Goal: Task Accomplishment & Management: Complete application form

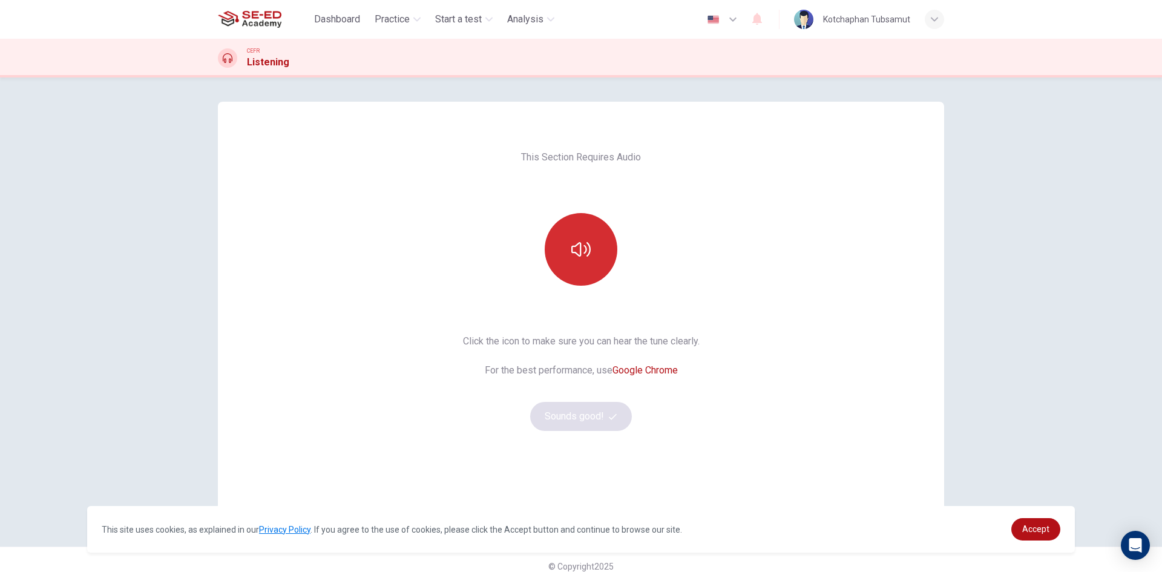
click at [596, 249] on button "button" at bounding box center [581, 249] width 73 height 73
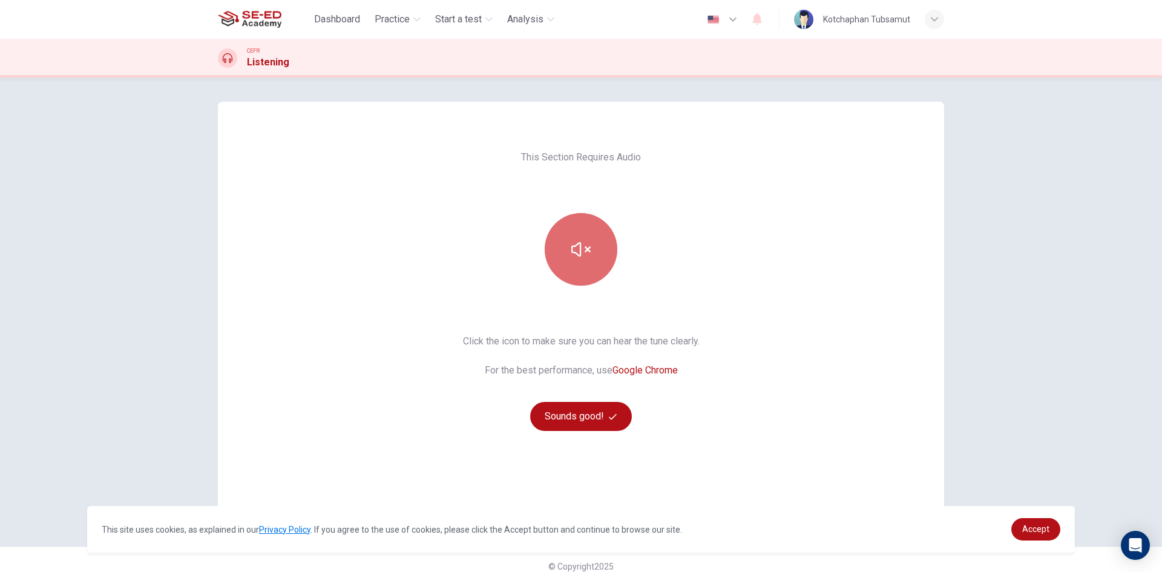
click at [592, 229] on button "button" at bounding box center [581, 249] width 73 height 73
click at [587, 246] on icon "button" at bounding box center [580, 249] width 19 height 19
click at [594, 244] on button "button" at bounding box center [581, 249] width 73 height 73
click at [597, 408] on button "Sounds good!" at bounding box center [581, 416] width 102 height 29
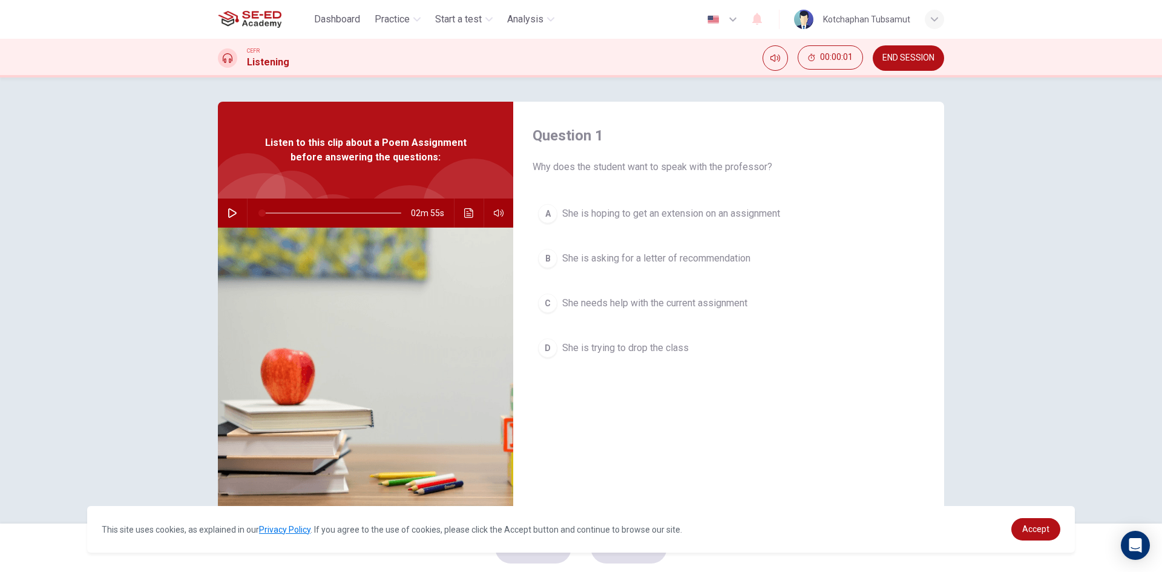
click at [228, 213] on icon "button" at bounding box center [233, 213] width 10 height 10
click at [741, 300] on span "She needs help with the current assignment" at bounding box center [654, 303] width 185 height 15
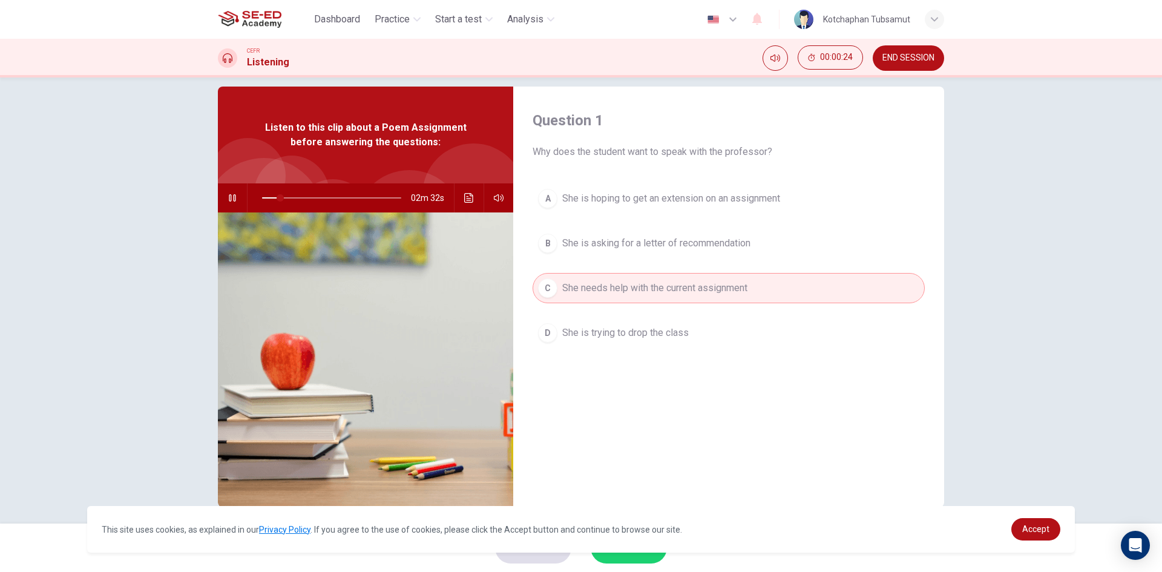
scroll to position [23, 0]
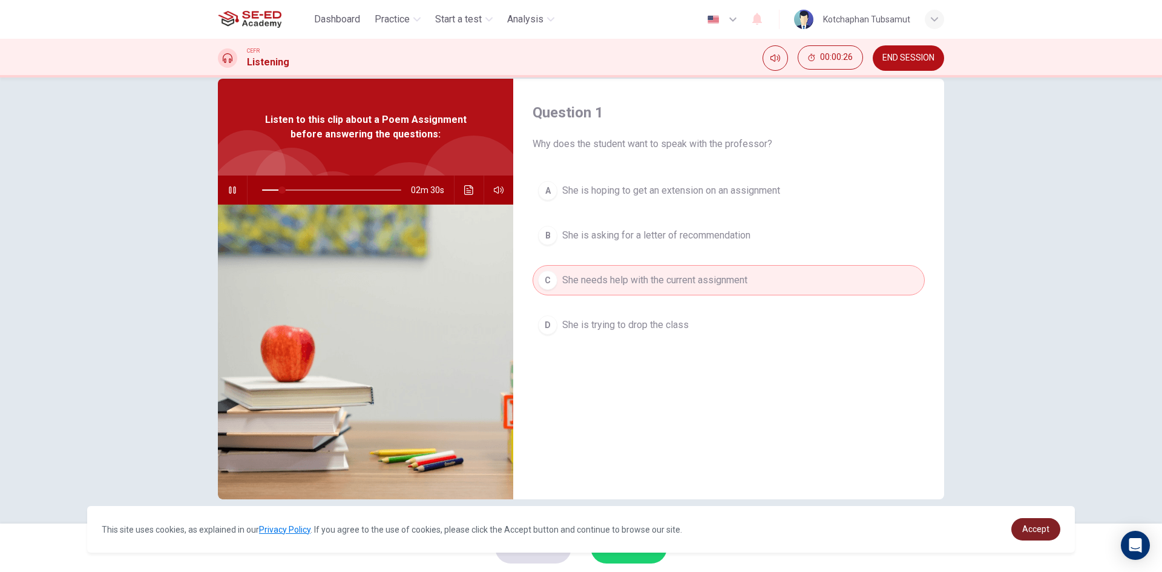
click at [1040, 529] on span "Accept" at bounding box center [1035, 529] width 27 height 10
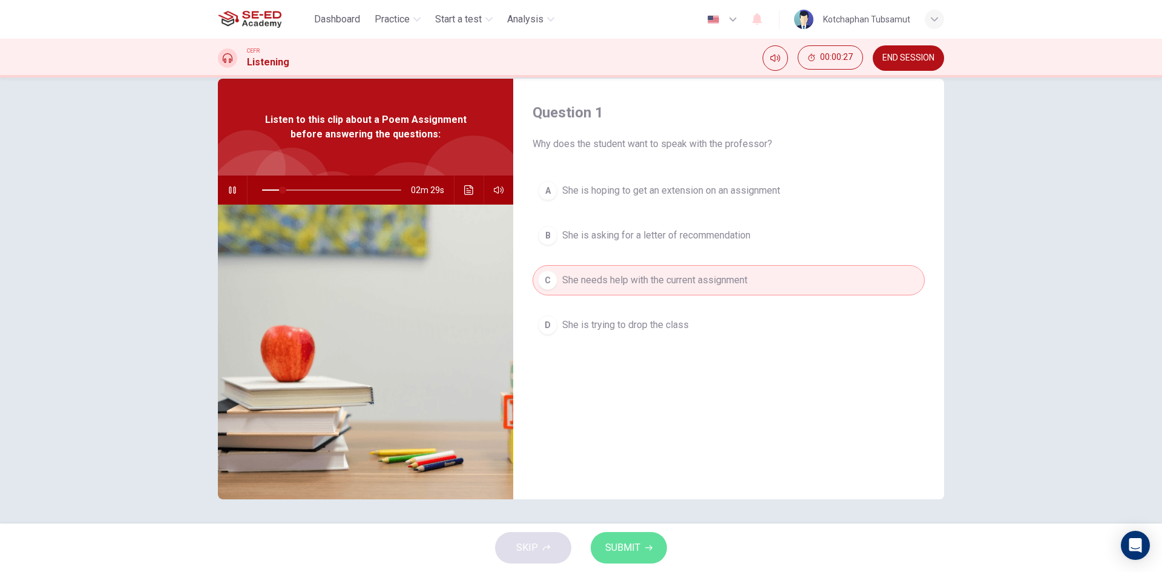
click at [640, 542] on button "SUBMIT" at bounding box center [629, 547] width 76 height 31
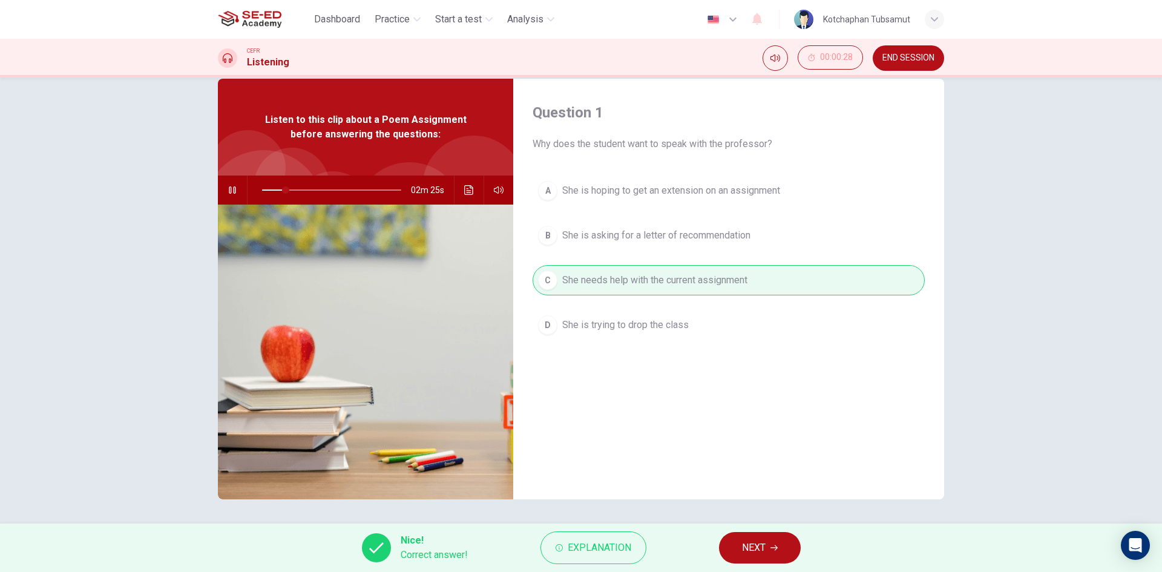
click at [781, 546] on button "NEXT" at bounding box center [760, 547] width 82 height 31
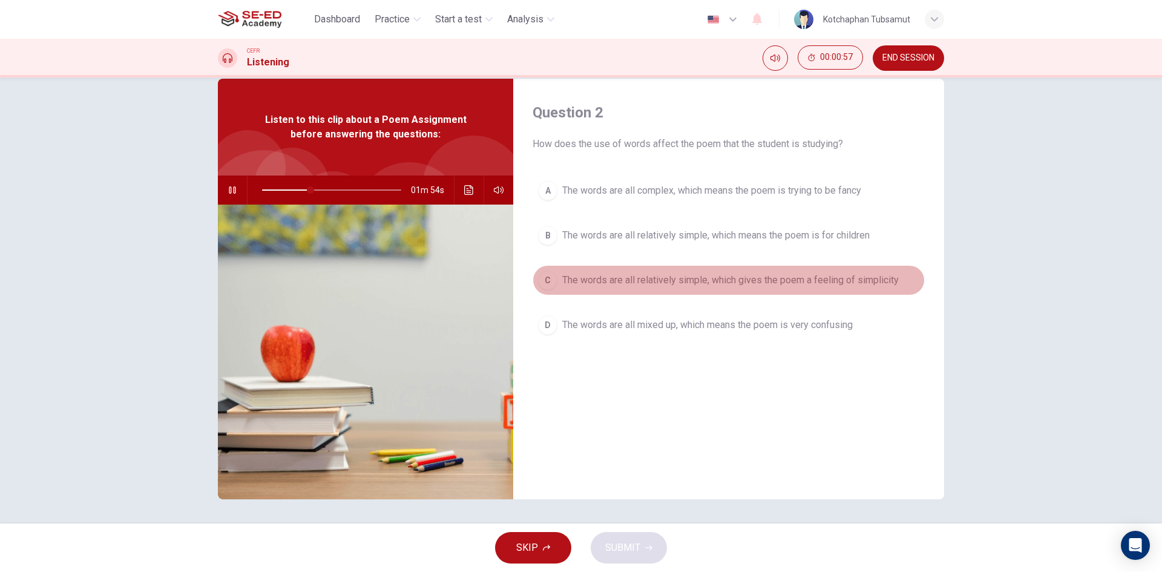
click at [660, 281] on span "The words are all relatively simple, which gives the poem a feeling of simplici…" at bounding box center [730, 280] width 336 height 15
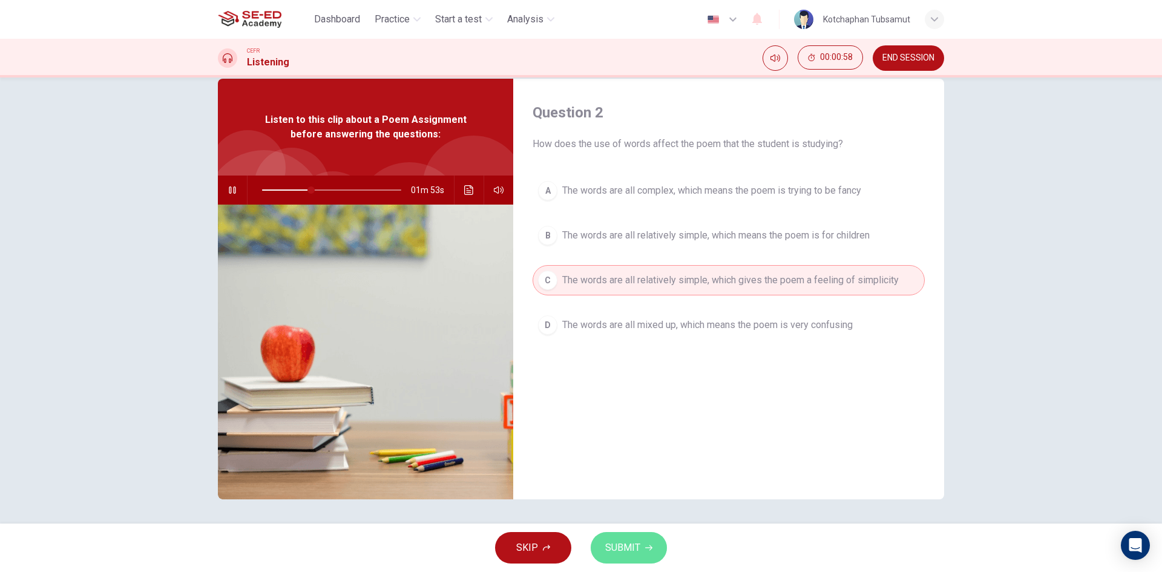
click at [630, 553] on span "SUBMIT" at bounding box center [622, 547] width 35 height 17
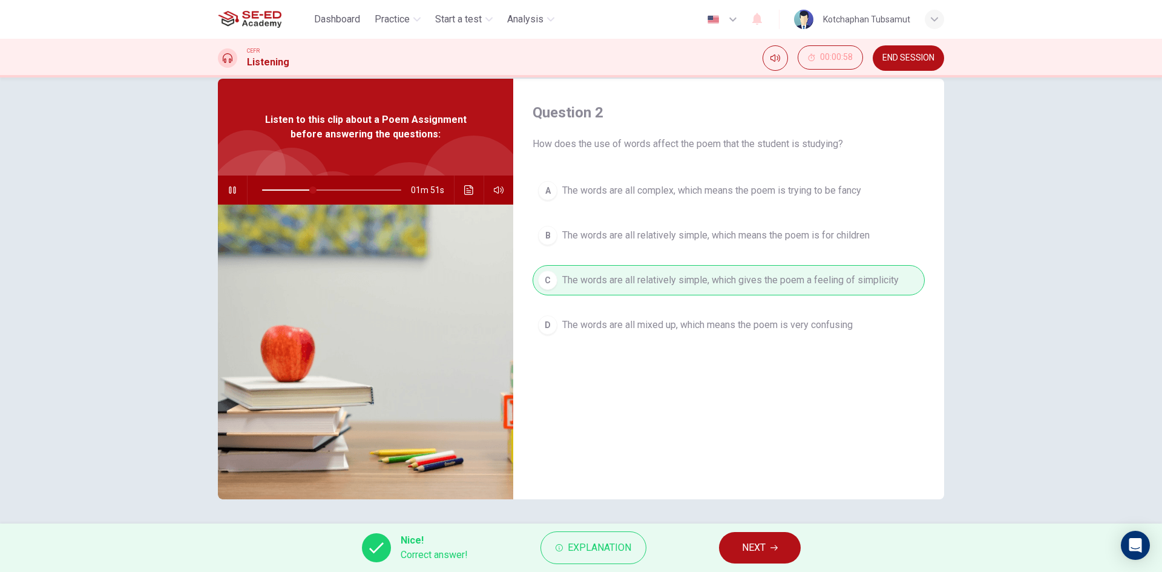
click at [743, 551] on span "NEXT" at bounding box center [754, 547] width 24 height 17
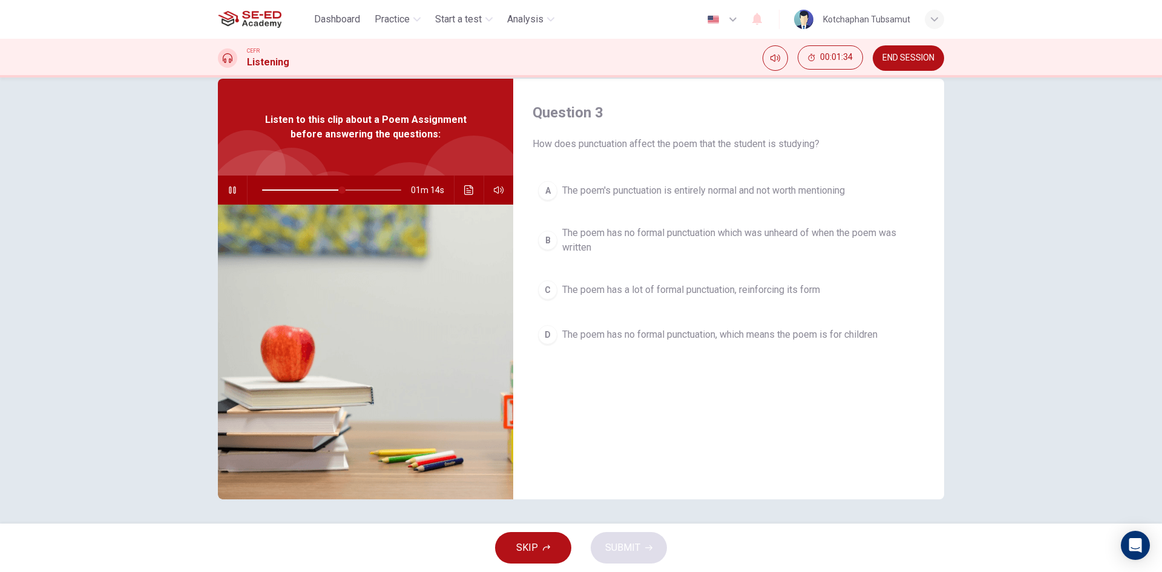
click at [756, 193] on span "The poem's punctuation is entirely normal and not worth mentioning" at bounding box center [703, 190] width 283 height 15
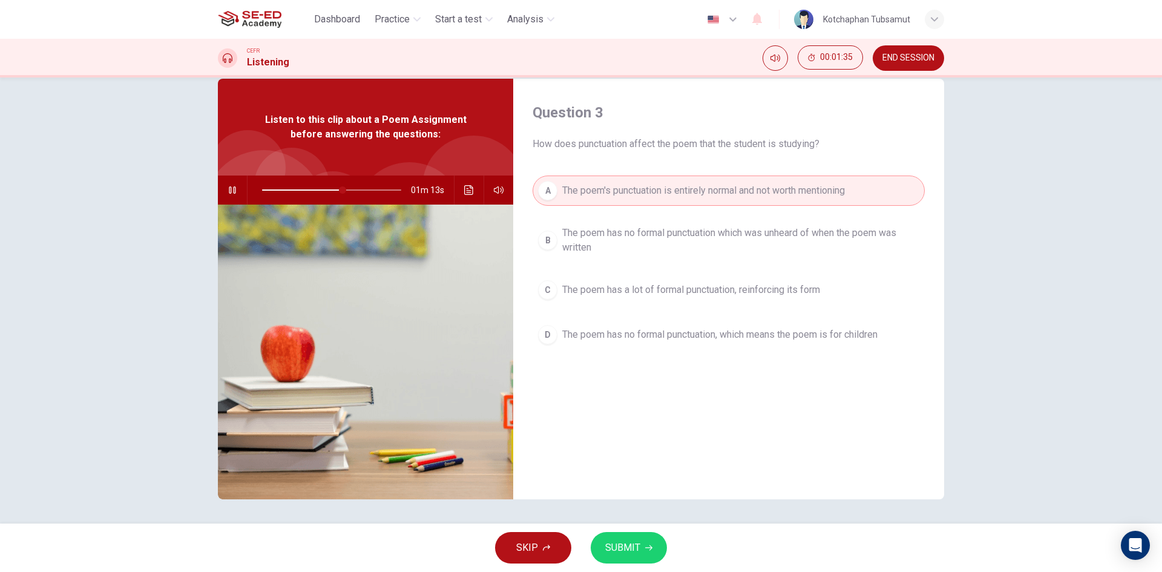
click at [626, 559] on button "SUBMIT" at bounding box center [629, 547] width 76 height 31
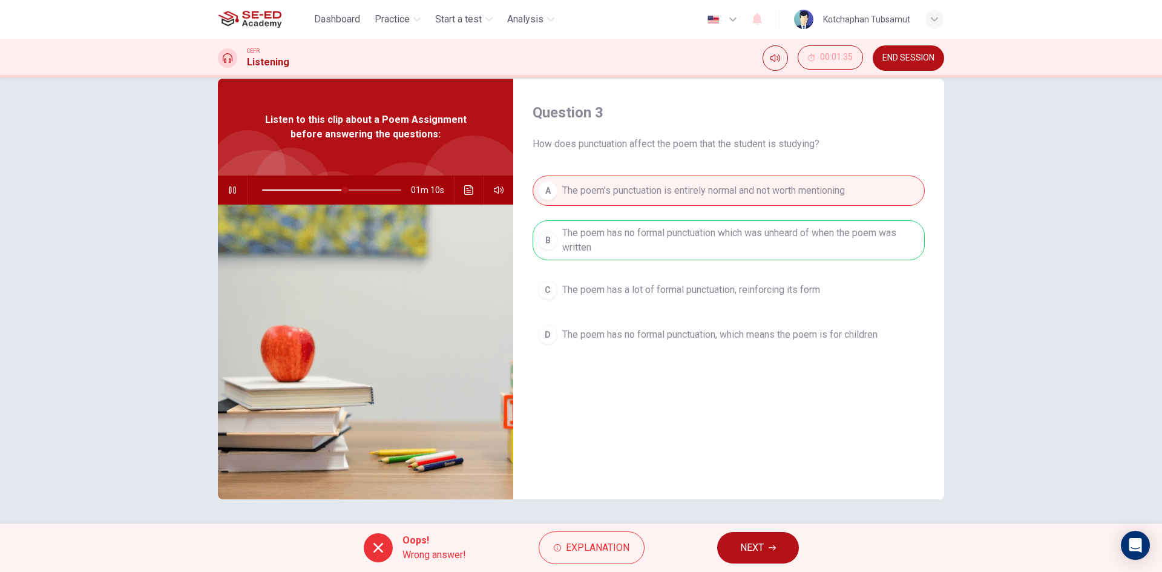
click at [760, 549] on span "NEXT" at bounding box center [752, 547] width 24 height 17
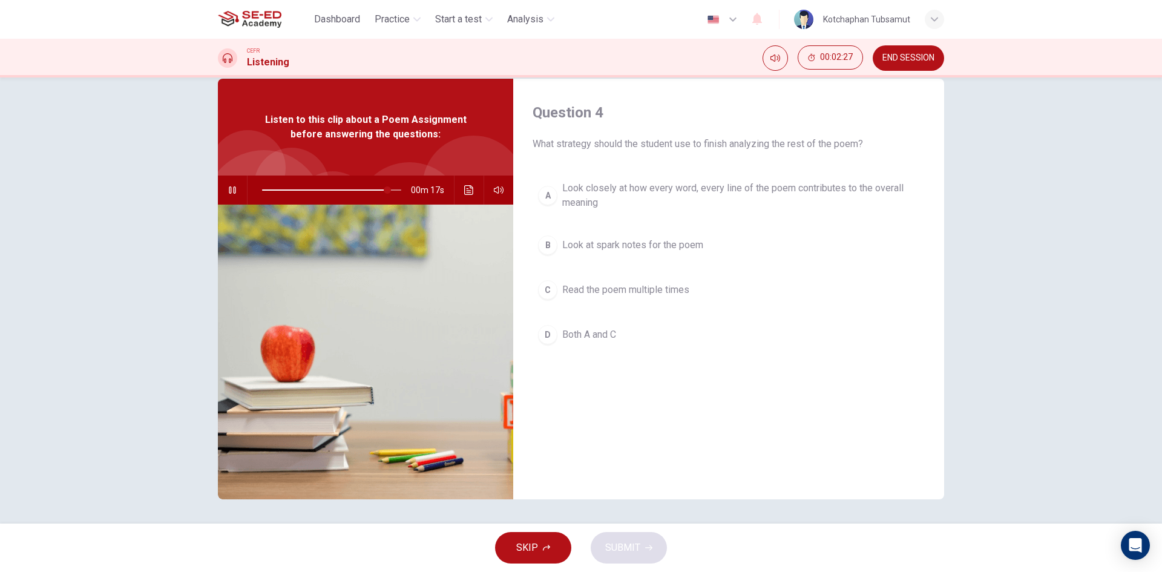
click at [615, 349] on button "D Both A and C" at bounding box center [728, 334] width 392 height 30
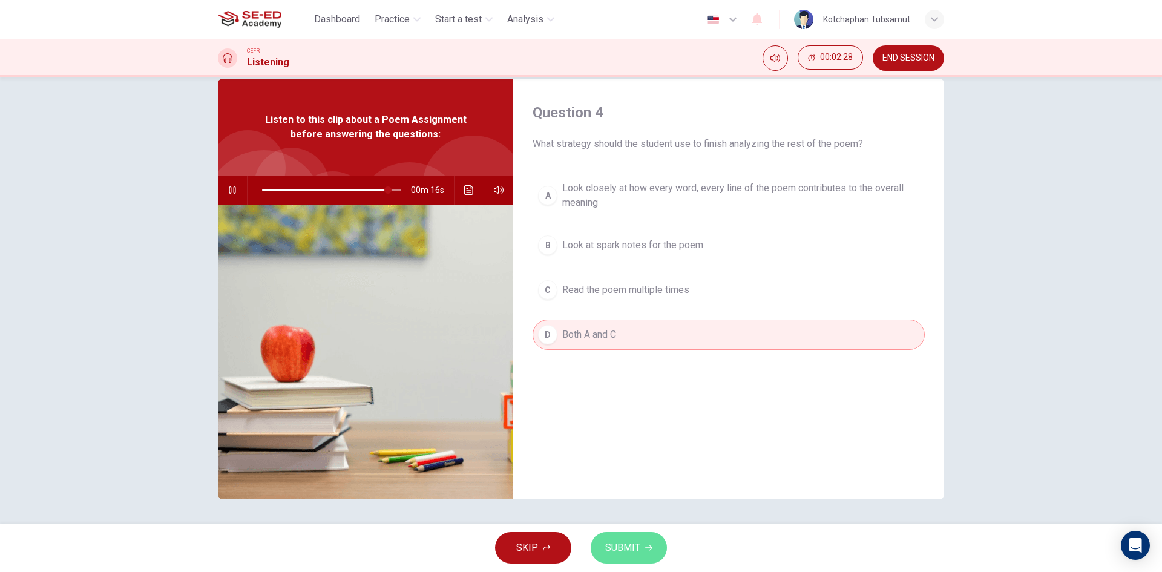
drag, startPoint x: 601, startPoint y: 549, endPoint x: 611, endPoint y: 534, distance: 18.0
click at [602, 549] on button "SUBMIT" at bounding box center [629, 547] width 76 height 31
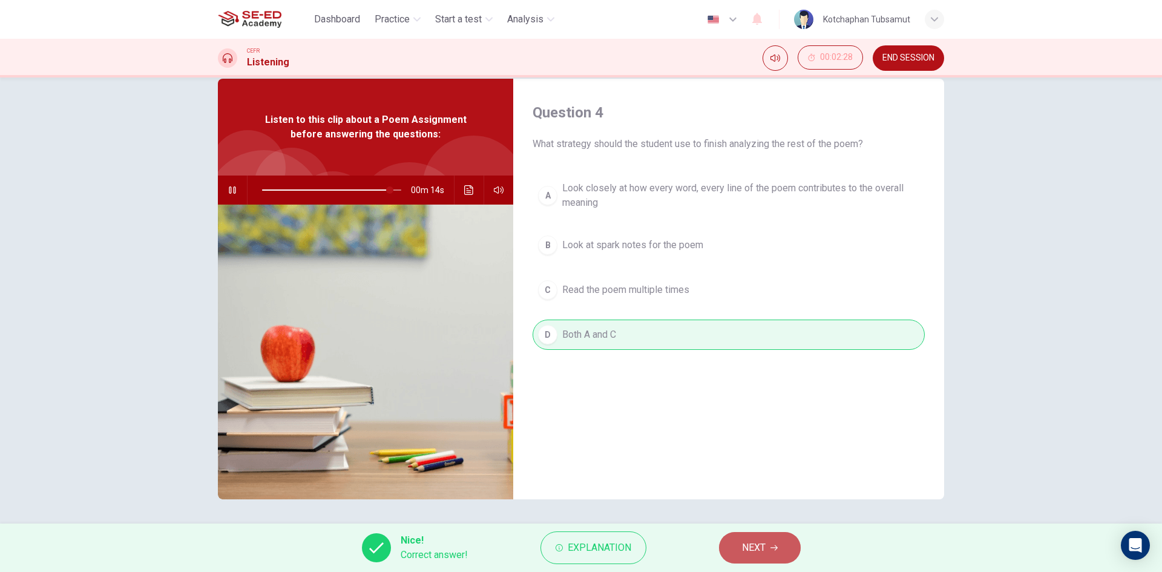
click at [739, 545] on button "NEXT" at bounding box center [760, 547] width 82 height 31
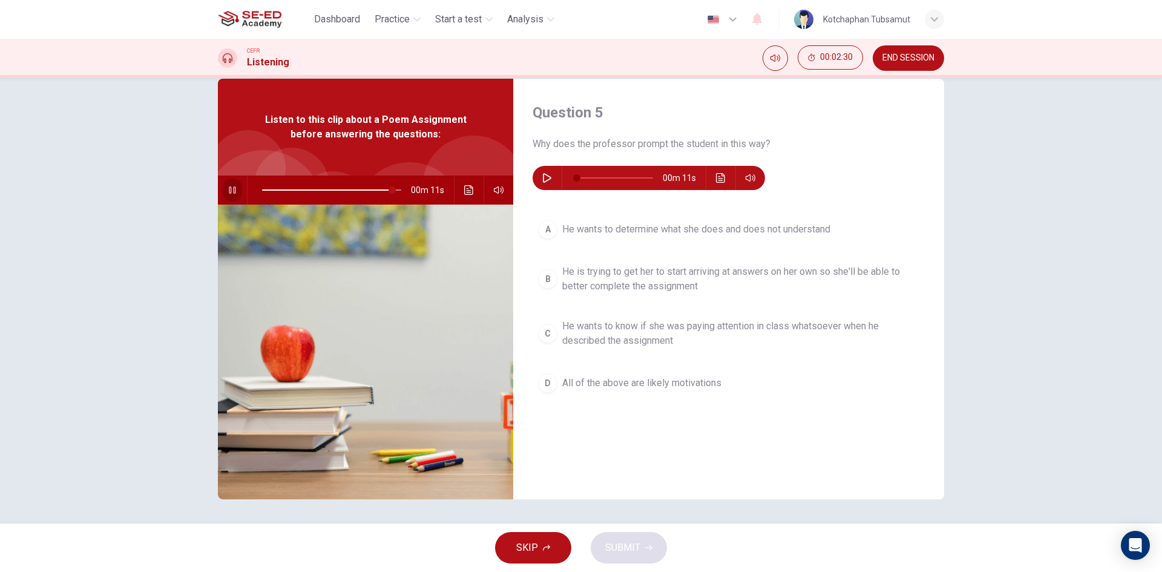
click at [229, 183] on button "button" at bounding box center [232, 189] width 19 height 29
type input "93"
click at [547, 178] on icon "button" at bounding box center [547, 178] width 10 height 10
type input "82"
click at [702, 340] on span "He wants to know if she was paying attention in class whatsoever when he descri…" at bounding box center [740, 333] width 357 height 29
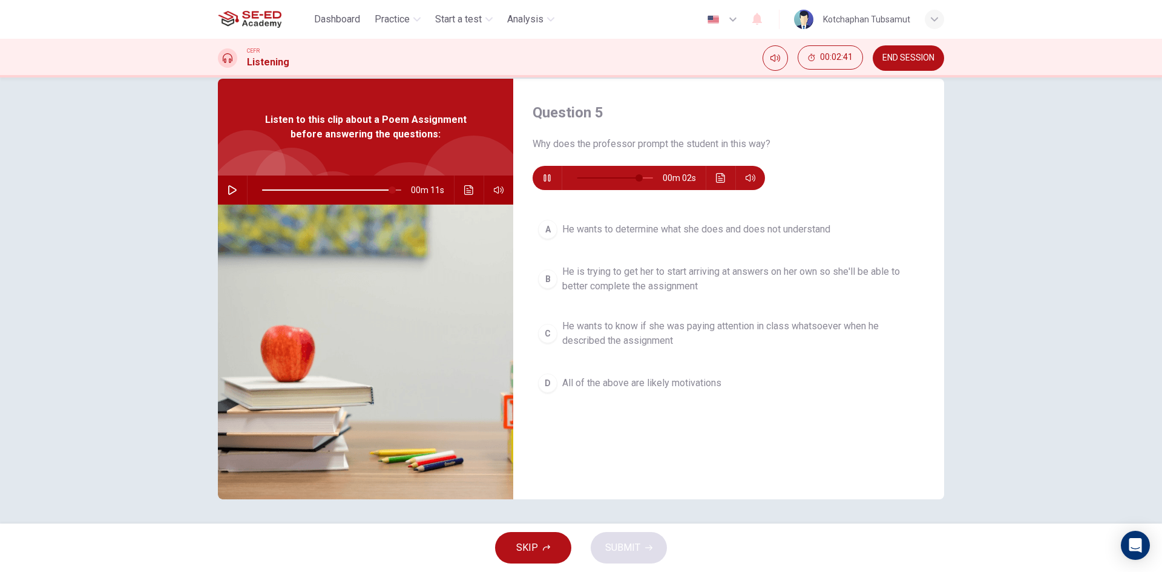
type input "93"
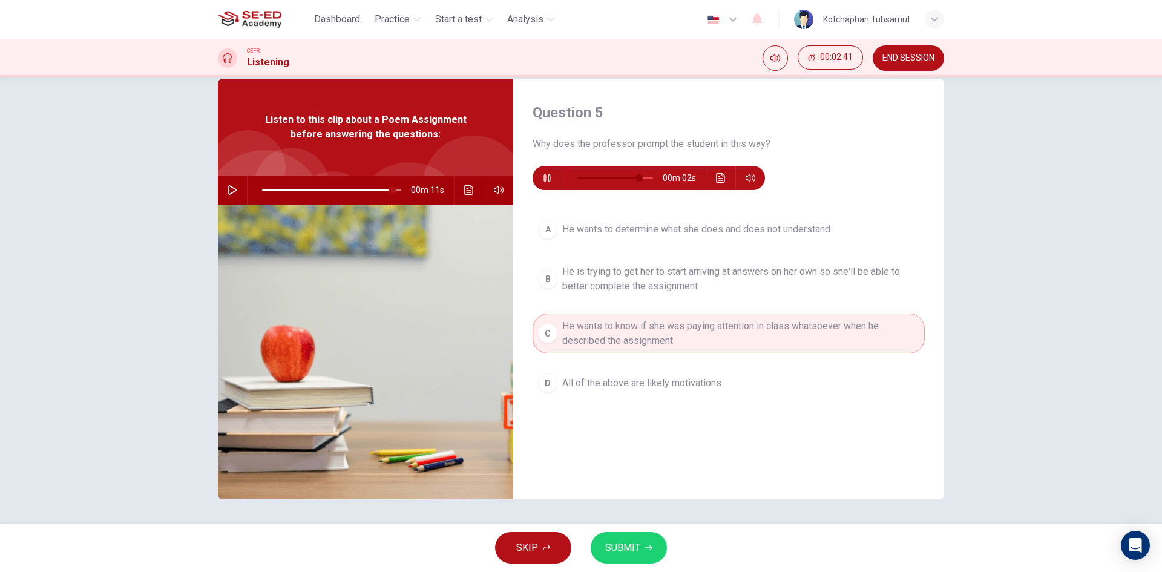
type input "91"
click at [650, 554] on button "SUBMIT" at bounding box center [629, 547] width 76 height 31
type input "93"
type input "91"
type input "93"
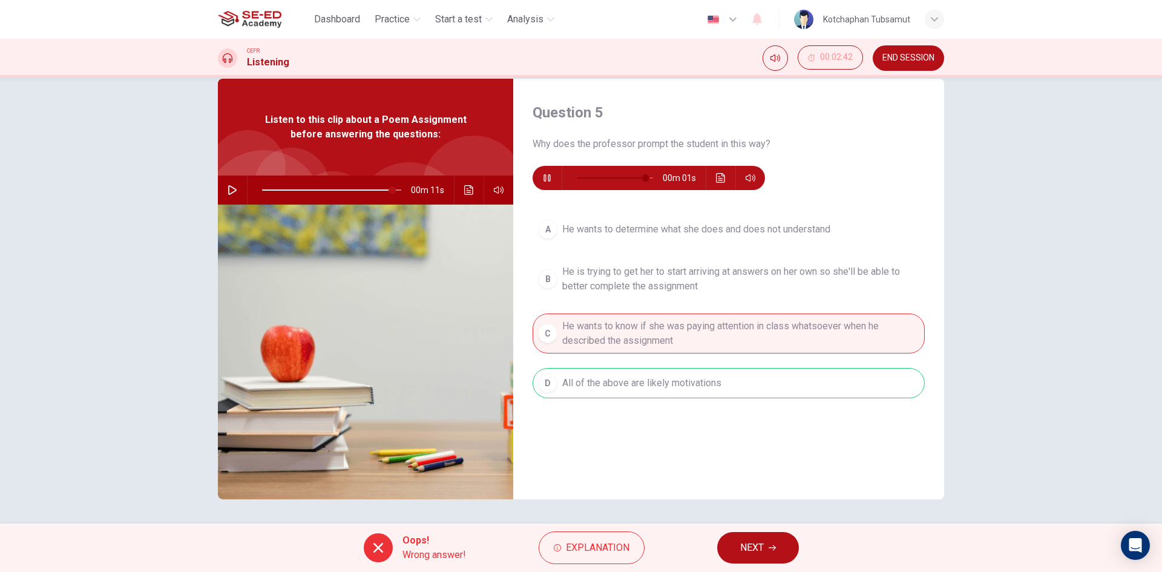
type input "0"
click at [744, 546] on span "NEXT" at bounding box center [752, 547] width 24 height 17
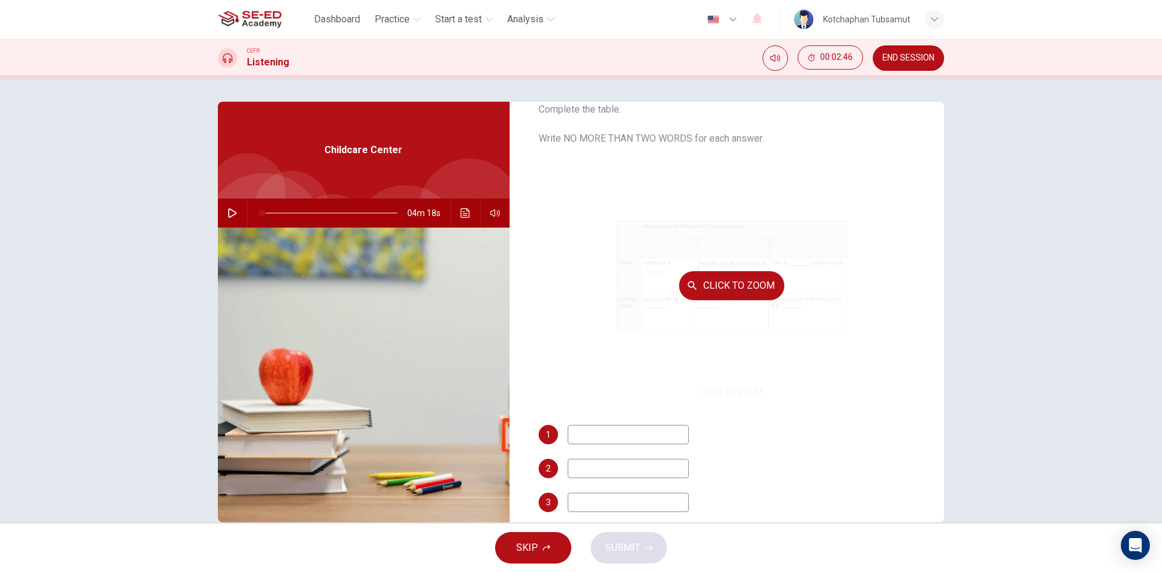
scroll to position [52, 0]
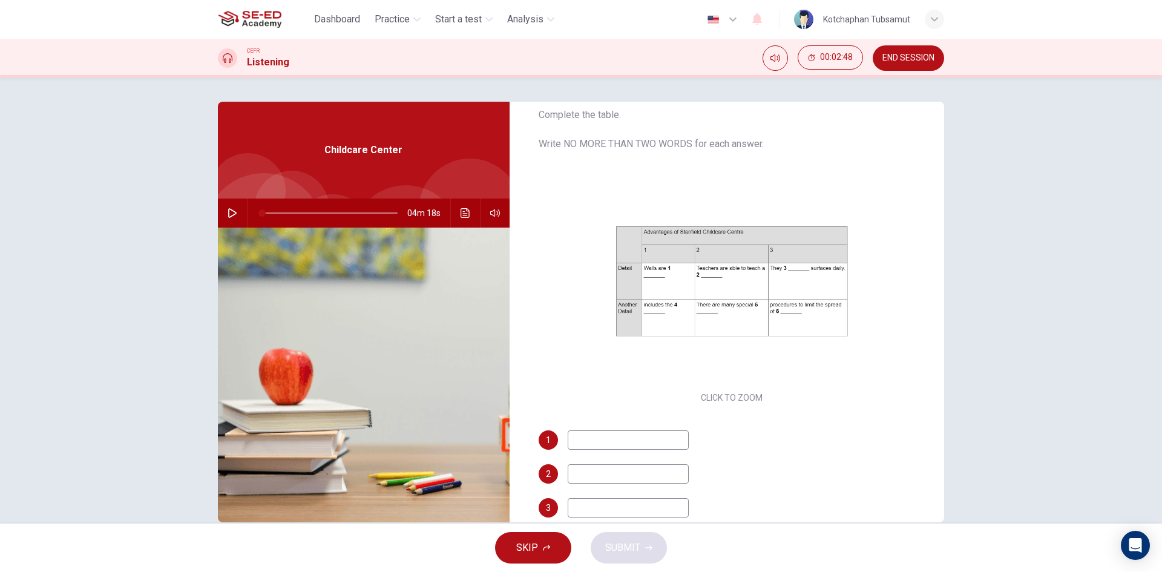
click at [223, 206] on button "button" at bounding box center [232, 212] width 19 height 29
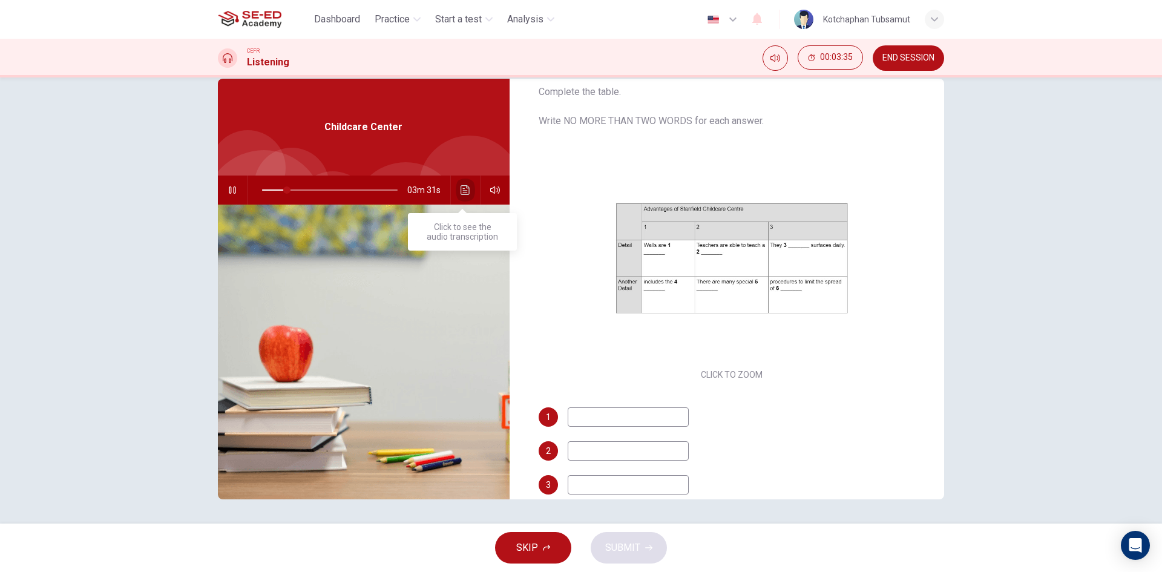
click at [460, 193] on icon "Click to see the audio transcription" at bounding box center [465, 190] width 10 height 10
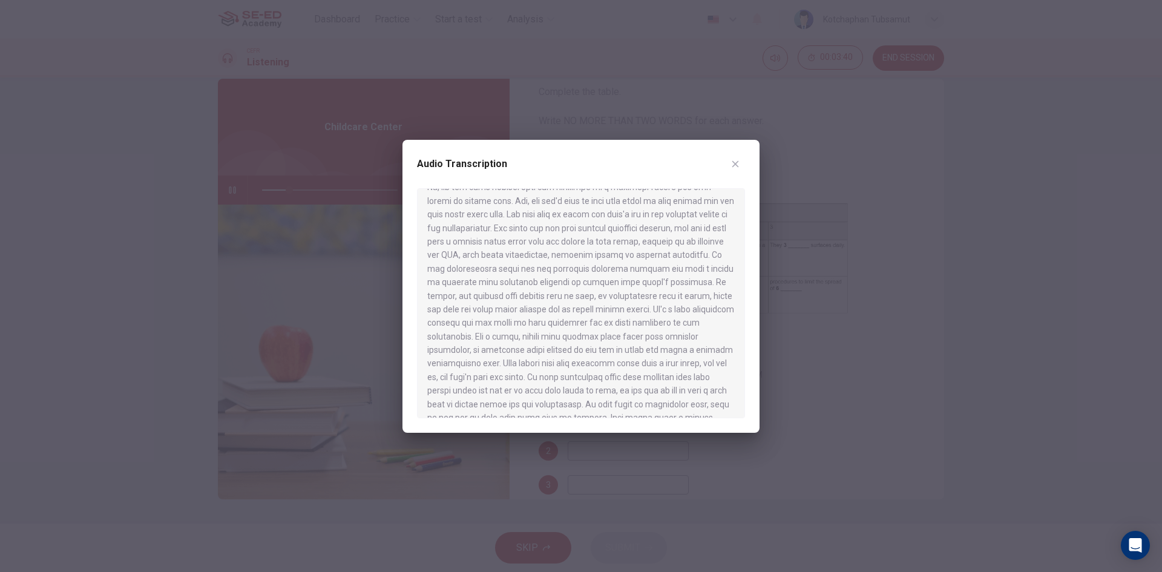
scroll to position [125, 0]
click at [732, 159] on icon "button" at bounding box center [735, 164] width 10 height 10
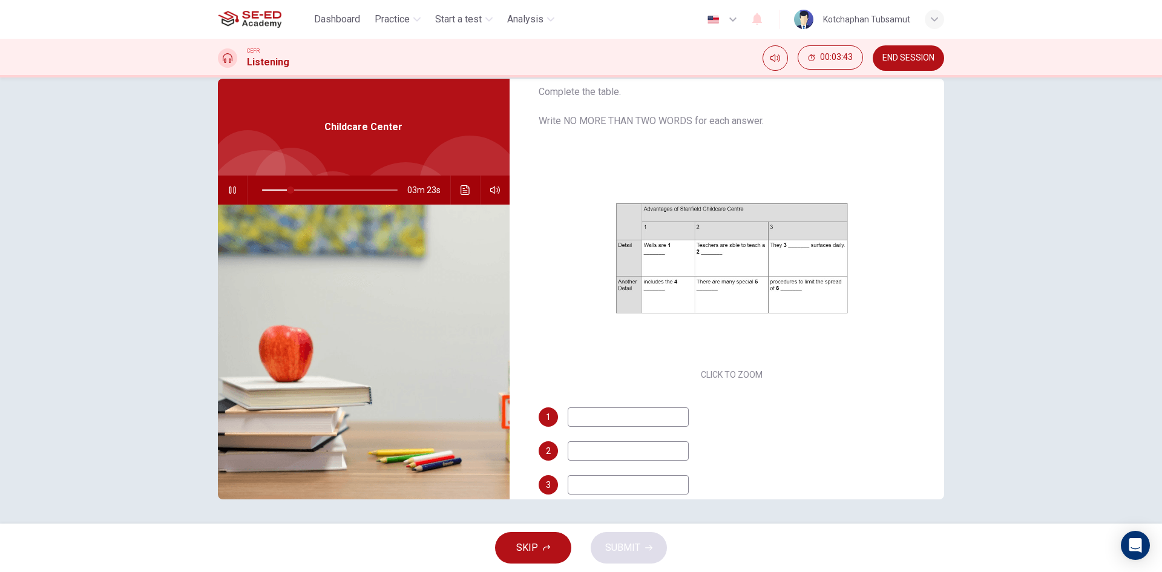
click at [224, 188] on button "button" at bounding box center [232, 189] width 19 height 29
click at [460, 188] on icon "Click to see the audio transcription" at bounding box center [465, 190] width 10 height 10
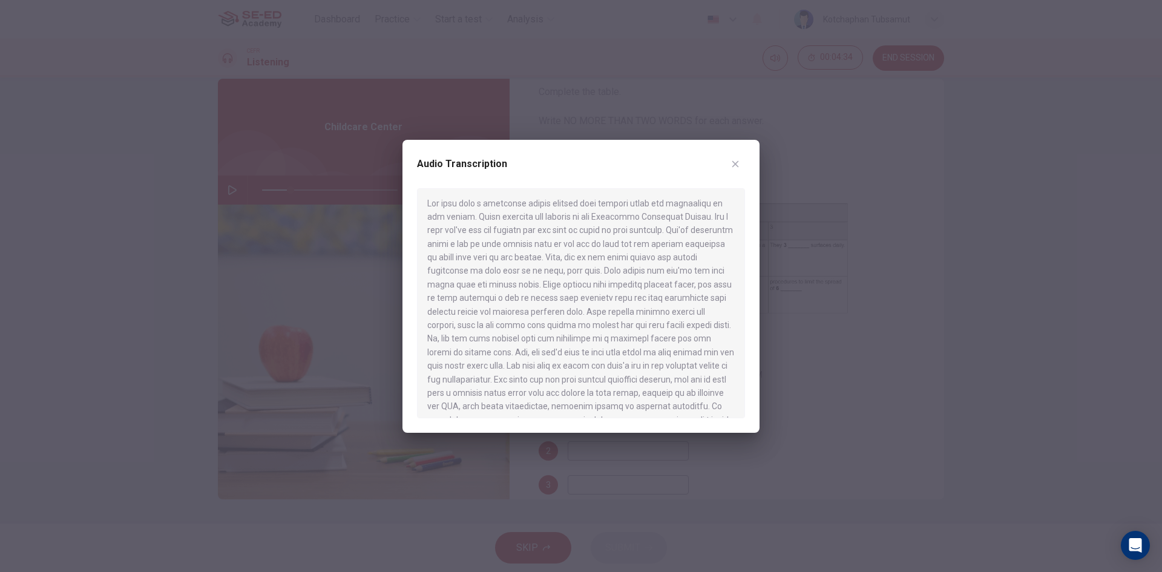
scroll to position [0, 0]
click at [738, 160] on icon "button" at bounding box center [735, 164] width 10 height 10
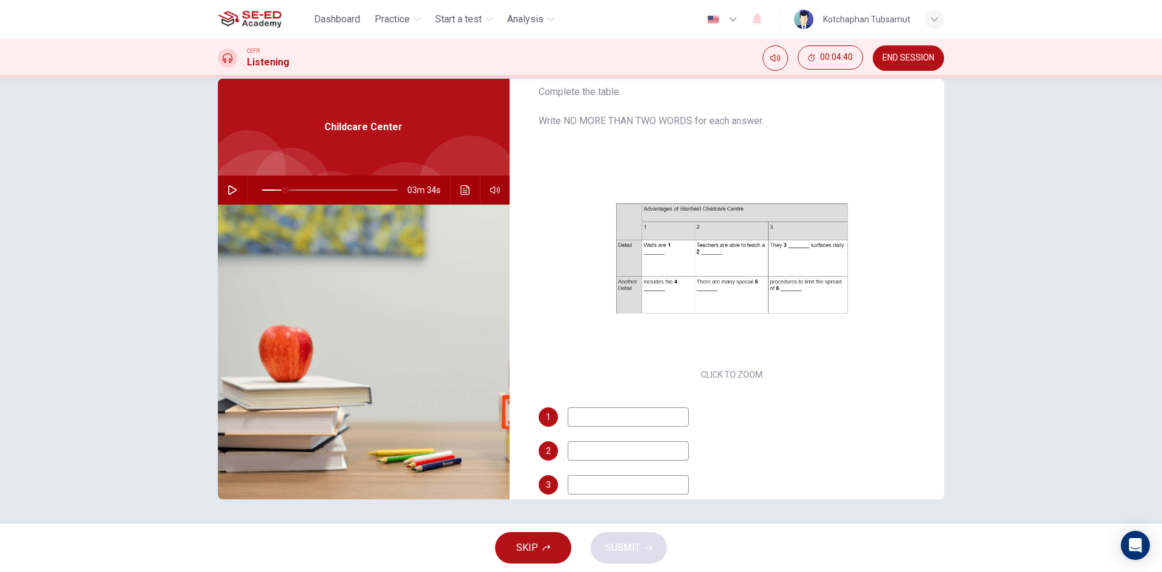
drag, startPoint x: 284, startPoint y: 185, endPoint x: 234, endPoint y: 196, distance: 51.4
click at [234, 196] on div "03m 34s" at bounding box center [364, 189] width 292 height 29
click at [228, 185] on icon "button" at bounding box center [233, 190] width 10 height 10
click at [464, 188] on icon "Click to see the audio transcription" at bounding box center [464, 190] width 9 height 10
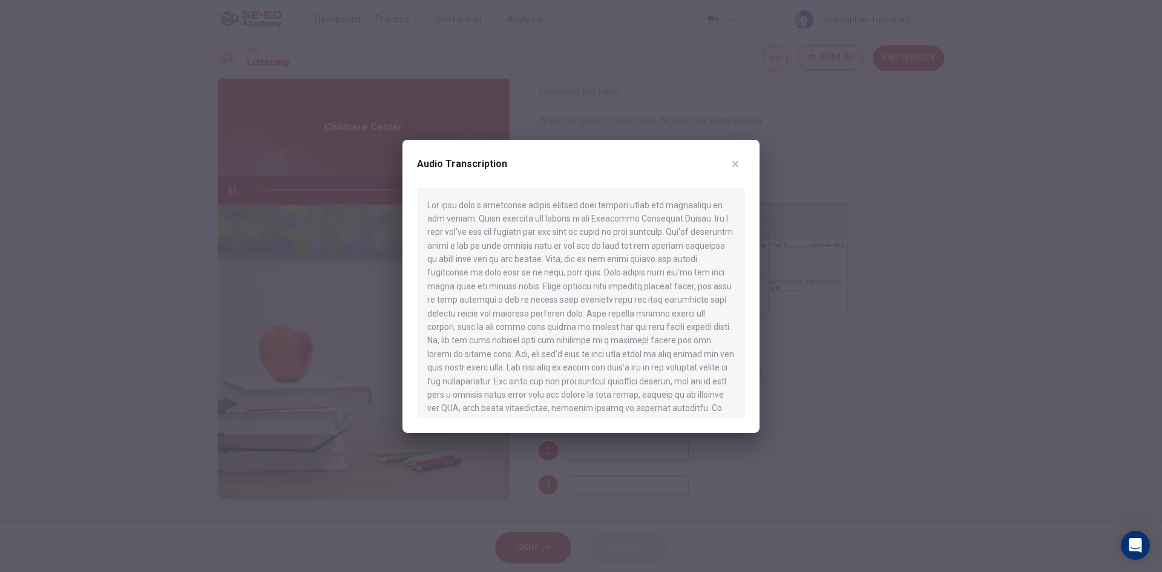
click at [301, 178] on div at bounding box center [581, 286] width 1162 height 572
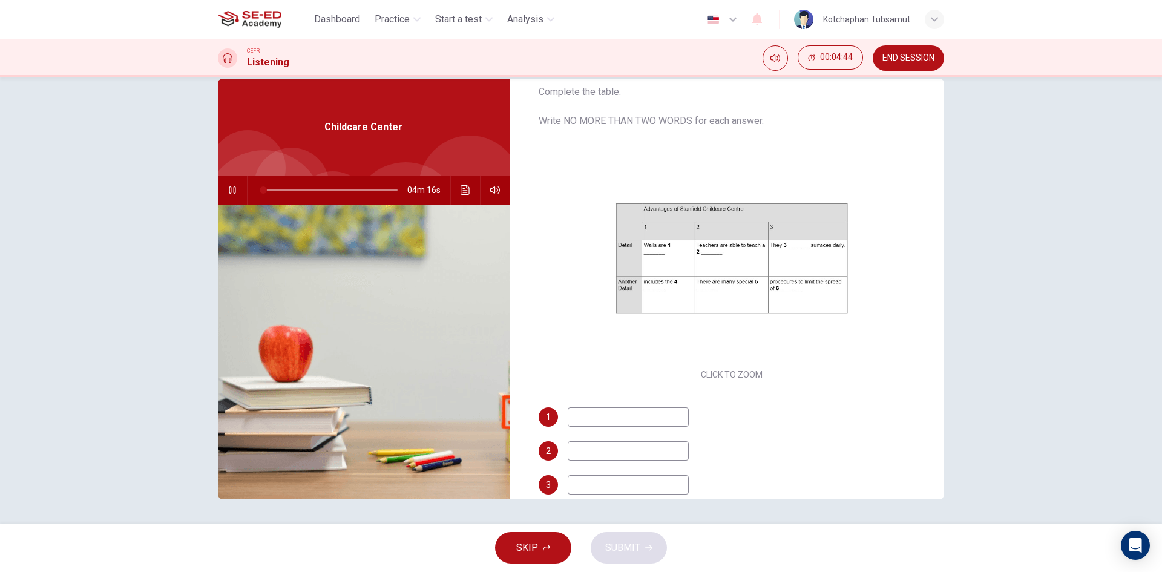
click at [229, 190] on icon "button" at bounding box center [232, 189] width 7 height 7
click at [467, 197] on button "Click to see the audio transcription" at bounding box center [465, 189] width 19 height 29
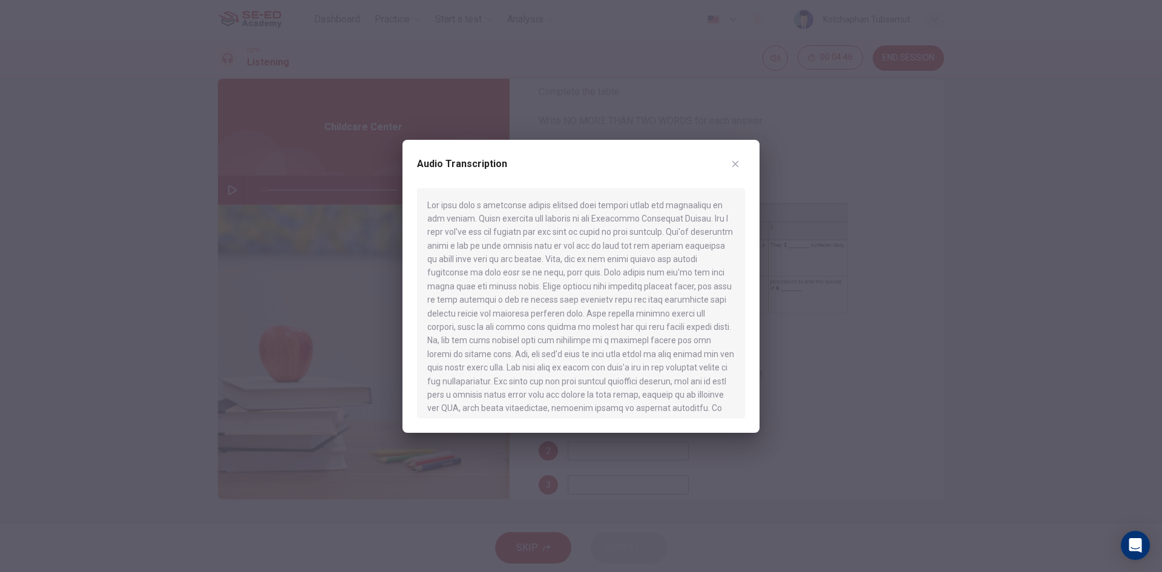
click at [738, 167] on icon "button" at bounding box center [735, 164] width 10 height 10
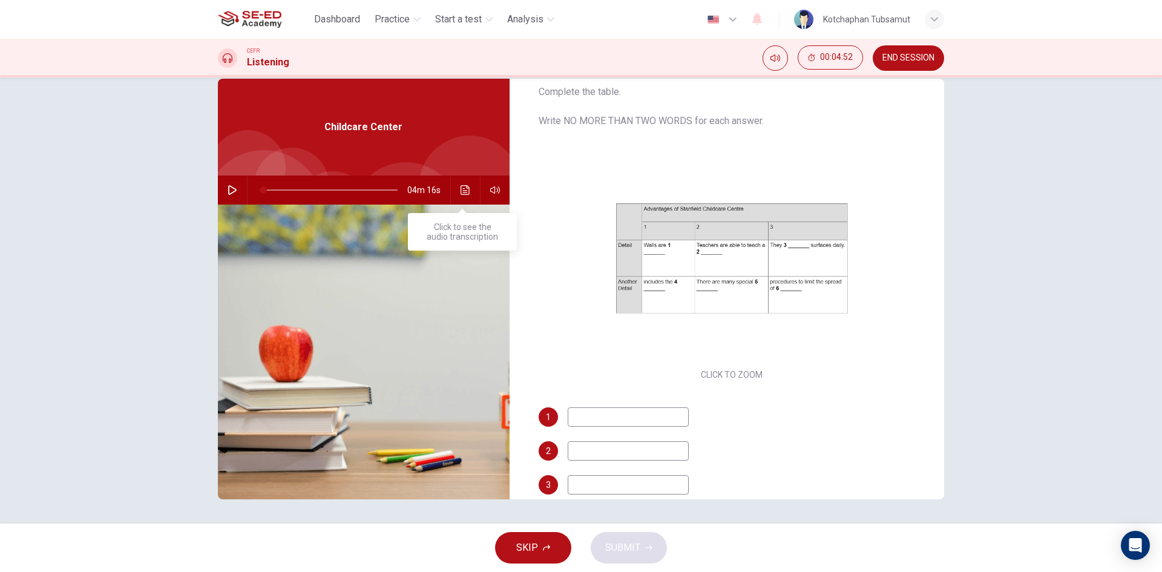
click at [464, 185] on button "Click to see the audio transcription" at bounding box center [465, 189] width 19 height 29
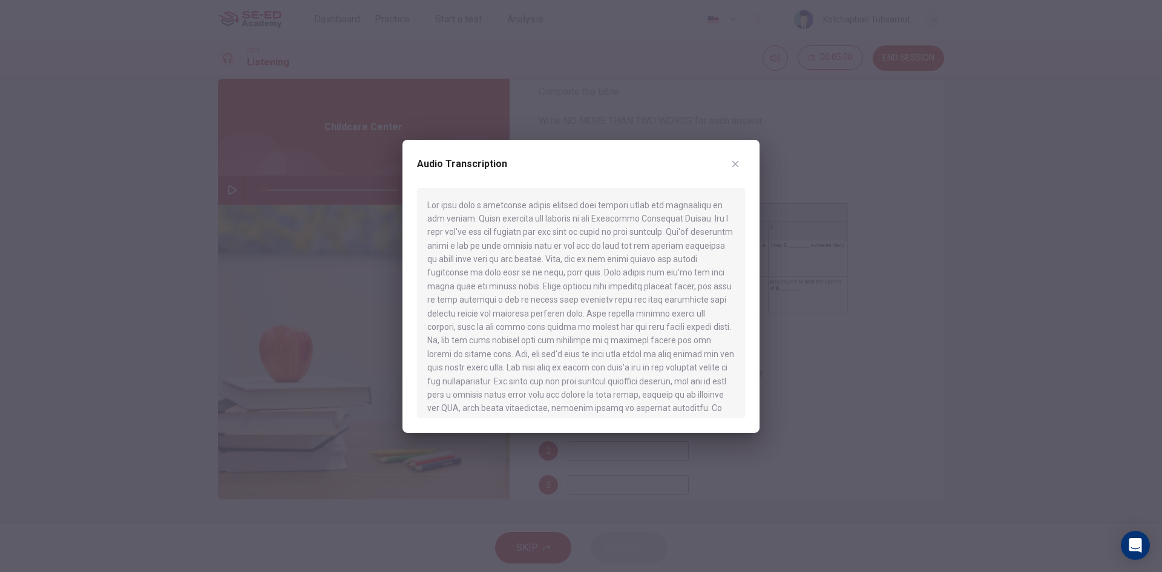
click at [746, 162] on div "Audio Transcription" at bounding box center [580, 286] width 357 height 293
click at [731, 160] on icon "button" at bounding box center [735, 164] width 10 height 10
type input "1"
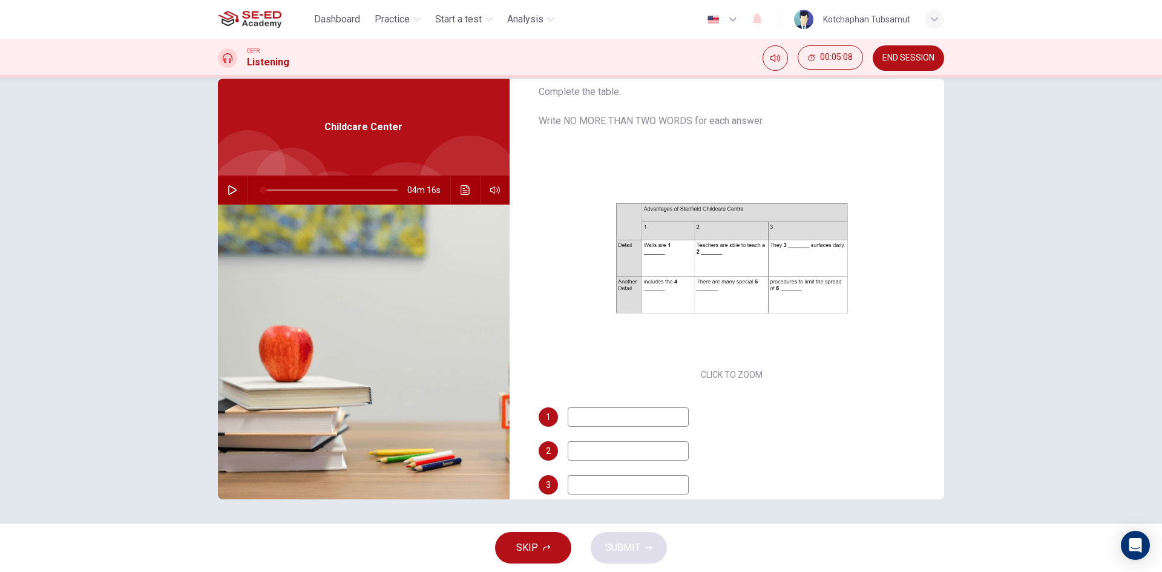
click at [900, 58] on span "END SESSION" at bounding box center [908, 58] width 52 height 10
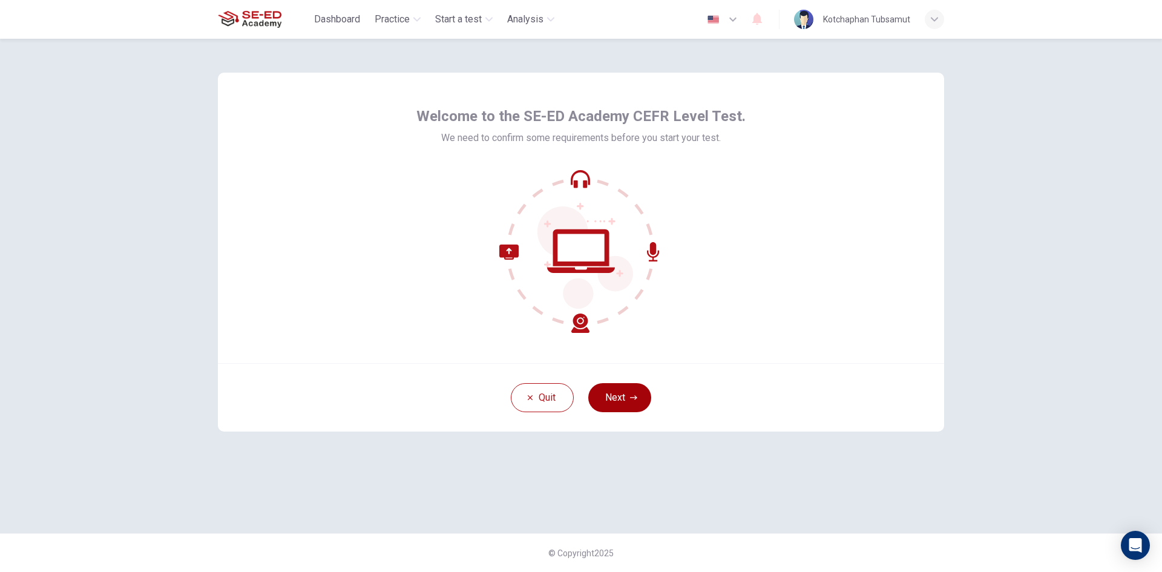
click at [626, 396] on button "Next" at bounding box center [619, 397] width 63 height 29
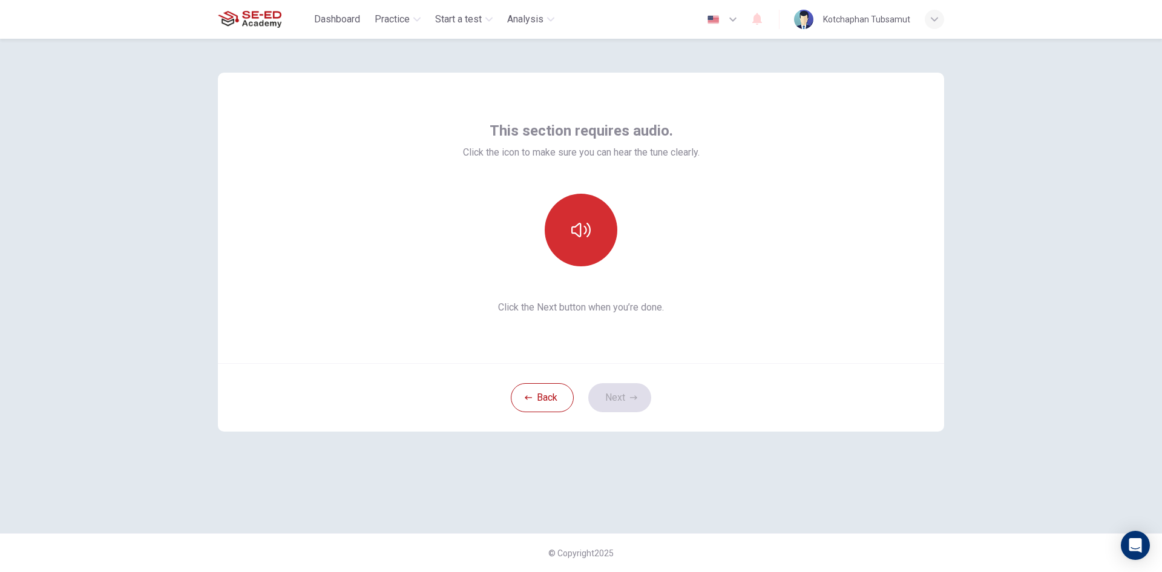
click at [568, 229] on button "button" at bounding box center [581, 230] width 73 height 73
click at [631, 392] on button "Next" at bounding box center [619, 397] width 63 height 29
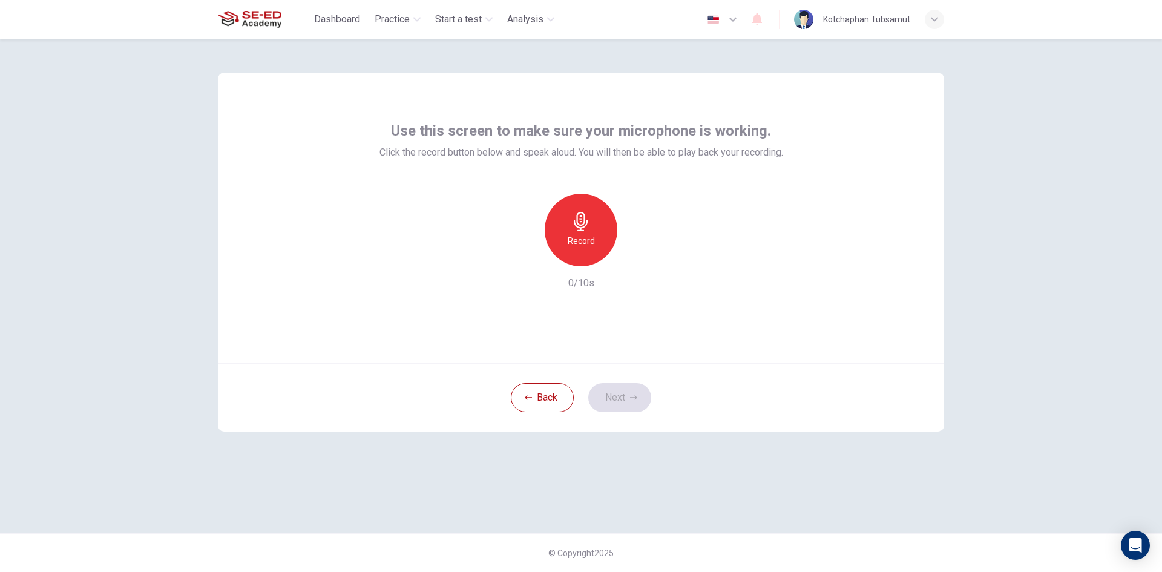
click at [594, 217] on div "Record" at bounding box center [581, 230] width 73 height 73
click at [596, 222] on div "Stop" at bounding box center [581, 230] width 73 height 73
click at [635, 257] on icon "button" at bounding box center [637, 256] width 5 height 7
click at [638, 397] on button "Next" at bounding box center [619, 397] width 63 height 29
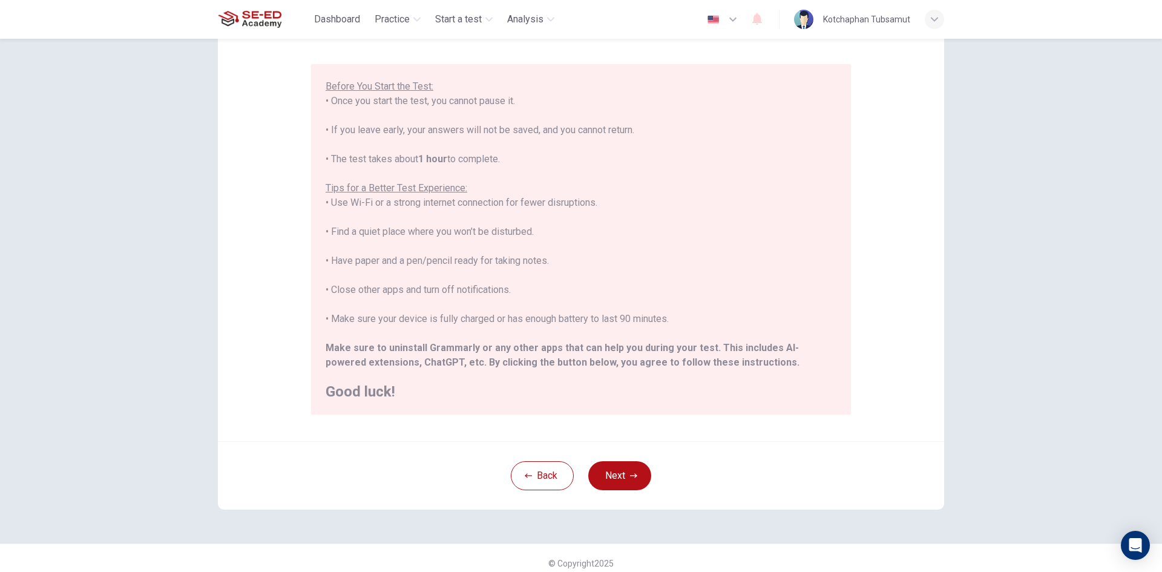
scroll to position [101, 0]
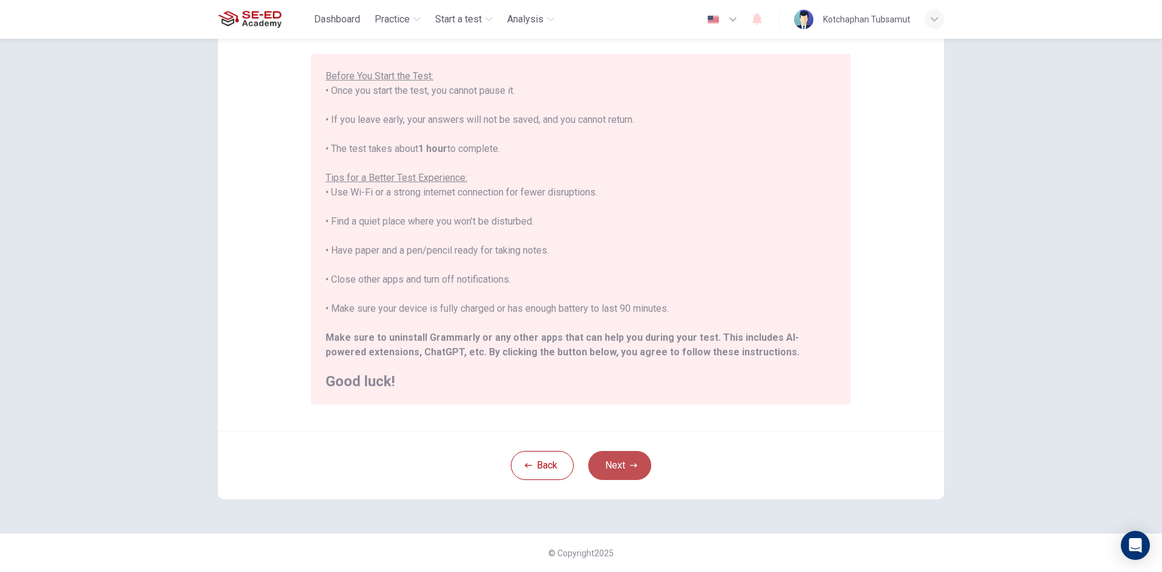
click at [605, 477] on button "Next" at bounding box center [619, 465] width 63 height 29
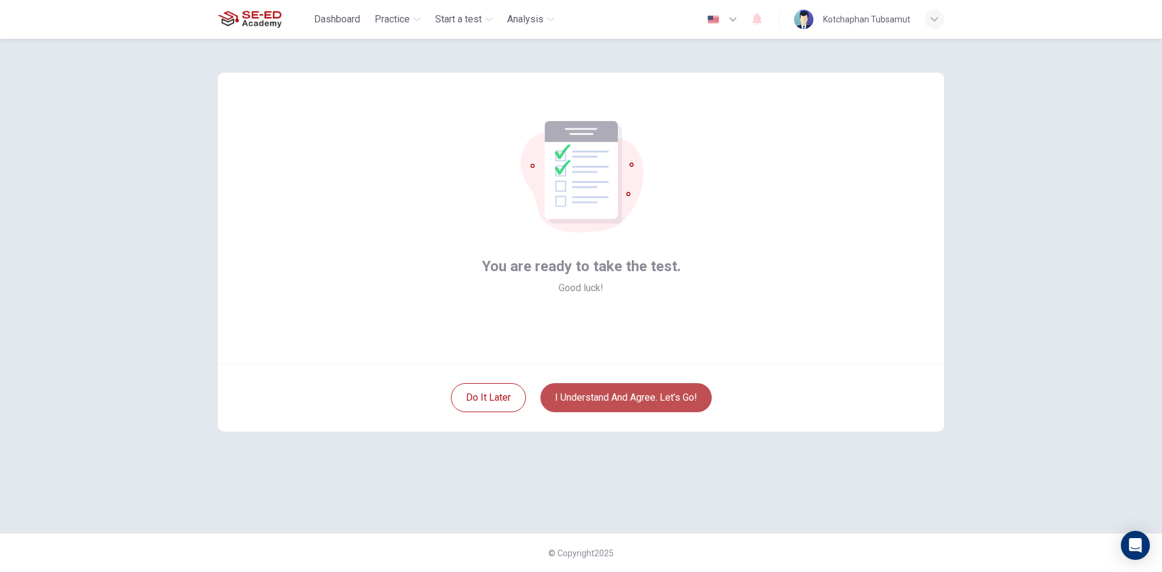
click at [589, 401] on button "I understand and agree. Let’s go!" at bounding box center [625, 397] width 171 height 29
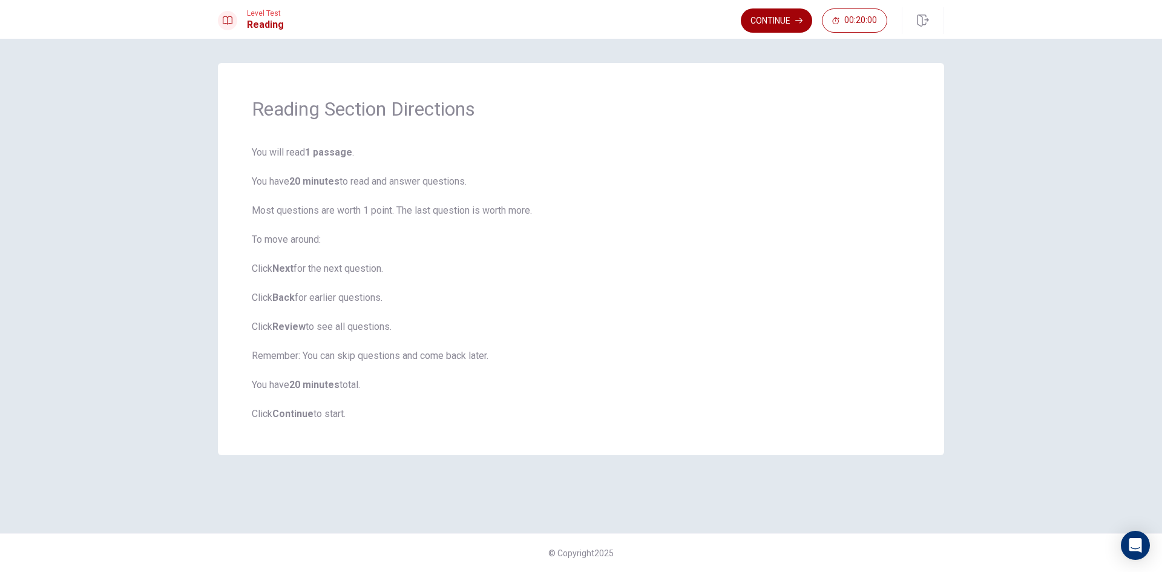
click at [787, 10] on button "Continue" at bounding box center [776, 20] width 71 height 24
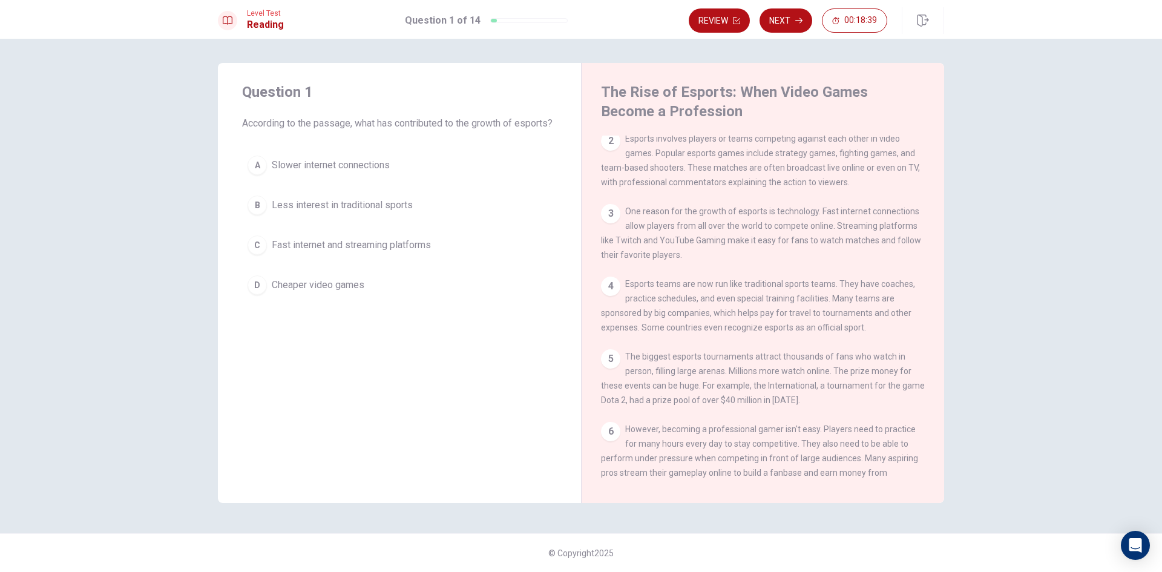
scroll to position [121, 0]
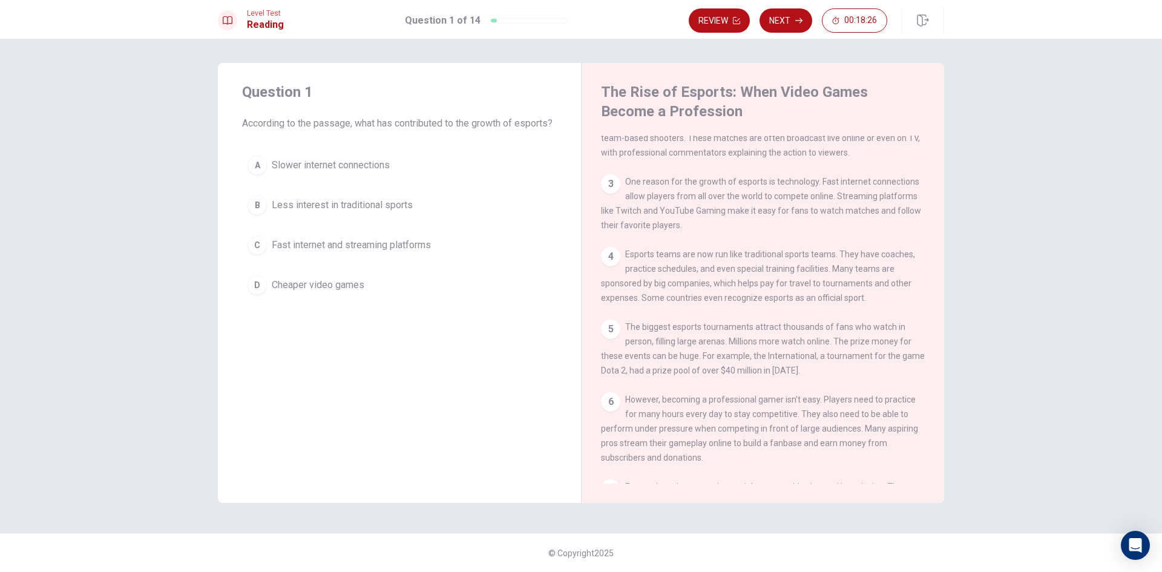
click at [447, 260] on button "C Fast internet and streaming platforms" at bounding box center [399, 245] width 315 height 30
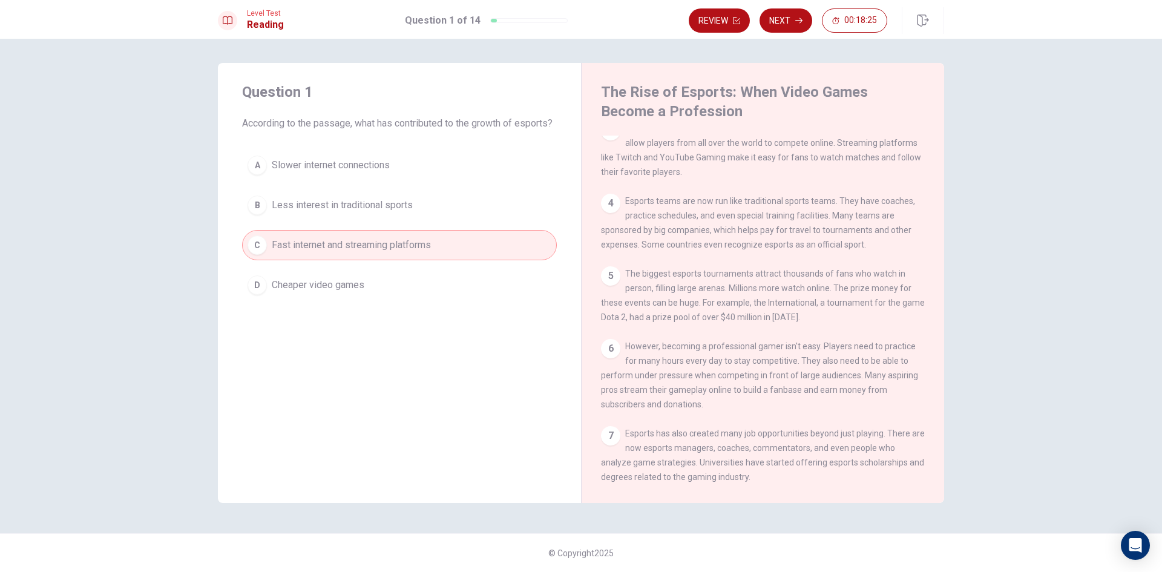
scroll to position [283, 0]
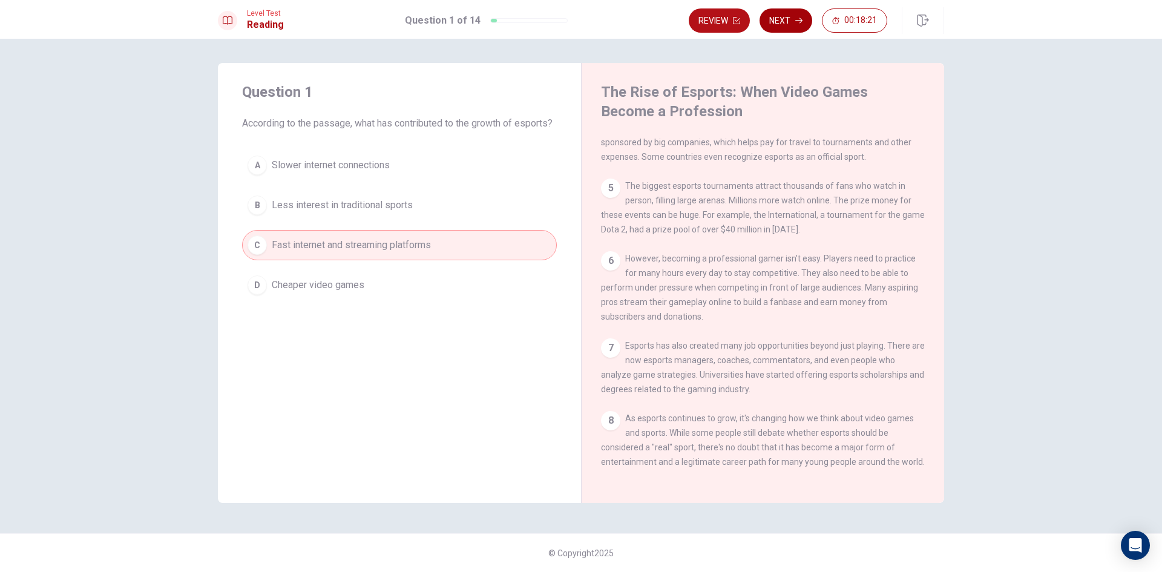
click at [780, 14] on button "Next" at bounding box center [785, 20] width 53 height 24
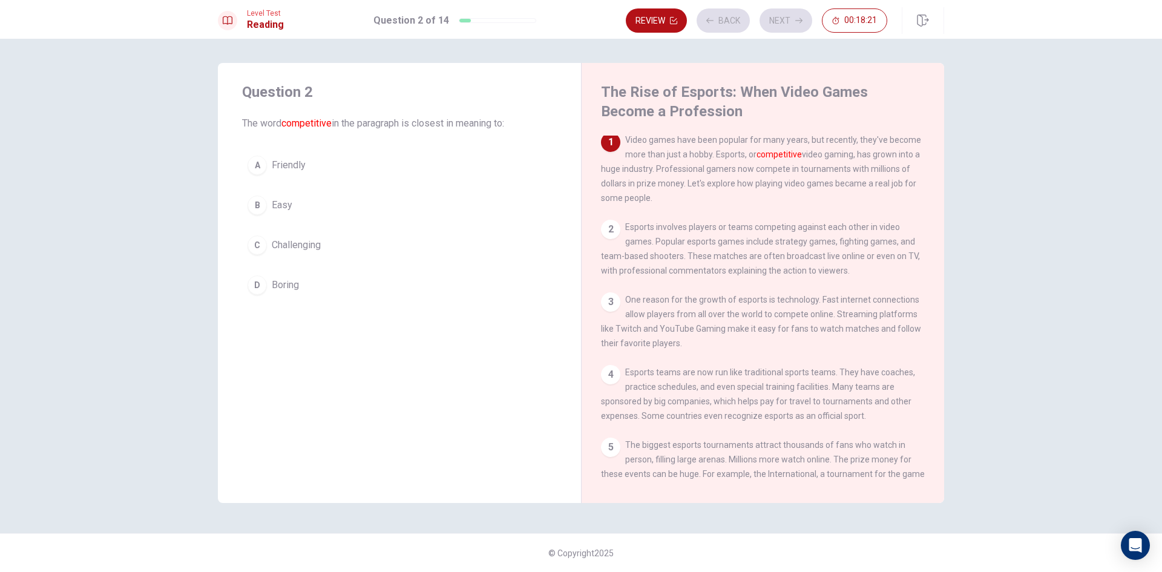
scroll to position [0, 0]
click at [335, 241] on button "C Challenging" at bounding box center [399, 245] width 315 height 30
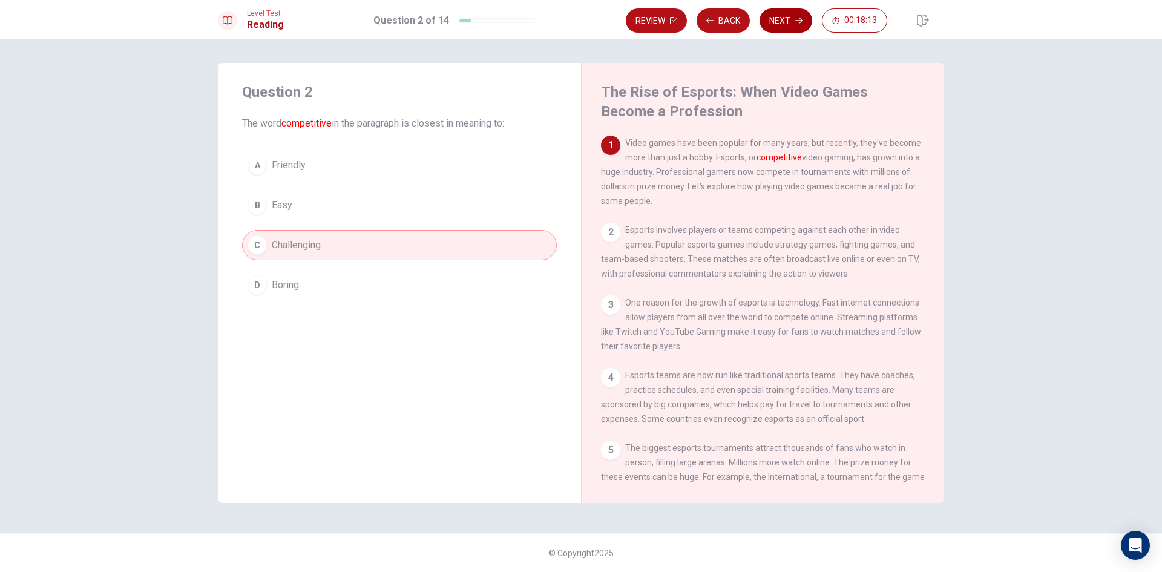
click at [786, 25] on button "Next" at bounding box center [785, 20] width 53 height 24
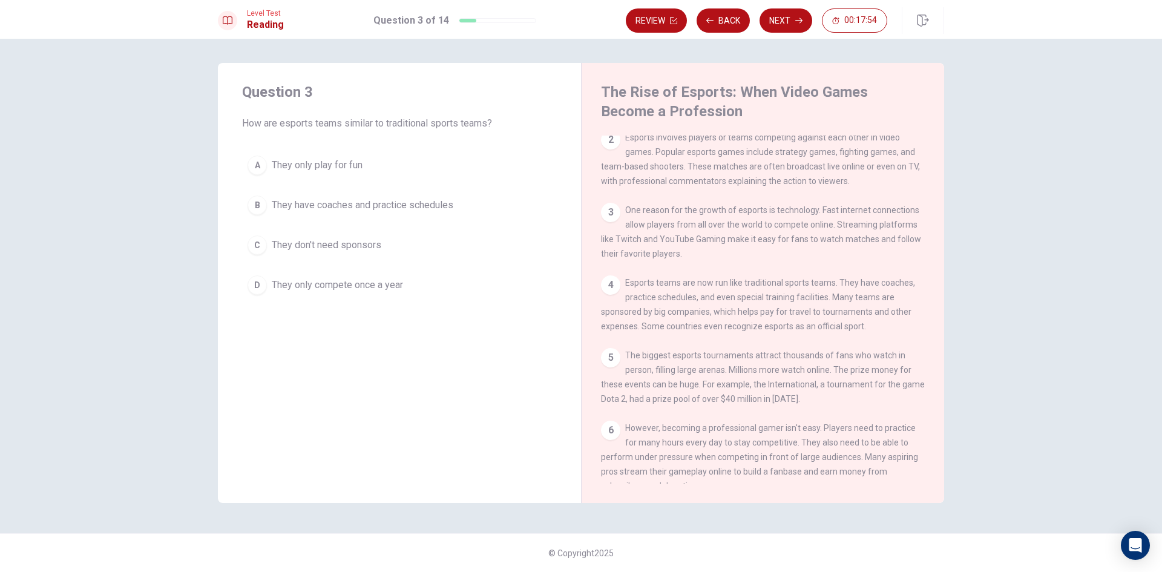
scroll to position [121, 0]
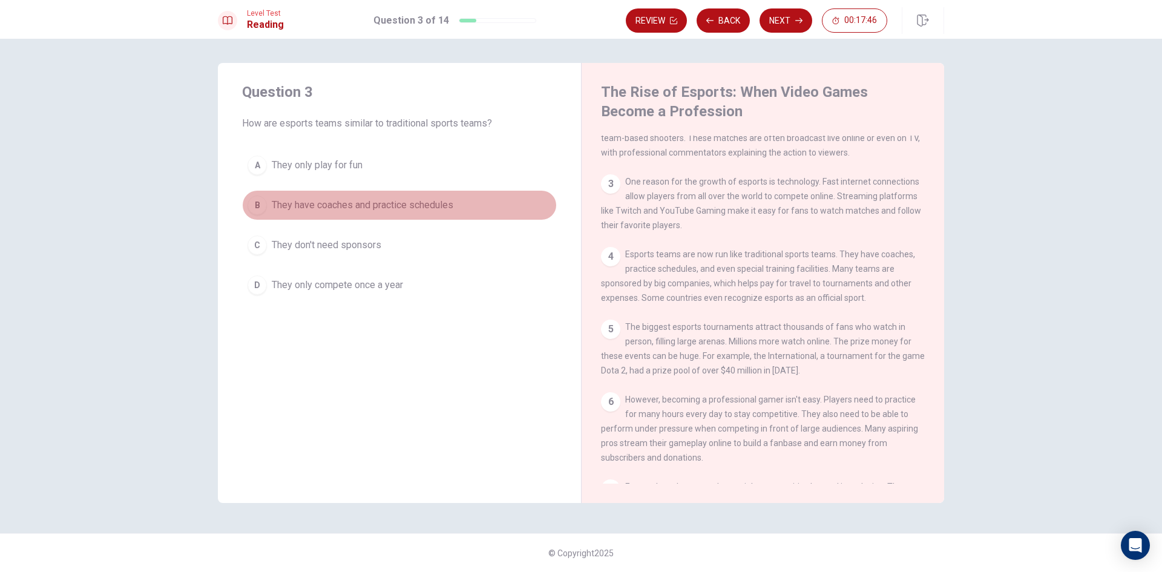
click at [457, 200] on button "B They have coaches and practice schedules" at bounding box center [399, 205] width 315 height 30
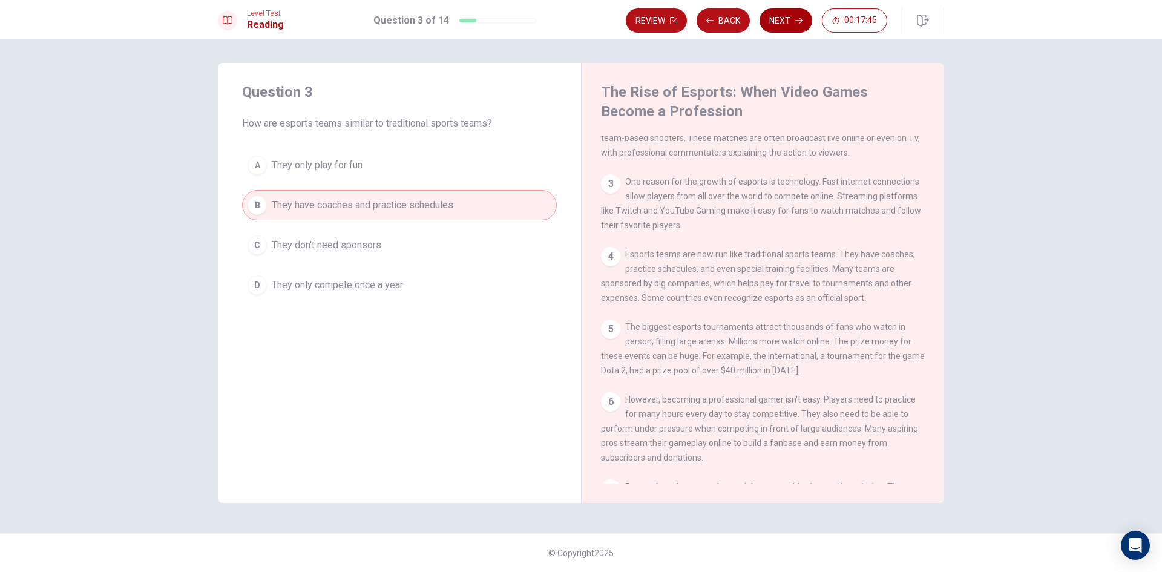
click at [787, 16] on button "Next" at bounding box center [785, 20] width 53 height 24
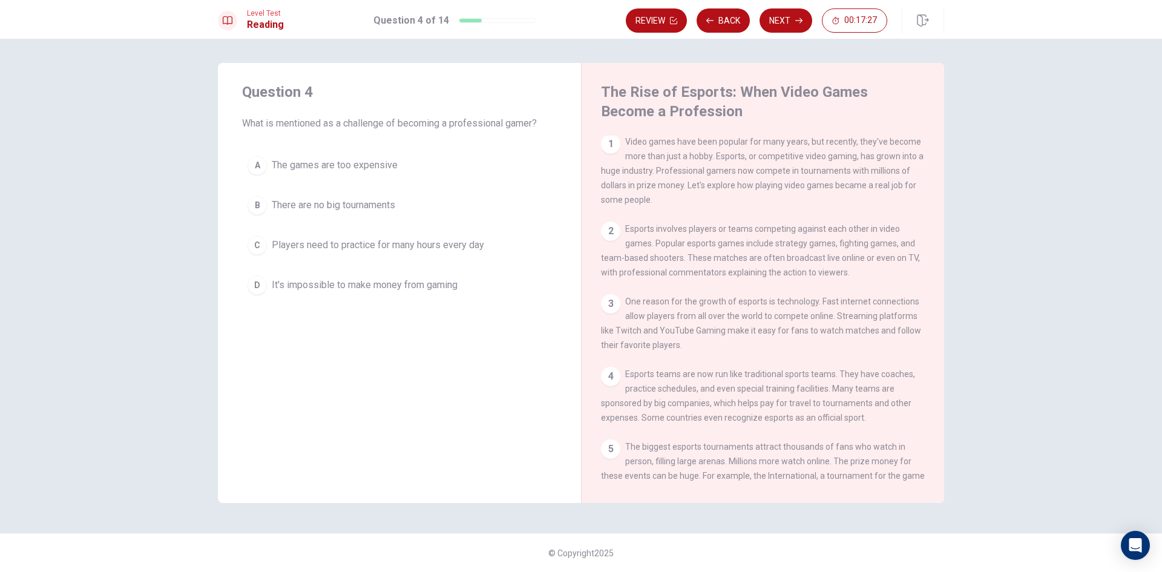
scroll to position [0, 0]
click at [729, 24] on button "Back" at bounding box center [722, 20] width 53 height 24
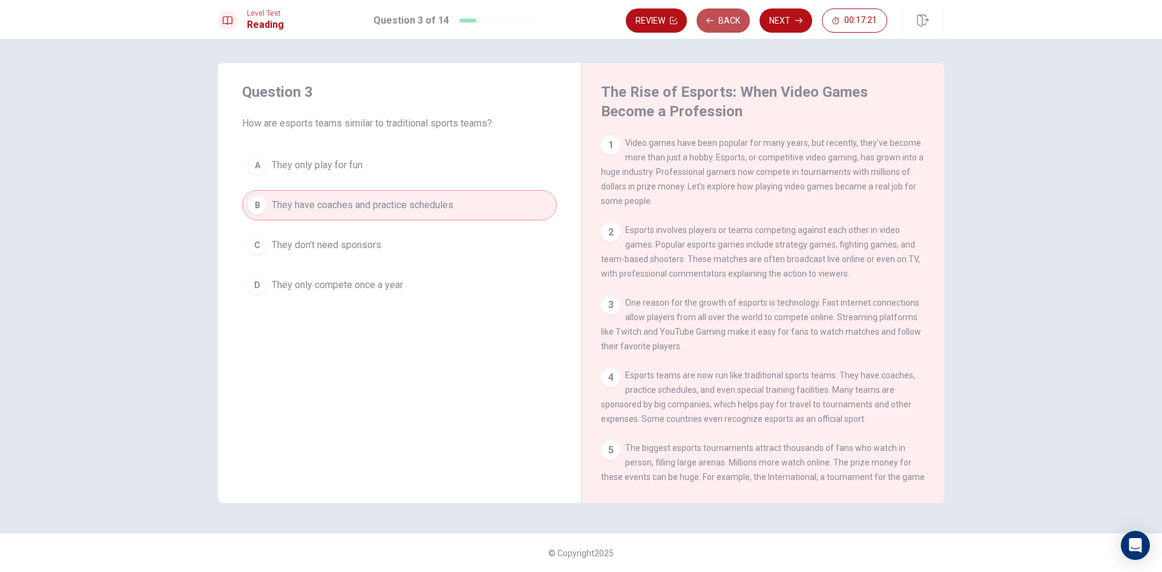
click at [729, 24] on button "Back" at bounding box center [722, 20] width 53 height 24
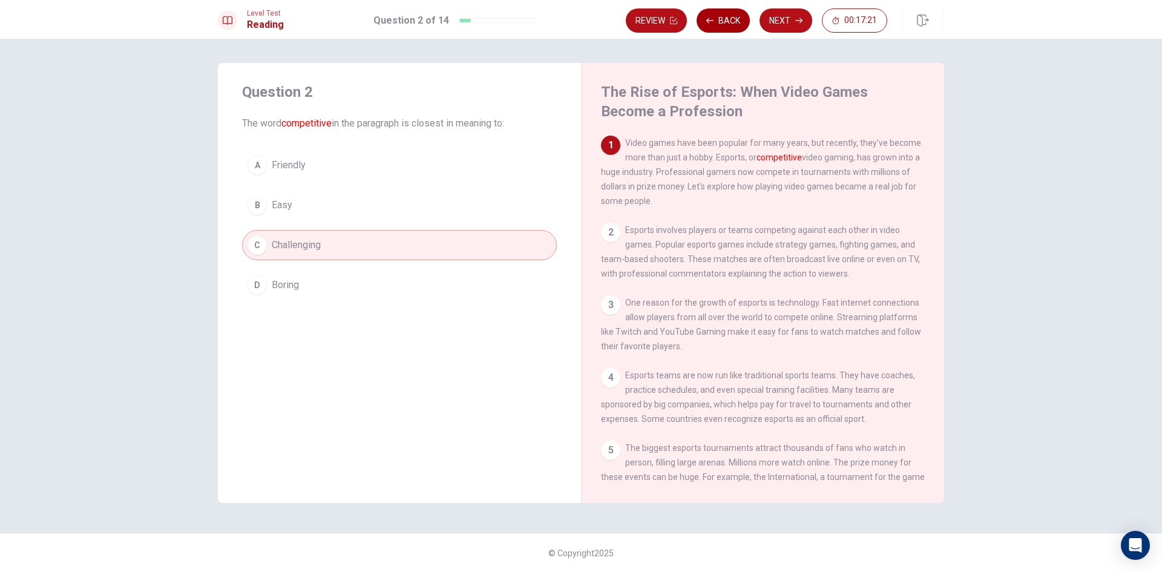
click at [729, 24] on button "Back" at bounding box center [722, 20] width 53 height 24
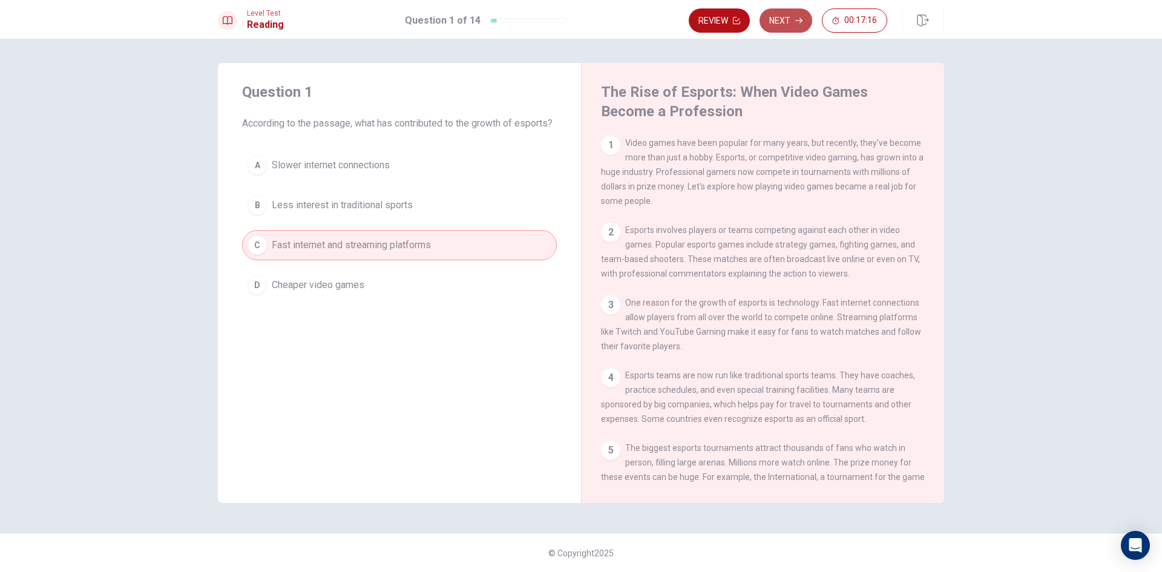
click at [790, 13] on button "Next" at bounding box center [785, 20] width 53 height 24
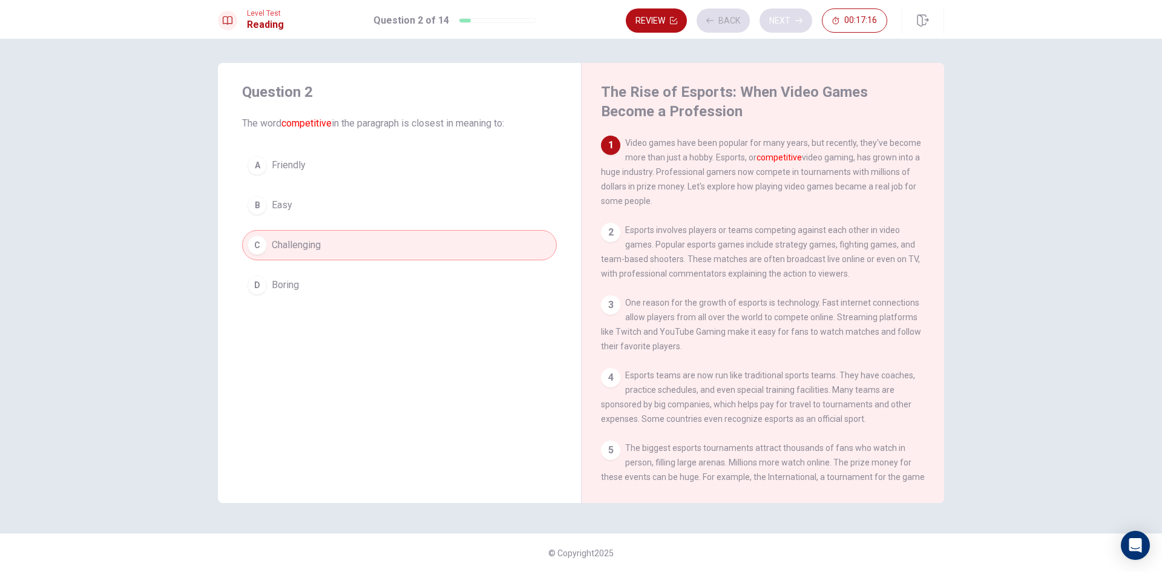
click at [790, 13] on div "Review Back Next 00:17:16" at bounding box center [756, 20] width 261 height 24
click at [787, 18] on button "Next" at bounding box center [785, 20] width 53 height 24
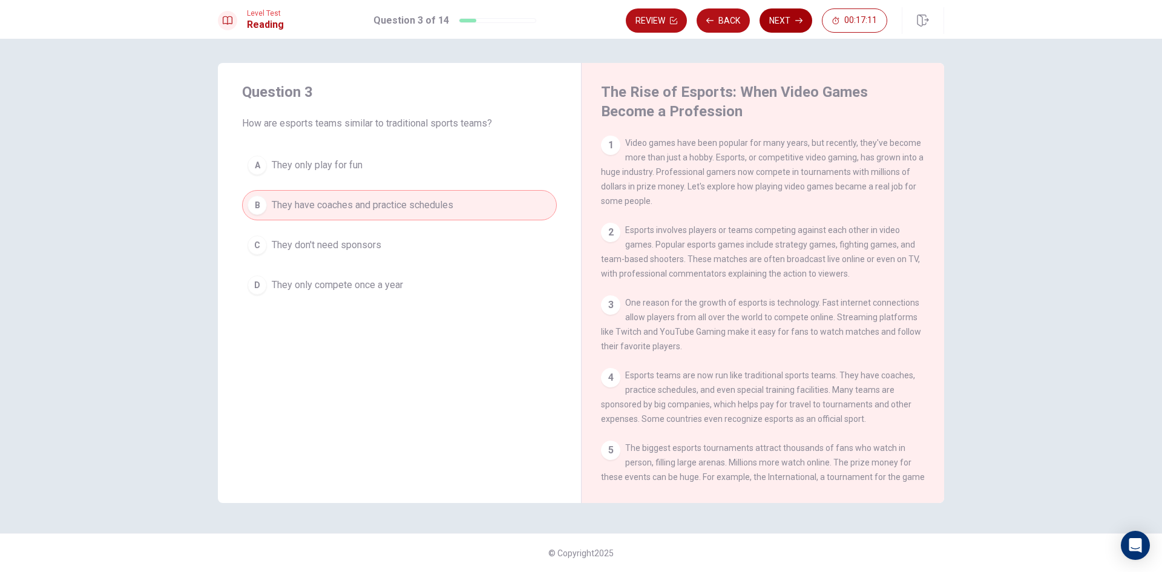
click at [791, 25] on button "Next" at bounding box center [785, 20] width 53 height 24
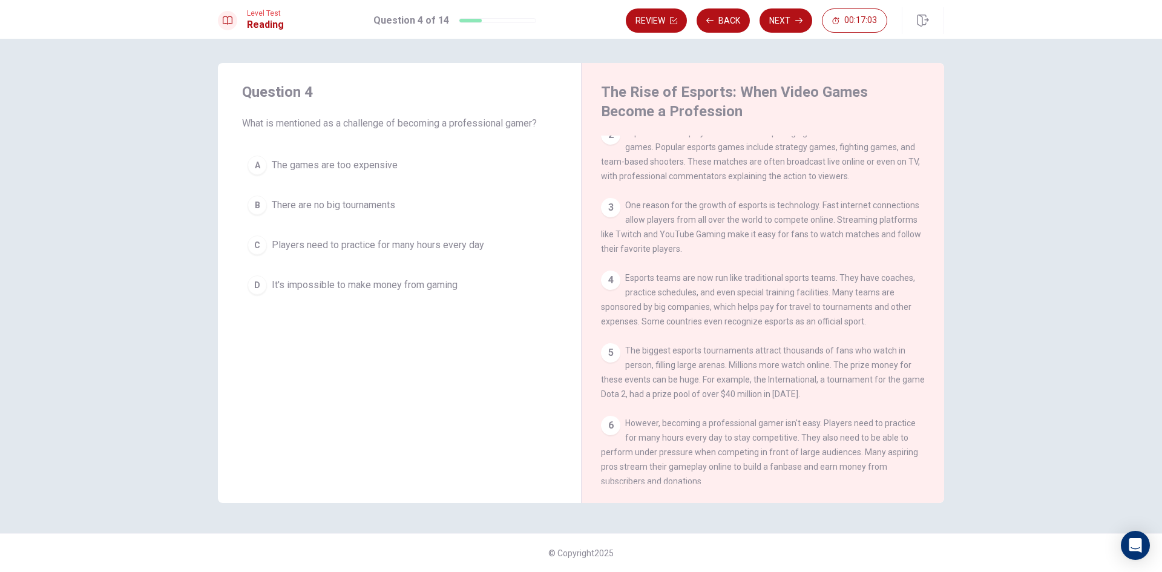
scroll to position [182, 0]
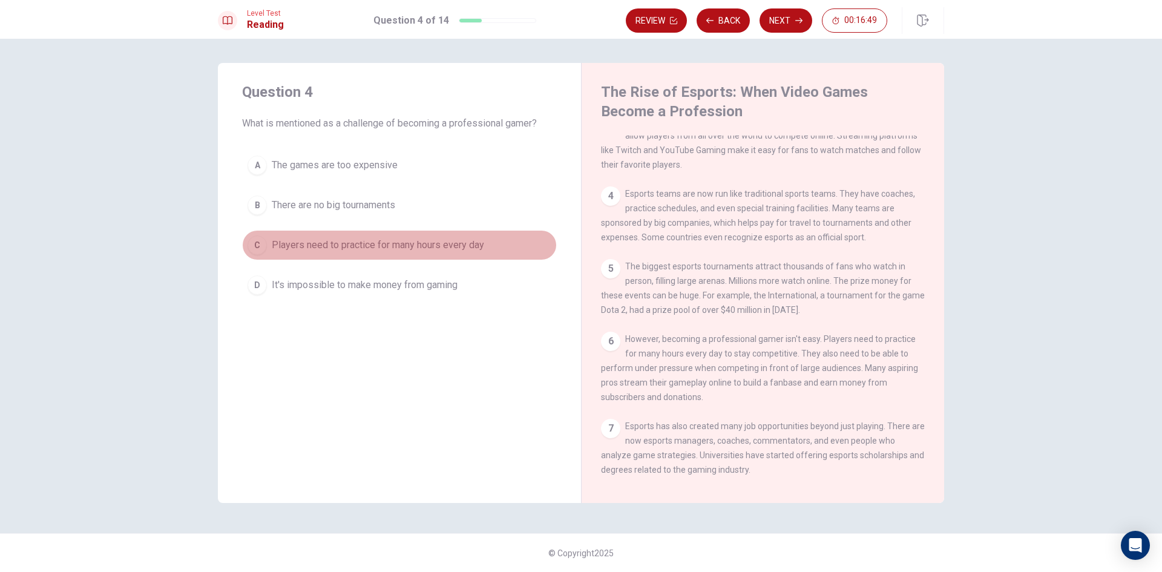
click at [457, 244] on span "Players need to practice for many hours every day" at bounding box center [378, 245] width 212 height 15
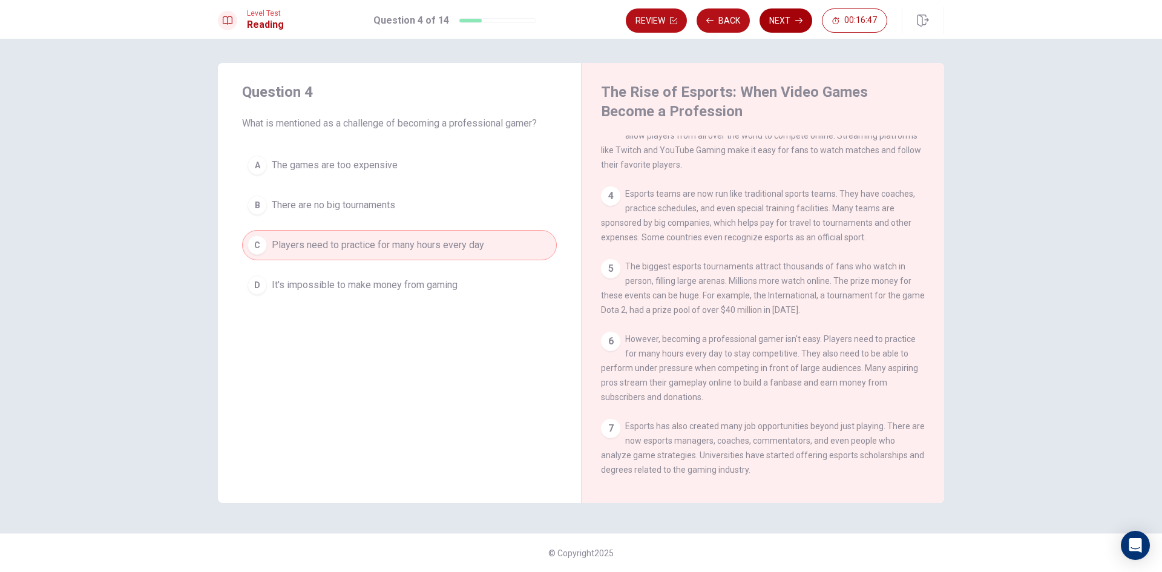
click at [793, 20] on button "Next" at bounding box center [785, 20] width 53 height 24
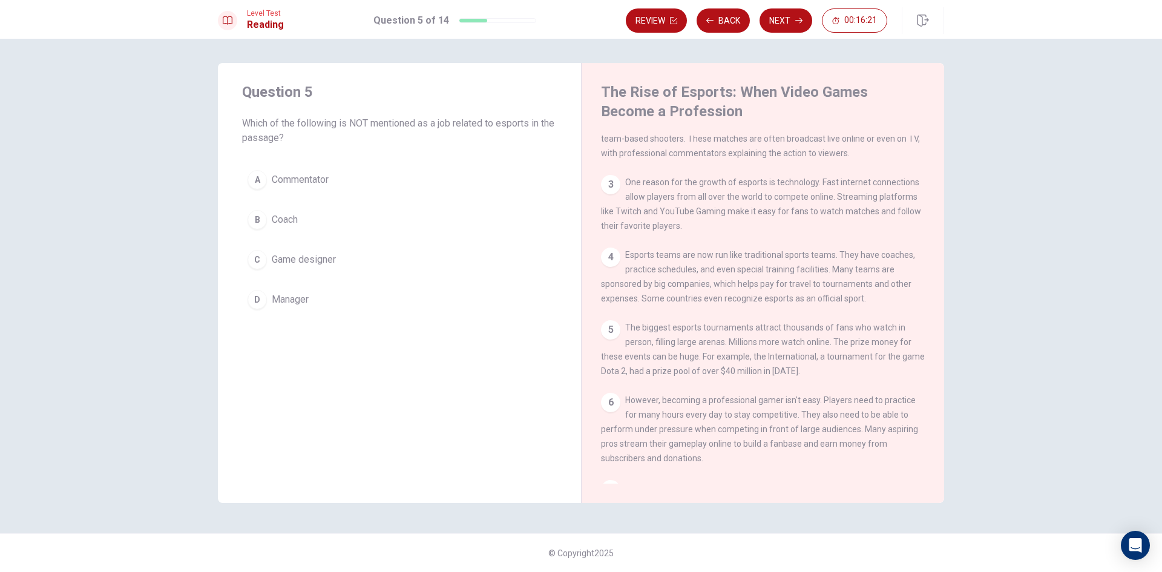
scroll to position [121, 0]
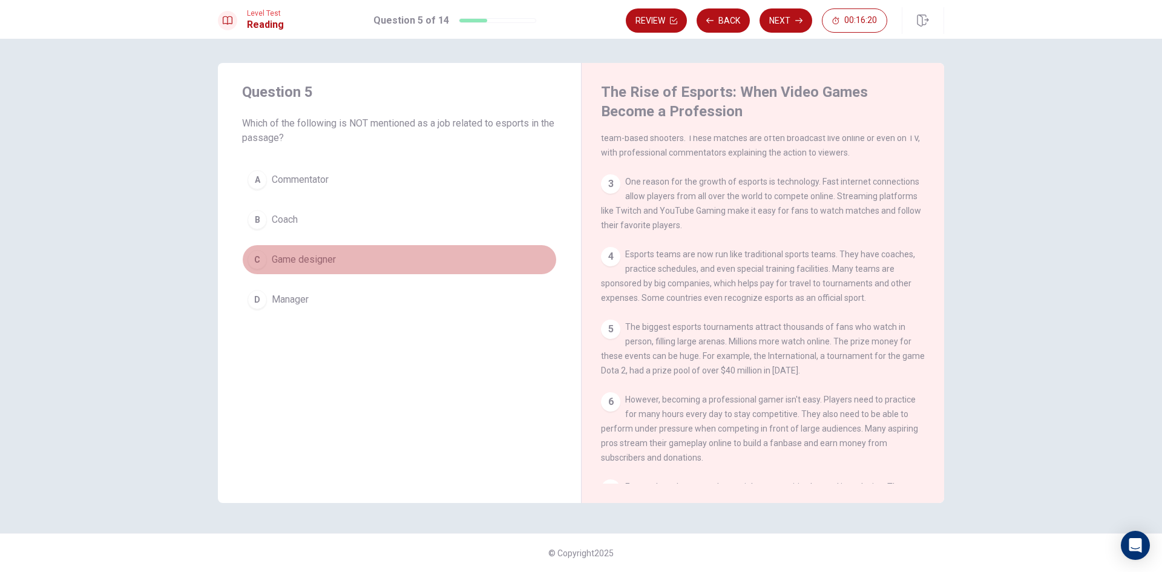
click at [391, 251] on button "C Game designer" at bounding box center [399, 259] width 315 height 30
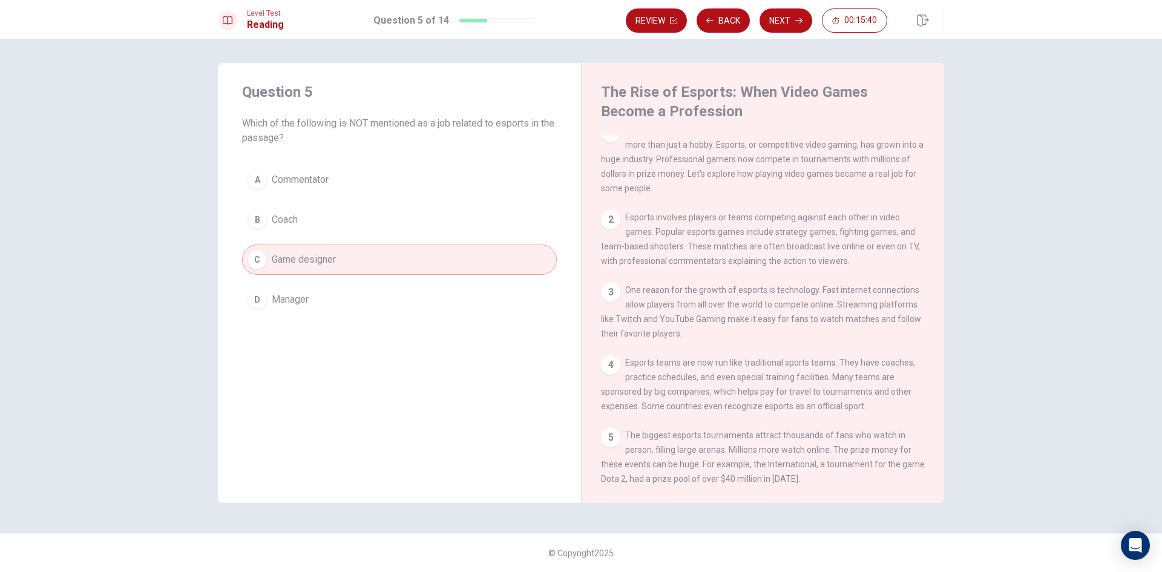
scroll to position [0, 0]
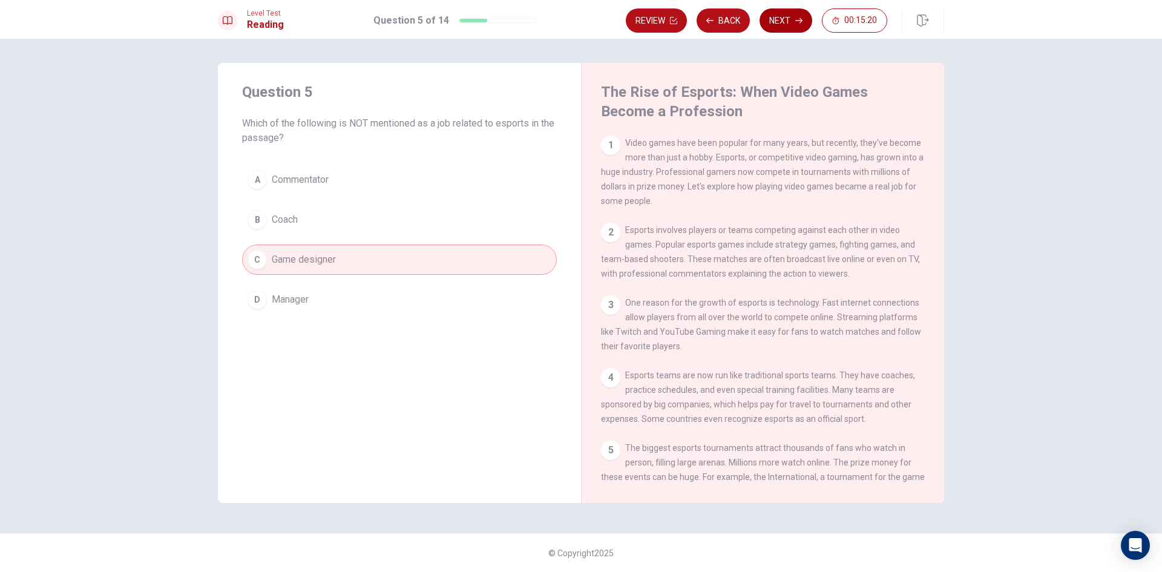
click at [787, 8] on button "Next" at bounding box center [785, 20] width 53 height 24
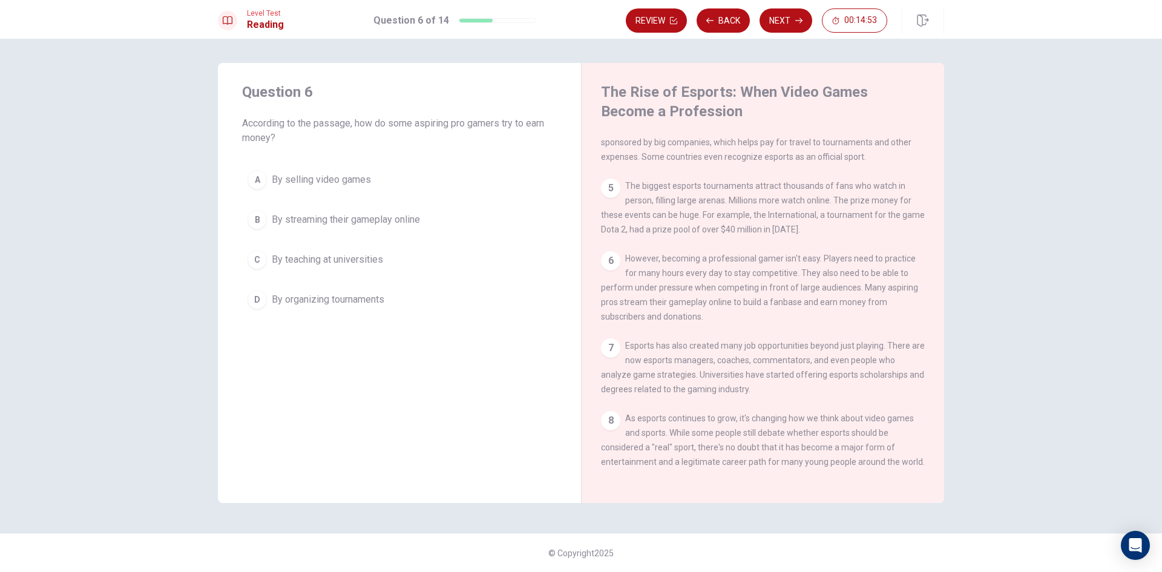
scroll to position [283, 0]
click at [498, 269] on button "C By teaching at universities" at bounding box center [399, 259] width 315 height 30
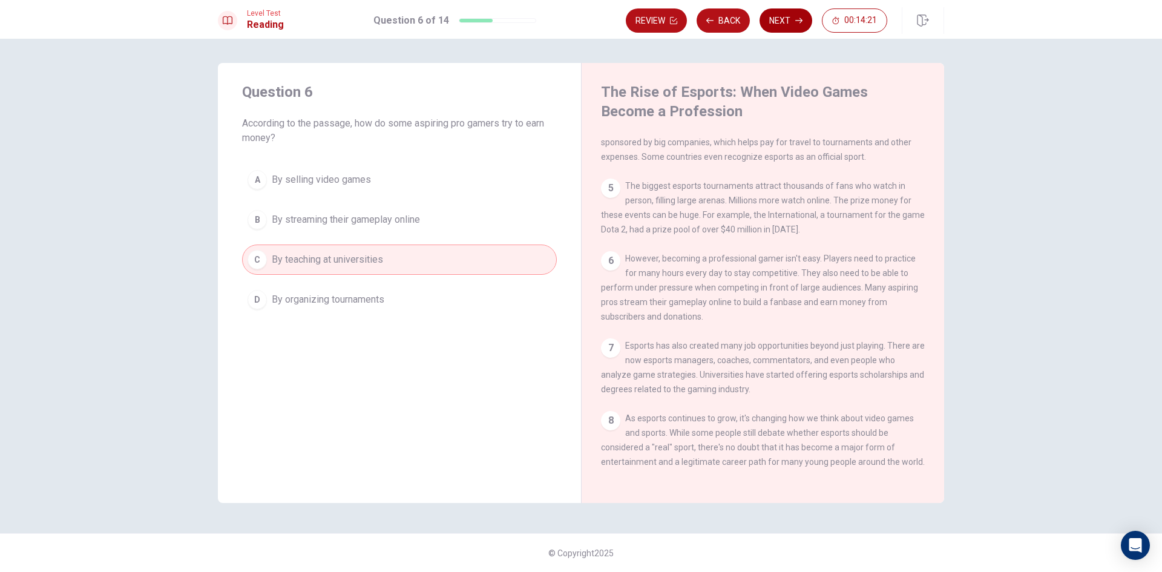
click at [793, 18] on button "Next" at bounding box center [785, 20] width 53 height 24
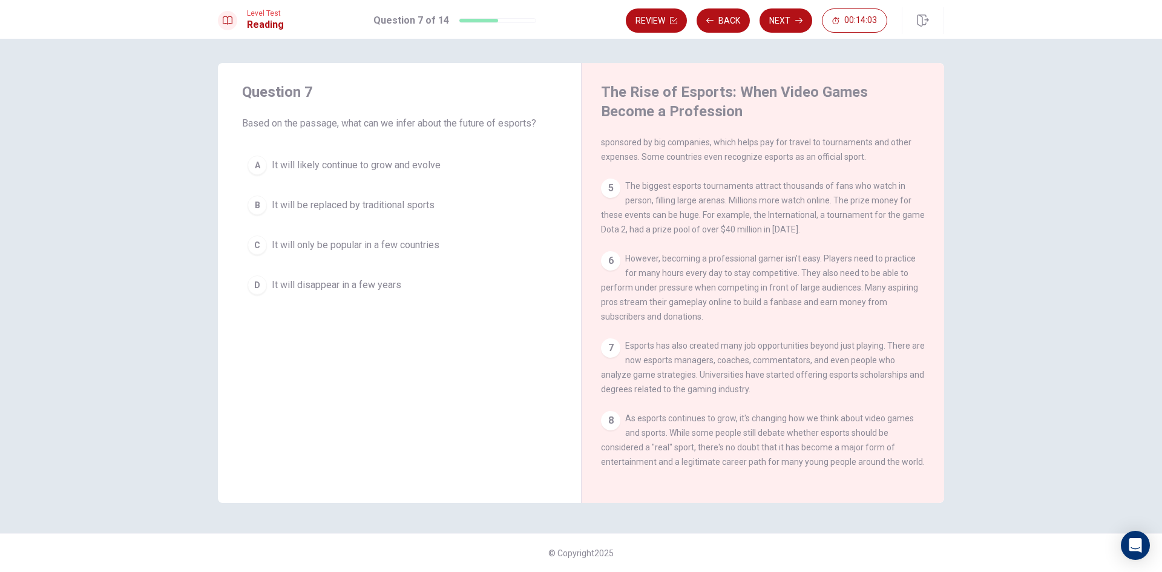
click at [503, 169] on button "A It will likely continue to grow and evolve" at bounding box center [399, 165] width 315 height 30
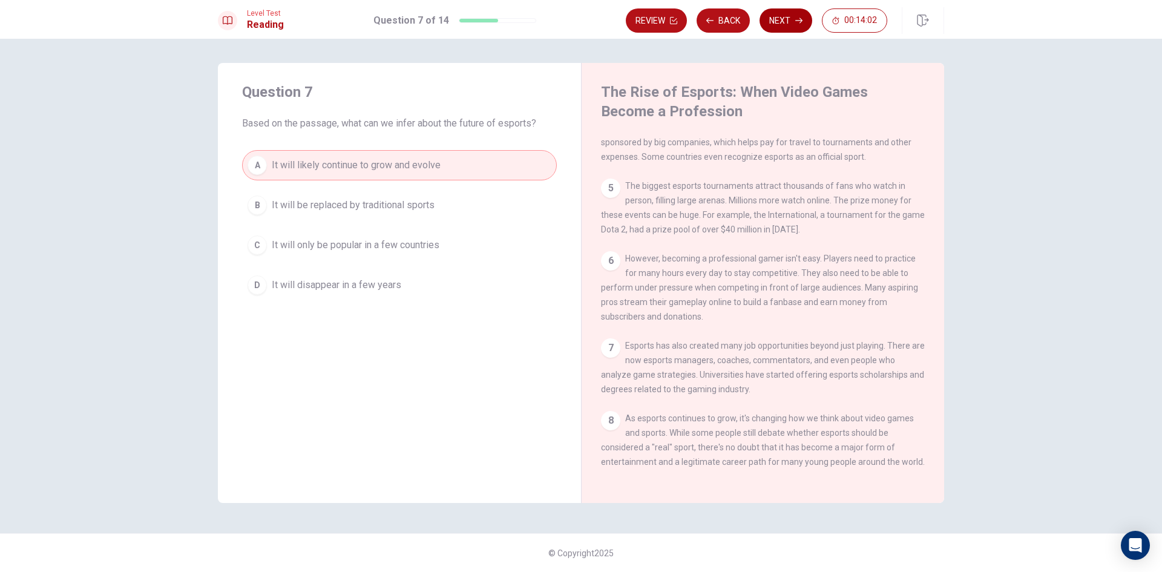
click at [770, 22] on button "Next" at bounding box center [785, 20] width 53 height 24
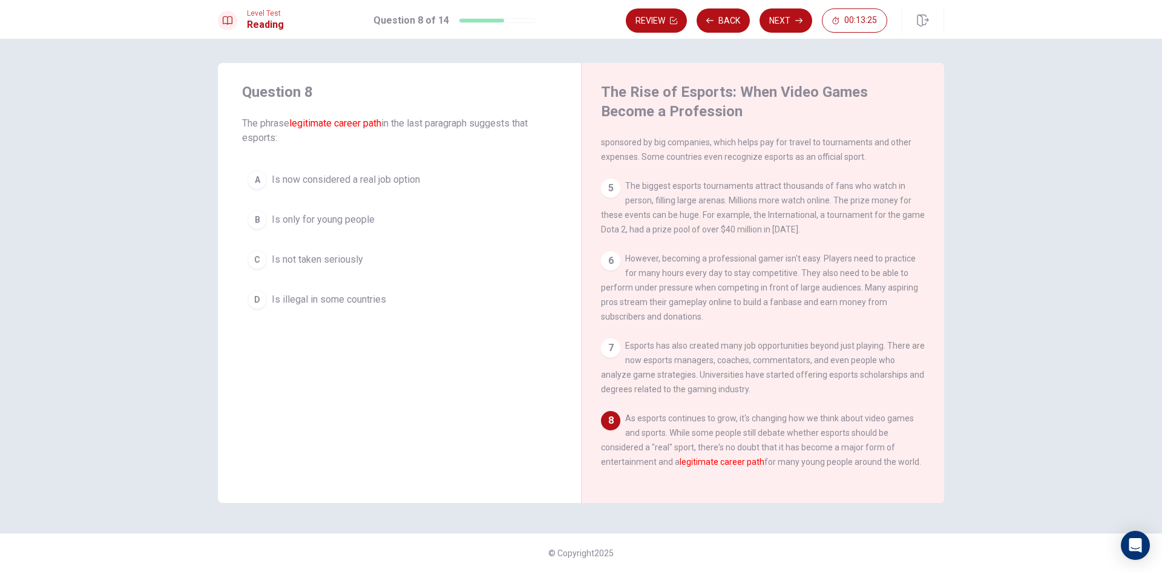
click at [393, 220] on button "B Is only for young people" at bounding box center [399, 220] width 315 height 30
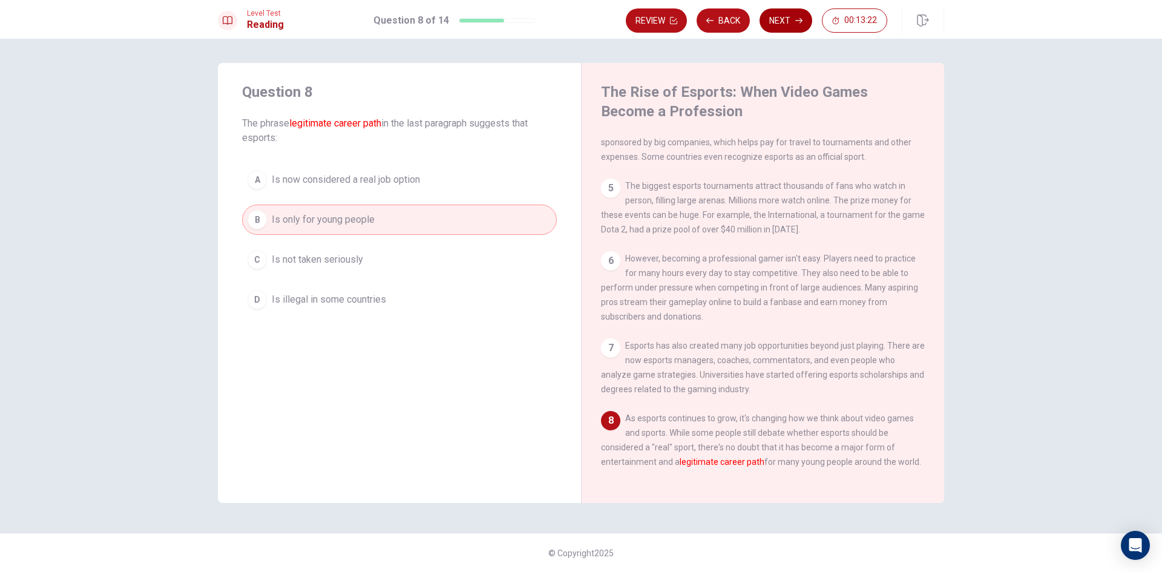
click at [776, 18] on button "Next" at bounding box center [785, 20] width 53 height 24
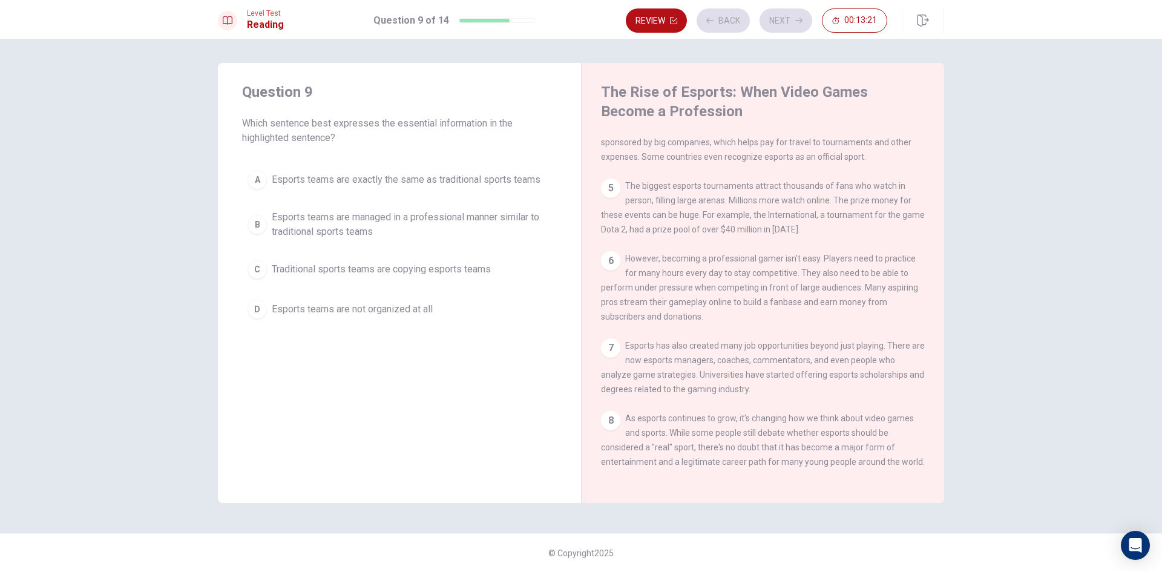
scroll to position [240, 0]
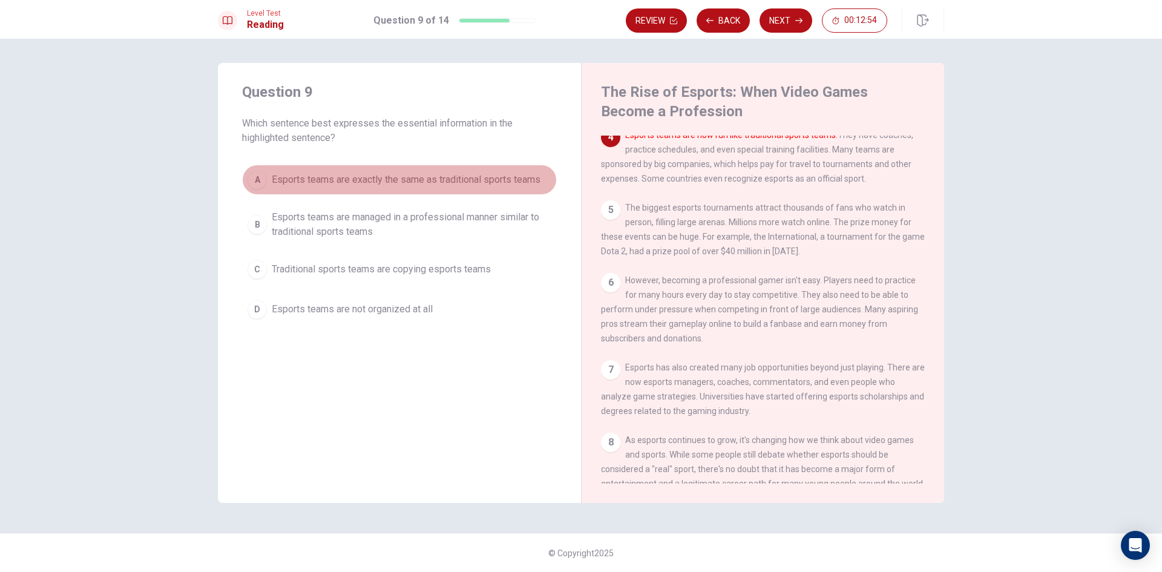
click at [313, 183] on span "Esports teams are exactly the same as traditional sports teams" at bounding box center [406, 179] width 269 height 15
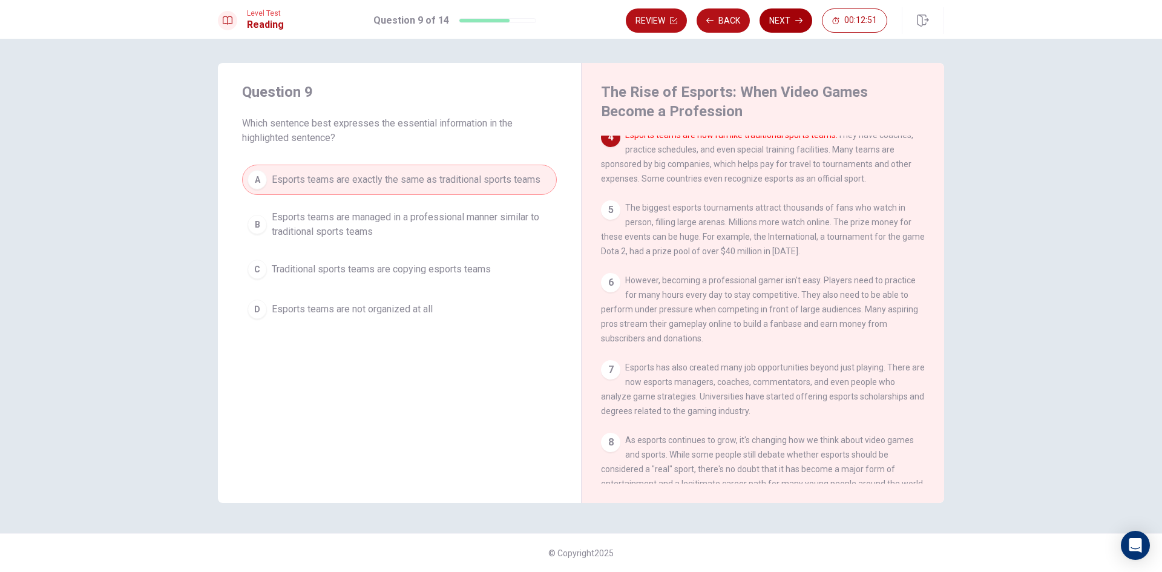
click at [789, 24] on button "Next" at bounding box center [785, 20] width 53 height 24
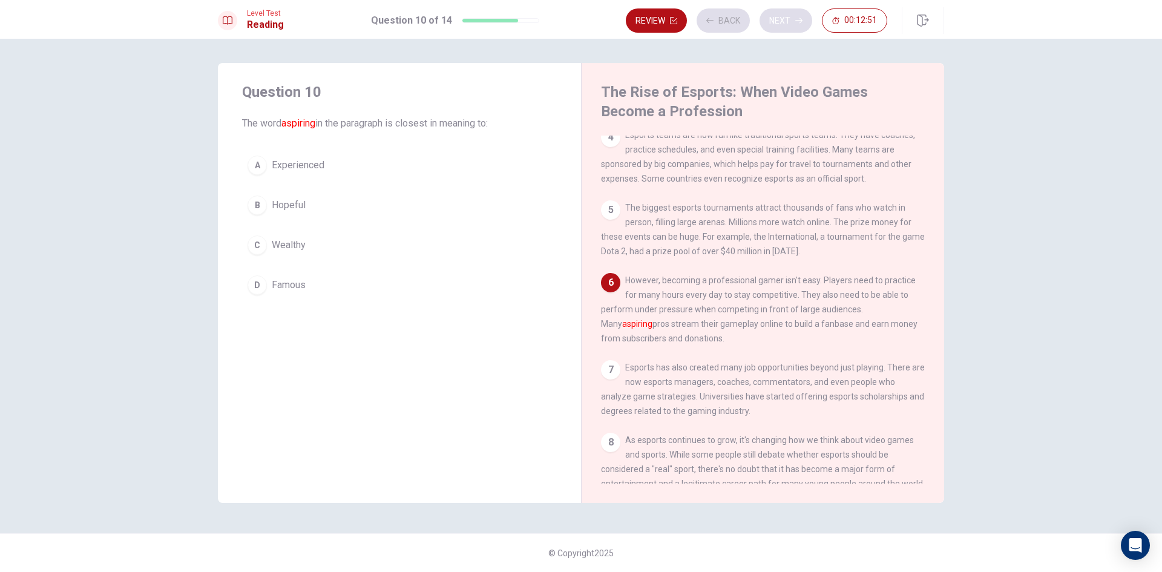
scroll to position [239, 0]
click at [396, 290] on button "D Famous" at bounding box center [399, 285] width 315 height 30
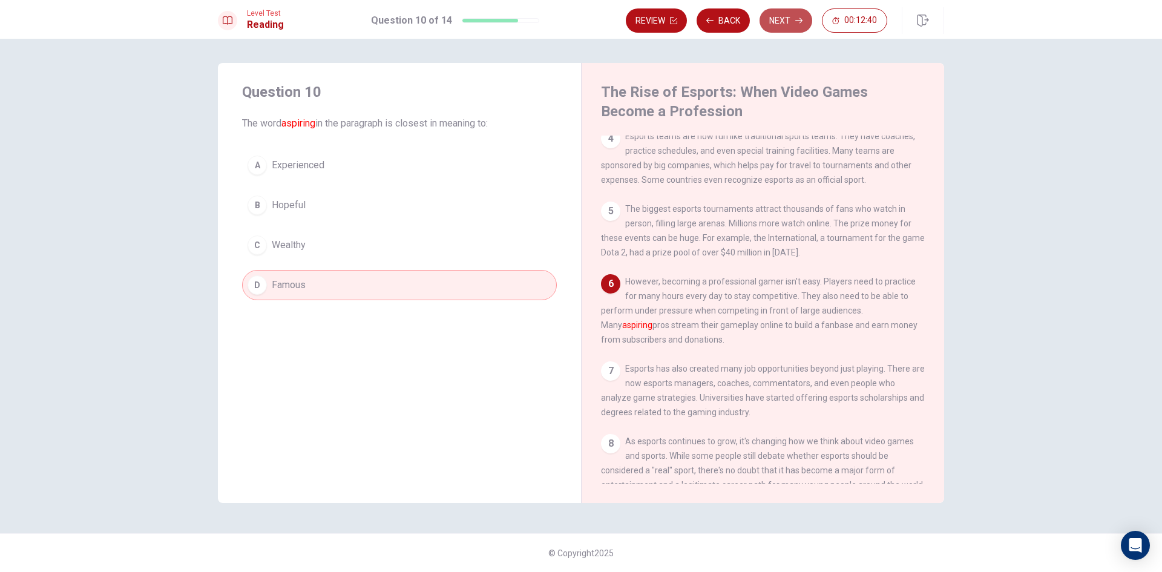
click at [781, 24] on button "Next" at bounding box center [785, 20] width 53 height 24
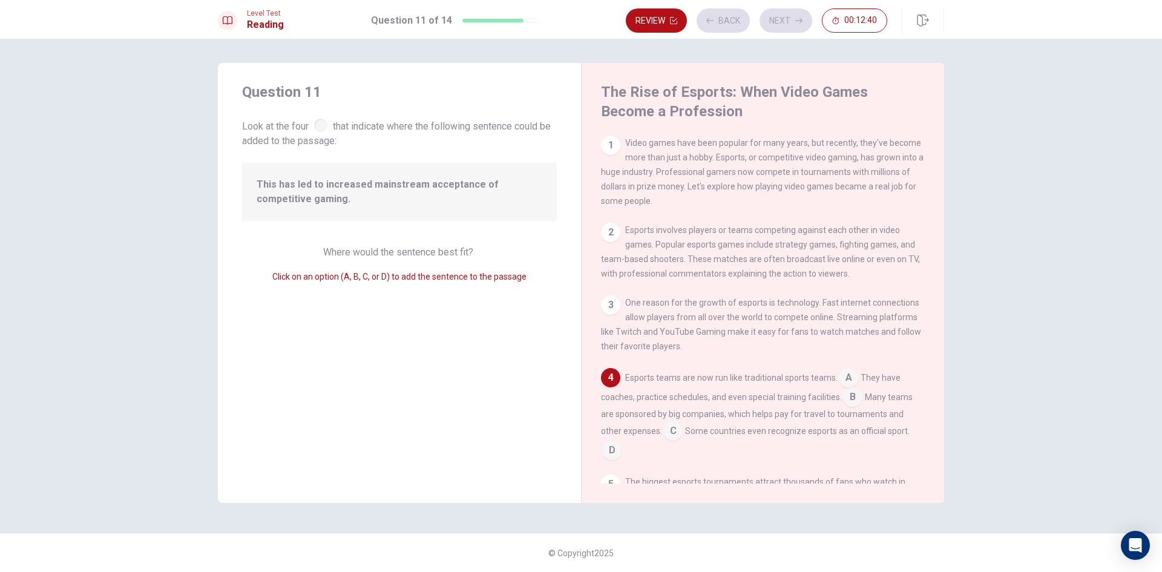
scroll to position [105, 0]
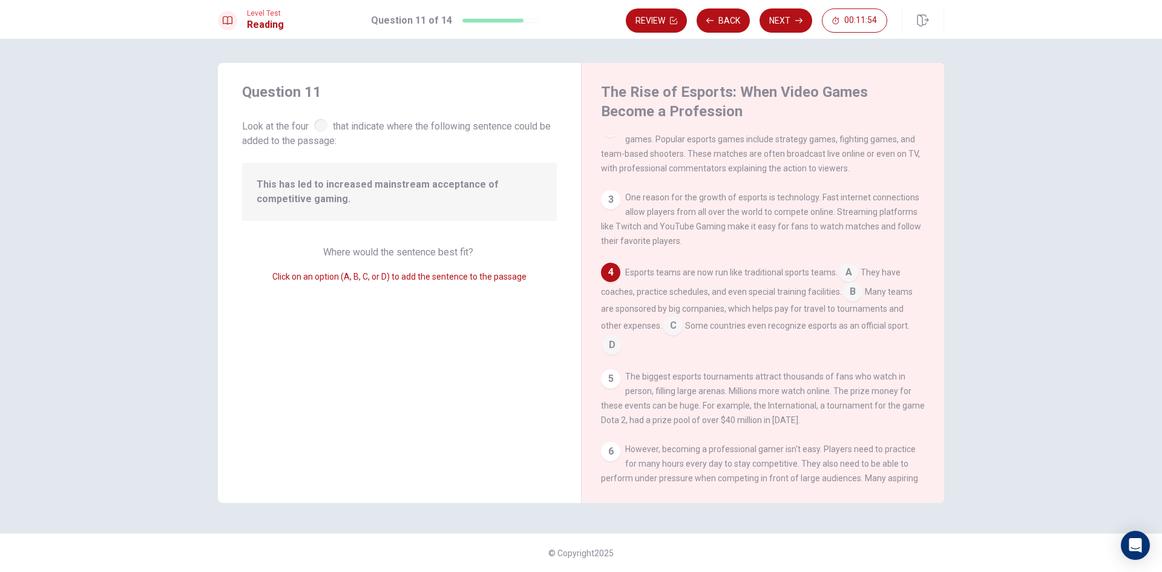
click at [860, 300] on input at bounding box center [852, 292] width 19 height 19
click at [796, 23] on icon "button" at bounding box center [798, 20] width 7 height 7
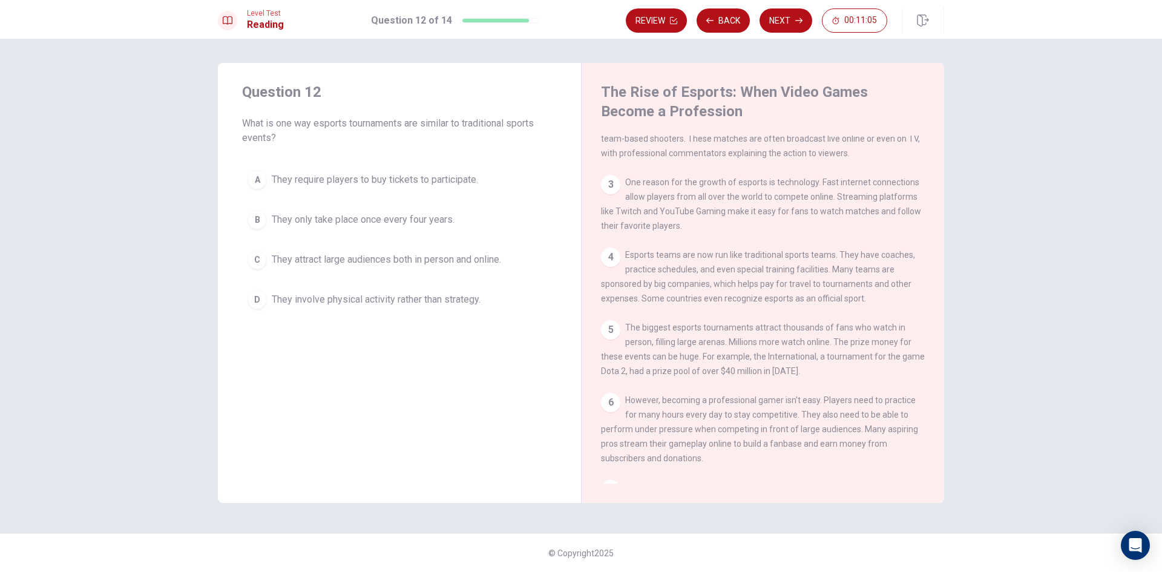
scroll to position [121, 0]
click at [453, 185] on span "They require players to buy tickets to participate." at bounding box center [375, 179] width 206 height 15
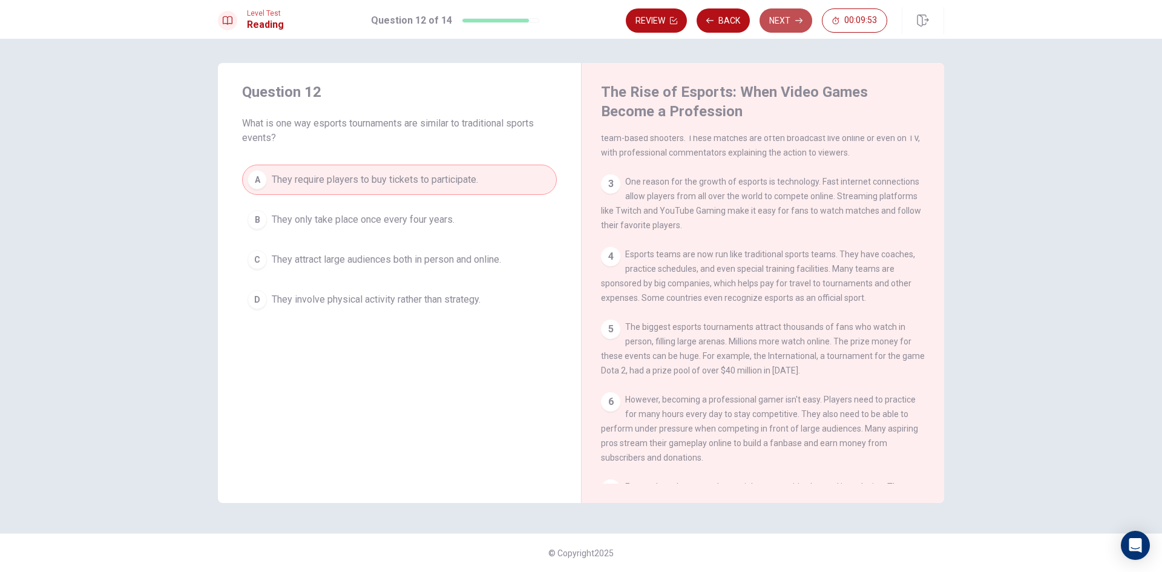
click at [785, 23] on button "Next" at bounding box center [785, 20] width 53 height 24
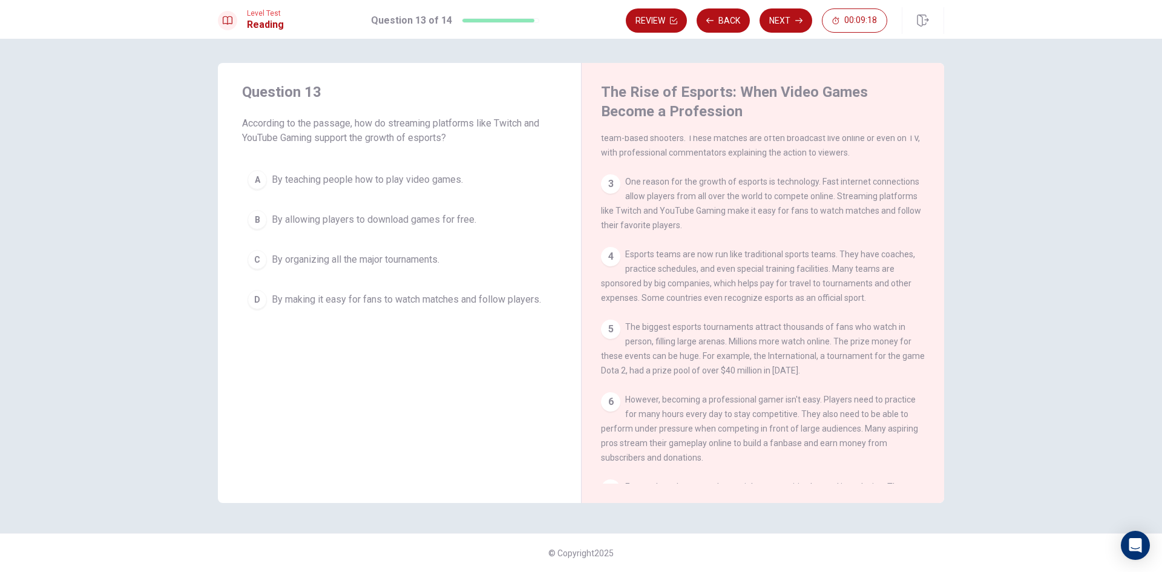
click at [442, 306] on span "By making it easy for fans to watch matches and follow players." at bounding box center [406, 299] width 269 height 15
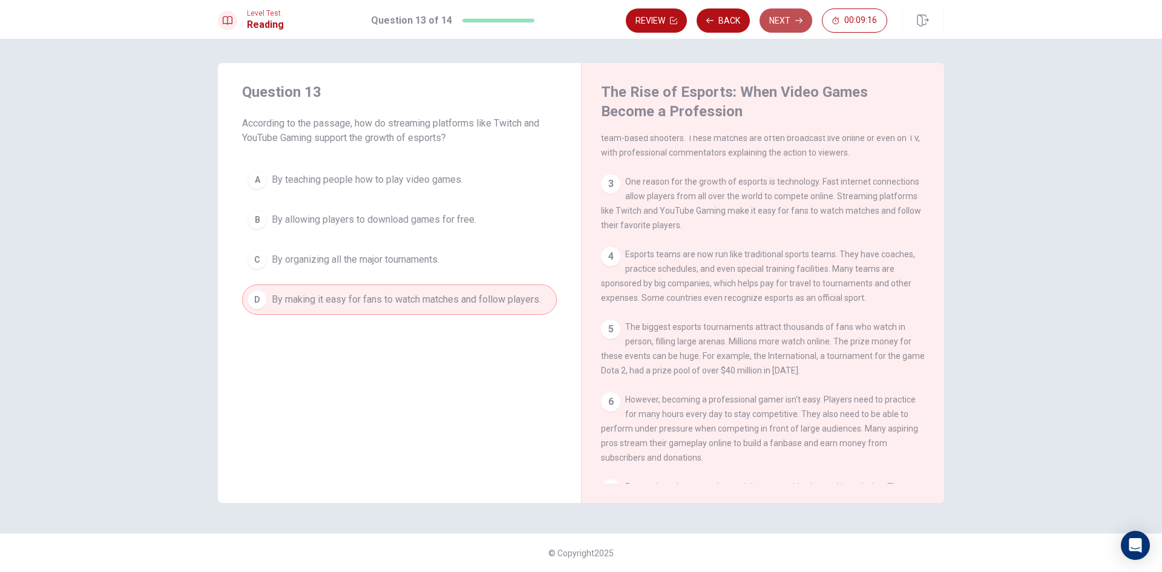
click at [782, 18] on button "Next" at bounding box center [785, 20] width 53 height 24
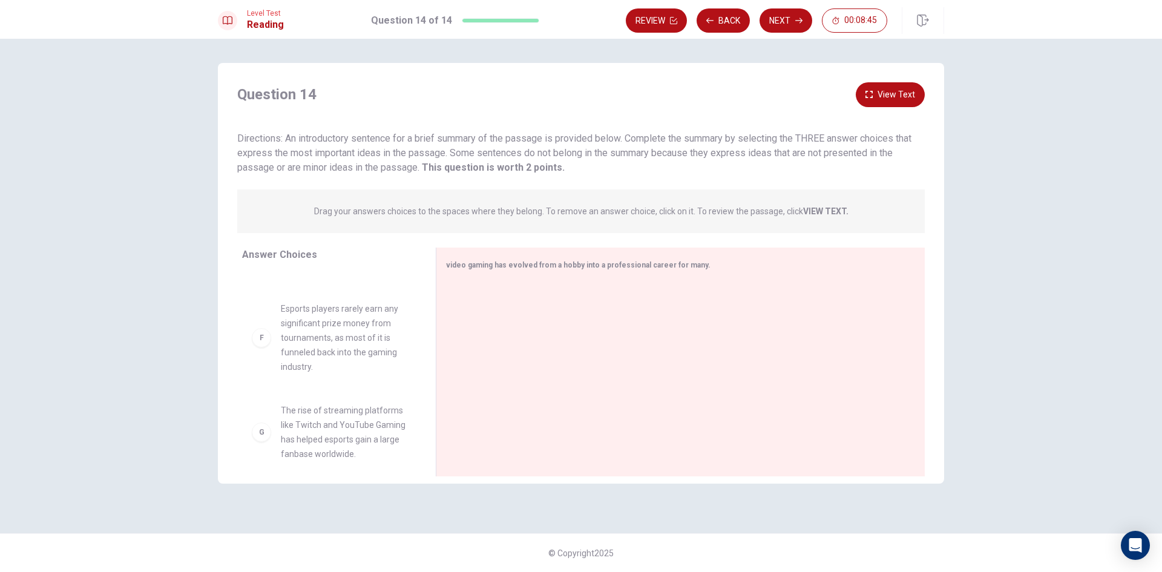
scroll to position [405, 0]
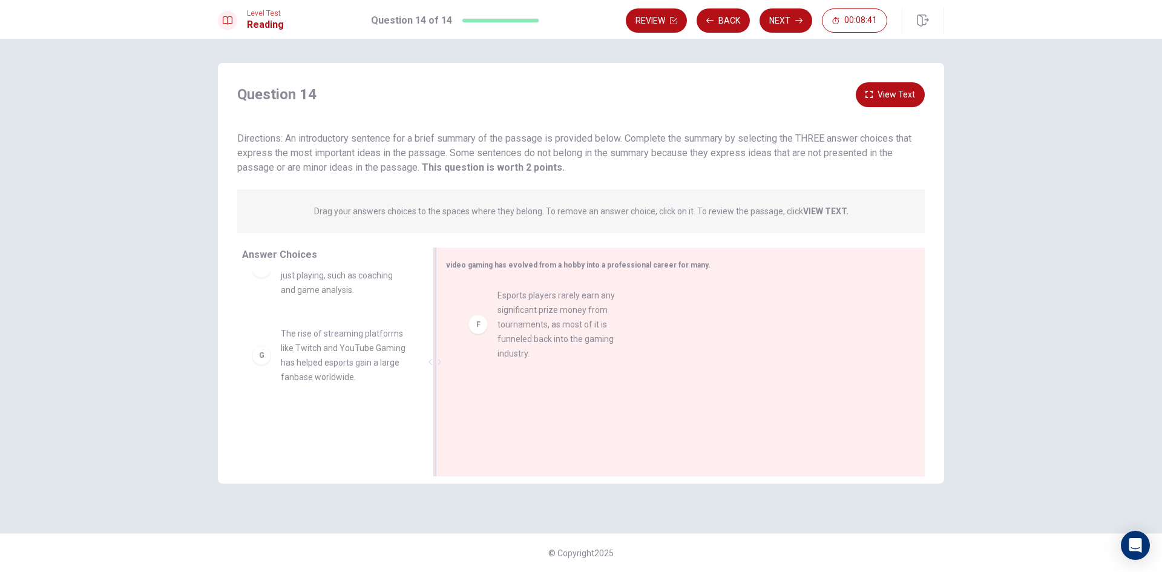
drag, startPoint x: 259, startPoint y: 375, endPoint x: 510, endPoint y: 315, distance: 258.2
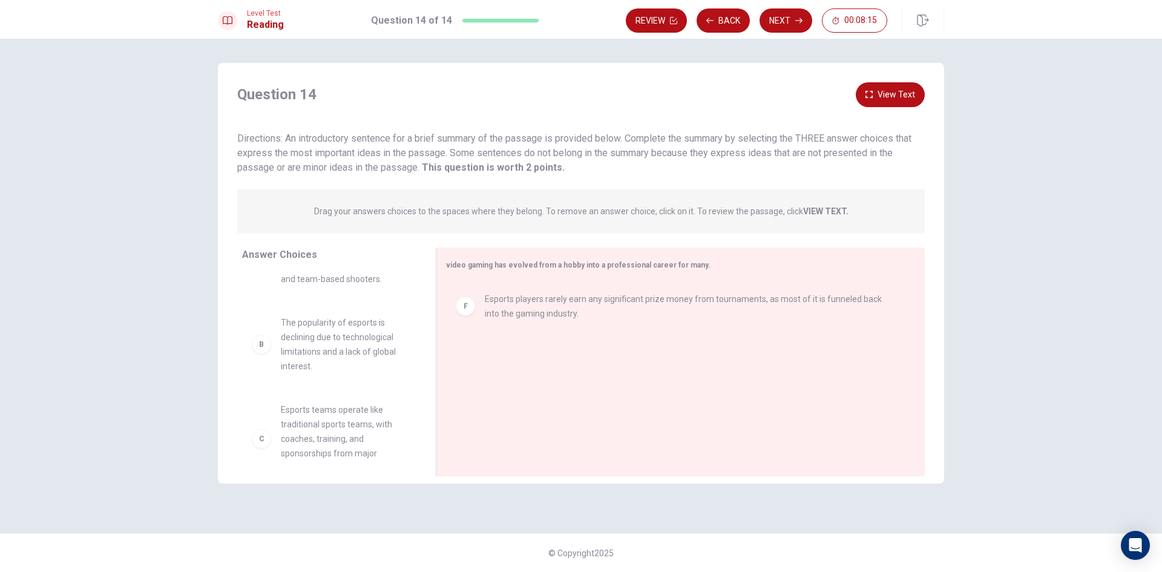
scroll to position [0, 0]
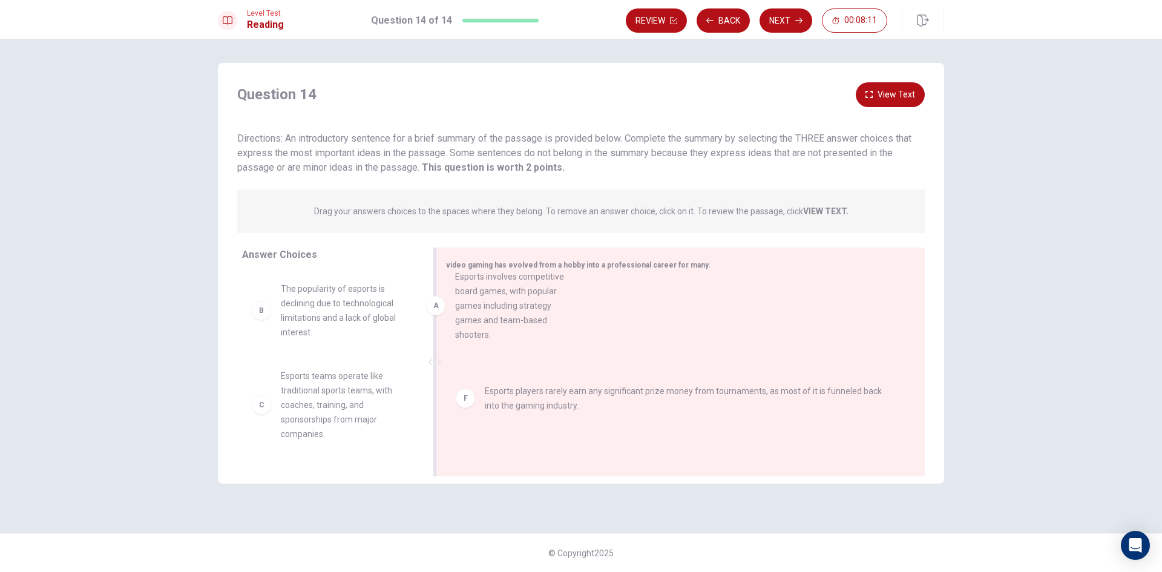
drag, startPoint x: 277, startPoint y: 326, endPoint x: 454, endPoint y: 312, distance: 177.8
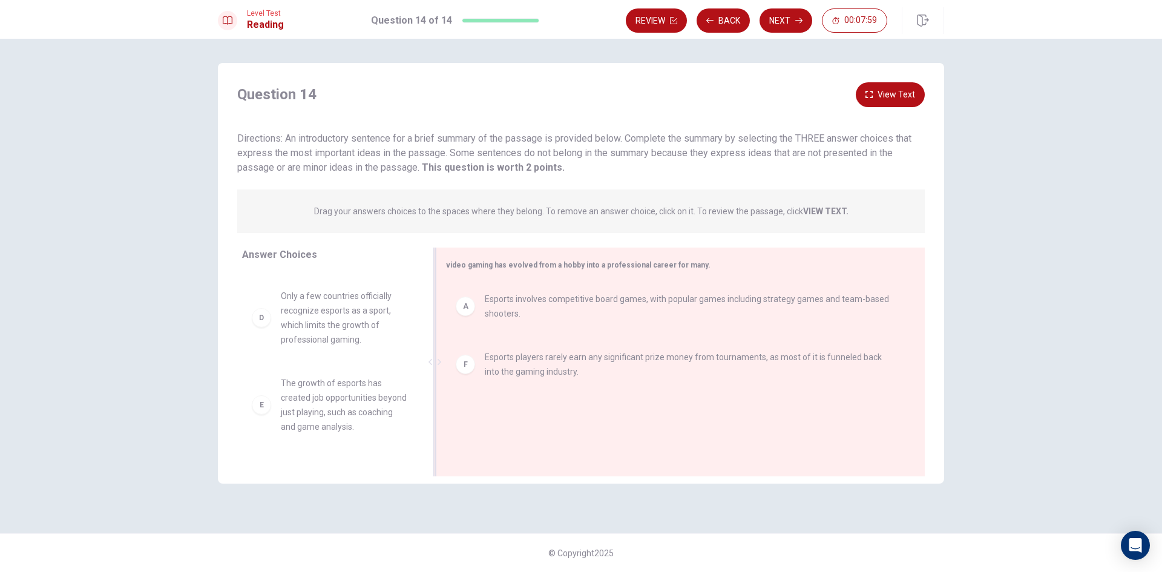
scroll to position [182, 0]
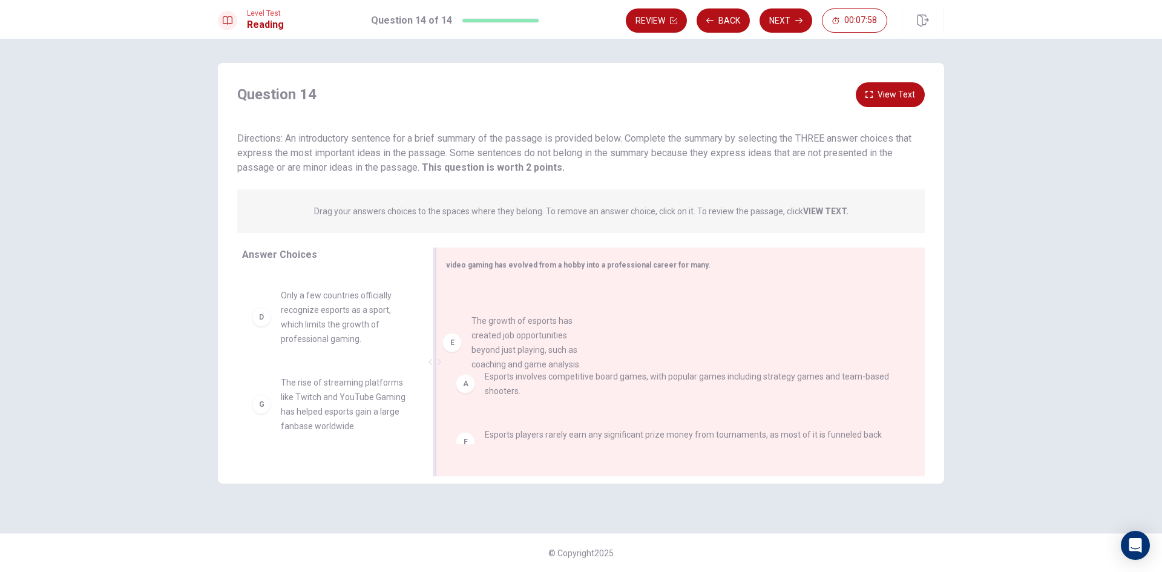
drag, startPoint x: 352, startPoint y: 421, endPoint x: 549, endPoint y: 350, distance: 209.4
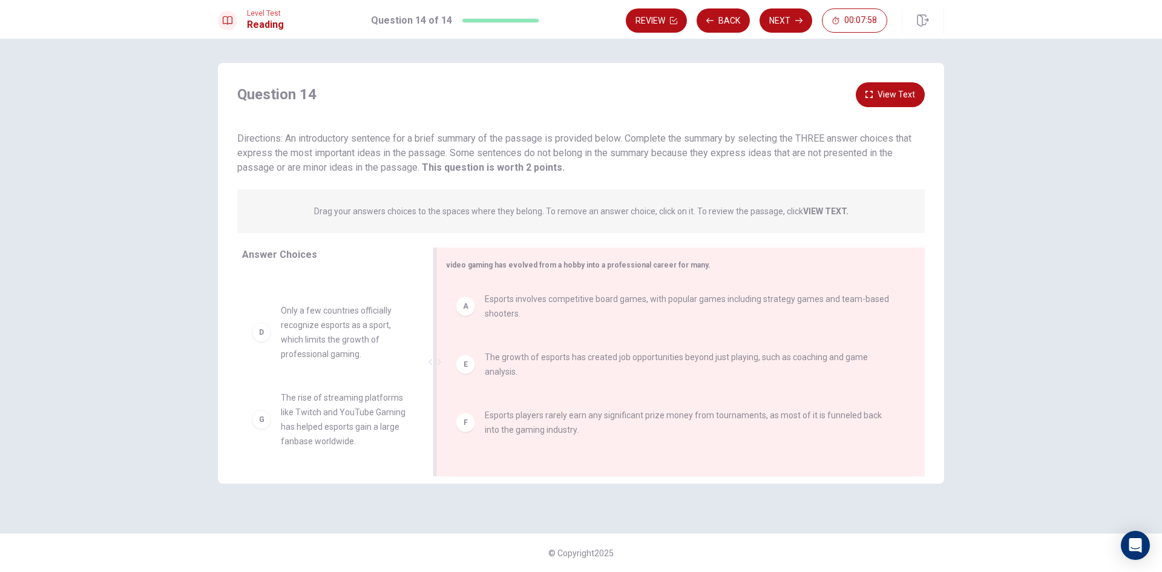
scroll to position [167, 0]
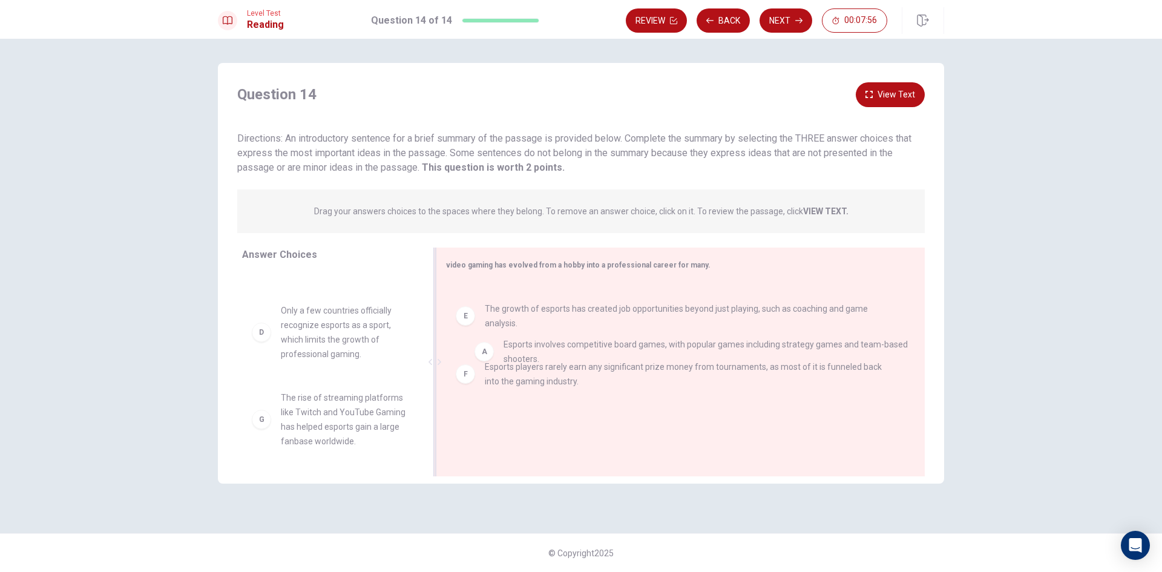
drag, startPoint x: 530, startPoint y: 313, endPoint x: 545, endPoint y: 361, distance: 50.7
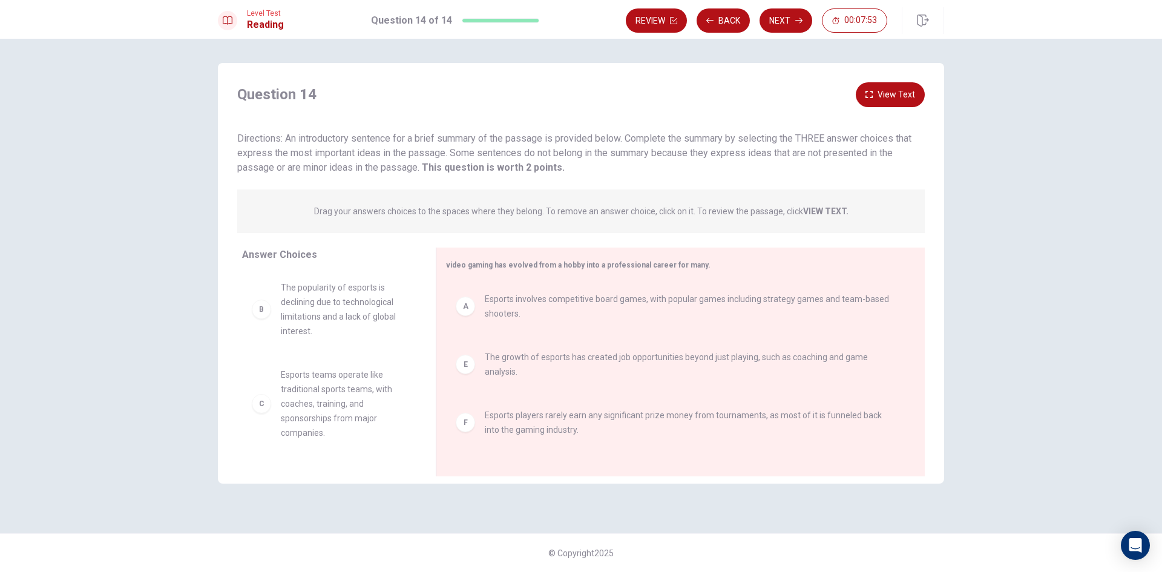
scroll to position [0, 0]
drag, startPoint x: 388, startPoint y: 315, endPoint x: 608, endPoint y: 445, distance: 255.6
drag, startPoint x: 315, startPoint y: 287, endPoint x: 509, endPoint y: 393, distance: 221.2
drag, startPoint x: 290, startPoint y: 304, endPoint x: 530, endPoint y: 469, distance: 291.0
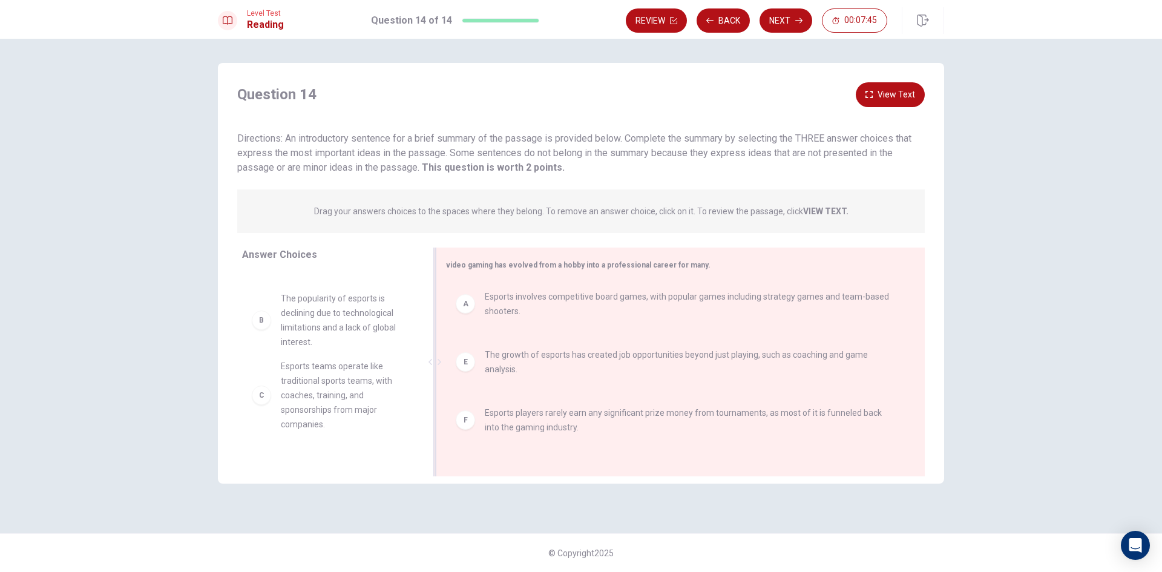
click at [512, 460] on div "video gaming has evolved from a hobby into a professional career for many. A Es…" at bounding box center [680, 361] width 489 height 229
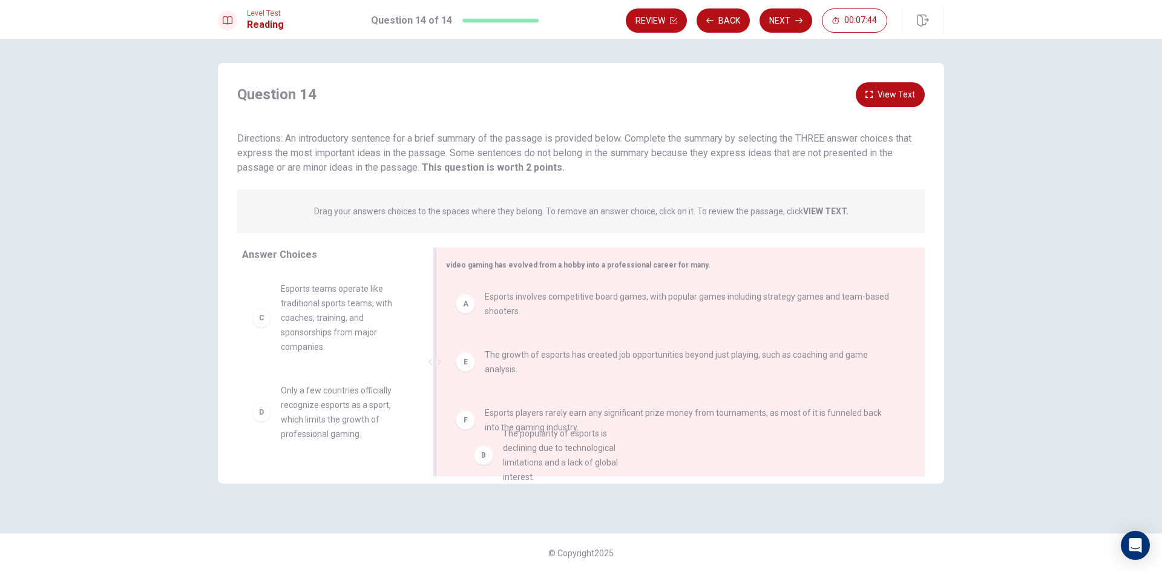
drag, startPoint x: 365, startPoint y: 318, endPoint x: 592, endPoint y: 461, distance: 268.9
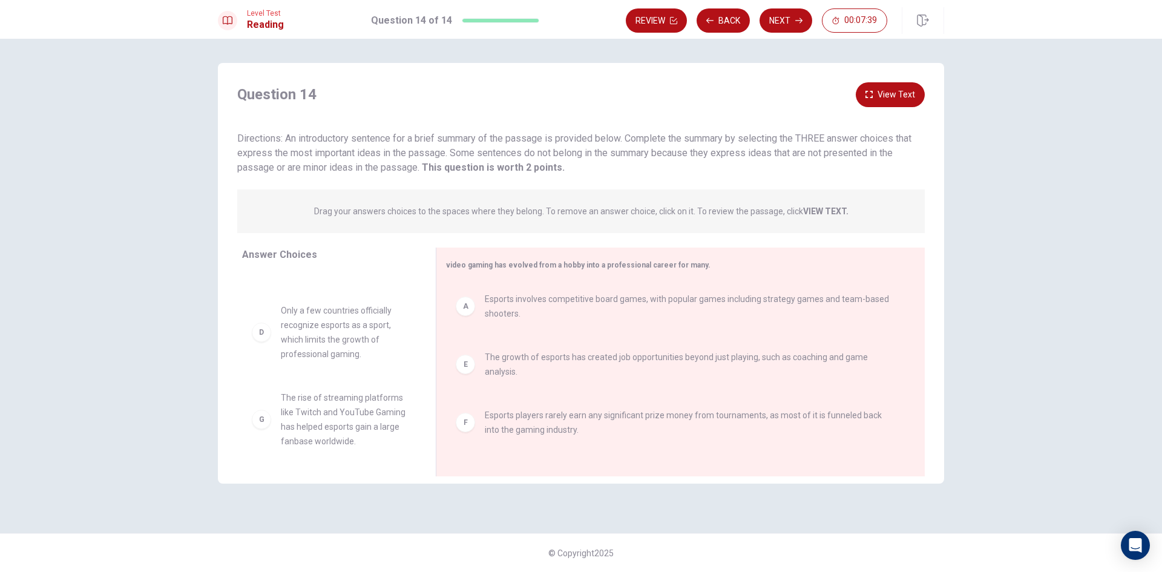
scroll to position [1, 0]
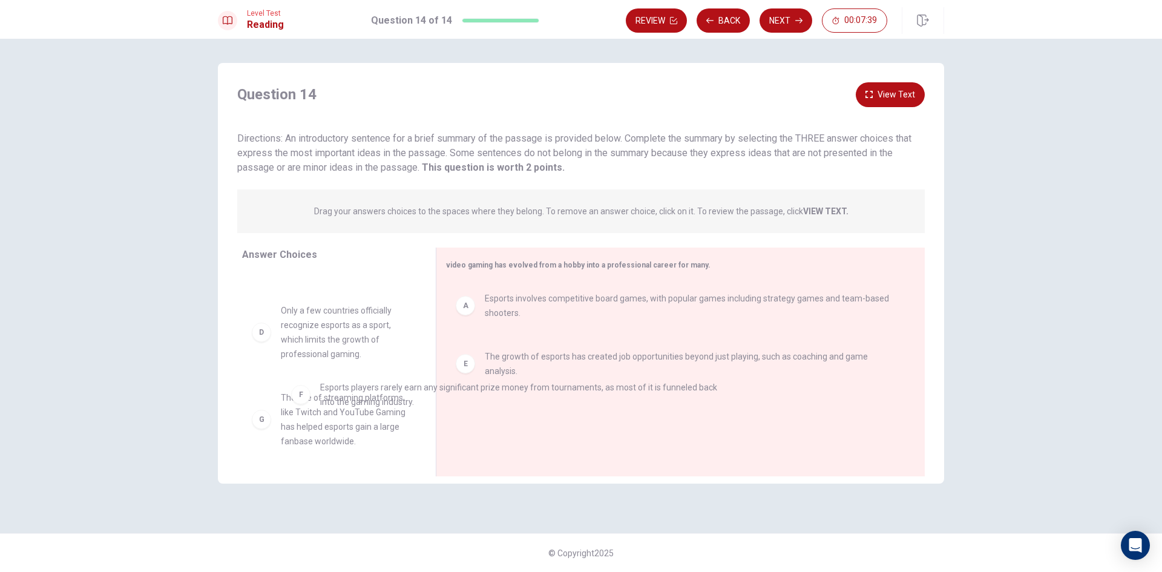
drag, startPoint x: 514, startPoint y: 421, endPoint x: 327, endPoint y: 349, distance: 200.4
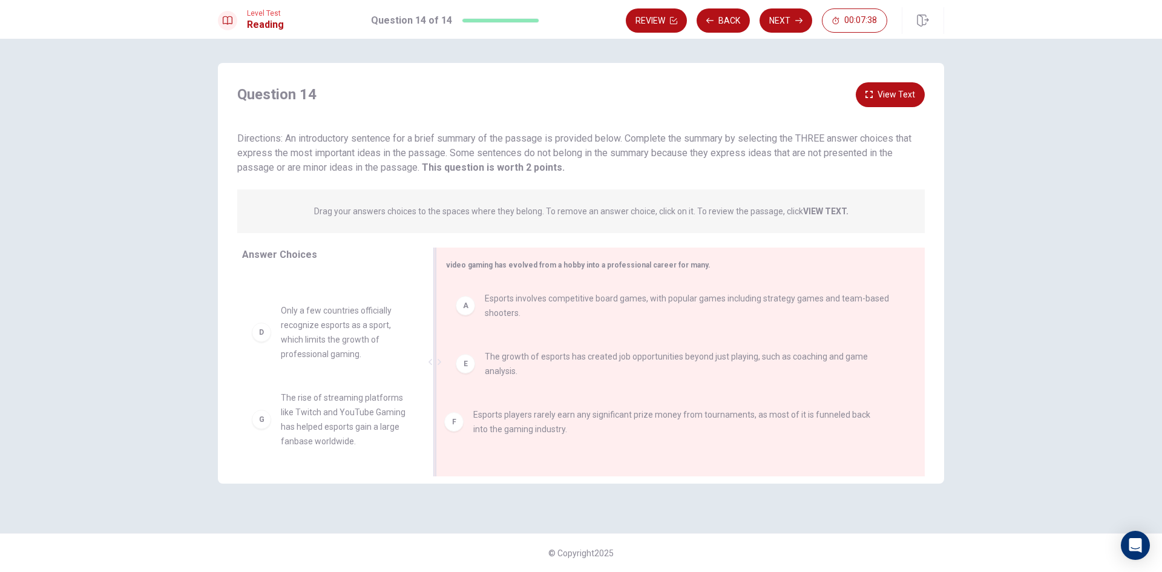
scroll to position [1, 0]
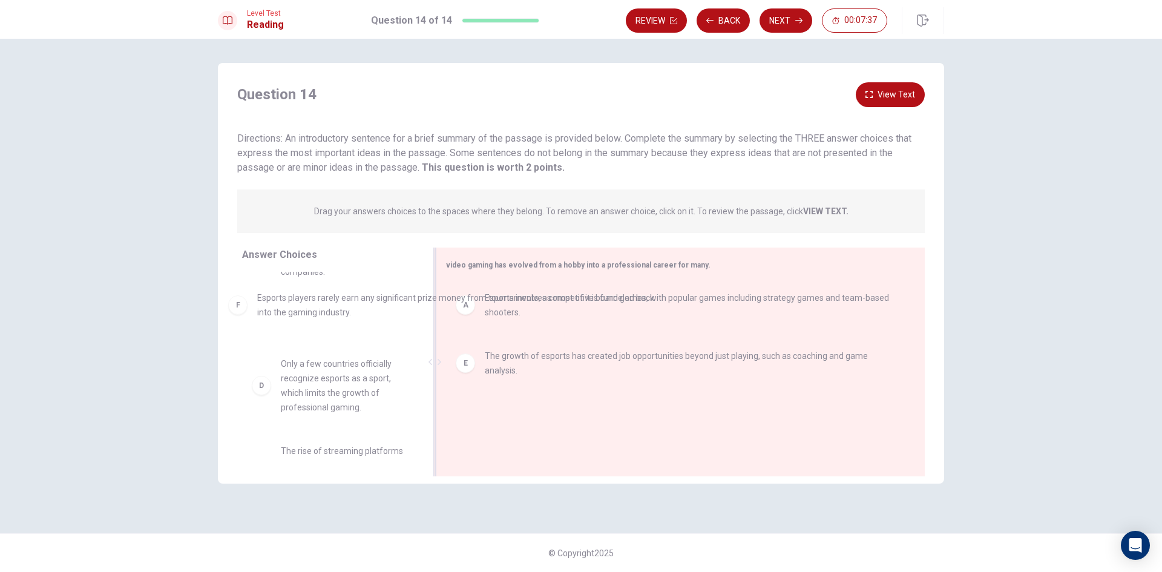
drag, startPoint x: 492, startPoint y: 434, endPoint x: 261, endPoint y: 318, distance: 258.7
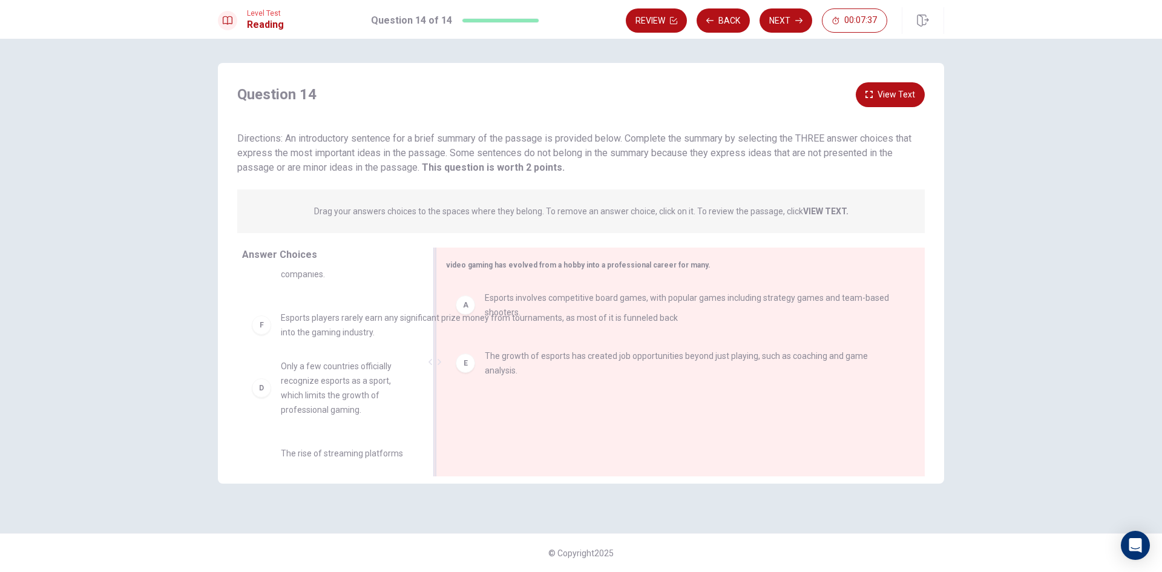
scroll to position [0, 0]
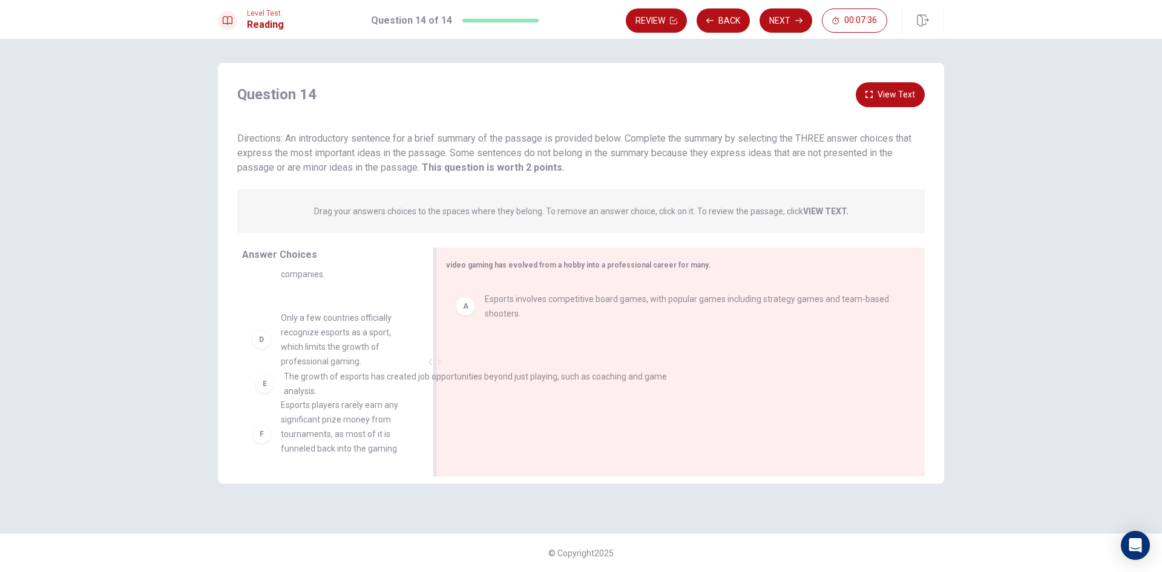
drag, startPoint x: 517, startPoint y: 375, endPoint x: 306, endPoint y: 394, distance: 211.5
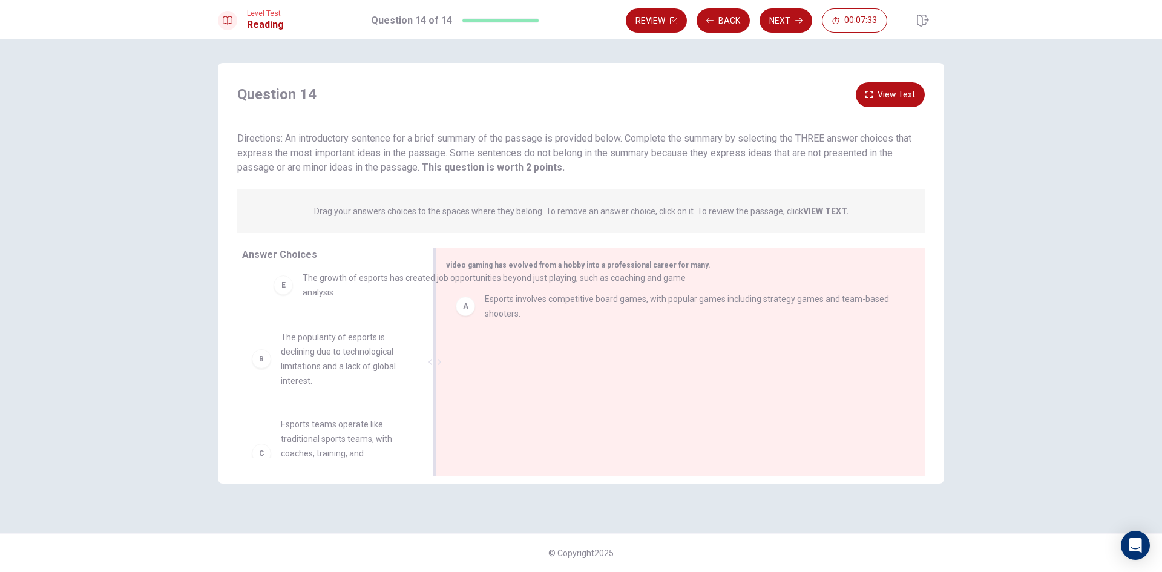
drag, startPoint x: 468, startPoint y: 363, endPoint x: 283, endPoint y: 283, distance: 201.7
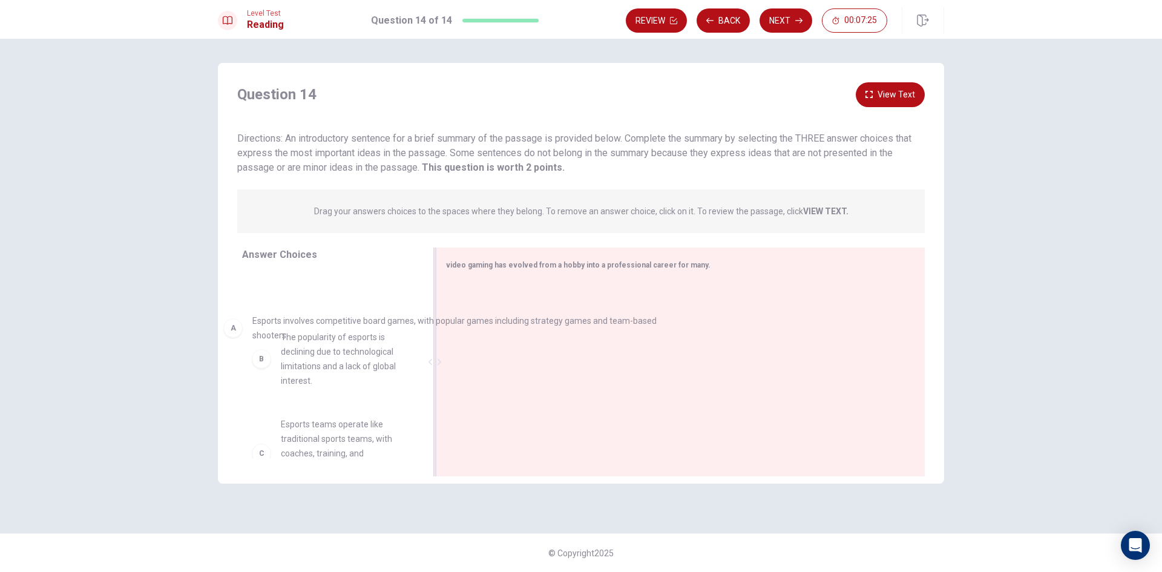
drag, startPoint x: 542, startPoint y: 309, endPoint x: 305, endPoint y: 330, distance: 237.6
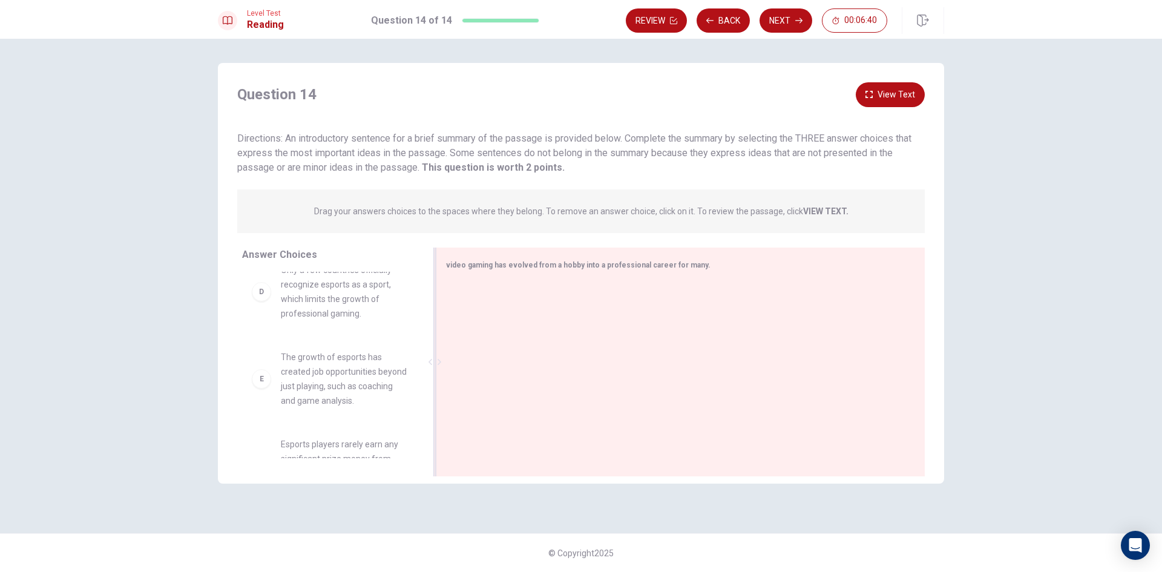
scroll to position [303, 0]
drag, startPoint x: 337, startPoint y: 388, endPoint x: 566, endPoint y: 355, distance: 231.2
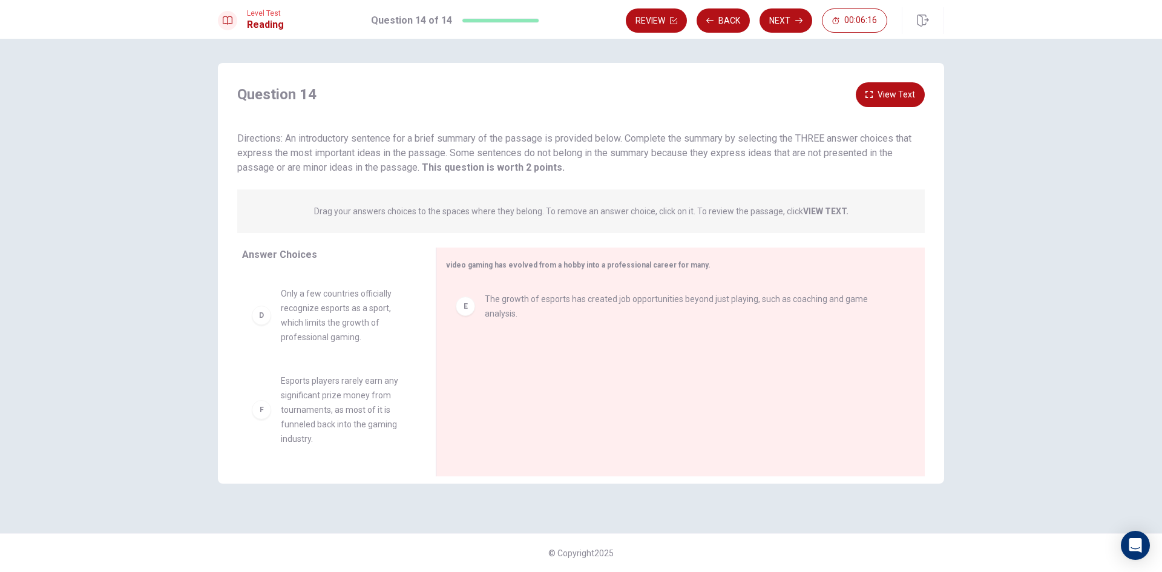
scroll to position [249, 0]
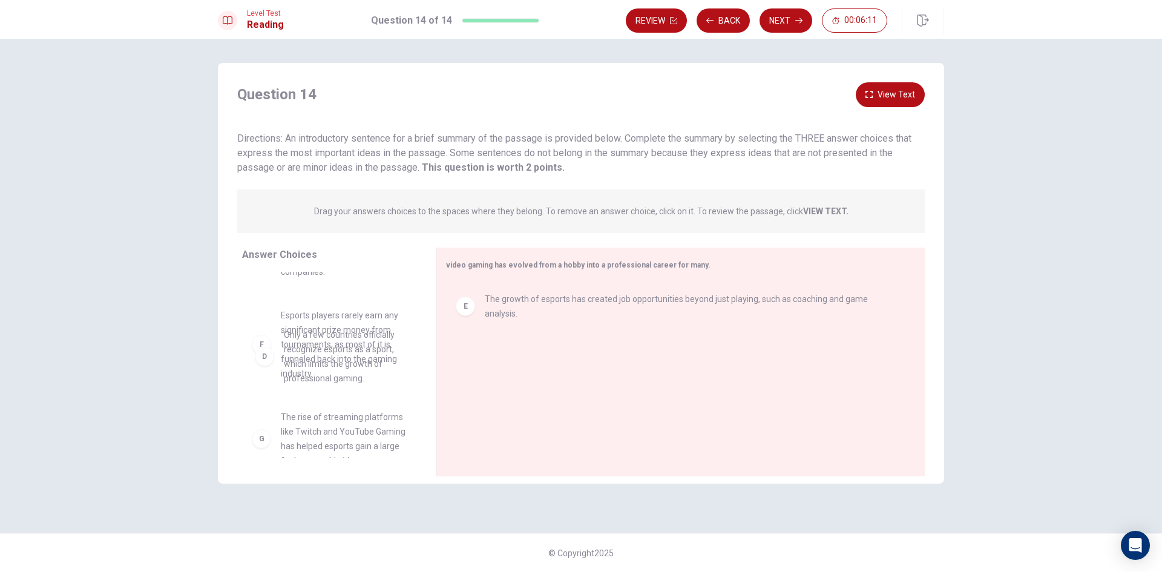
drag, startPoint x: 360, startPoint y: 374, endPoint x: 367, endPoint y: 381, distance: 10.3
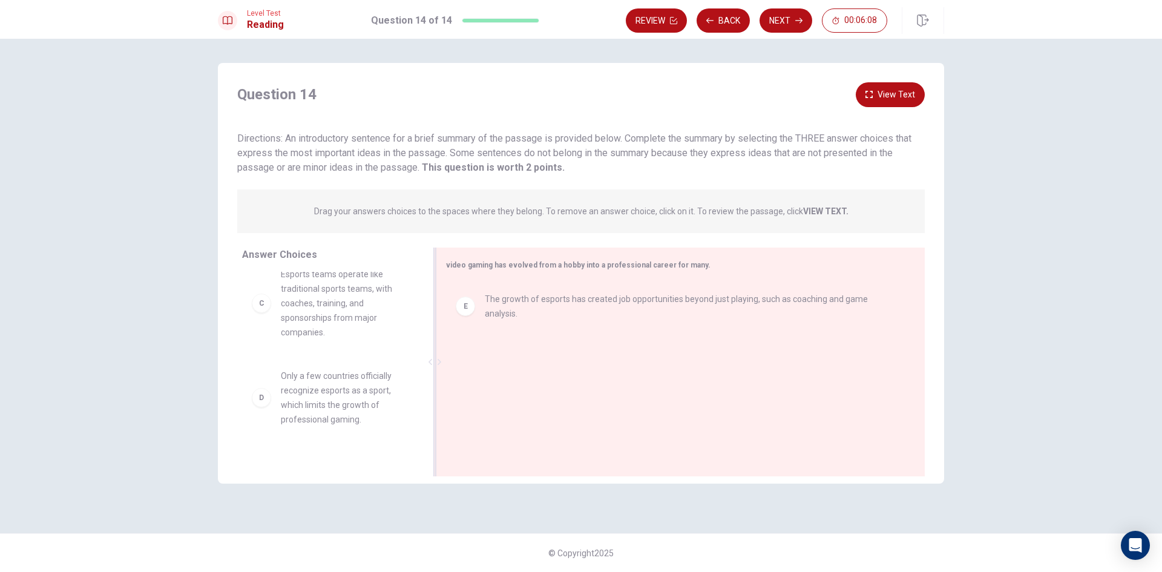
scroll to position [191, 0]
drag, startPoint x: 368, startPoint y: 422, endPoint x: 673, endPoint y: 422, distance: 305.6
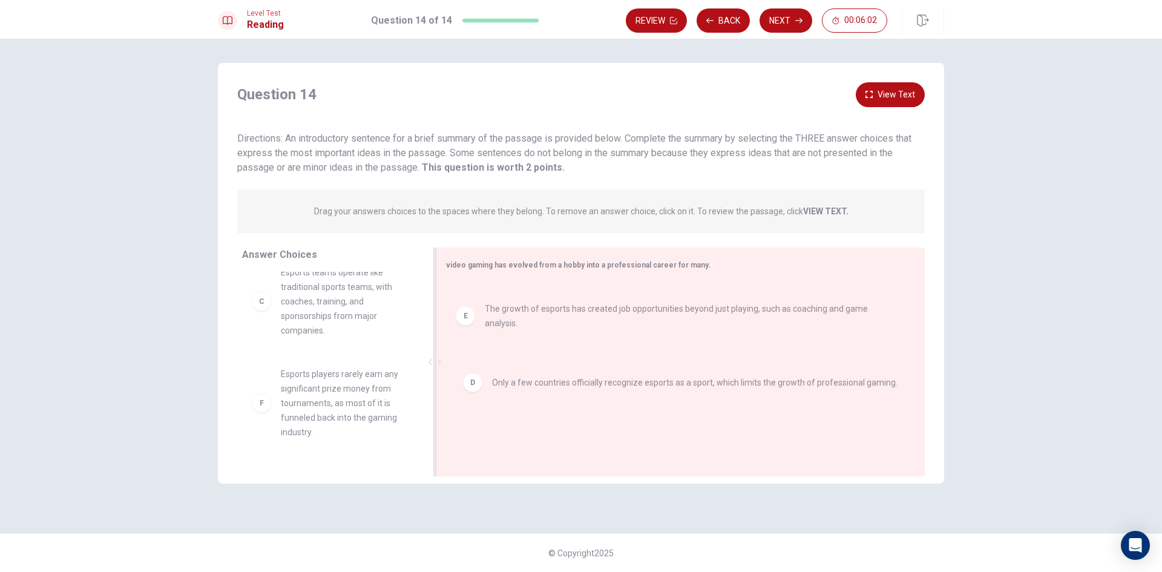
drag, startPoint x: 549, startPoint y: 303, endPoint x: 558, endPoint y: 387, distance: 84.5
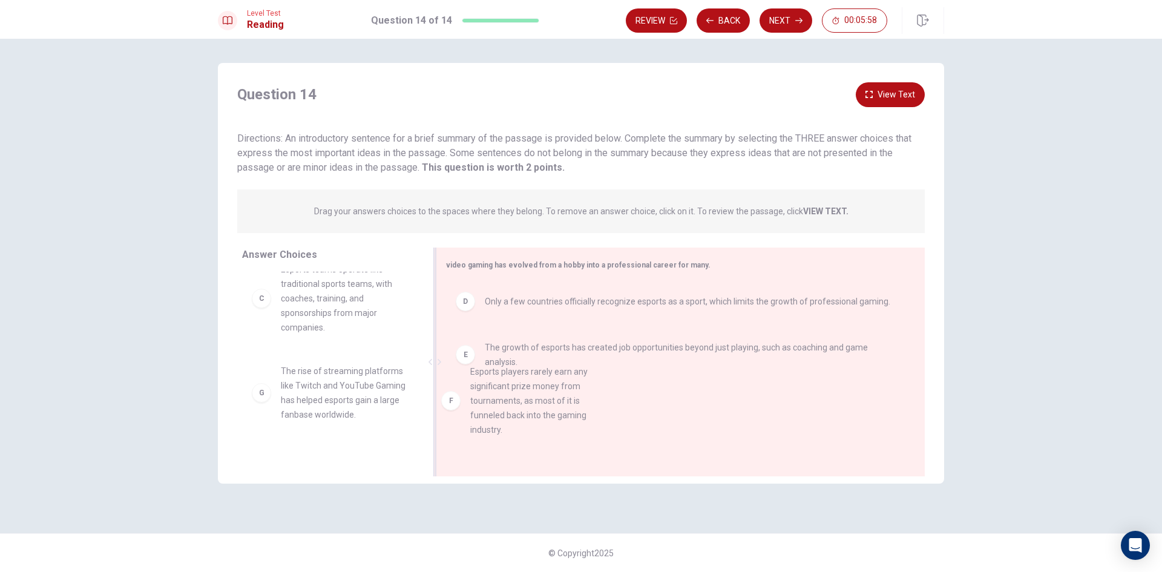
scroll to position [1, 0]
drag, startPoint x: 375, startPoint y: 414, endPoint x: 582, endPoint y: 399, distance: 207.5
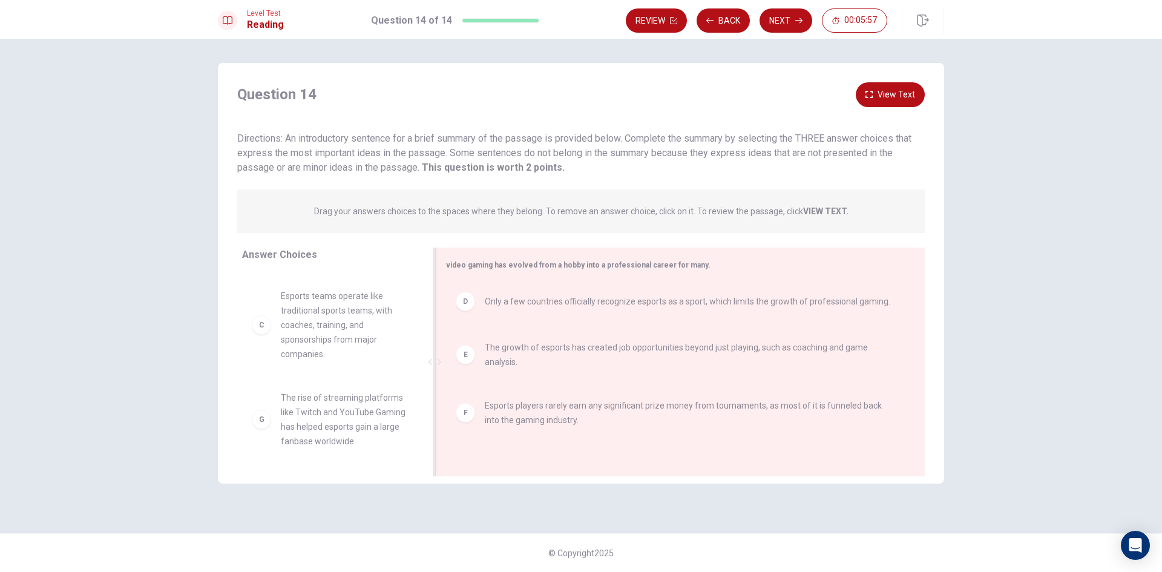
scroll to position [182, 0]
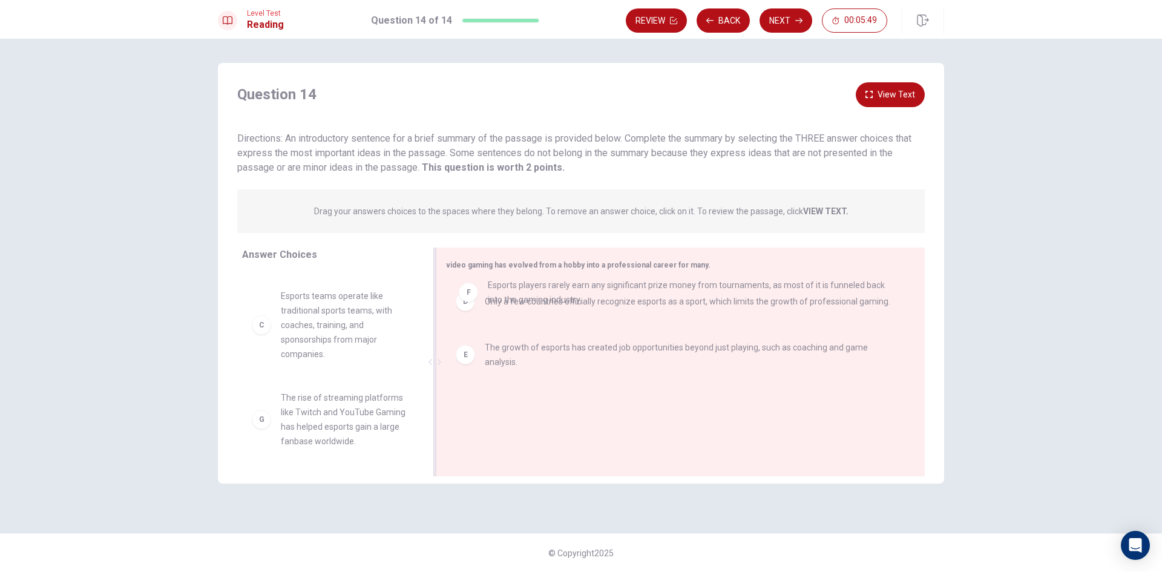
drag, startPoint x: 556, startPoint y: 414, endPoint x: 559, endPoint y: 286, distance: 128.9
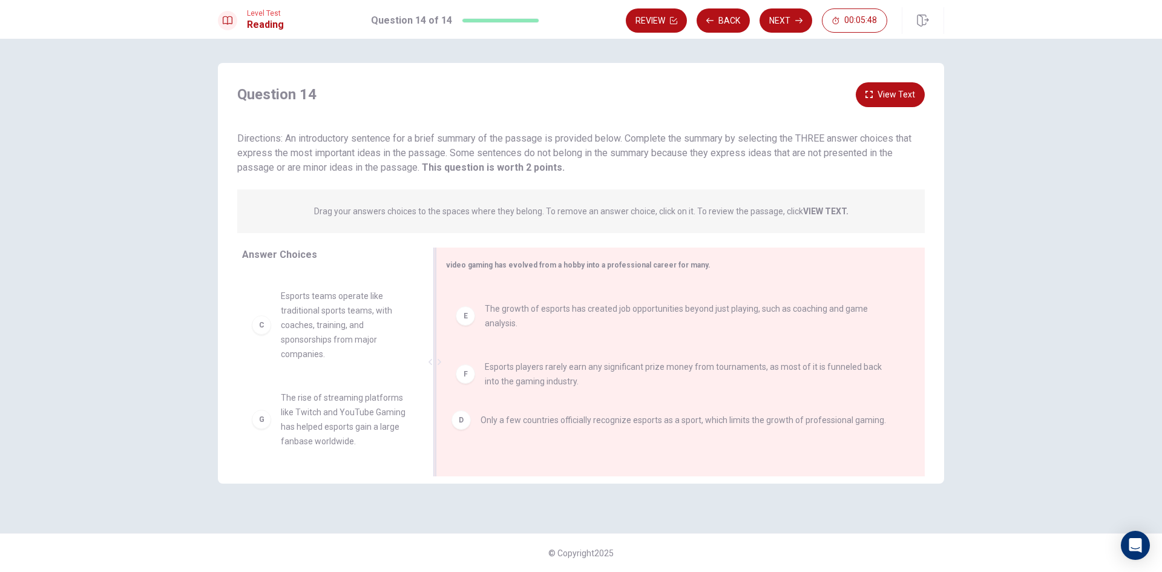
drag, startPoint x: 559, startPoint y: 304, endPoint x: 555, endPoint y: 427, distance: 123.5
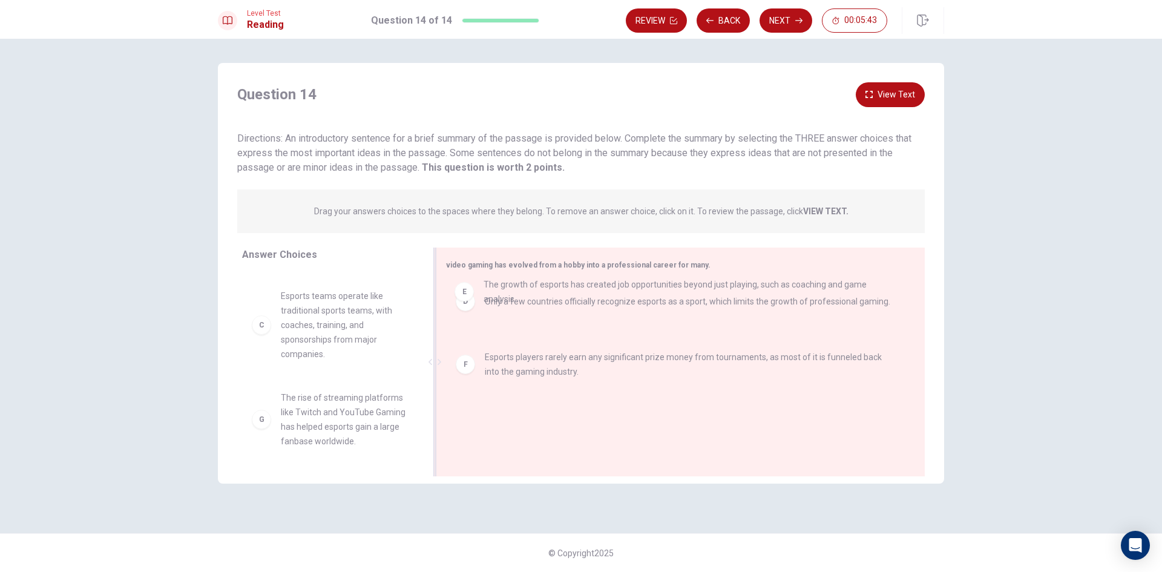
drag, startPoint x: 500, startPoint y: 364, endPoint x: 499, endPoint y: 296, distance: 67.2
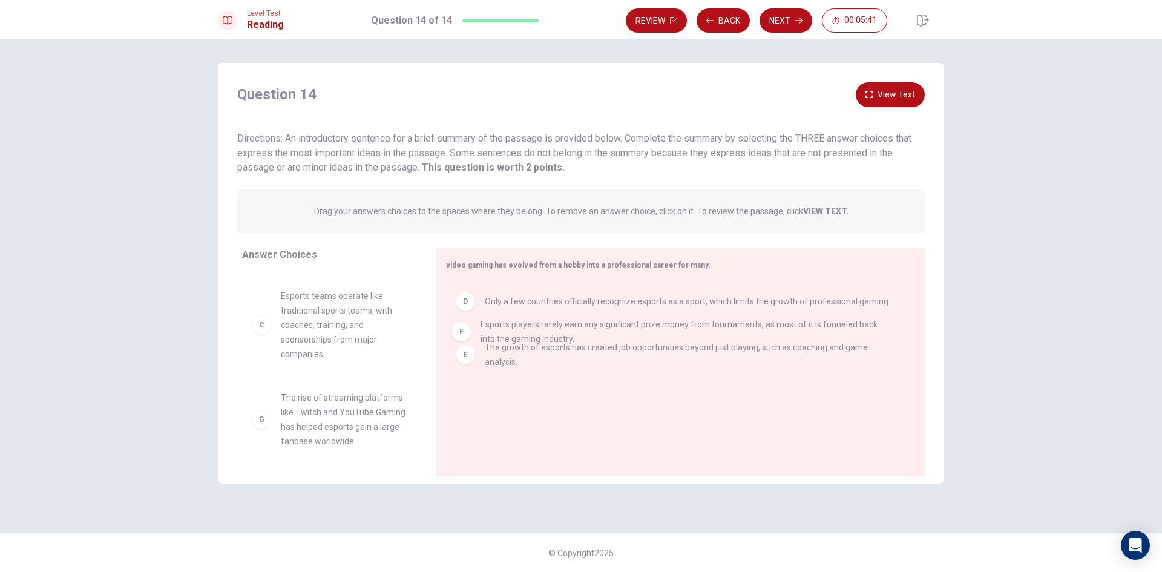
drag, startPoint x: 514, startPoint y: 424, endPoint x: 509, endPoint y: 339, distance: 84.2
drag, startPoint x: 507, startPoint y: 414, endPoint x: 503, endPoint y: 325, distance: 89.1
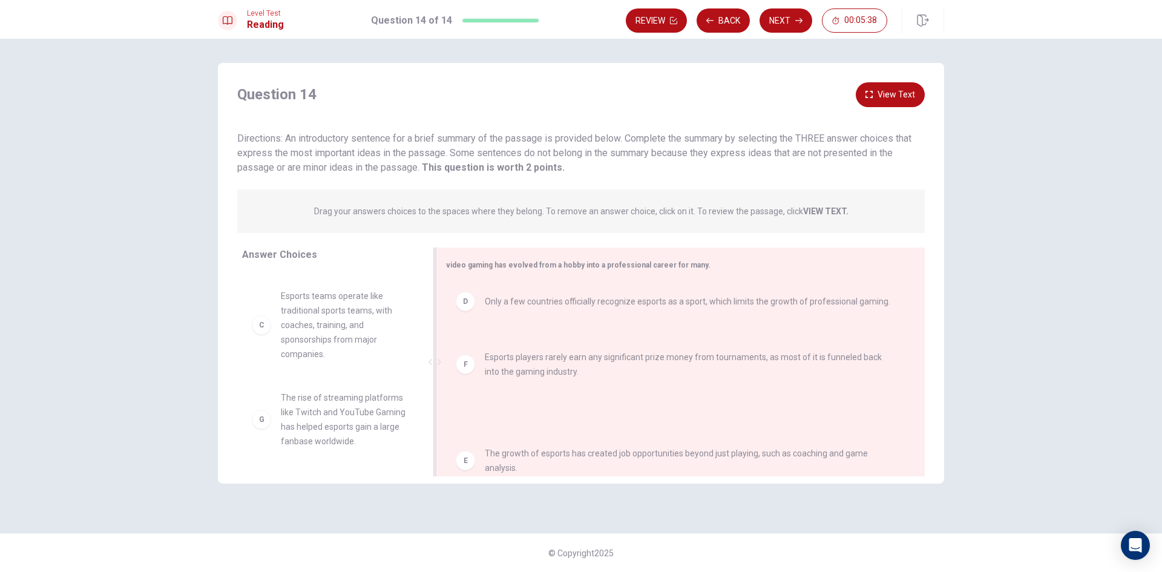
drag, startPoint x: 502, startPoint y: 347, endPoint x: 503, endPoint y: 459, distance: 111.9
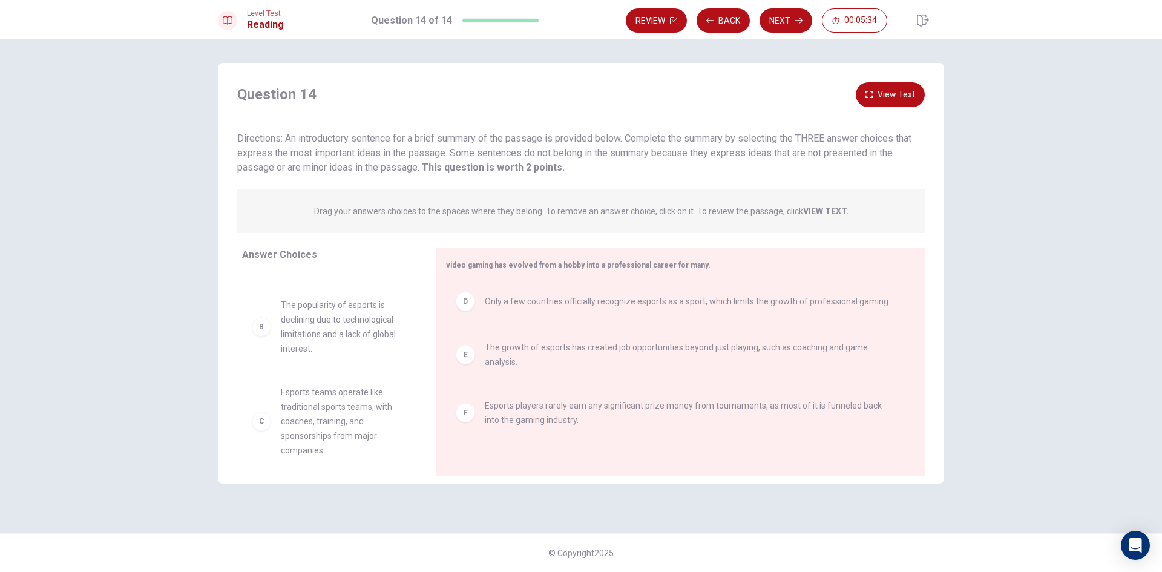
scroll to position [61, 0]
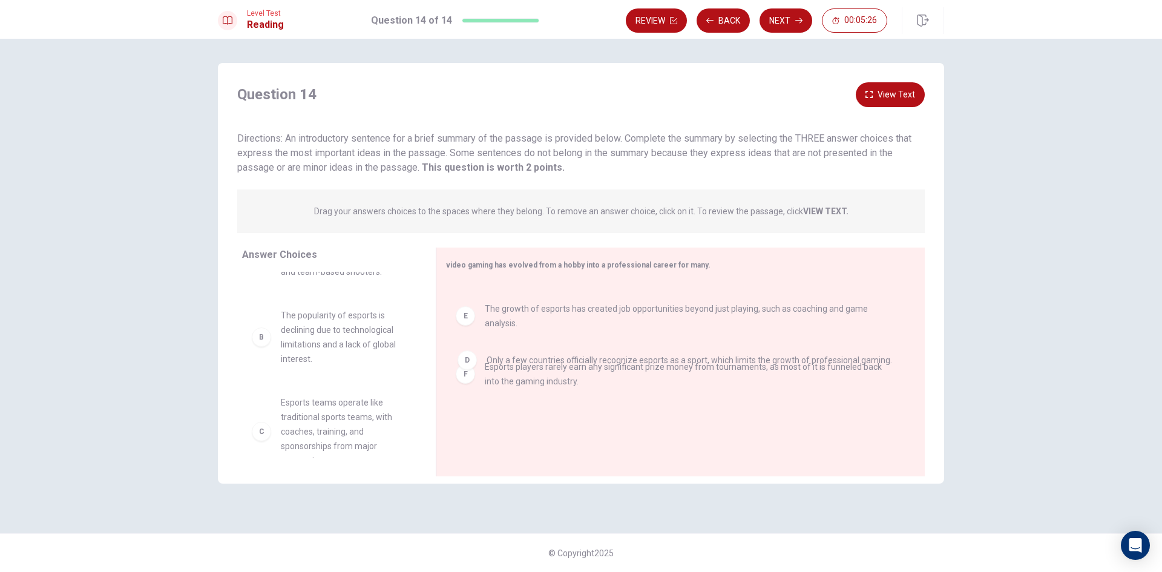
drag, startPoint x: 549, startPoint y: 304, endPoint x: 551, endPoint y: 372, distance: 67.8
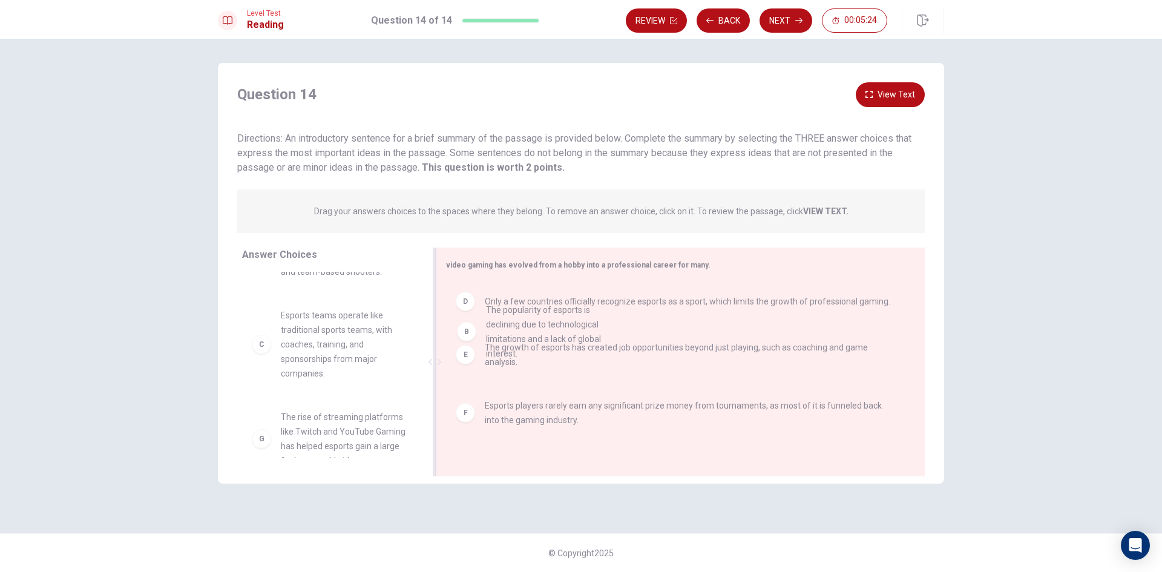
drag, startPoint x: 373, startPoint y: 349, endPoint x: 597, endPoint y: 327, distance: 225.0
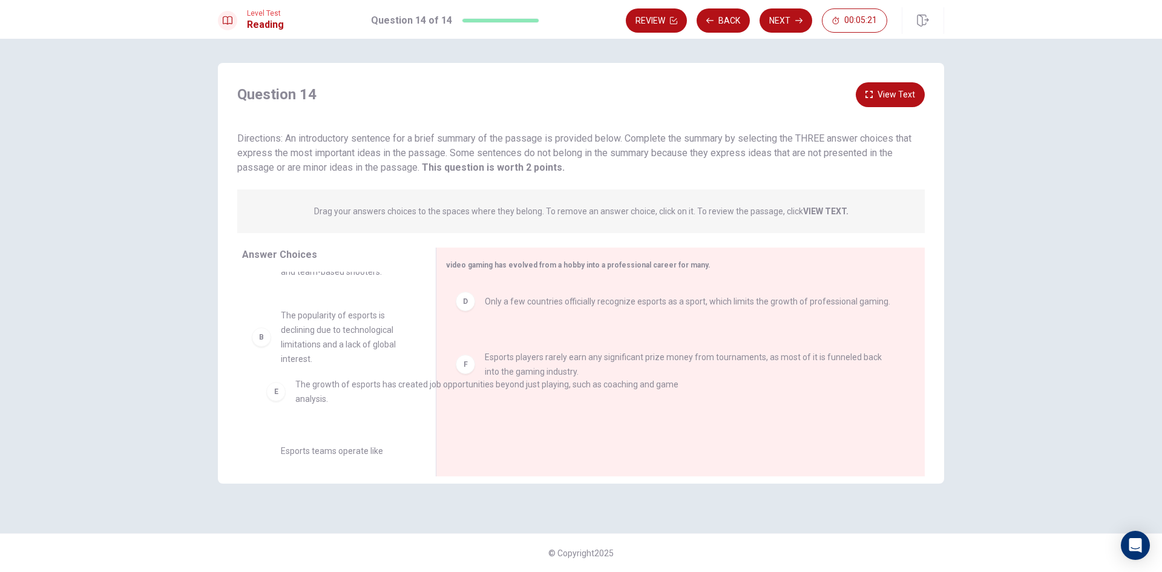
drag, startPoint x: 591, startPoint y: 360, endPoint x: 387, endPoint y: 397, distance: 206.6
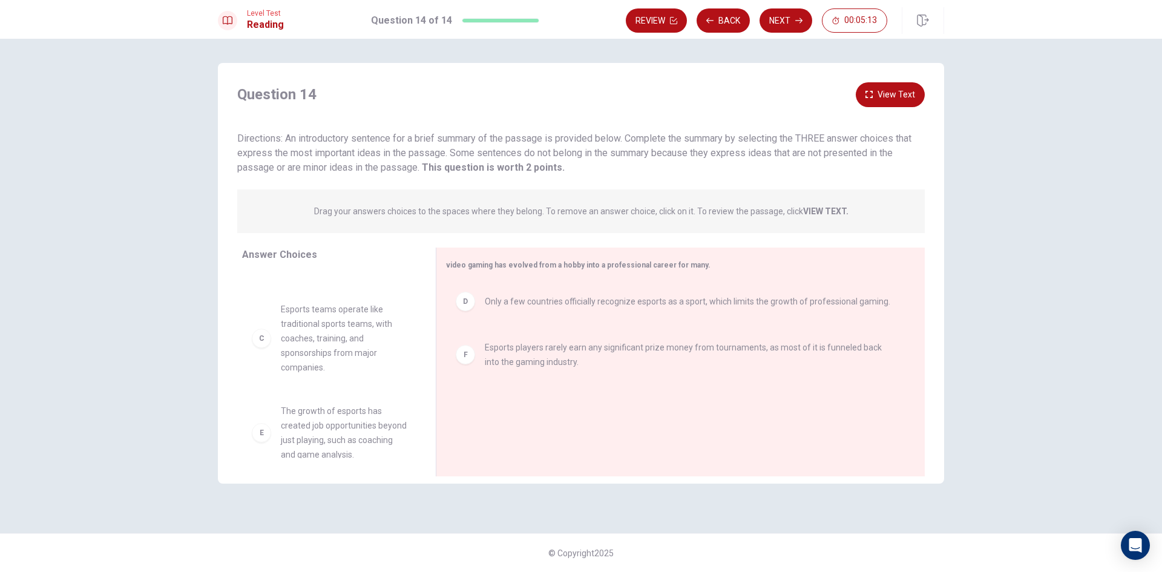
scroll to position [0, 0]
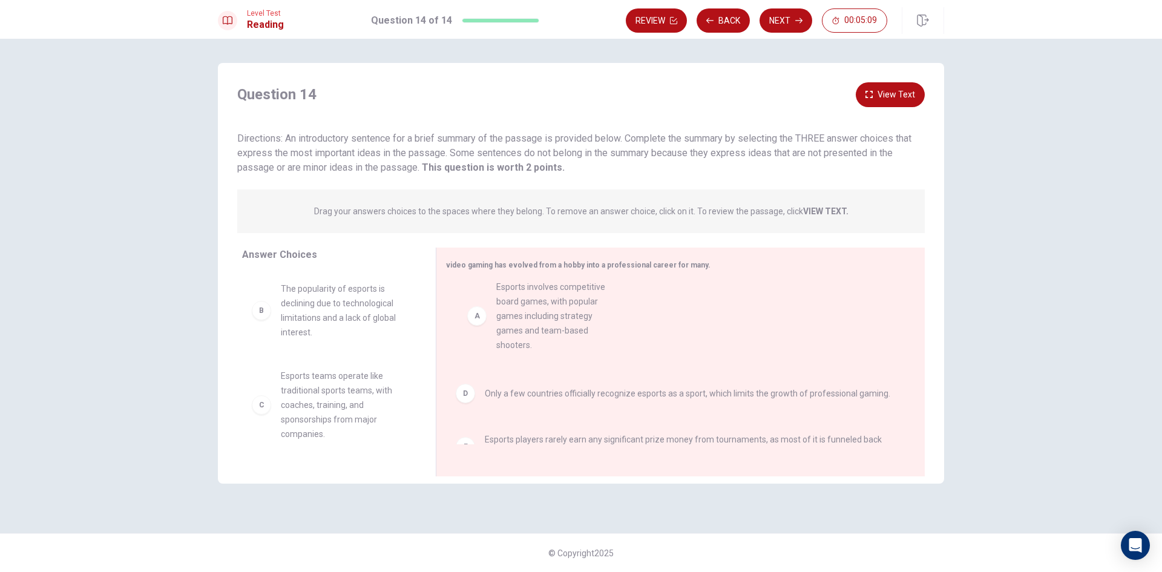
drag, startPoint x: 359, startPoint y: 313, endPoint x: 578, endPoint y: 310, distance: 219.1
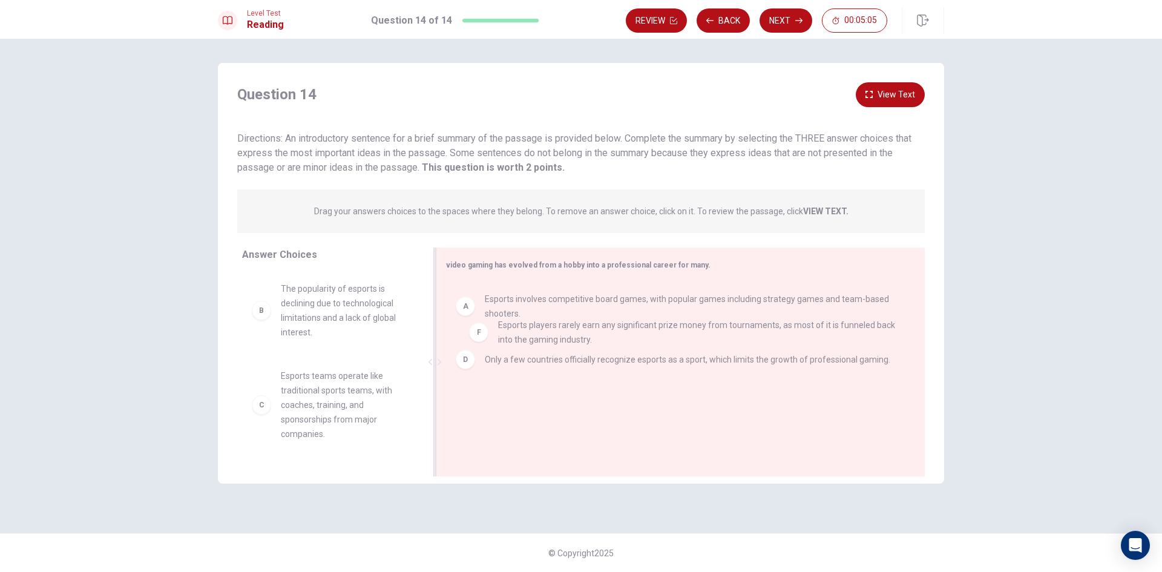
drag, startPoint x: 511, startPoint y: 423, endPoint x: 525, endPoint y: 338, distance: 85.8
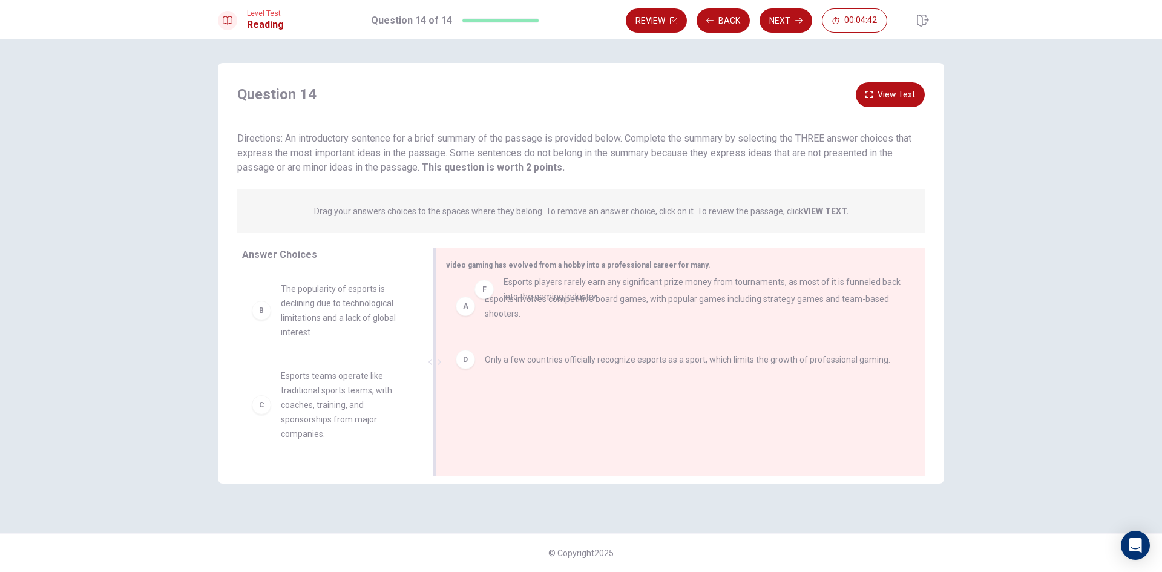
drag, startPoint x: 540, startPoint y: 428, endPoint x: 559, endPoint y: 301, distance: 128.4
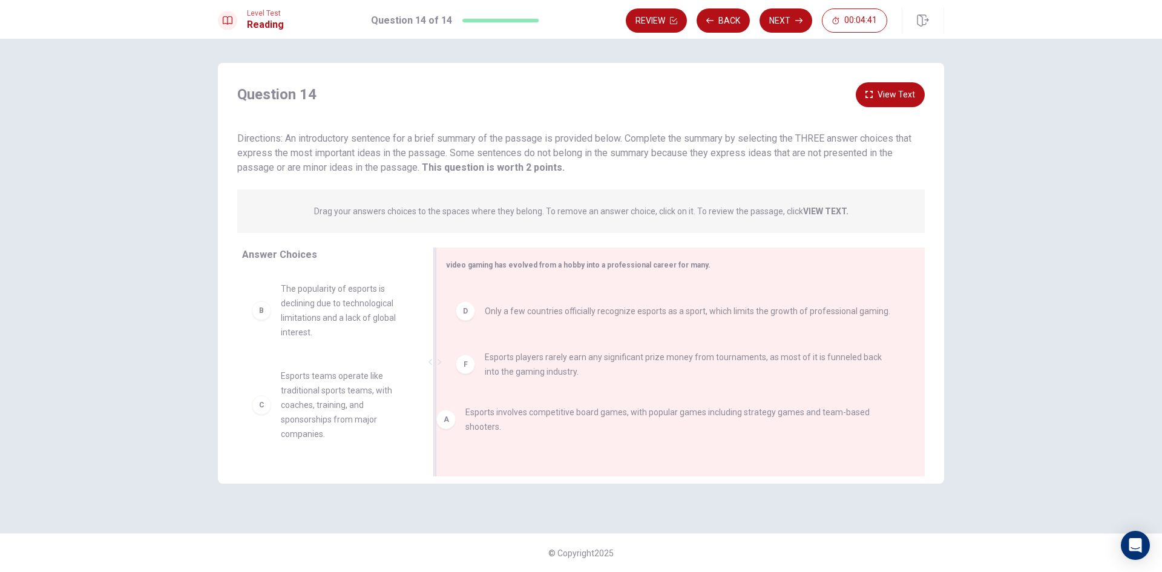
drag, startPoint x: 552, startPoint y: 304, endPoint x: 531, endPoint y: 424, distance: 122.3
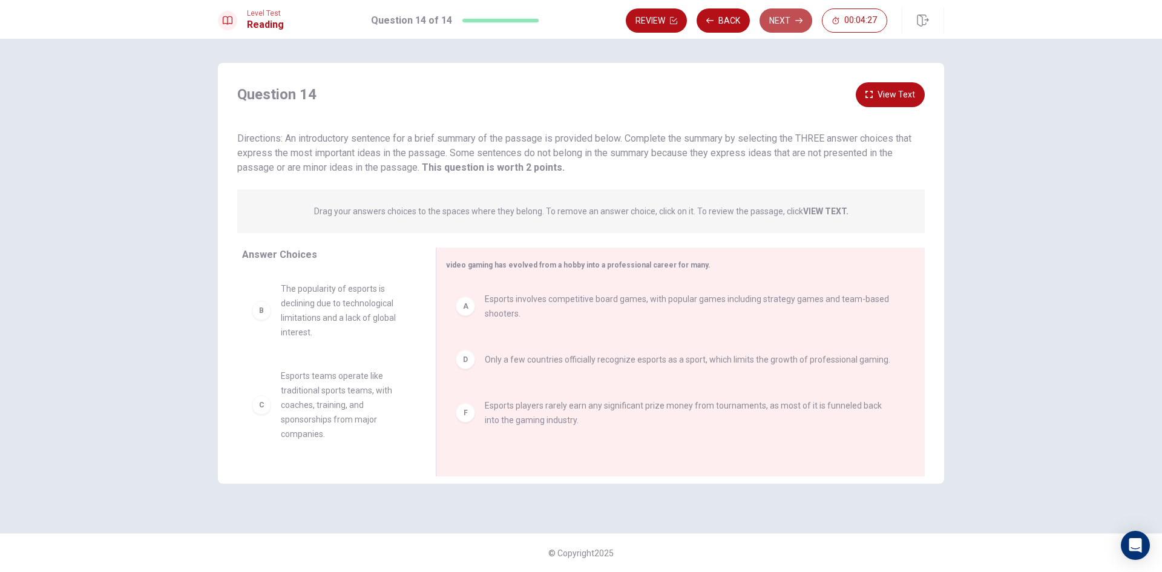
click at [793, 18] on button "Next" at bounding box center [785, 20] width 53 height 24
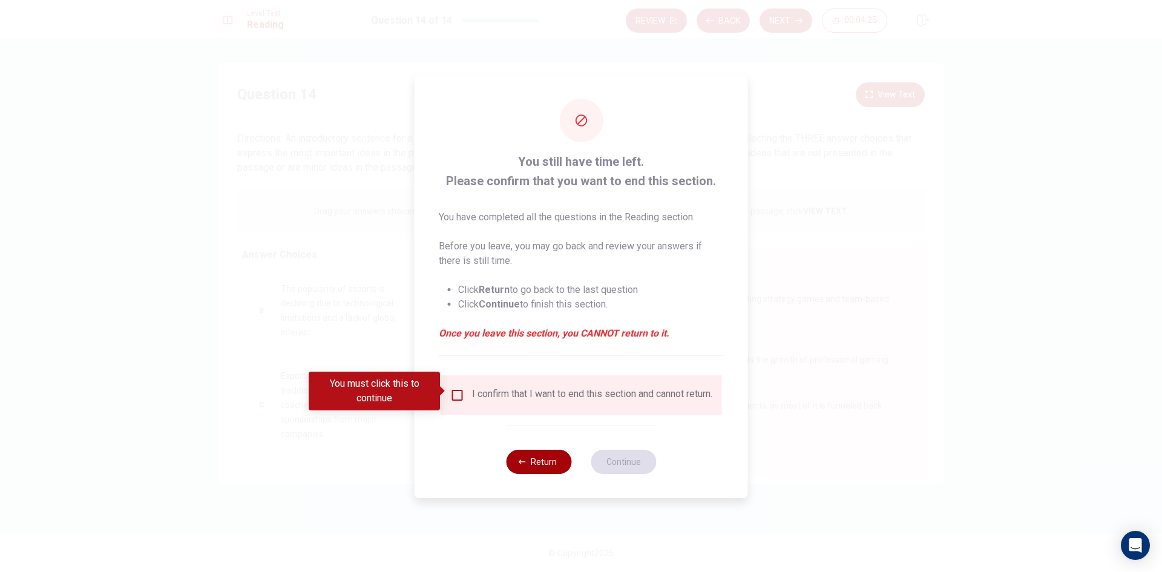
click at [537, 473] on button "Return" at bounding box center [538, 462] width 65 height 24
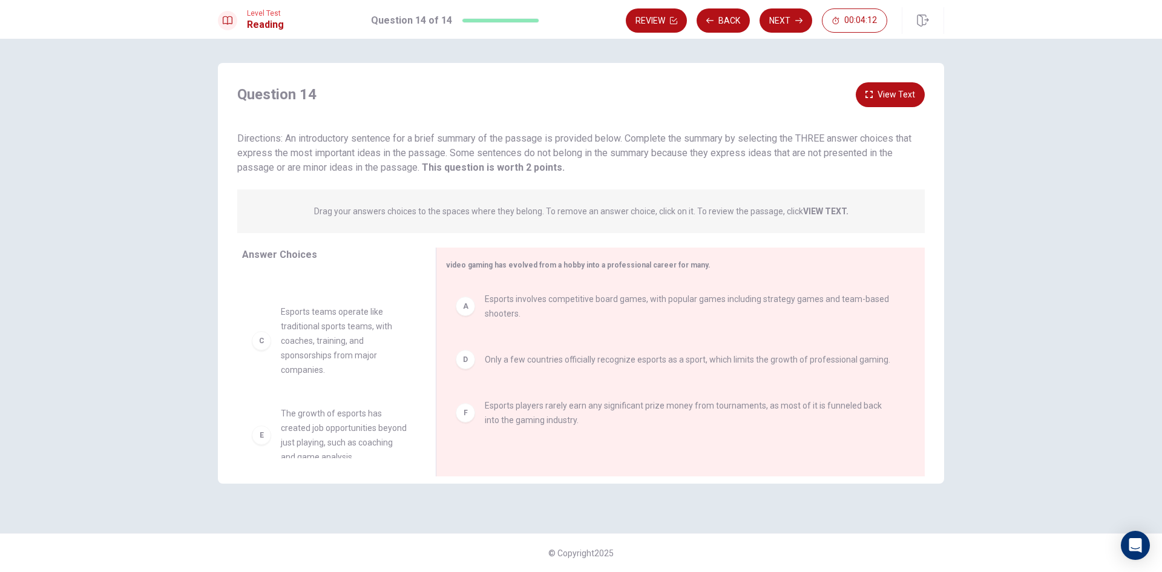
scroll to position [121, 0]
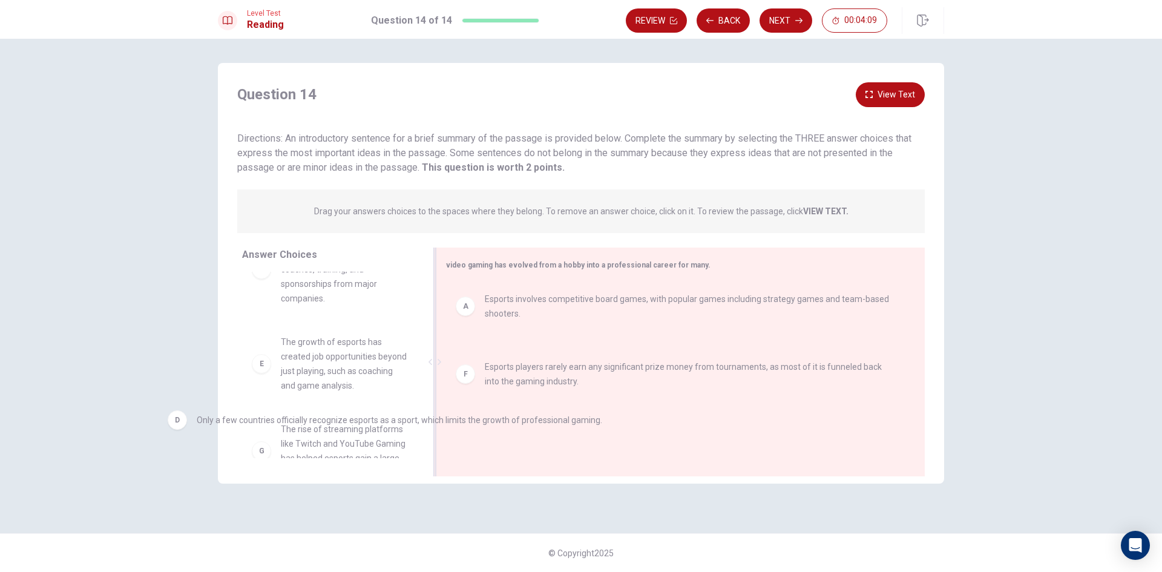
drag, startPoint x: 530, startPoint y: 376, endPoint x: 234, endPoint y: 437, distance: 302.0
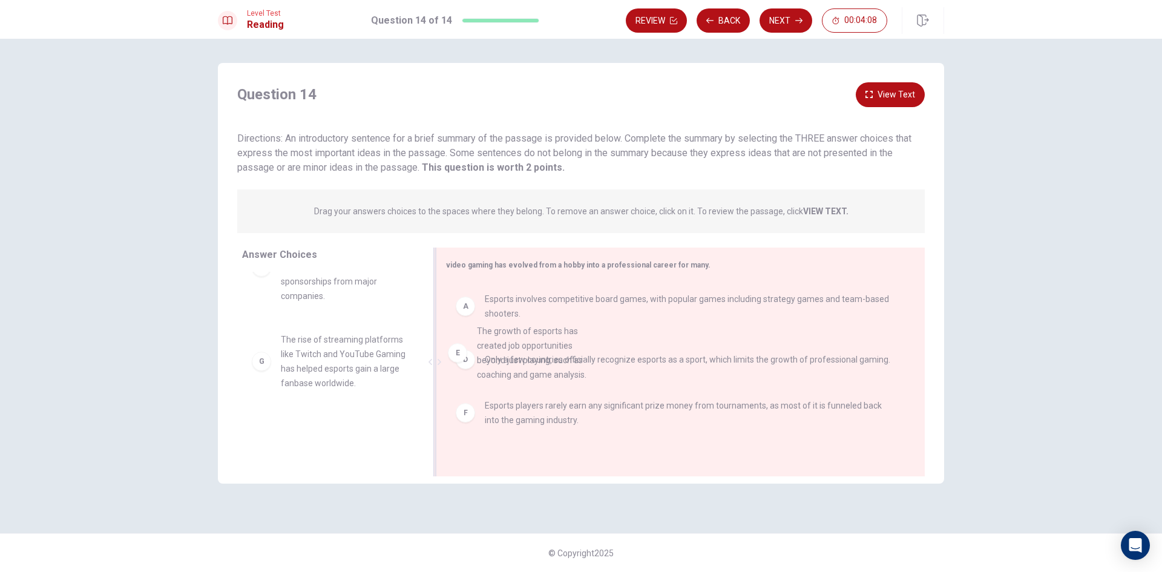
drag, startPoint x: 298, startPoint y: 366, endPoint x: 505, endPoint y: 356, distance: 207.2
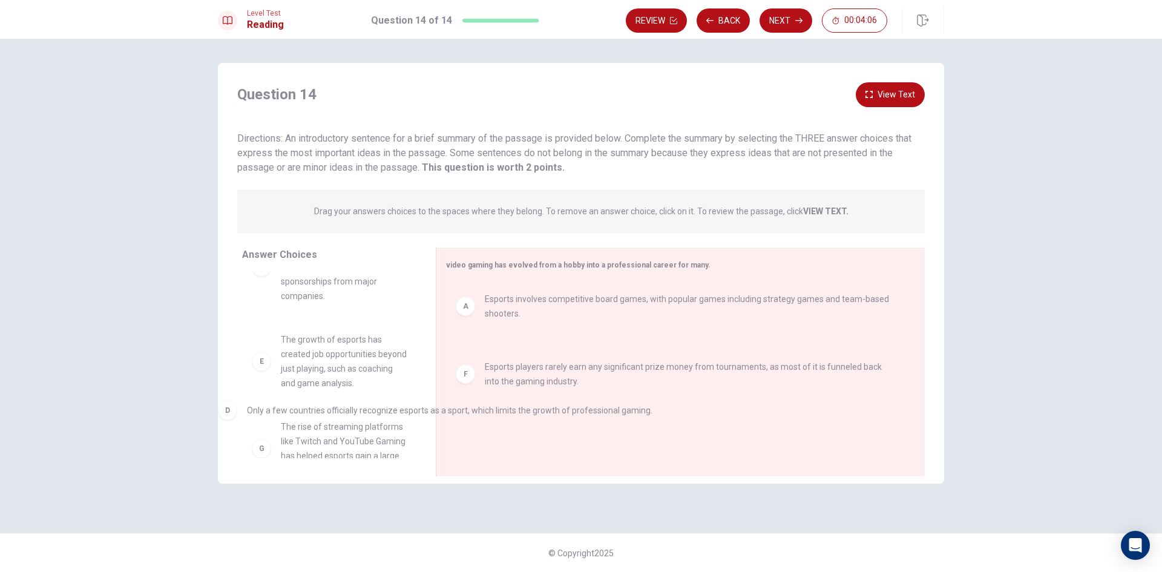
drag, startPoint x: 522, startPoint y: 381, endPoint x: 289, endPoint y: 419, distance: 236.2
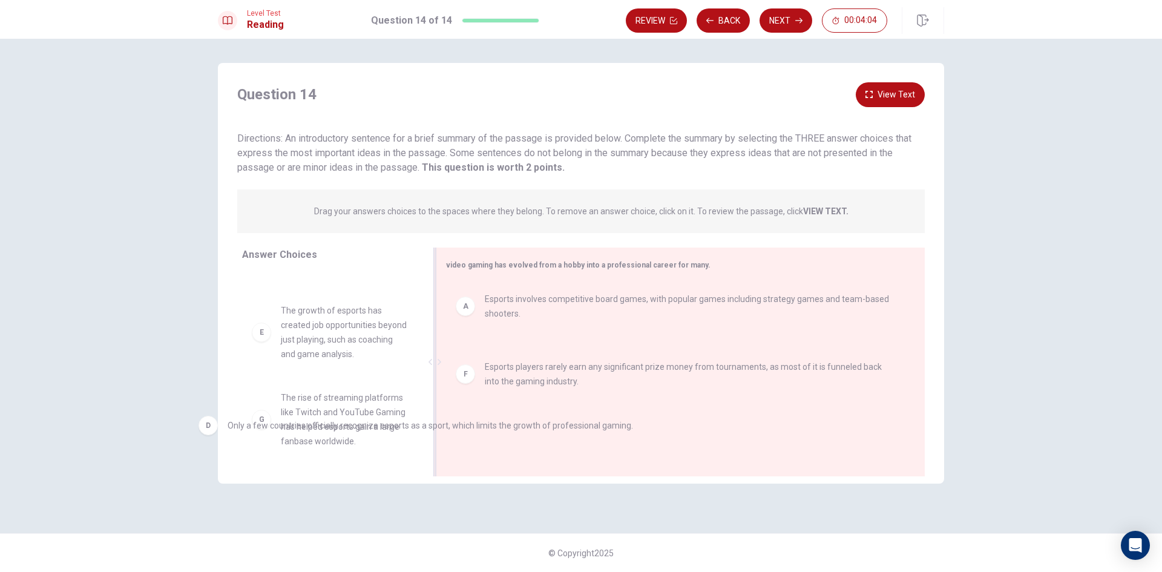
drag, startPoint x: 520, startPoint y: 364, endPoint x: 249, endPoint y: 430, distance: 279.7
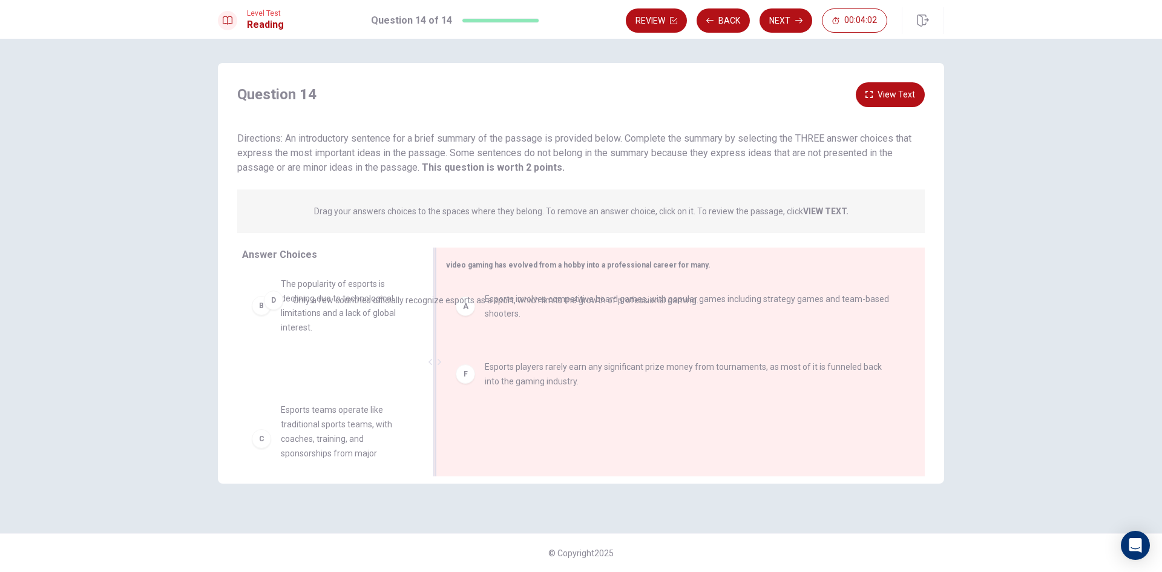
scroll to position [0, 0]
drag, startPoint x: 497, startPoint y: 357, endPoint x: 296, endPoint y: 383, distance: 202.6
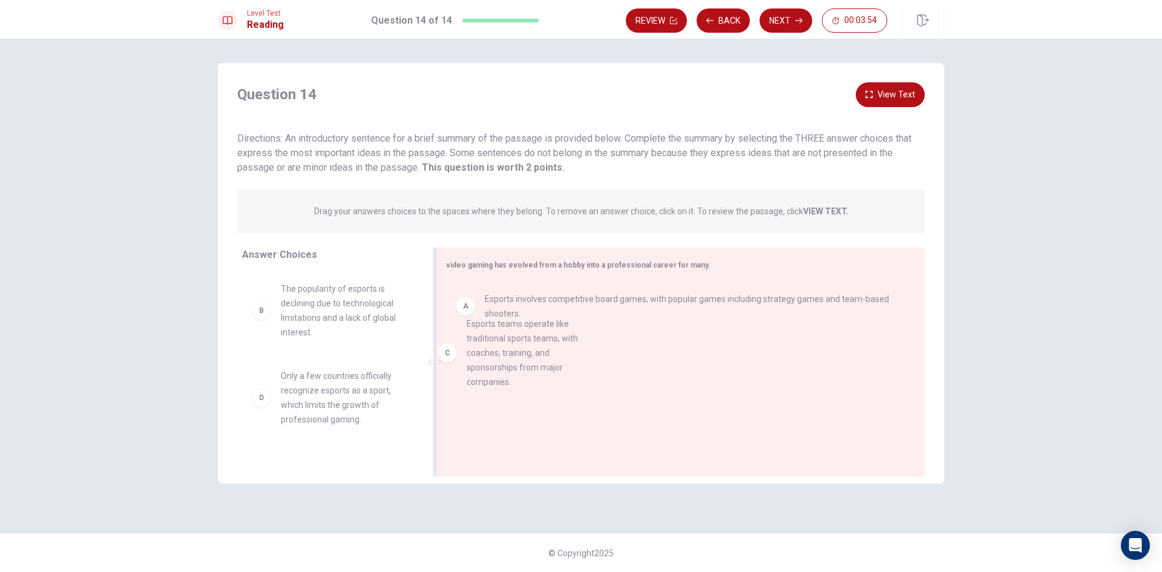
drag, startPoint x: 345, startPoint y: 410, endPoint x: 540, endPoint y: 357, distance: 202.4
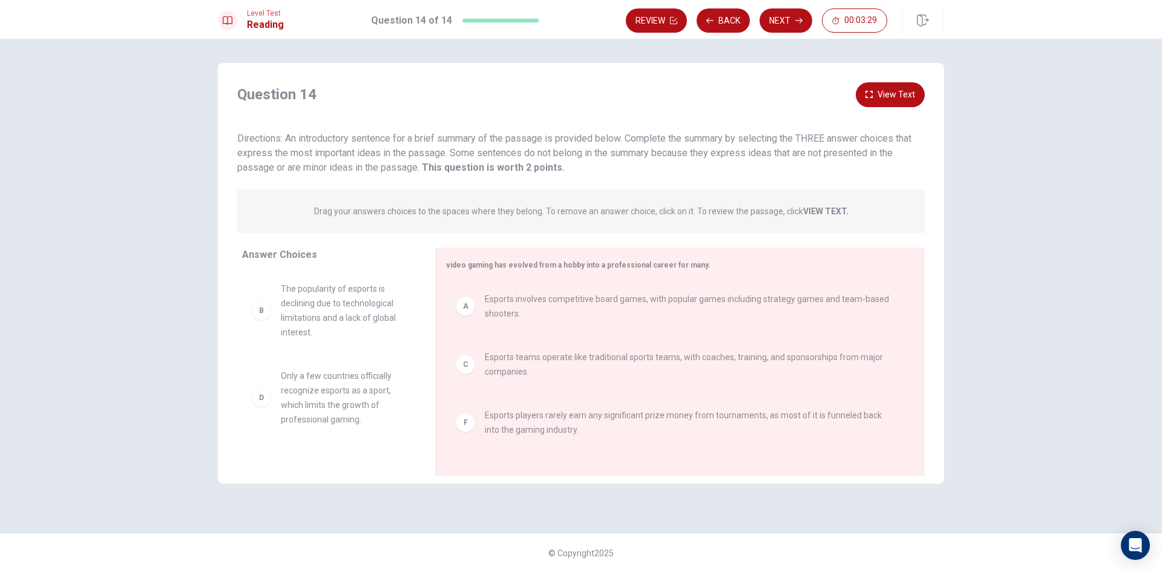
scroll to position [121, 0]
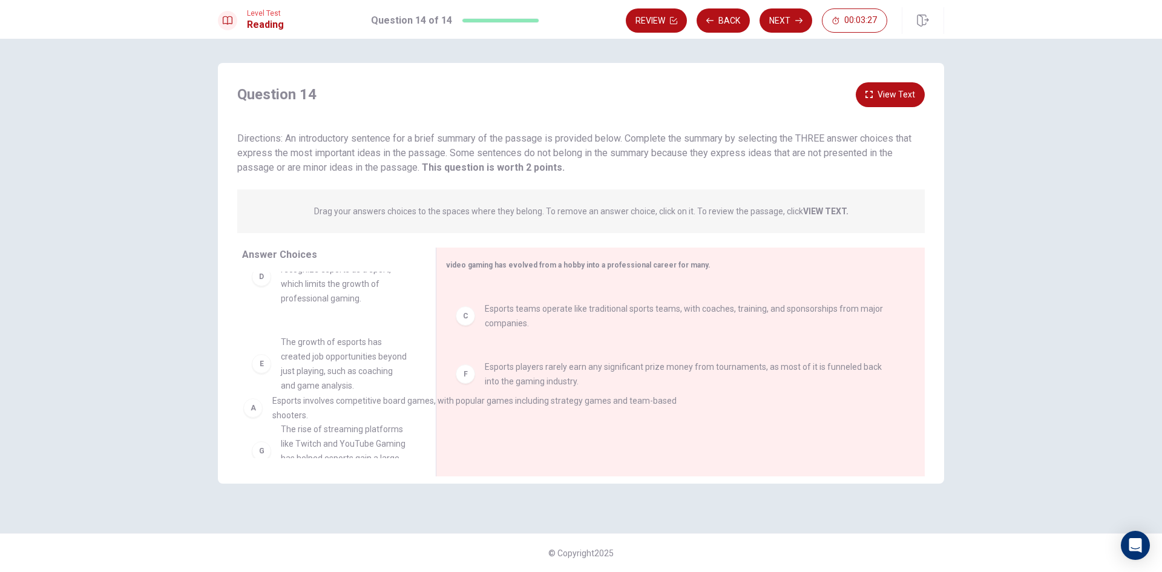
drag, startPoint x: 553, startPoint y: 290, endPoint x: 339, endPoint y: 399, distance: 240.3
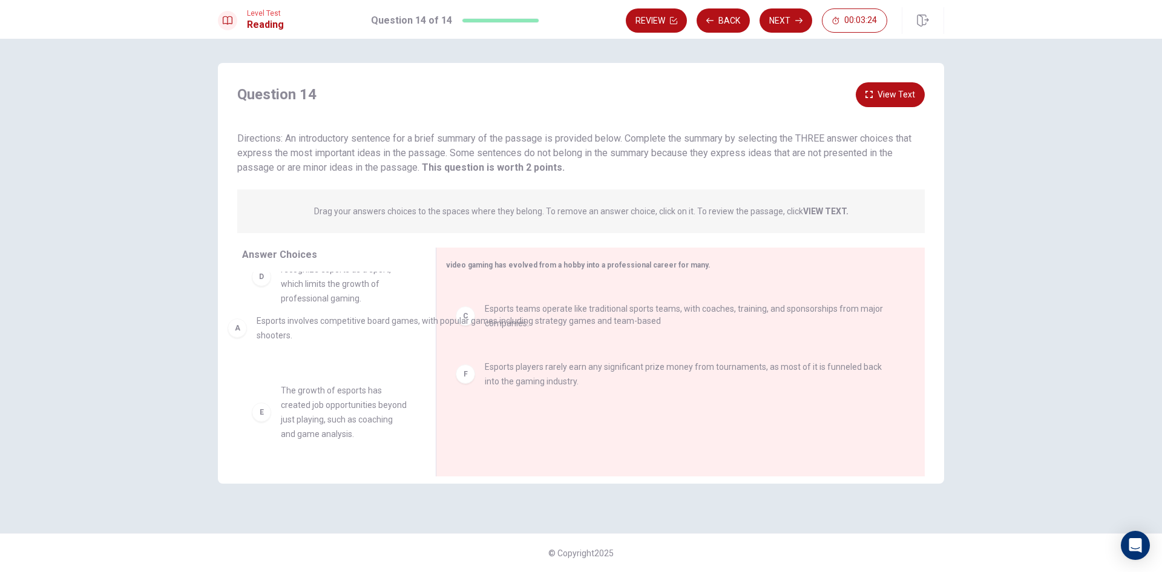
drag, startPoint x: 503, startPoint y: 295, endPoint x: 272, endPoint y: 316, distance: 232.8
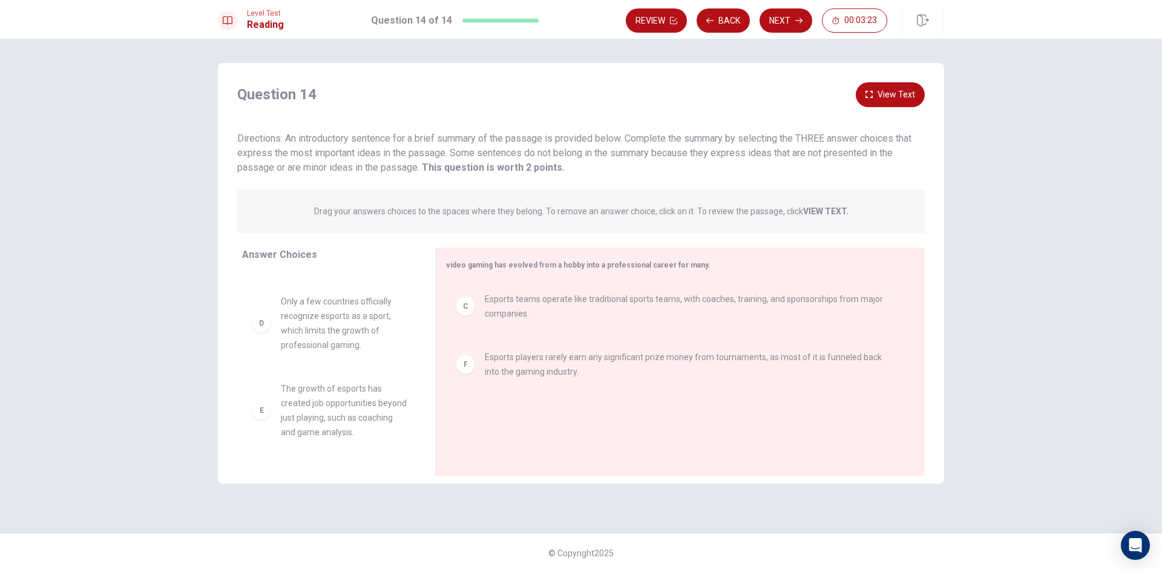
scroll to position [242, 0]
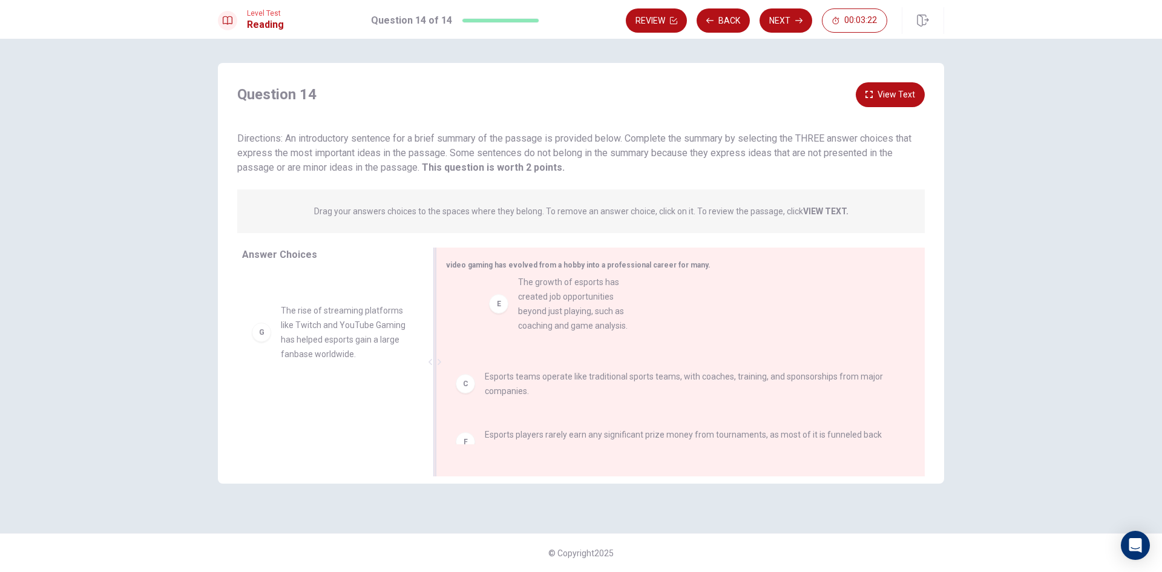
drag, startPoint x: 338, startPoint y: 352, endPoint x: 585, endPoint y: 304, distance: 251.5
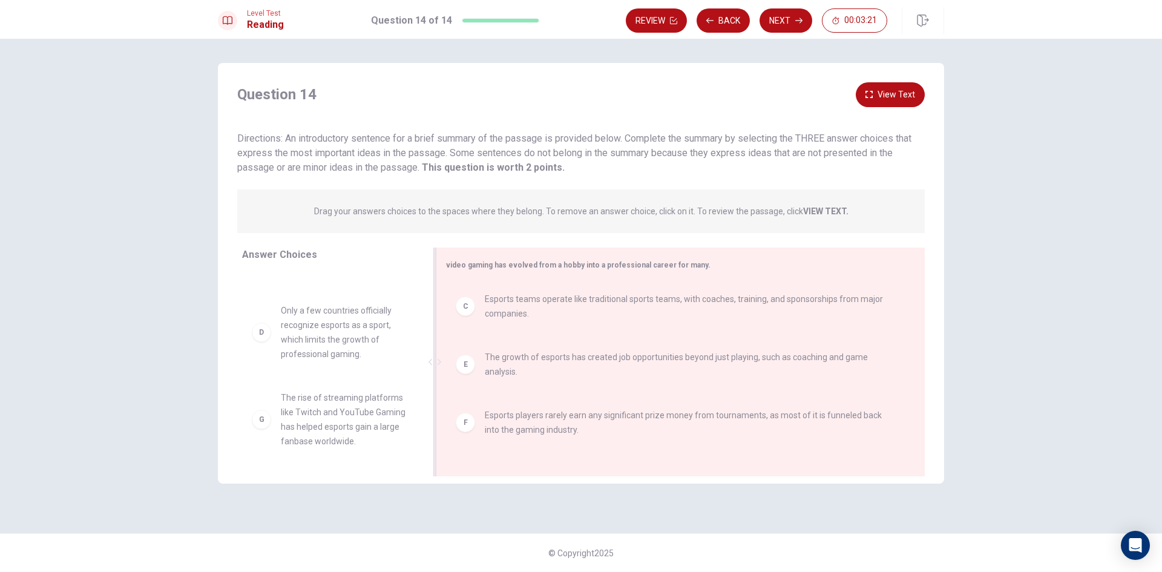
scroll to position [167, 0]
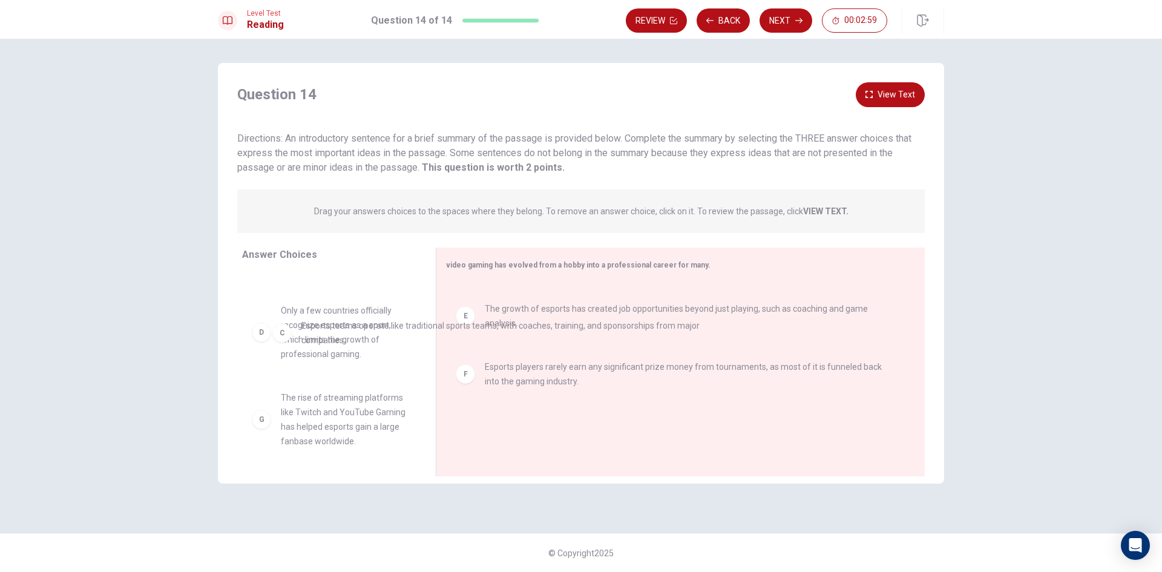
drag, startPoint x: 470, startPoint y: 310, endPoint x: 342, endPoint y: 334, distance: 129.8
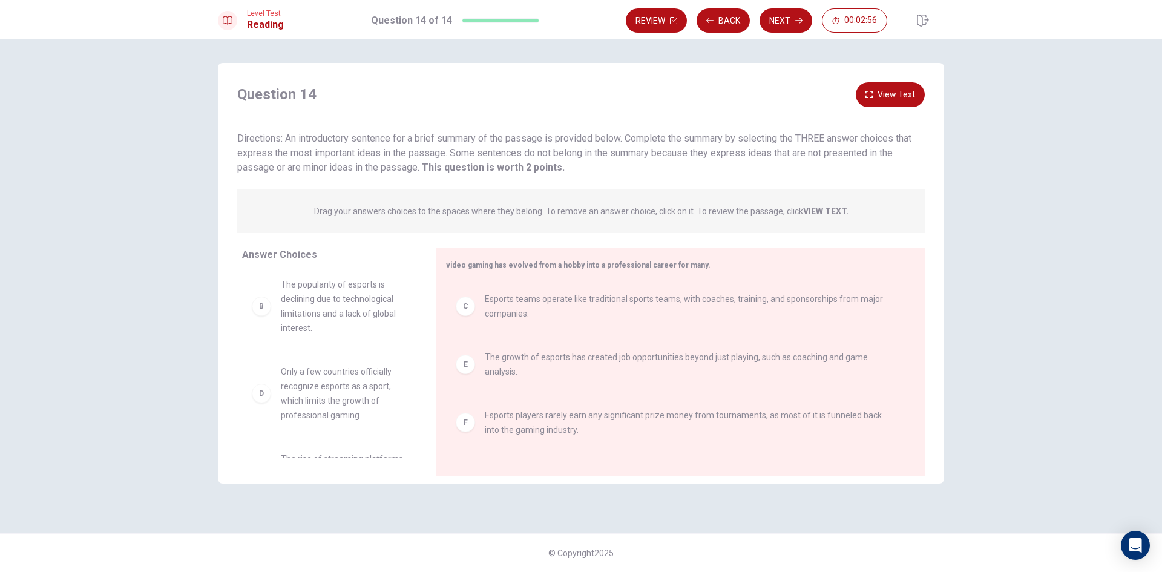
scroll to position [0, 0]
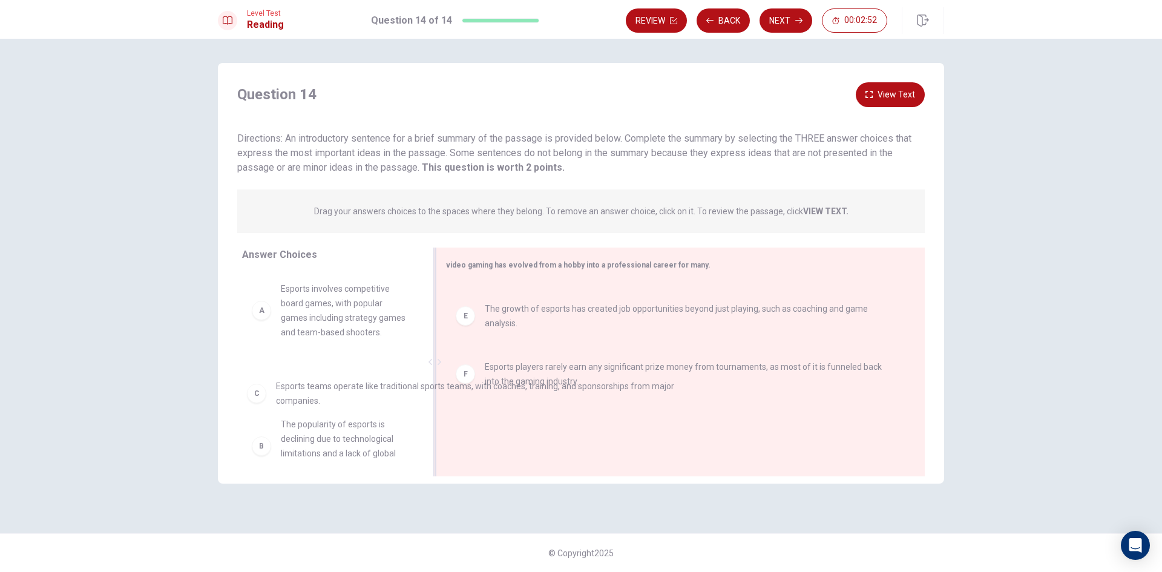
drag, startPoint x: 545, startPoint y: 310, endPoint x: 331, endPoint y: 398, distance: 230.7
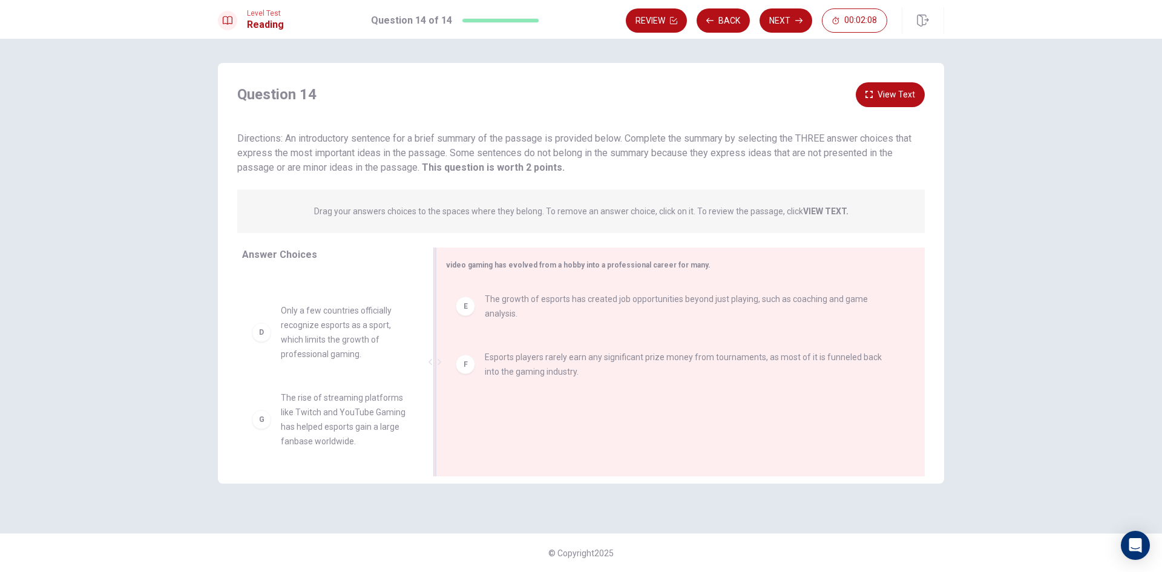
scroll to position [269, 0]
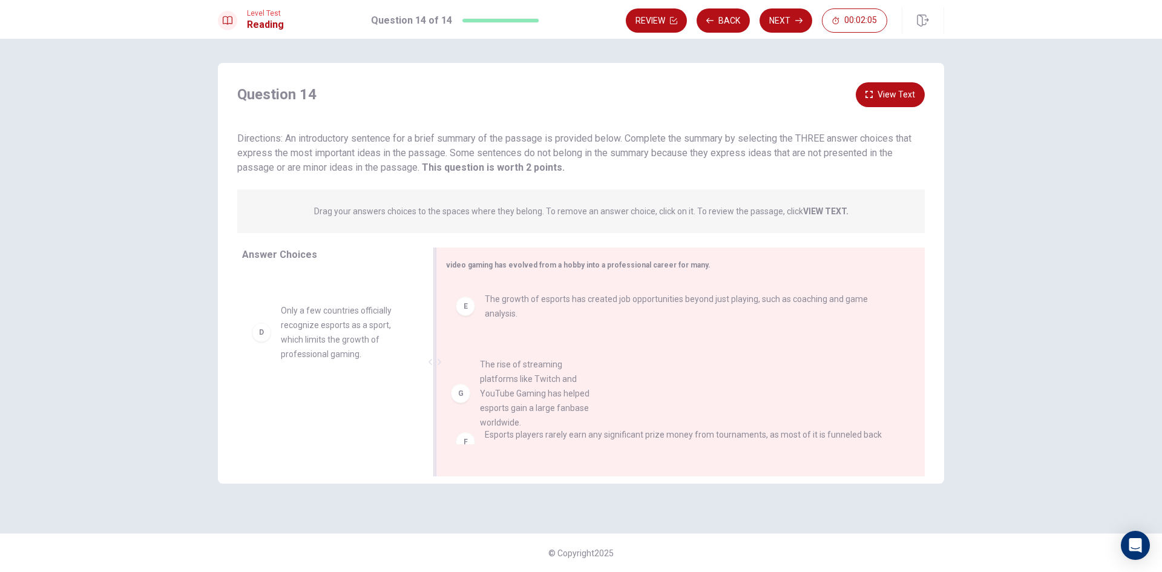
drag, startPoint x: 350, startPoint y: 428, endPoint x: 552, endPoint y: 395, distance: 205.4
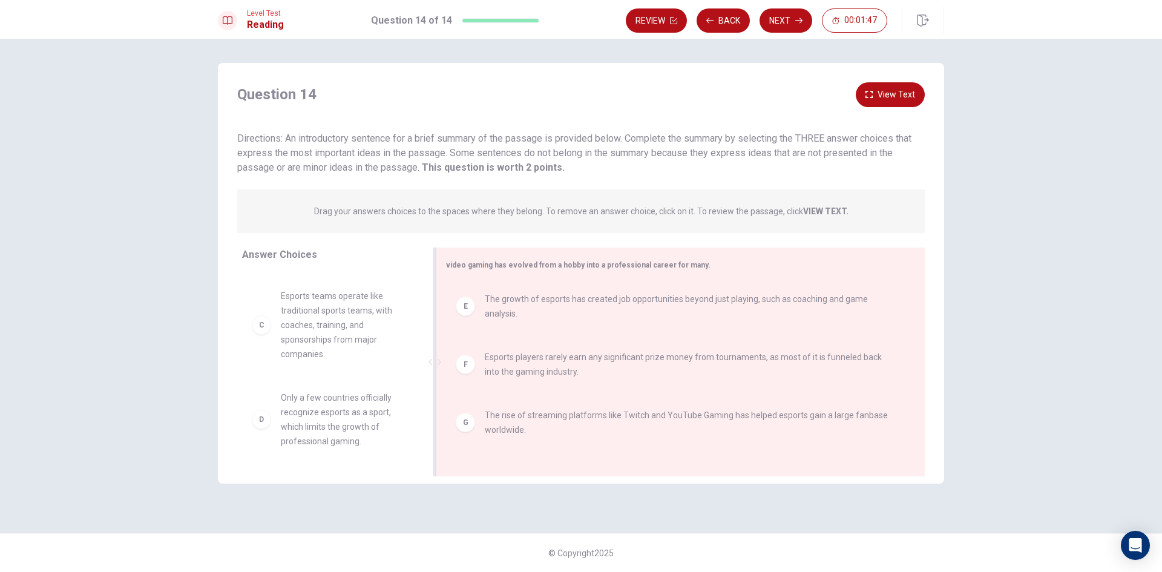
scroll to position [1, 0]
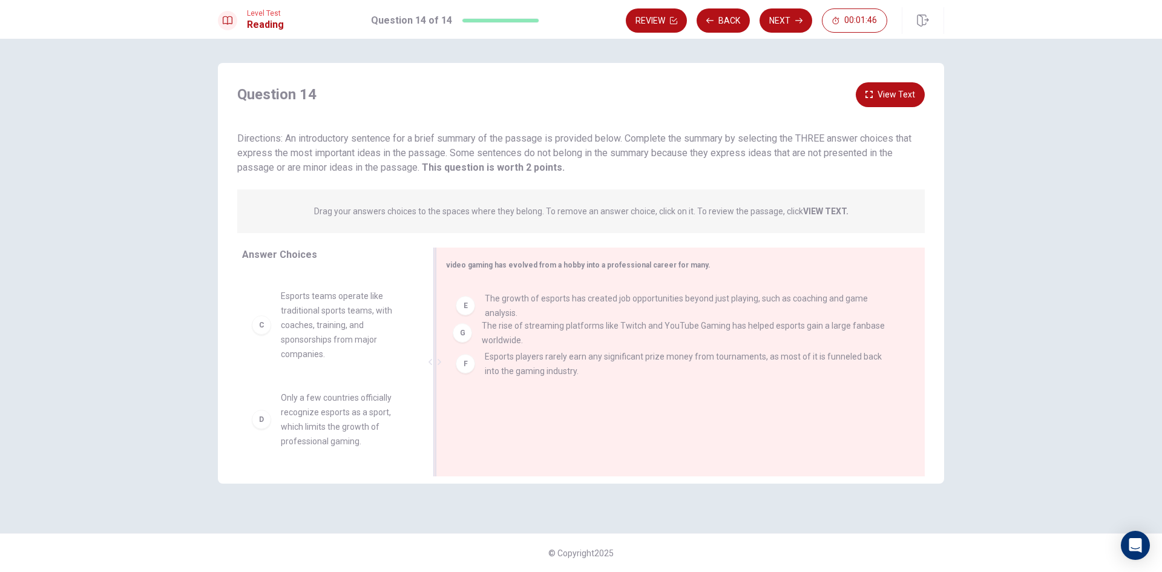
drag, startPoint x: 545, startPoint y: 433, endPoint x: 540, endPoint y: 336, distance: 97.5
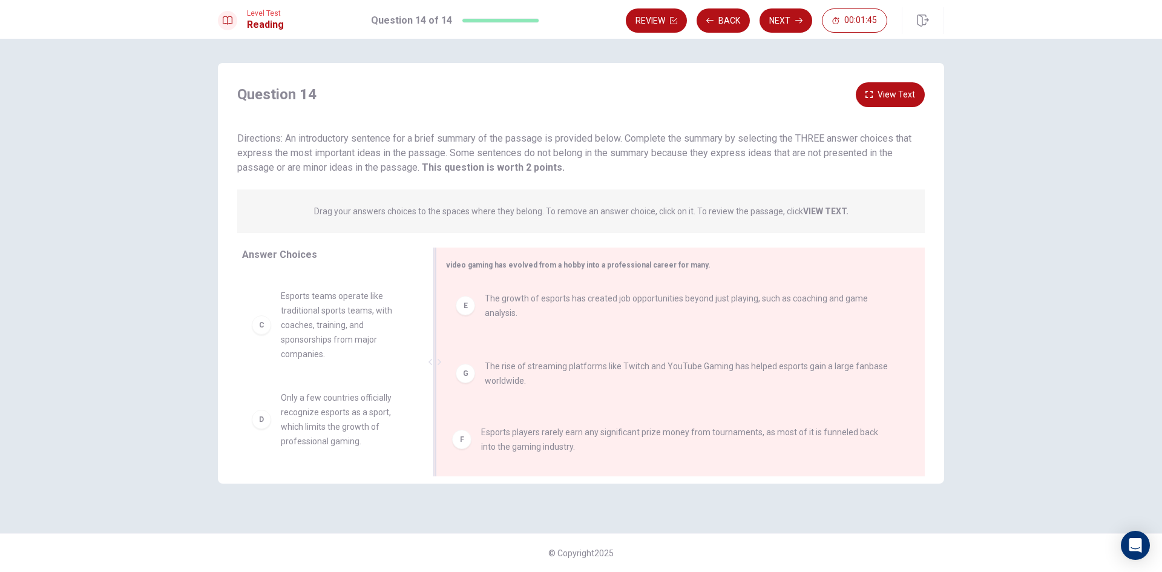
drag, startPoint x: 534, startPoint y: 369, endPoint x: 528, endPoint y: 442, distance: 74.1
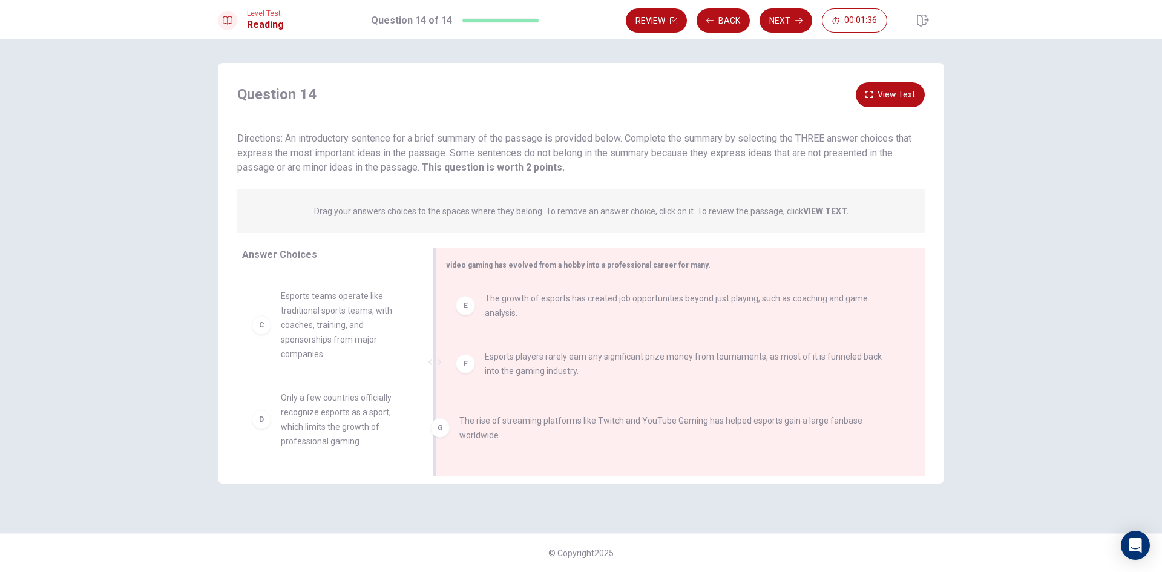
scroll to position [1, 0]
drag, startPoint x: 557, startPoint y: 426, endPoint x: 335, endPoint y: 453, distance: 223.7
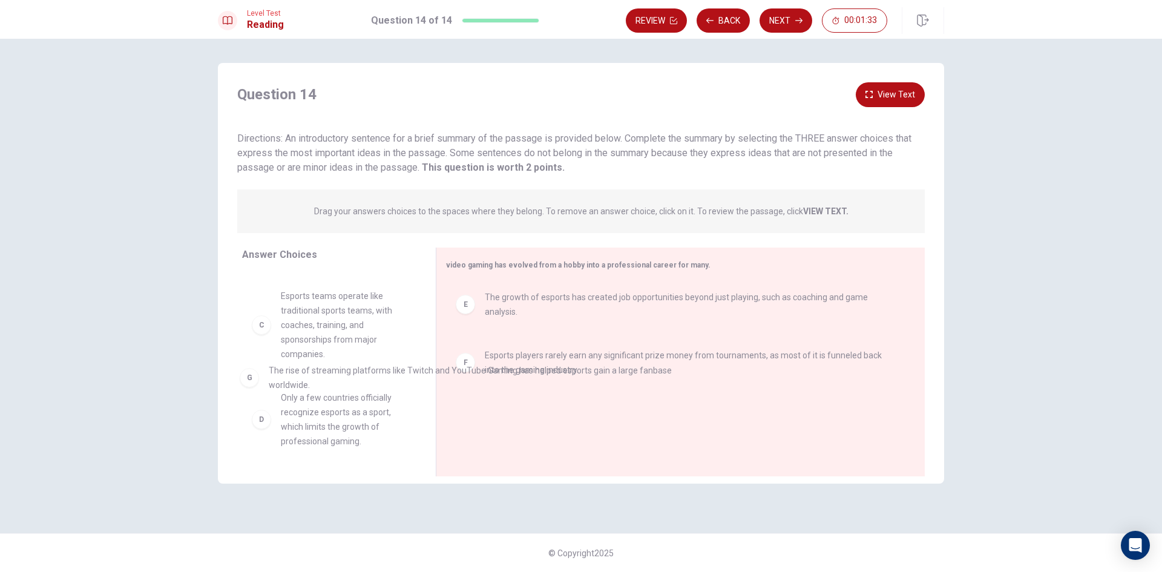
drag, startPoint x: 525, startPoint y: 422, endPoint x: 300, endPoint y: 382, distance: 229.1
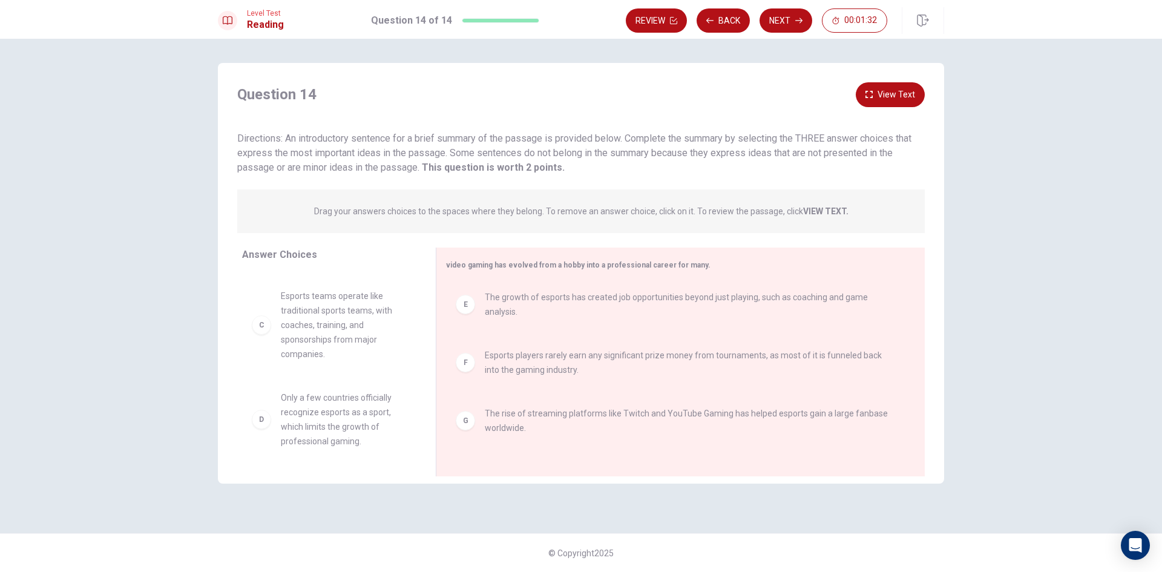
scroll to position [2, 0]
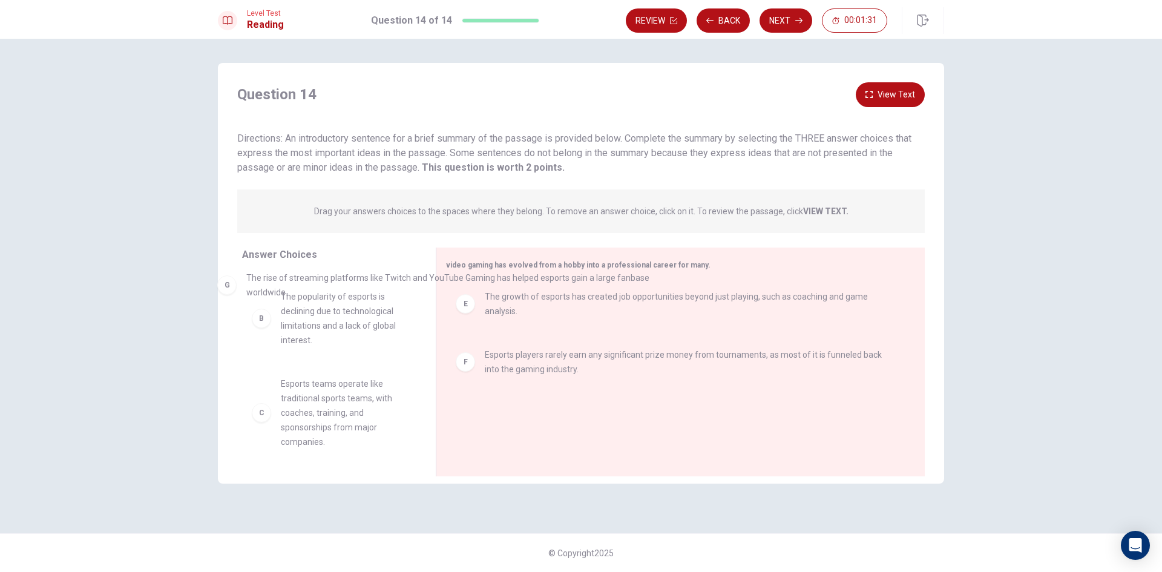
drag, startPoint x: 521, startPoint y: 421, endPoint x: 274, endPoint y: 286, distance: 281.6
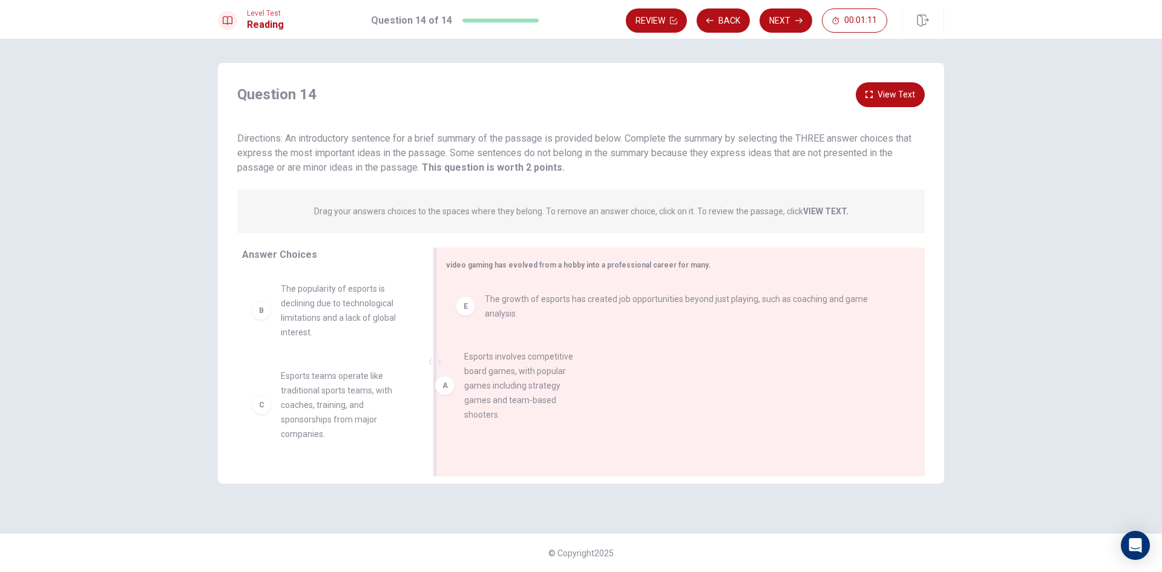
scroll to position [27, 0]
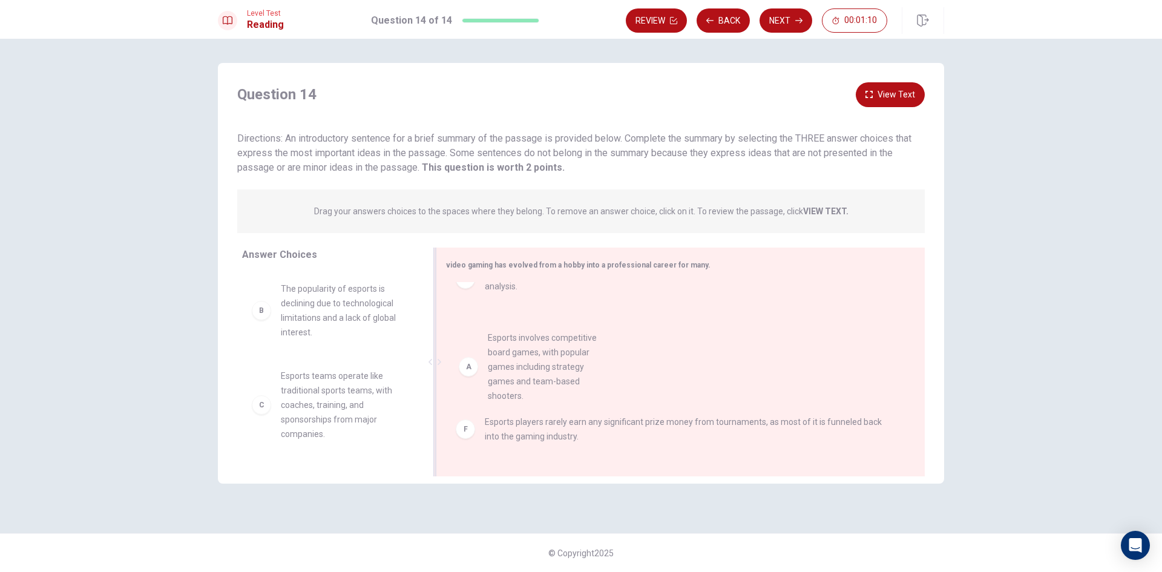
drag, startPoint x: 329, startPoint y: 329, endPoint x: 539, endPoint y: 378, distance: 215.6
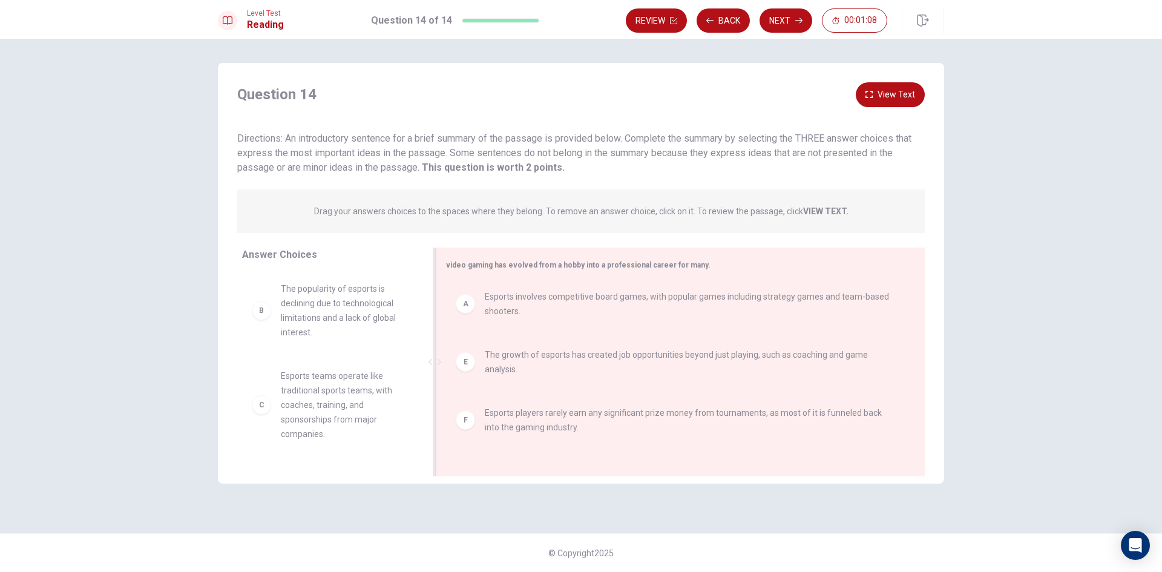
scroll to position [0, 0]
click at [793, 19] on button "Next" at bounding box center [785, 20] width 53 height 24
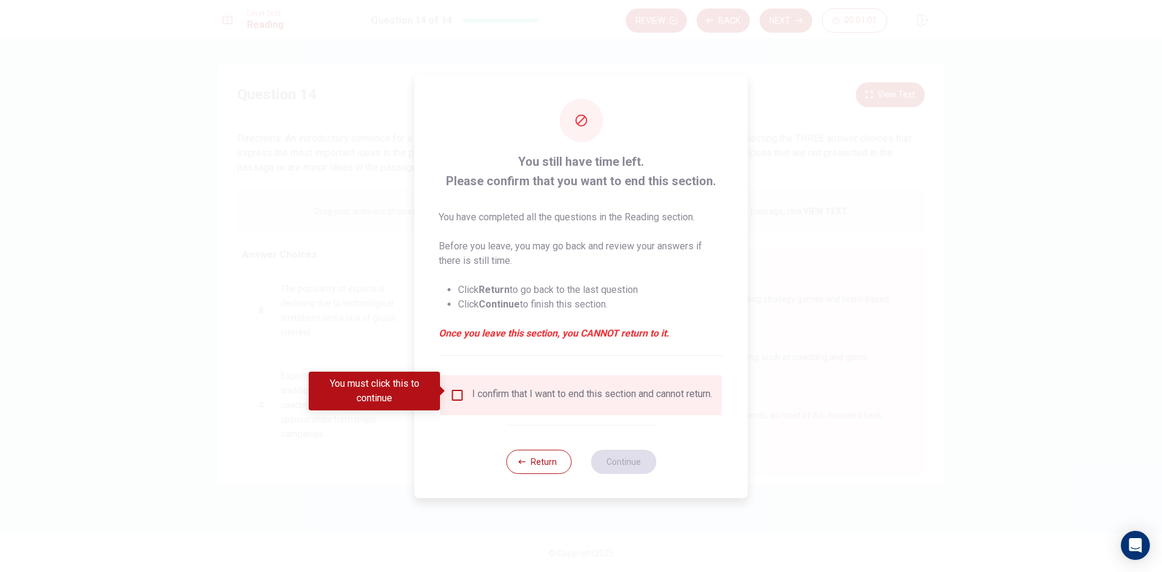
click at [460, 388] on input "You must click this to continue" at bounding box center [457, 395] width 15 height 15
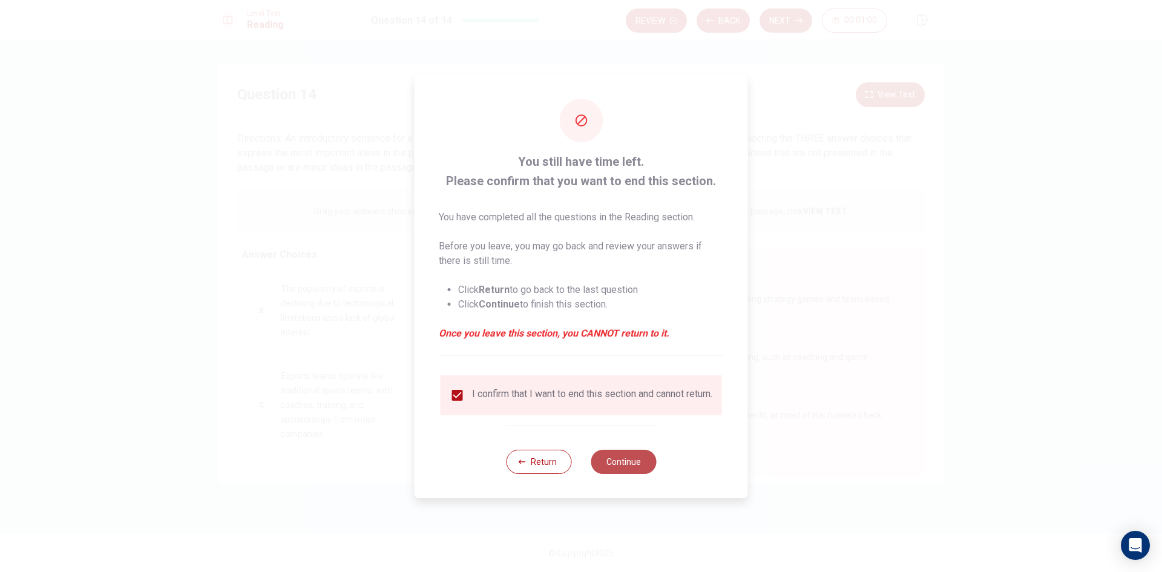
click at [650, 468] on button "Continue" at bounding box center [623, 462] width 65 height 24
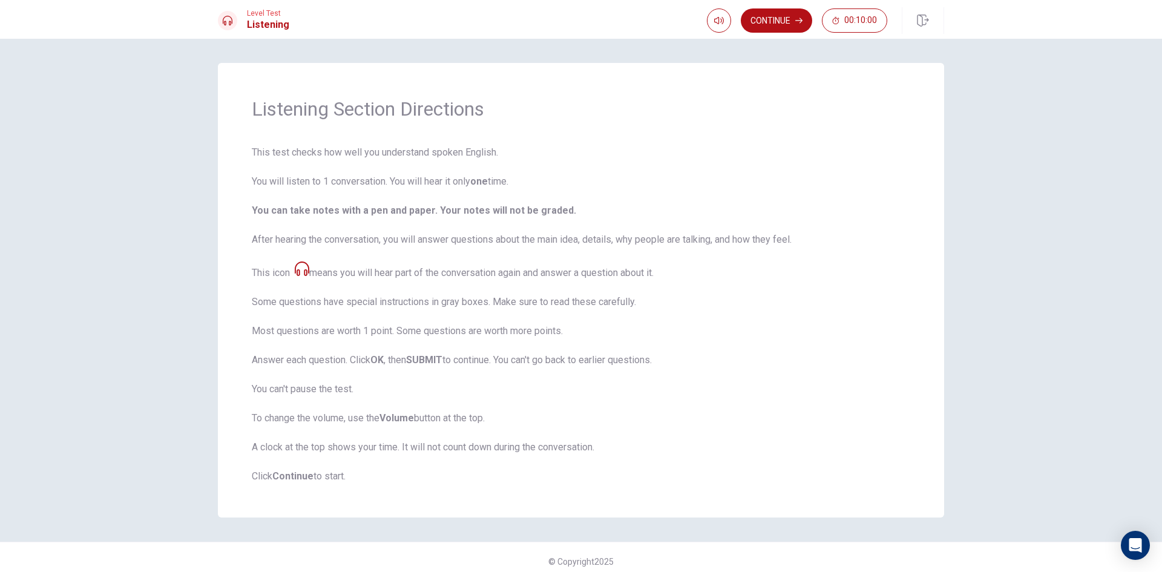
scroll to position [8, 0]
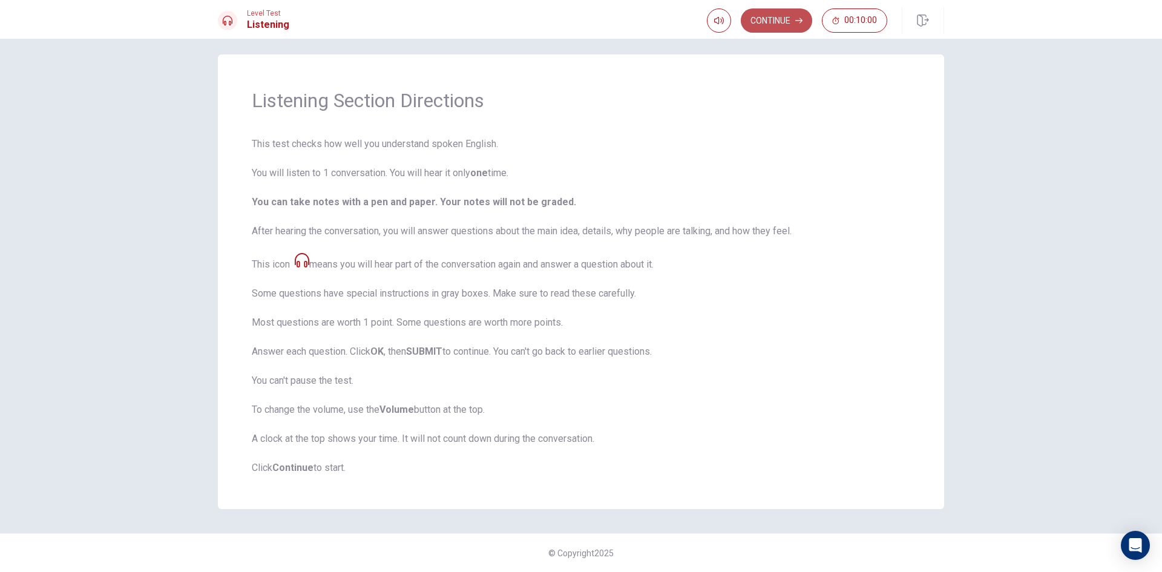
click at [782, 24] on button "Continue" at bounding box center [776, 20] width 71 height 24
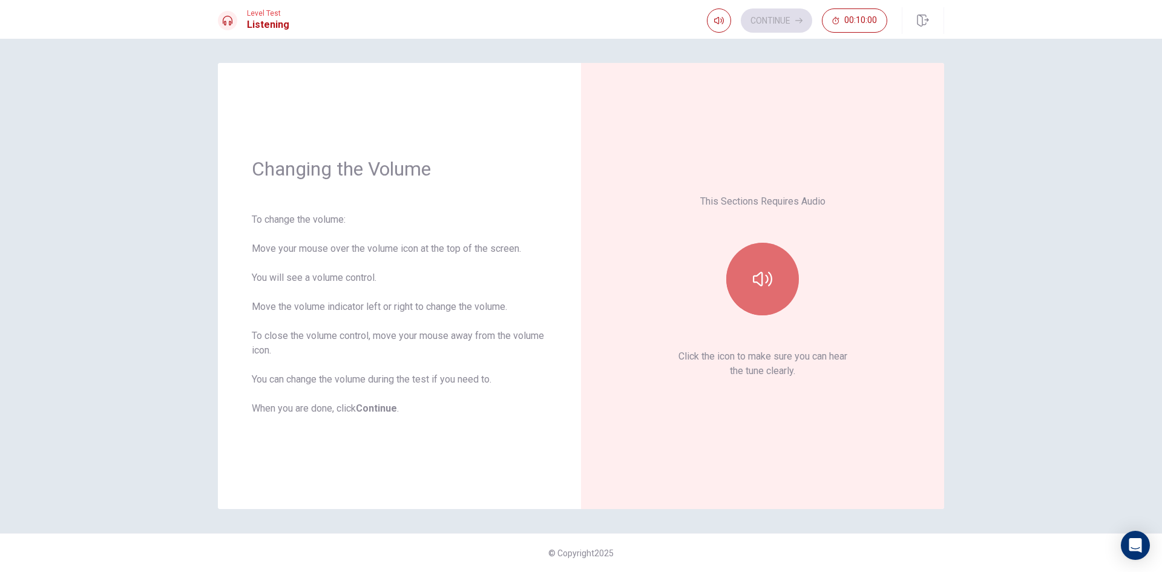
click at [759, 288] on icon "button" at bounding box center [762, 278] width 19 height 19
click at [768, 272] on icon "button" at bounding box center [762, 278] width 19 height 19
click at [768, 267] on button "button" at bounding box center [762, 279] width 73 height 73
click at [765, 275] on icon "button" at bounding box center [762, 278] width 19 height 19
click at [764, 22] on button "Continue" at bounding box center [776, 20] width 71 height 24
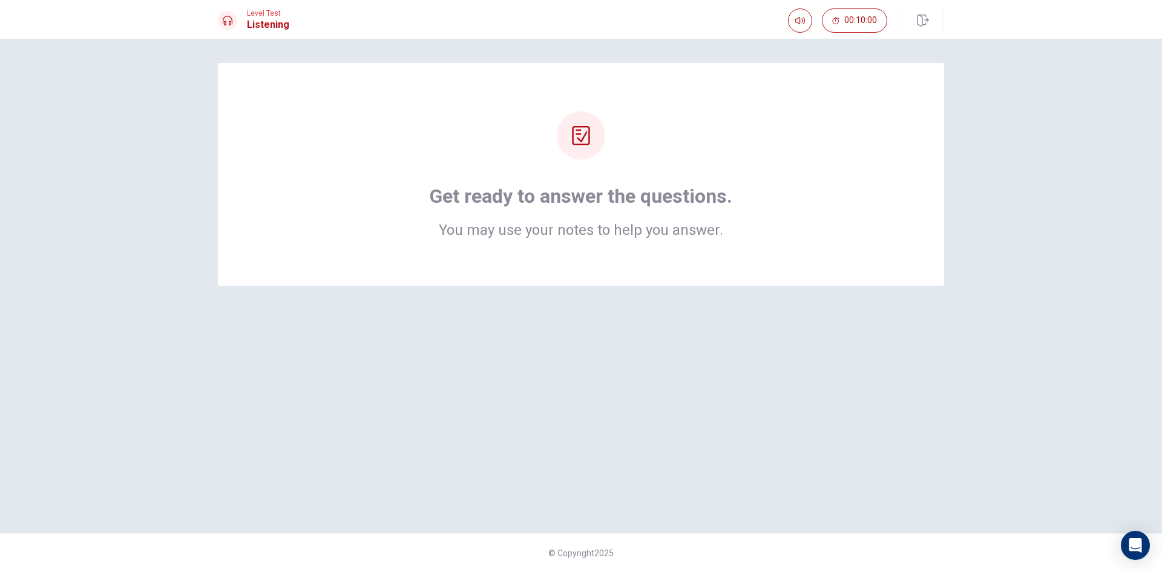
click at [582, 131] on icon at bounding box center [580, 135] width 19 height 19
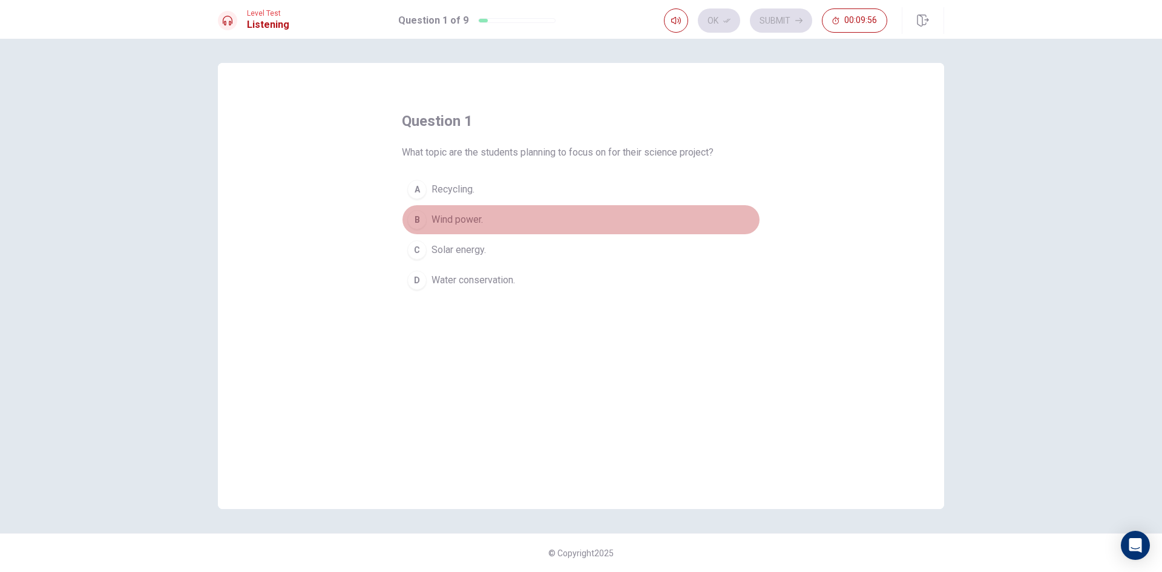
click at [496, 221] on button "B Wind power." at bounding box center [581, 220] width 358 height 30
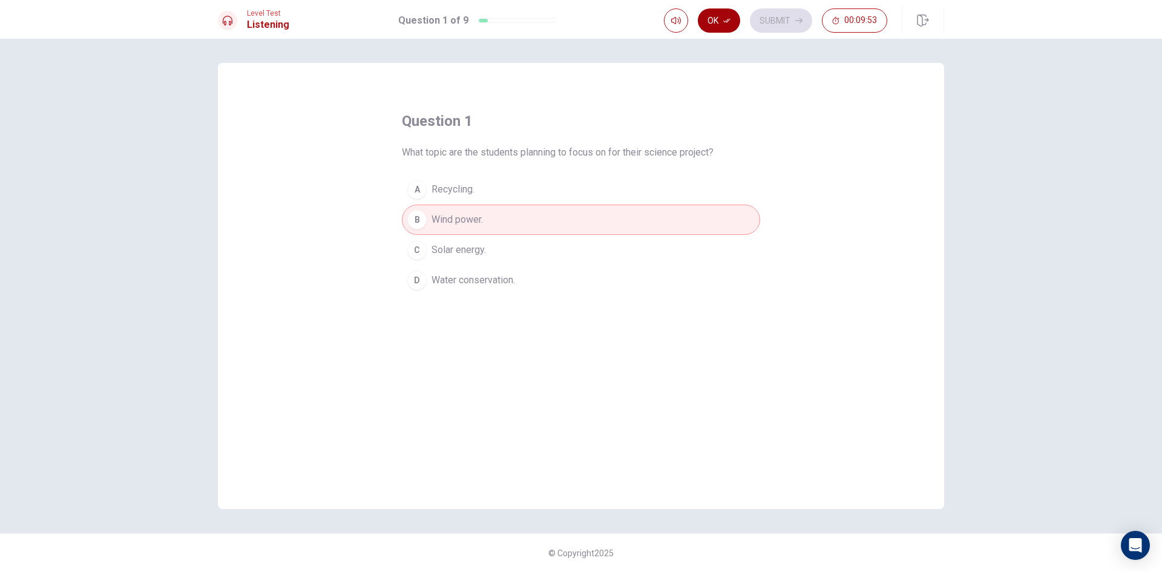
click at [714, 19] on button "Ok" at bounding box center [719, 20] width 42 height 24
click at [775, 27] on button "Submit" at bounding box center [781, 20] width 62 height 24
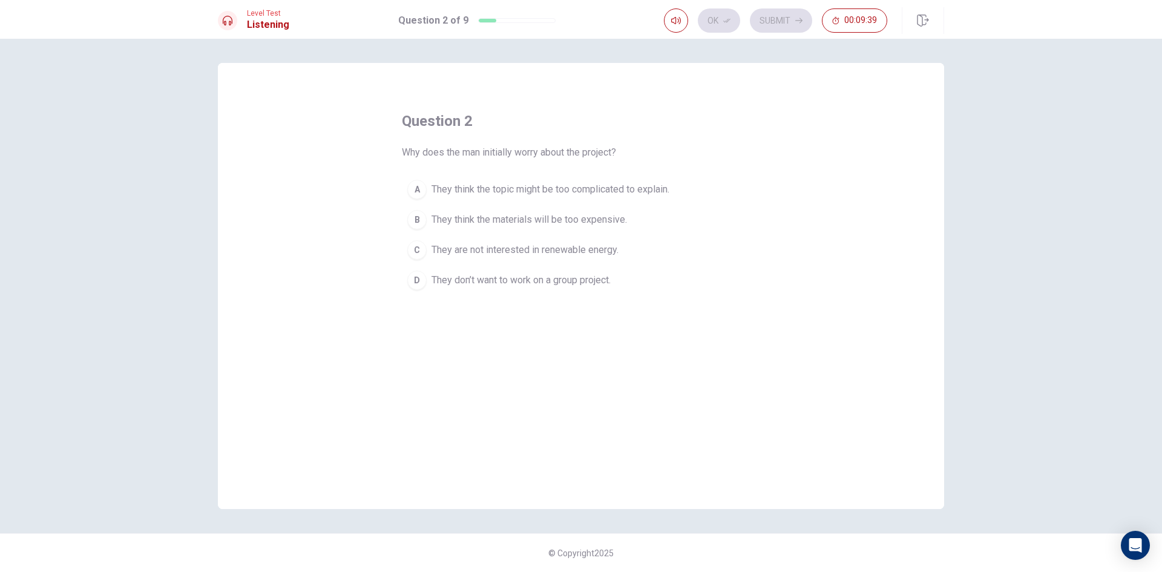
click at [627, 191] on span "They think the topic might be too complicated to explain." at bounding box center [550, 189] width 238 height 15
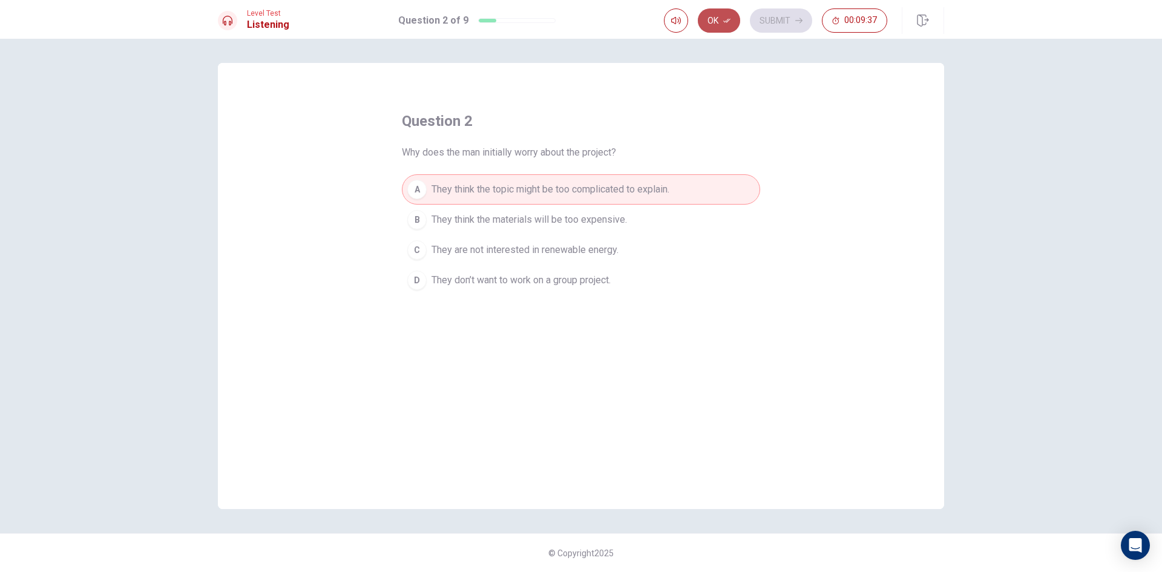
click at [727, 22] on icon "button" at bounding box center [726, 21] width 7 height 4
click at [766, 24] on button "Submit" at bounding box center [781, 20] width 62 height 24
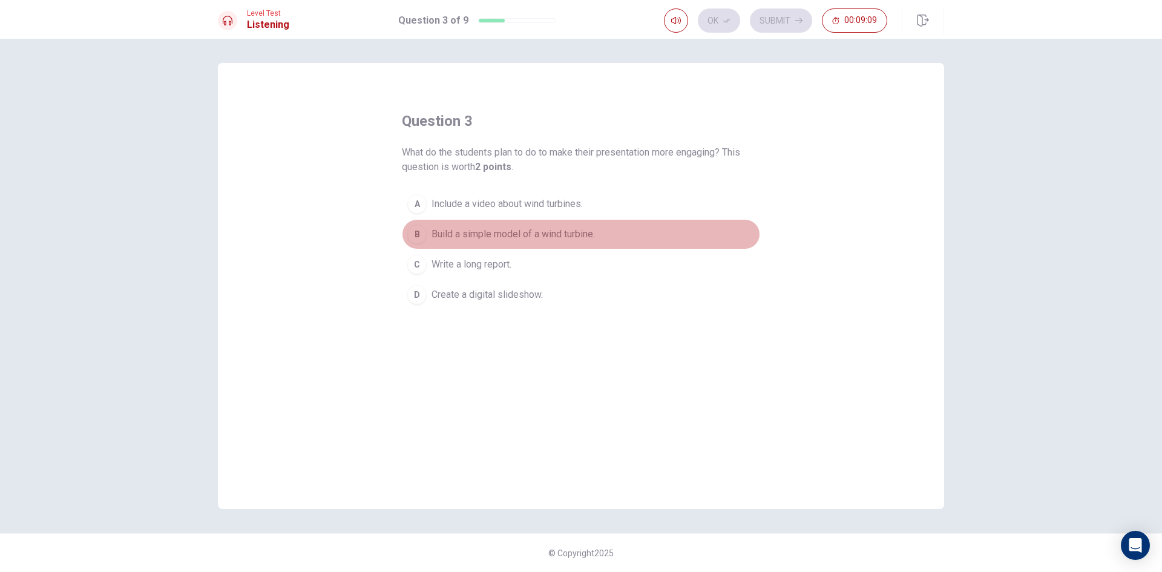
click at [566, 229] on span "Build a simple model of a wind turbine." at bounding box center [512, 234] width 163 height 15
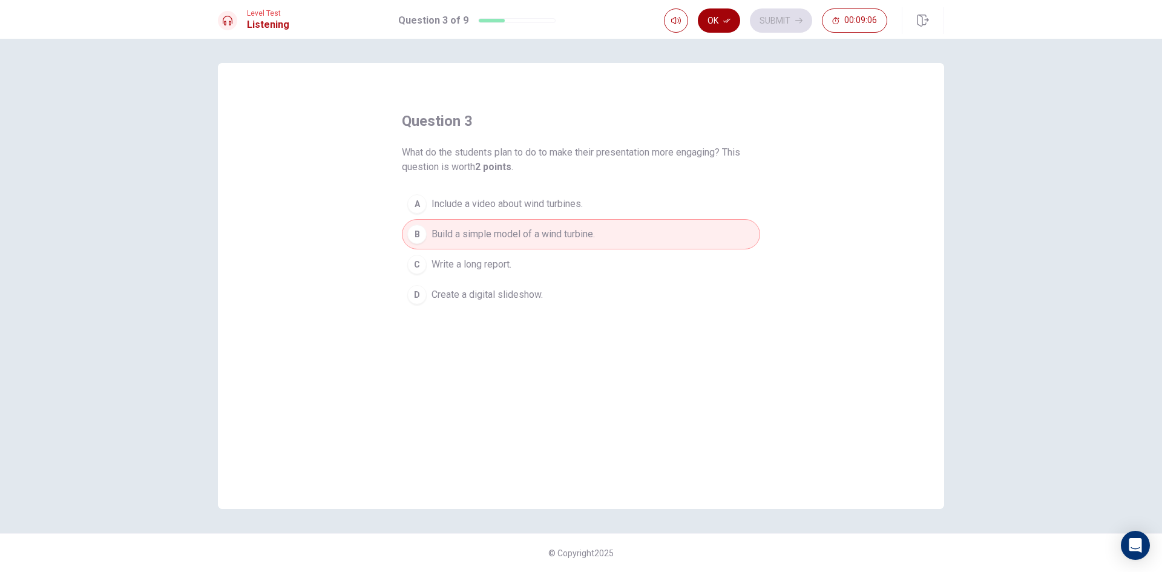
click at [732, 25] on button "Ok" at bounding box center [719, 20] width 42 height 24
click at [767, 21] on button "Submit" at bounding box center [781, 20] width 62 height 24
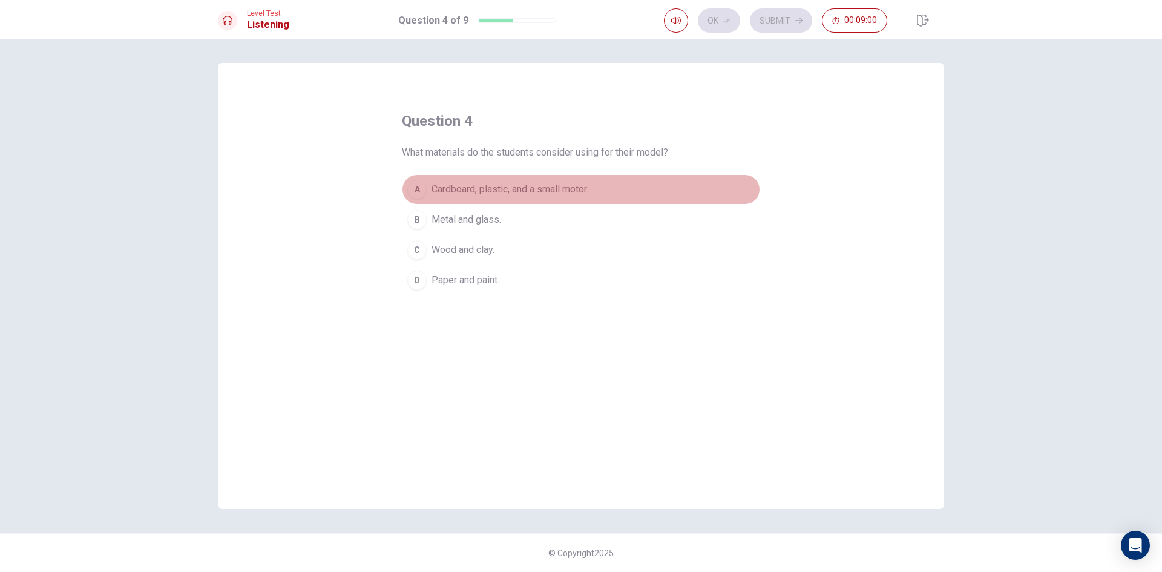
click at [588, 196] on span "Cardboard, plastic, and a small motor." at bounding box center [509, 189] width 157 height 15
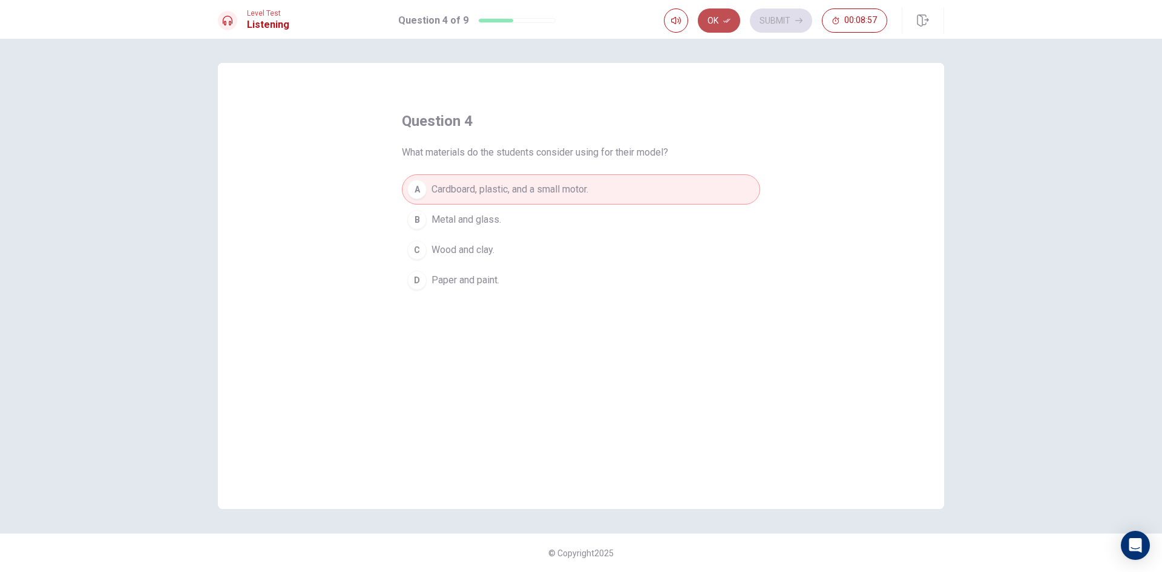
click at [724, 28] on button "Ok" at bounding box center [719, 20] width 42 height 24
click at [782, 15] on button "Submit" at bounding box center [781, 20] width 62 height 24
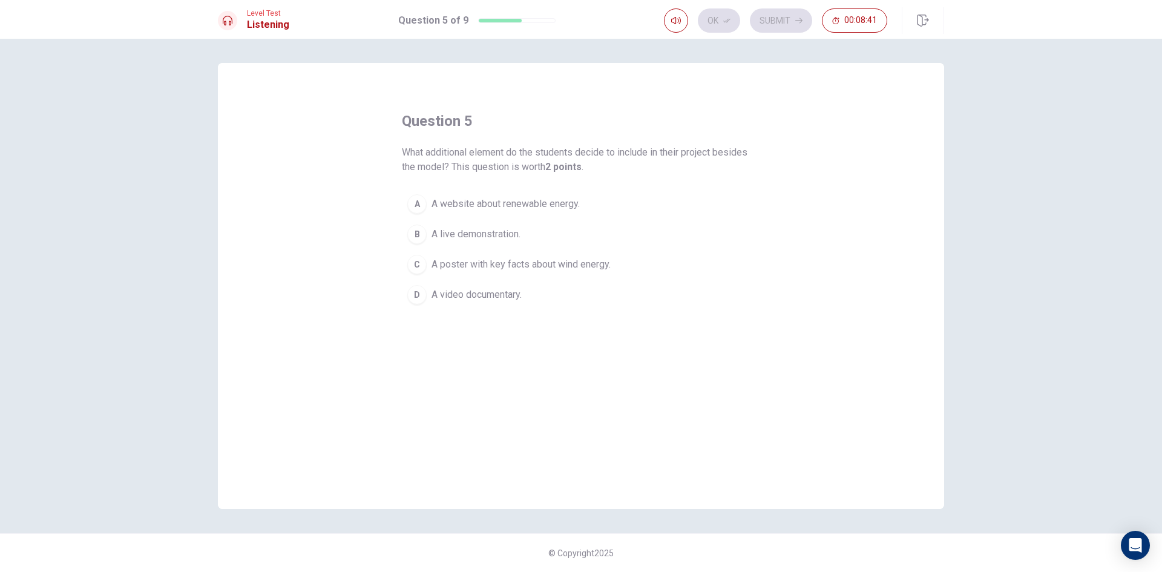
click at [543, 257] on button "C A poster with key facts about wind energy." at bounding box center [581, 264] width 358 height 30
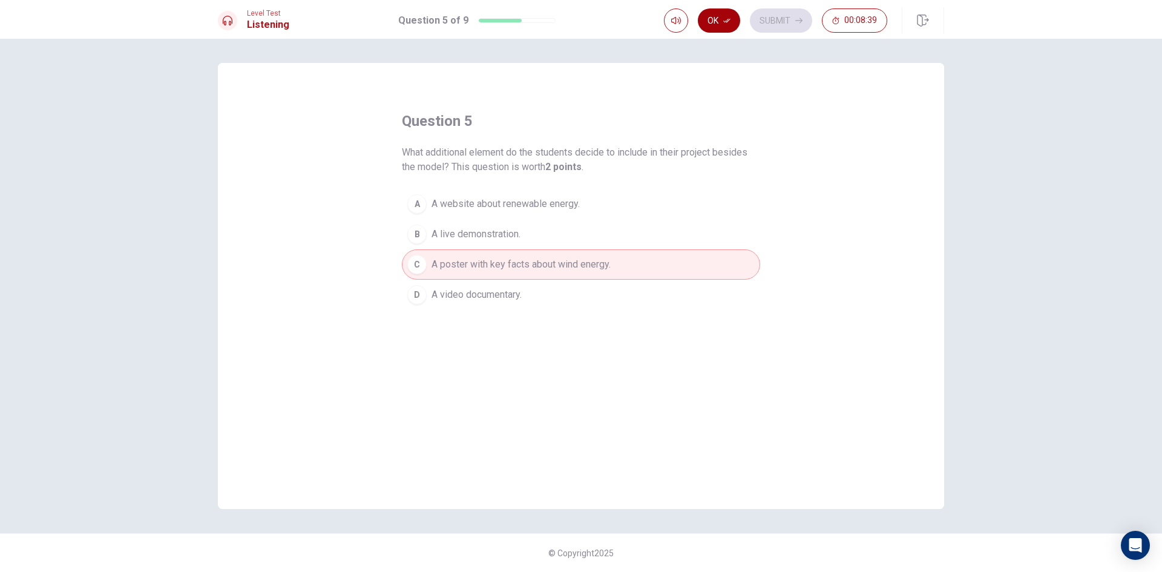
click at [717, 14] on button "Ok" at bounding box center [719, 20] width 42 height 24
click at [762, 16] on button "Submit" at bounding box center [781, 20] width 62 height 24
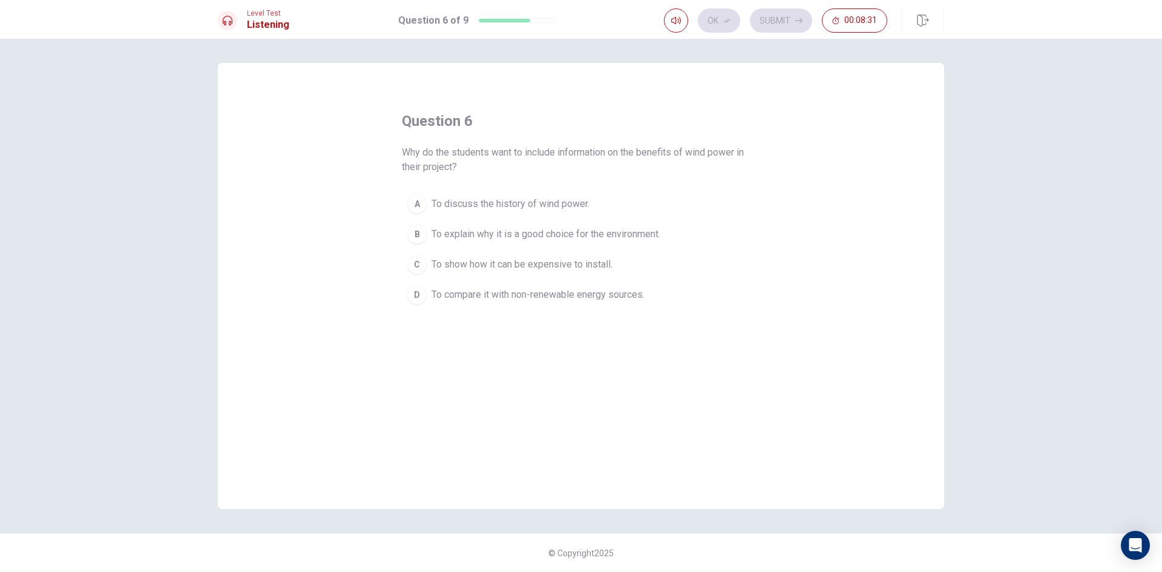
click at [629, 237] on span "To explain why it is a good choice for the environment." at bounding box center [545, 234] width 229 height 15
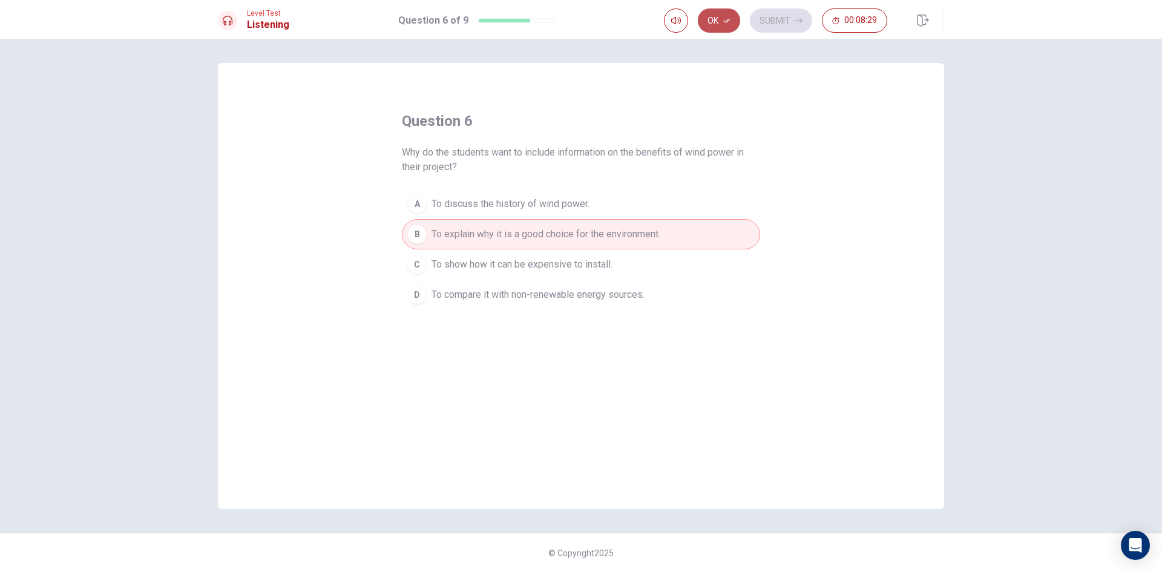
click at [732, 17] on button "Ok" at bounding box center [719, 20] width 42 height 24
click at [761, 13] on button "Submit" at bounding box center [781, 20] width 62 height 24
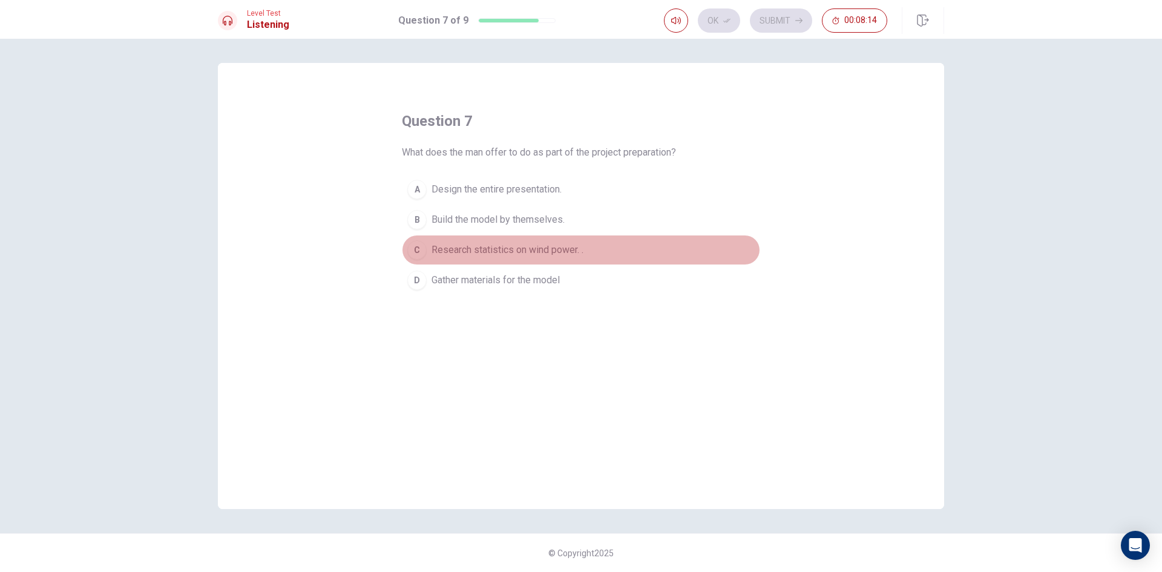
click at [537, 247] on span "Research statistics on wind power. ." at bounding box center [507, 250] width 152 height 15
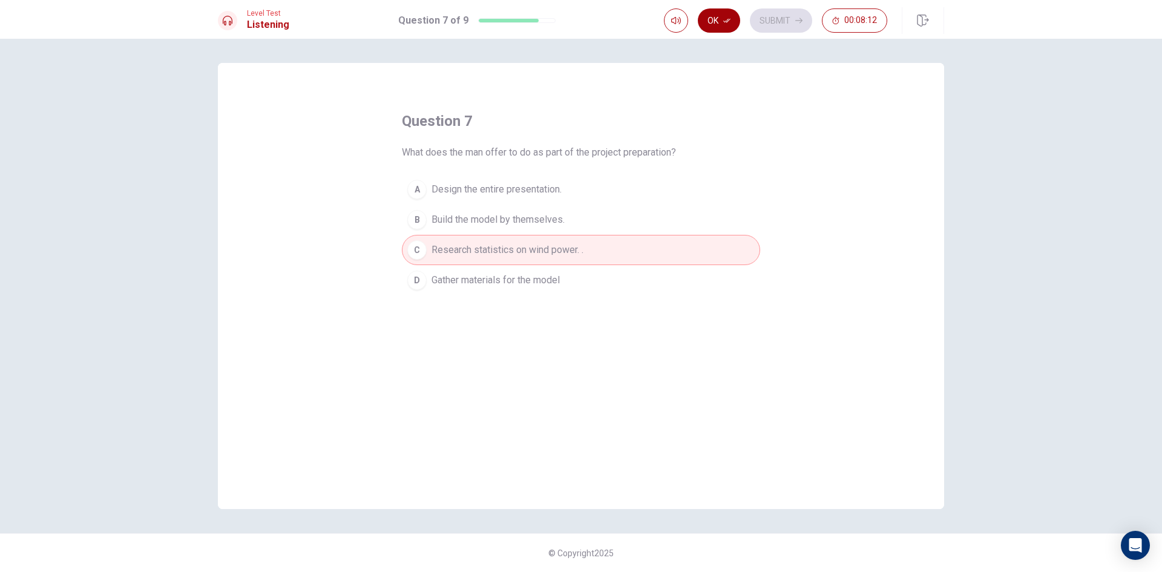
click at [729, 24] on icon "button" at bounding box center [726, 20] width 7 height 7
click at [771, 25] on button "Submit" at bounding box center [781, 20] width 62 height 24
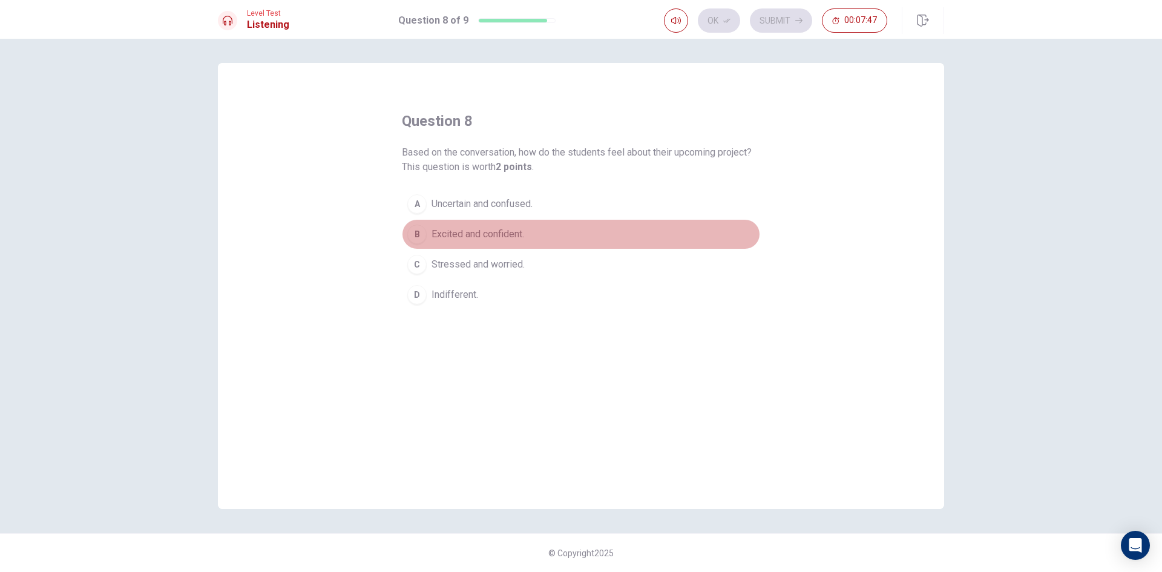
click at [501, 228] on span "Excited and confident." at bounding box center [477, 234] width 93 height 15
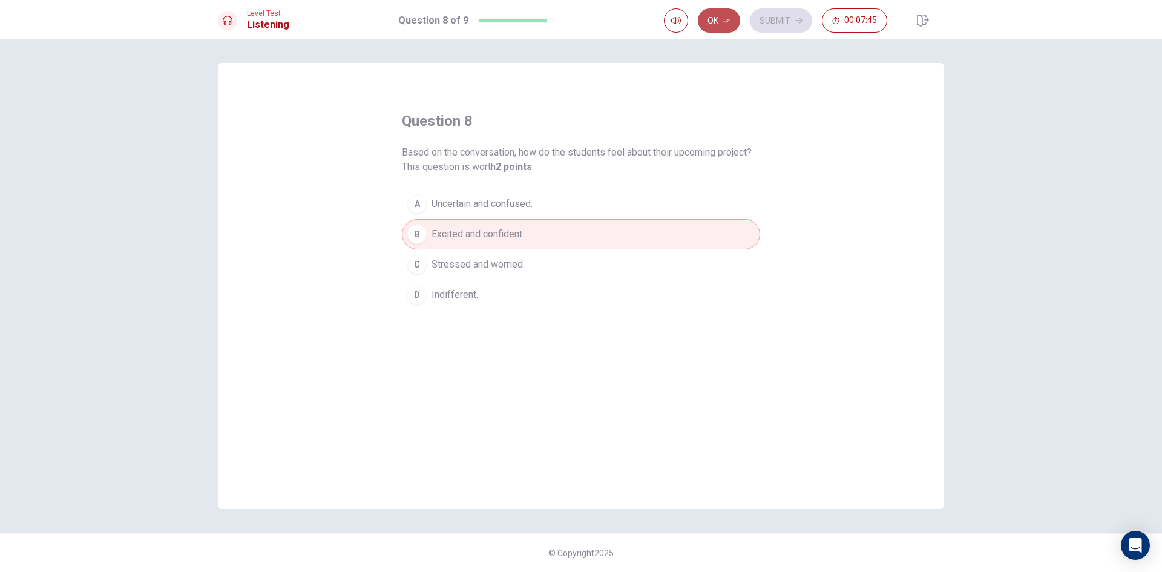
click at [710, 17] on button "Ok" at bounding box center [719, 20] width 42 height 24
click at [774, 24] on button "Submit" at bounding box center [781, 20] width 62 height 24
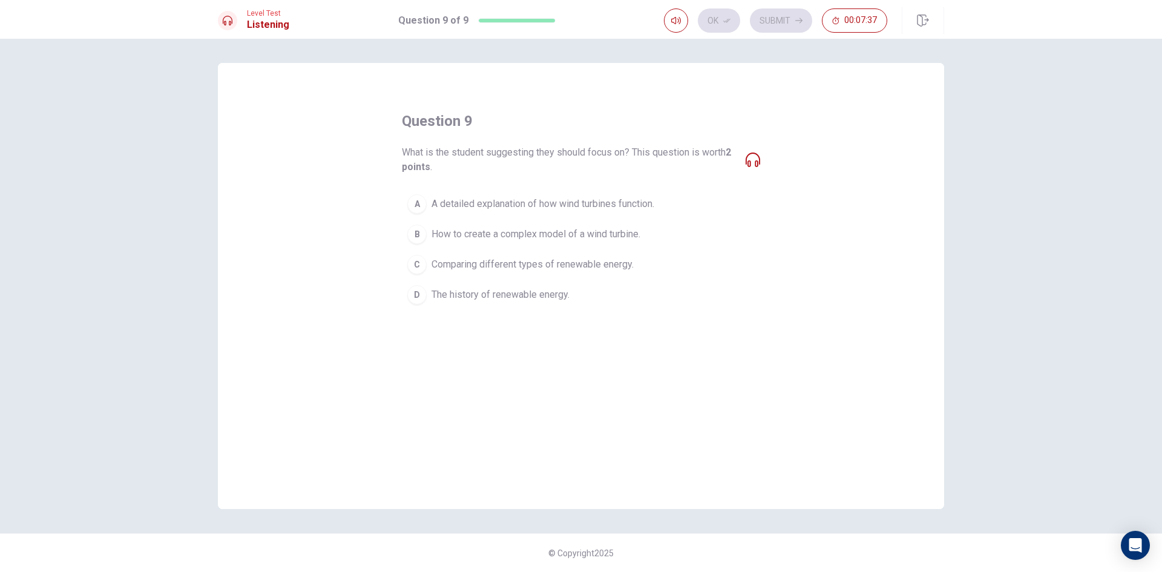
click at [632, 206] on span "A detailed explanation of how wind turbines function." at bounding box center [542, 204] width 223 height 15
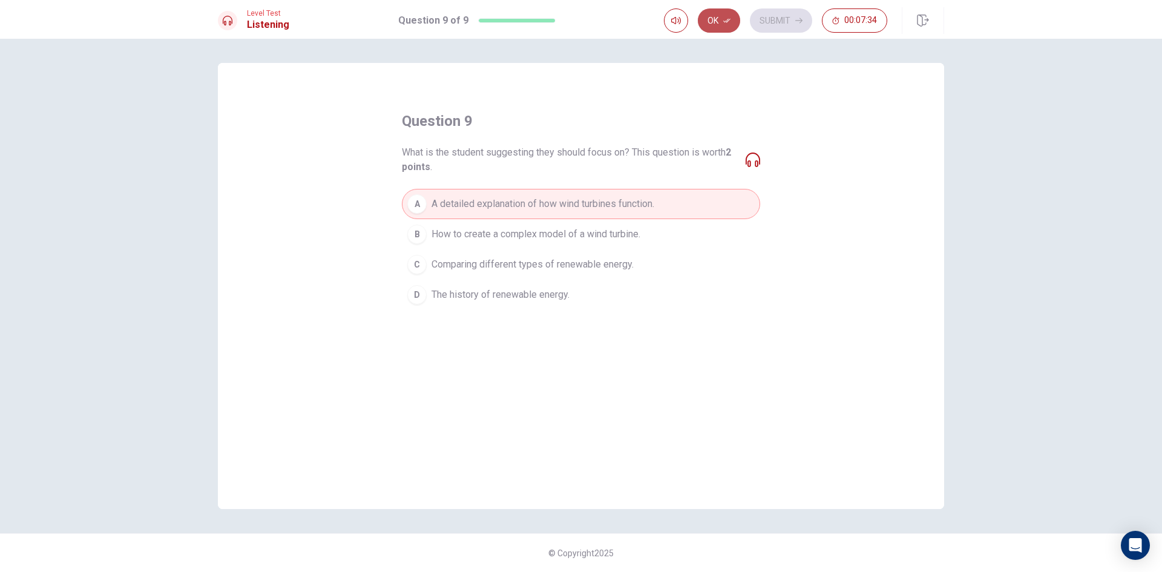
click at [715, 23] on button "Ok" at bounding box center [719, 20] width 42 height 24
click at [790, 24] on button "Submit" at bounding box center [781, 20] width 62 height 24
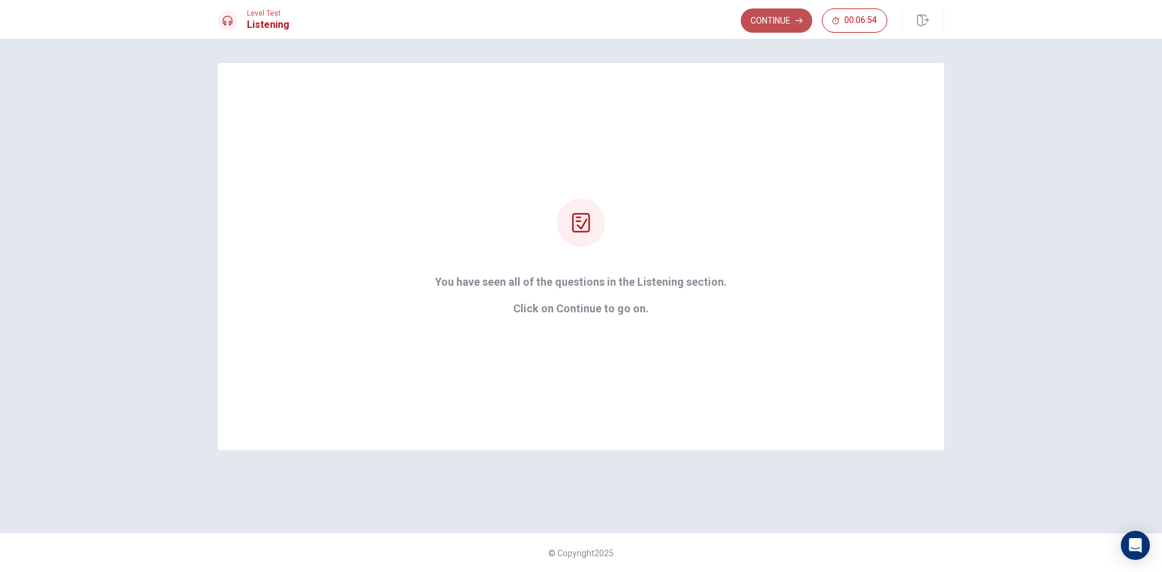
click at [770, 24] on button "Continue" at bounding box center [776, 20] width 71 height 24
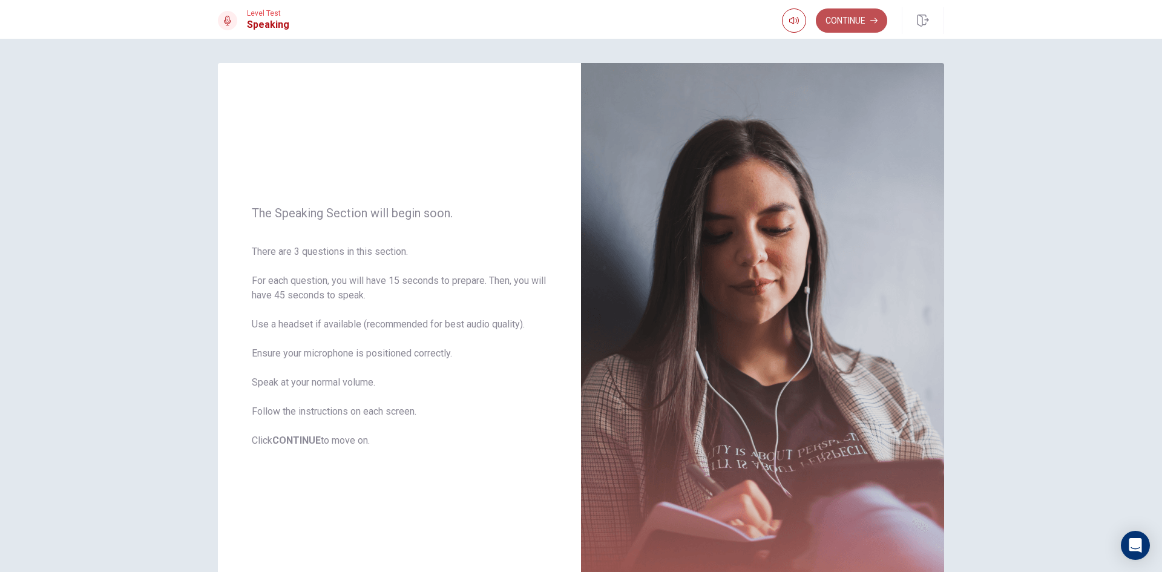
click at [876, 21] on icon "button" at bounding box center [873, 20] width 7 height 5
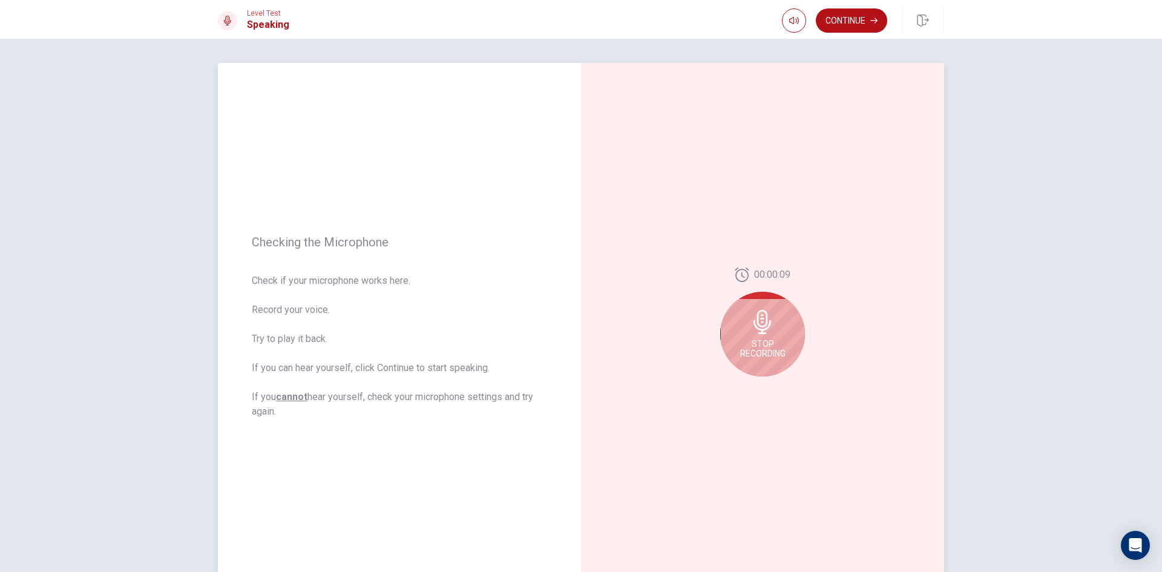
click at [764, 326] on icon at bounding box center [762, 322] width 18 height 24
click at [772, 335] on icon at bounding box center [765, 325] width 24 height 24
click at [778, 391] on button "Play Audio" at bounding box center [775, 386] width 17 height 17
click at [744, 381] on button "Record Again" at bounding box center [749, 386] width 17 height 17
click at [763, 321] on icon at bounding box center [762, 322] width 18 height 24
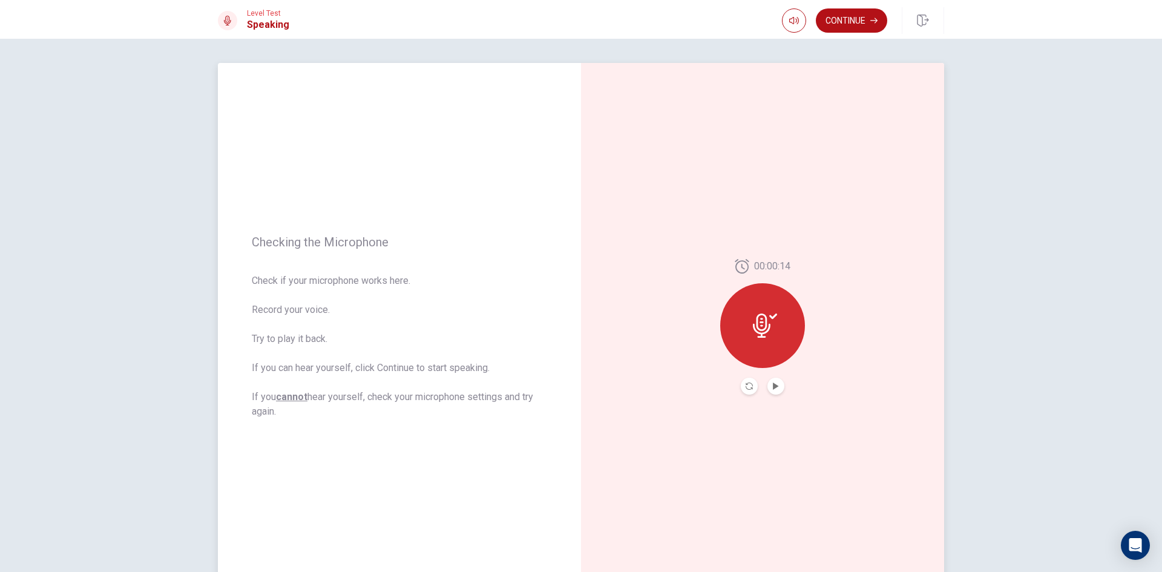
click at [762, 332] on icon at bounding box center [762, 325] width 18 height 24
click at [773, 384] on icon "Play Audio" at bounding box center [775, 385] width 5 height 7
click at [765, 338] on div at bounding box center [762, 325] width 85 height 85
click at [745, 388] on icon "Record Again" at bounding box center [748, 385] width 7 height 7
click at [779, 330] on div "Stop Recording" at bounding box center [762, 334] width 85 height 85
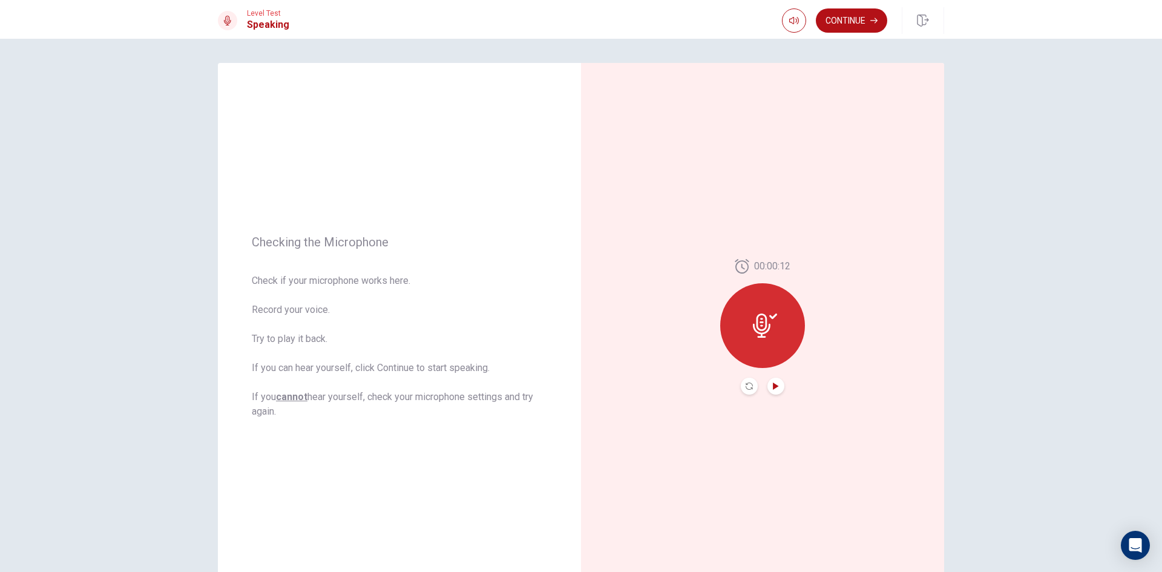
click at [776, 387] on icon "Play Audio" at bounding box center [775, 385] width 7 height 7
click at [857, 16] on button "Continue" at bounding box center [851, 20] width 71 height 24
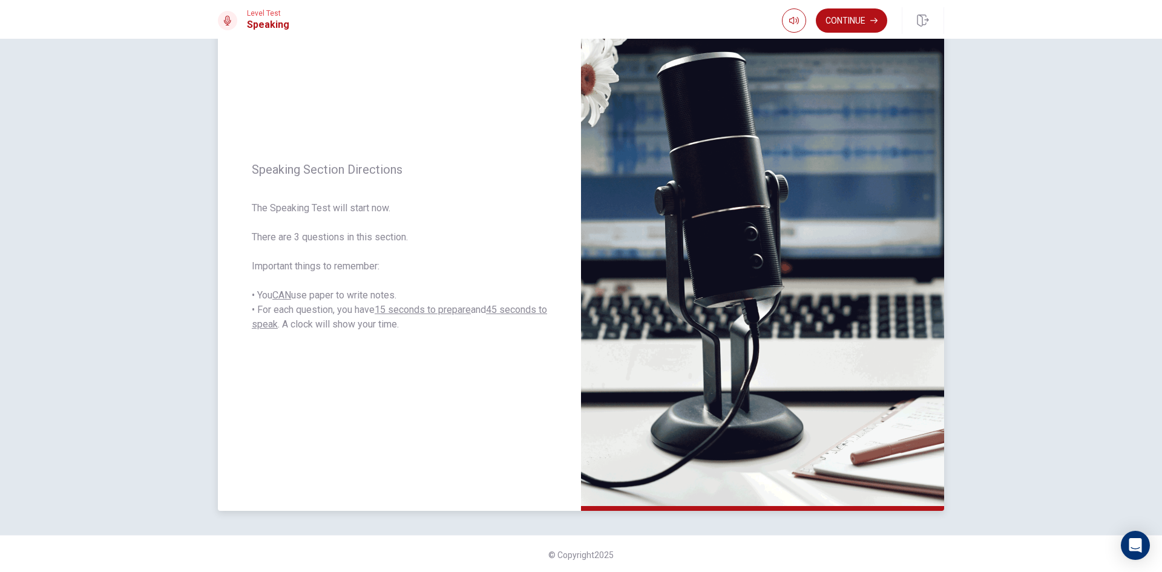
scroll to position [82, 0]
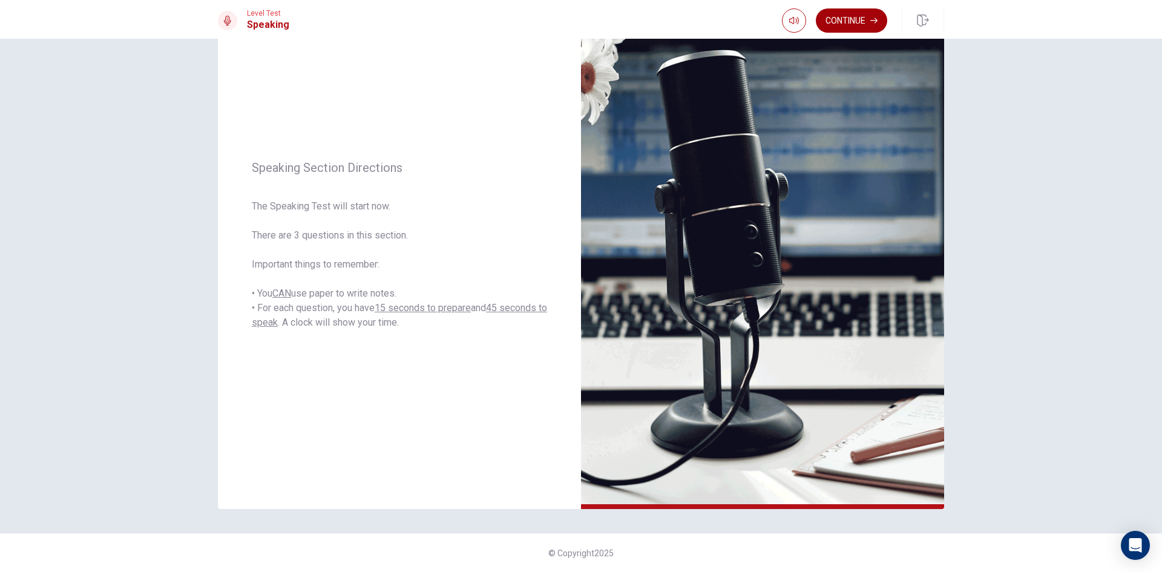
click at [865, 22] on button "Continue" at bounding box center [851, 20] width 71 height 24
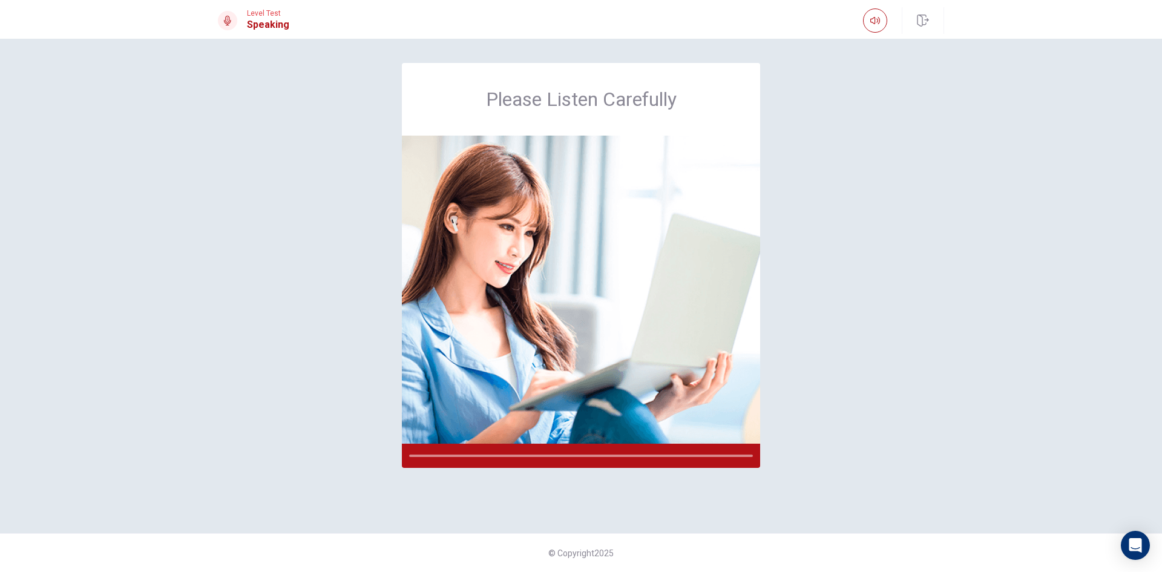
scroll to position [0, 0]
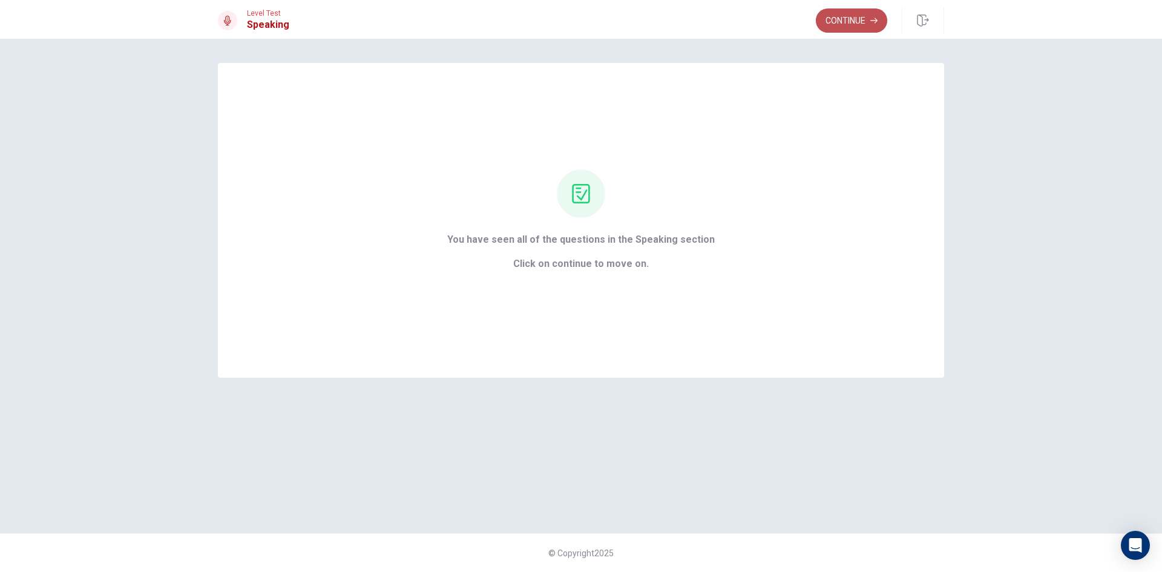
click at [866, 21] on button "Continue" at bounding box center [851, 20] width 71 height 24
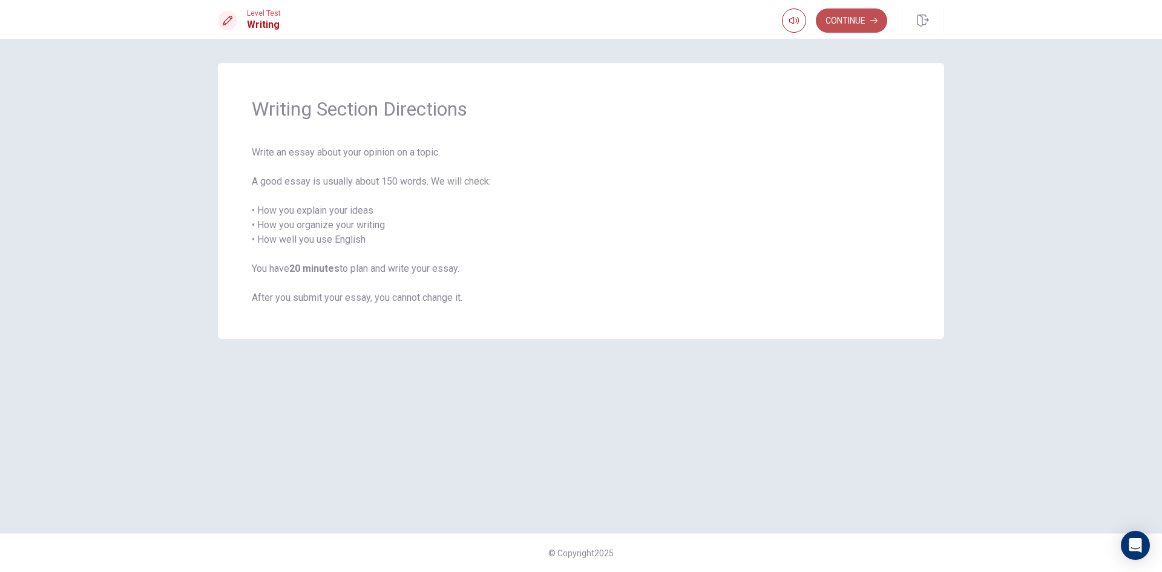
click at [851, 25] on button "Continue" at bounding box center [851, 20] width 71 height 24
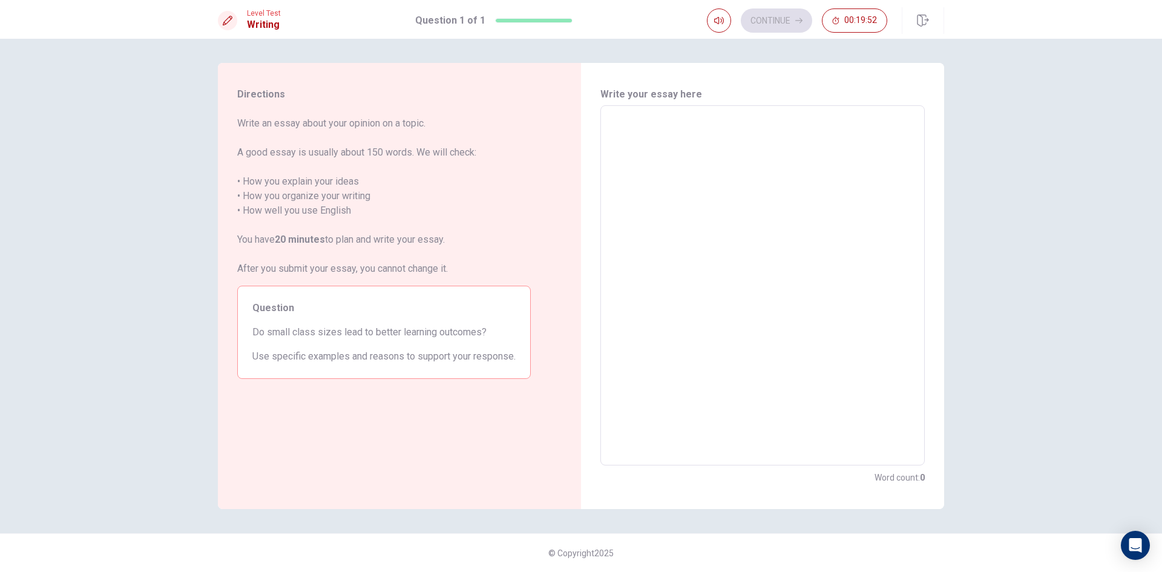
click at [638, 131] on textarea at bounding box center [762, 286] width 307 height 340
type textarea "b"
type textarea "x"
type textarea "bi"
type textarea "x"
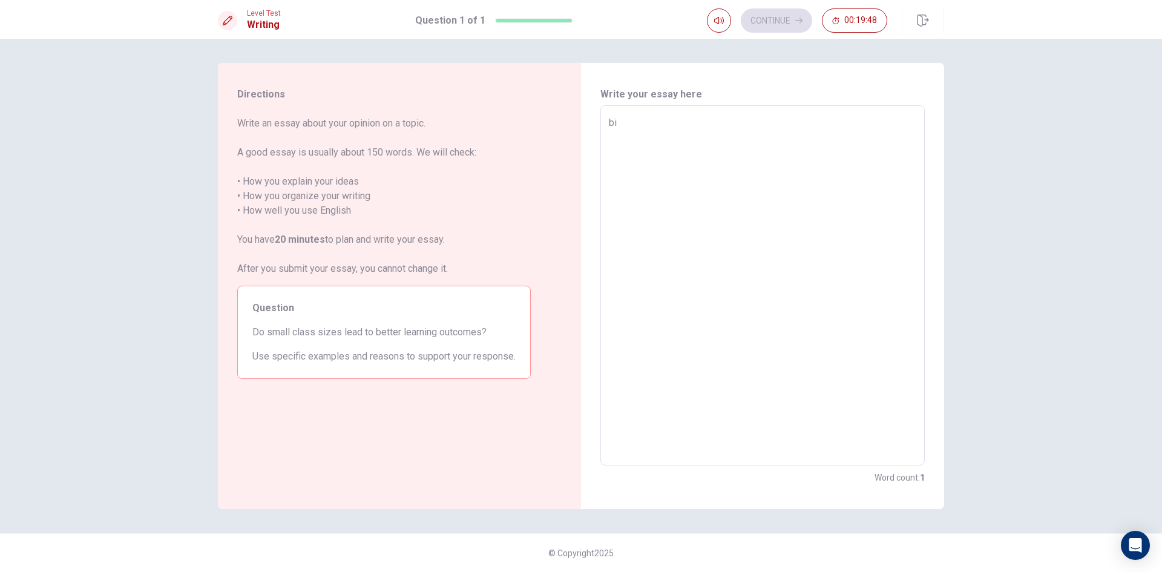
type textarea "bio"
type textarea "x"
type textarea "bioo"
type textarea "x"
type textarea "biool"
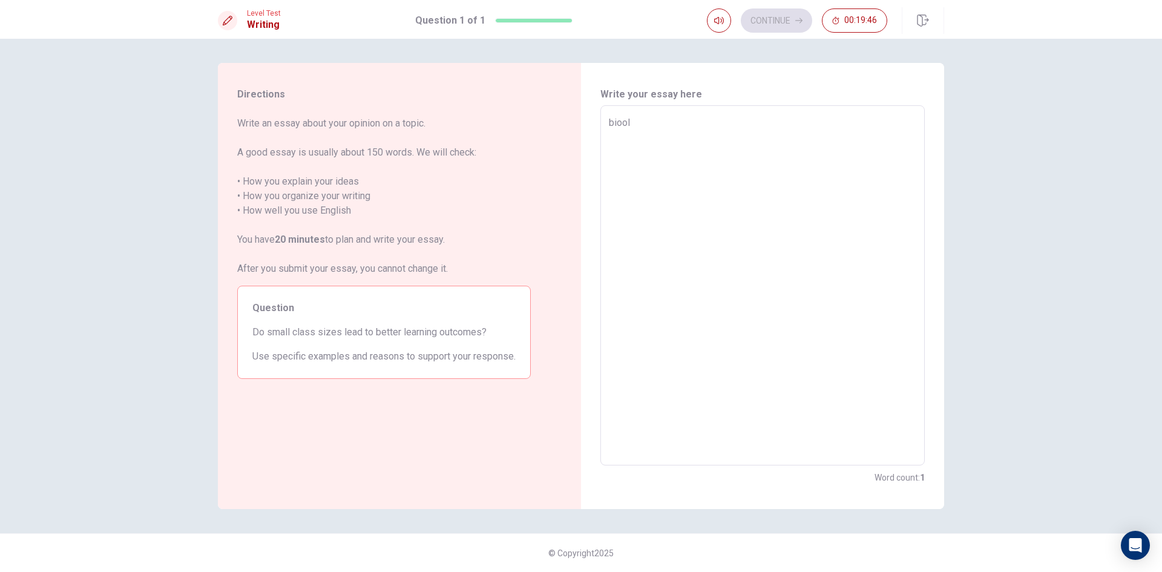
type textarea "x"
type textarea "biooly"
type textarea "x"
type textarea "biool"
type textarea "x"
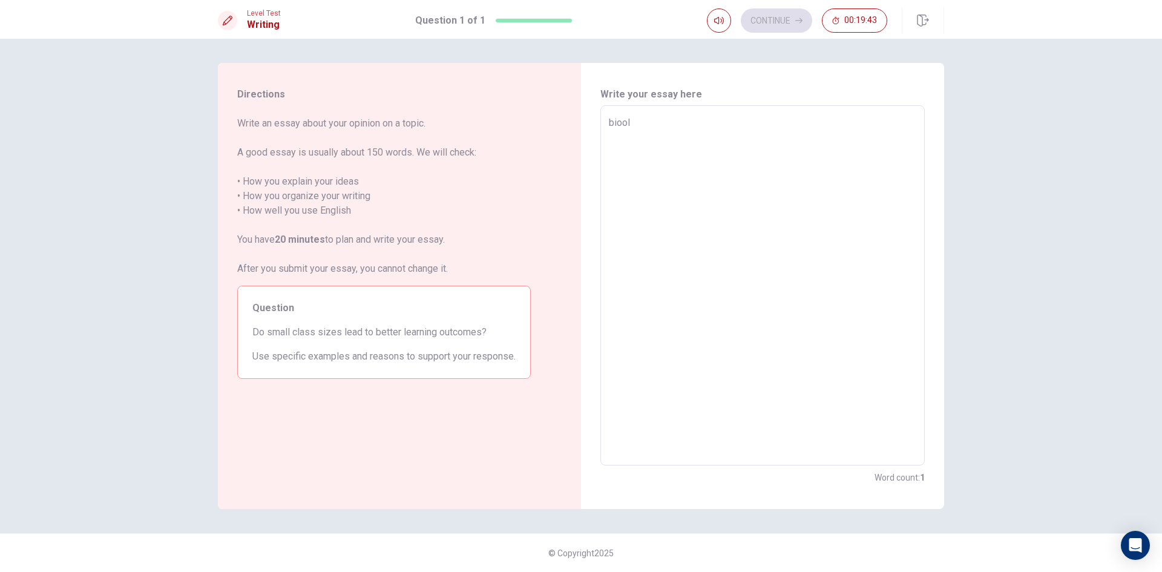
type textarea "bioo"
type textarea "x"
type textarea "bio"
type textarea "x"
type textarea "biog"
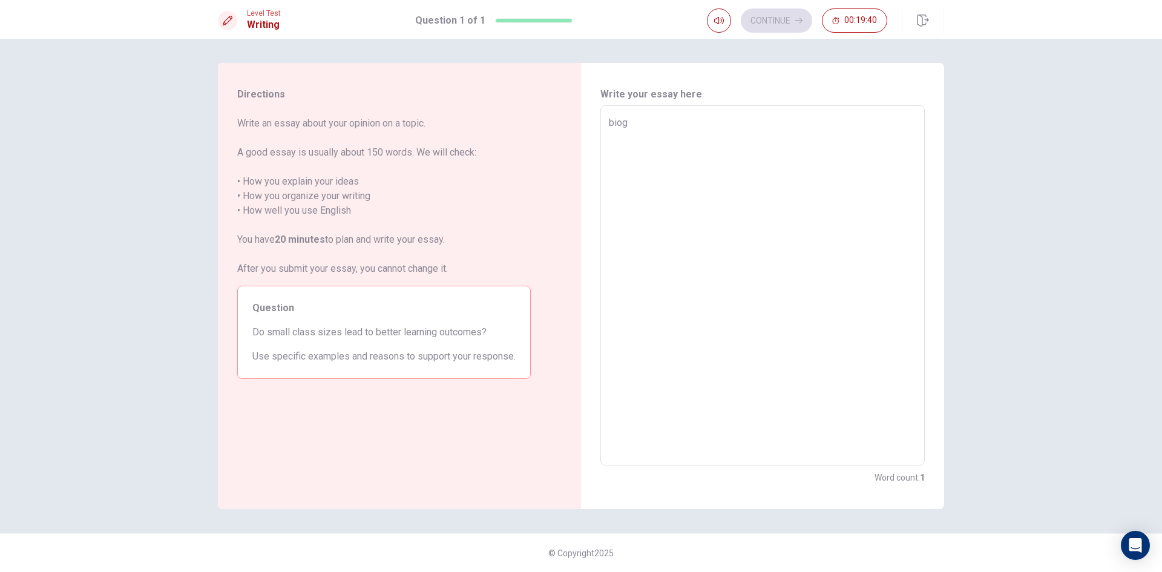
type textarea "x"
type textarea "biogo"
type textarea "x"
type textarea "biogol"
type textarea "x"
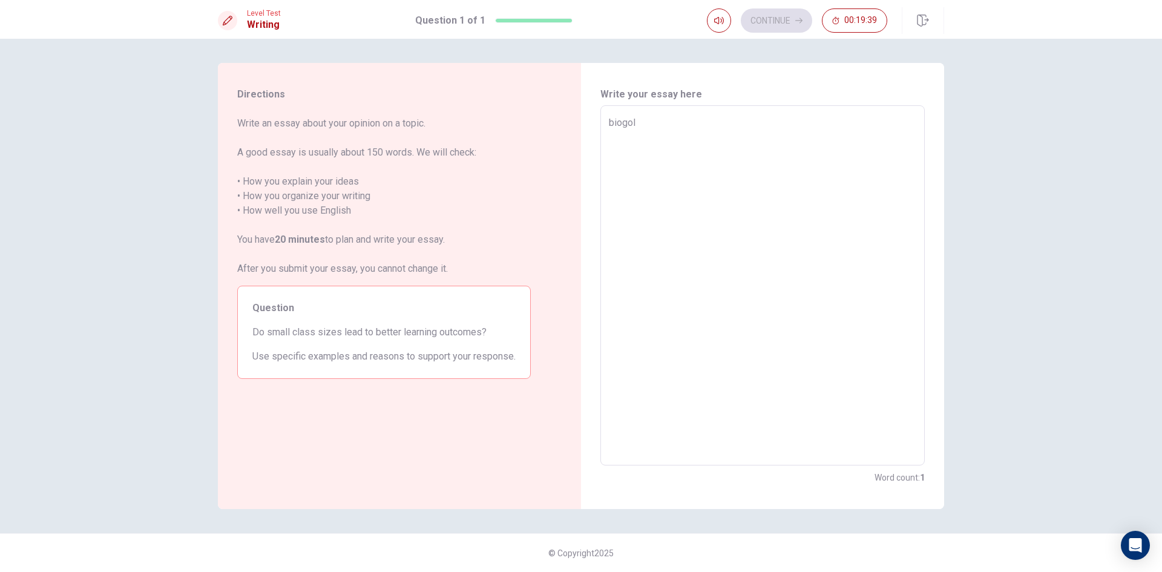
type textarea "biogoly"
click at [646, 131] on textarea "biogoly" at bounding box center [762, 286] width 307 height 340
click at [629, 125] on textarea "biogoly" at bounding box center [762, 286] width 307 height 340
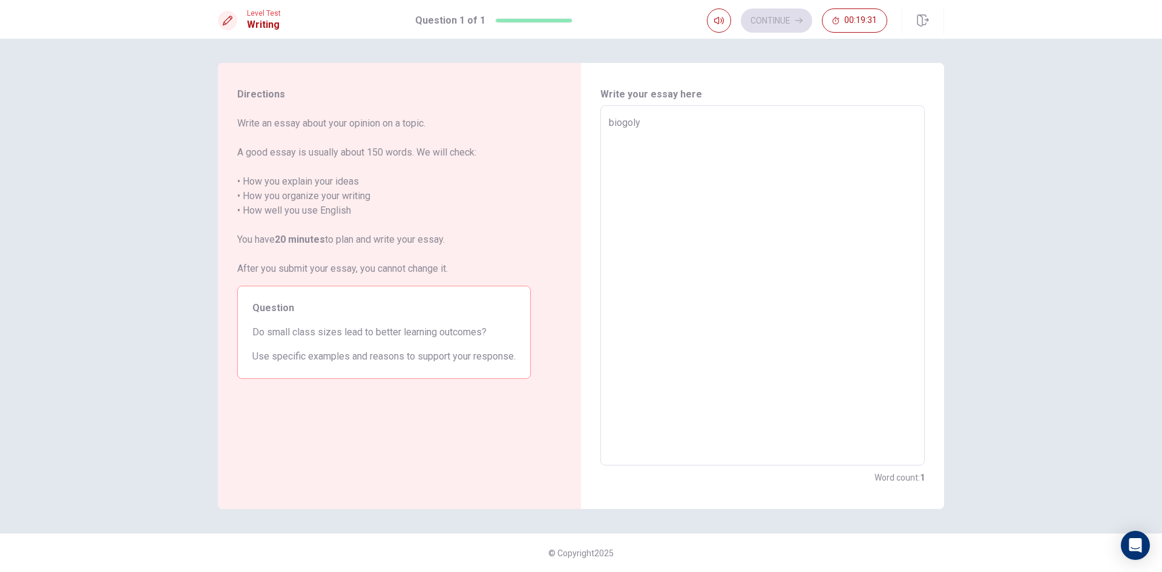
click at [643, 123] on textarea "biogoly" at bounding box center [762, 286] width 307 height 340
type textarea "x"
type textarea "biogol"
type textarea "x"
type textarea "biogo"
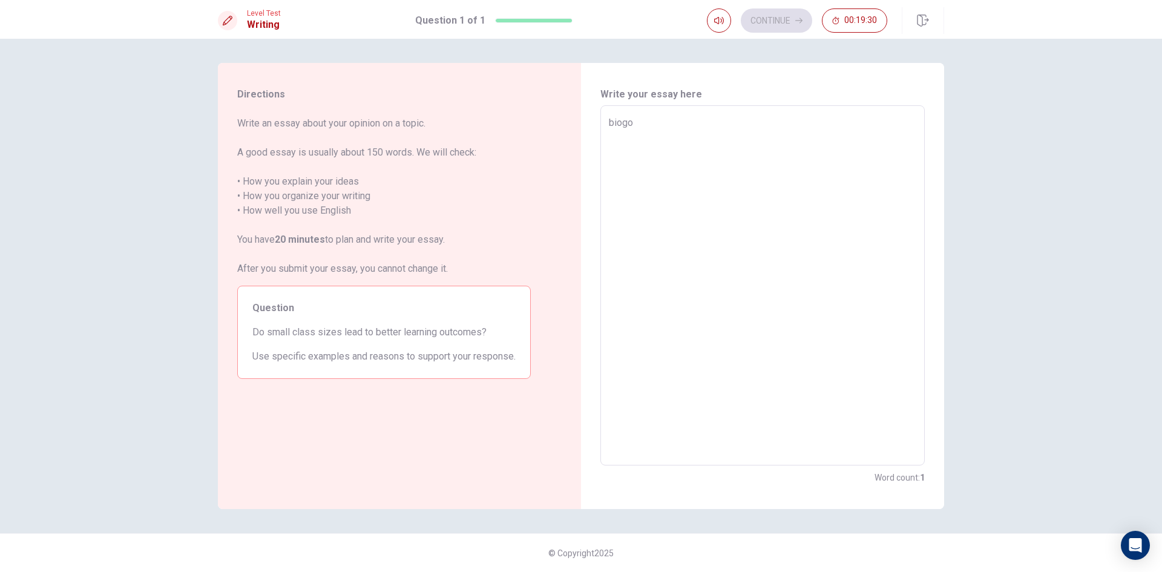
type textarea "x"
type textarea "biog"
type textarea "x"
type textarea "bio"
type textarea "x"
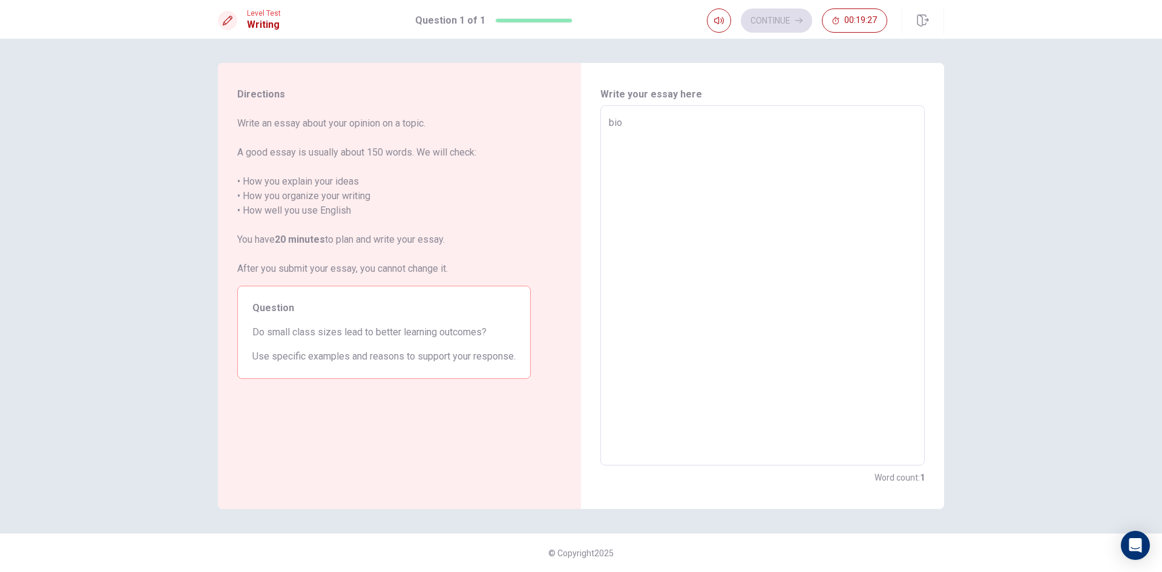
type textarea "bioi"
type textarea "x"
type textarea "bioio"
type textarea "x"
type textarea "bioiog"
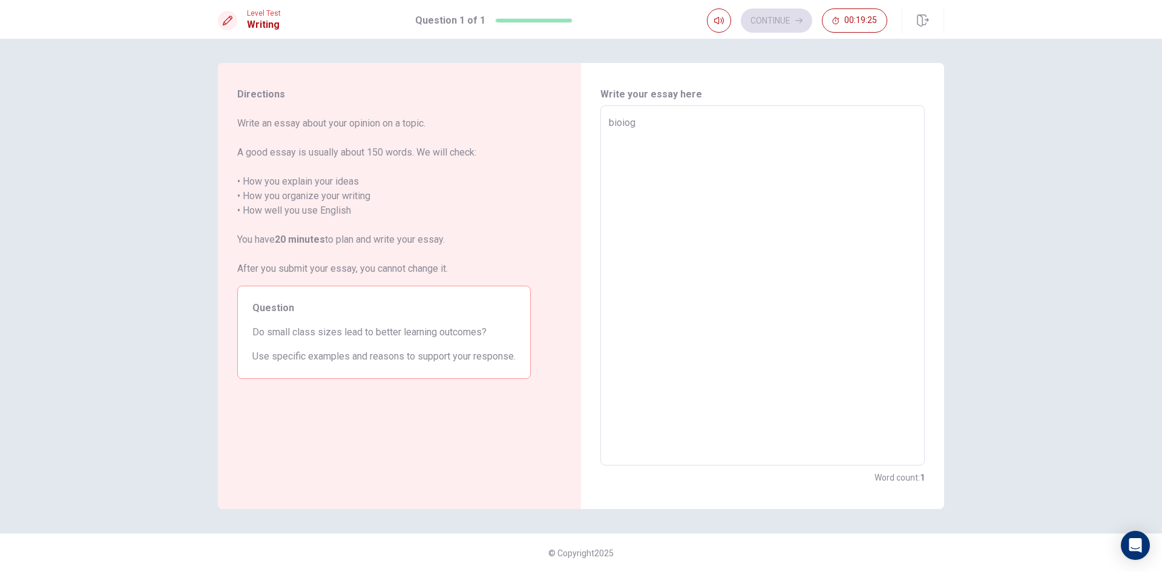
type textarea "x"
type textarea "bioiogy"
click at [642, 123] on textarea "bioiogy" at bounding box center [762, 286] width 307 height 340
type textarea "x"
type textarea "bioiogy"
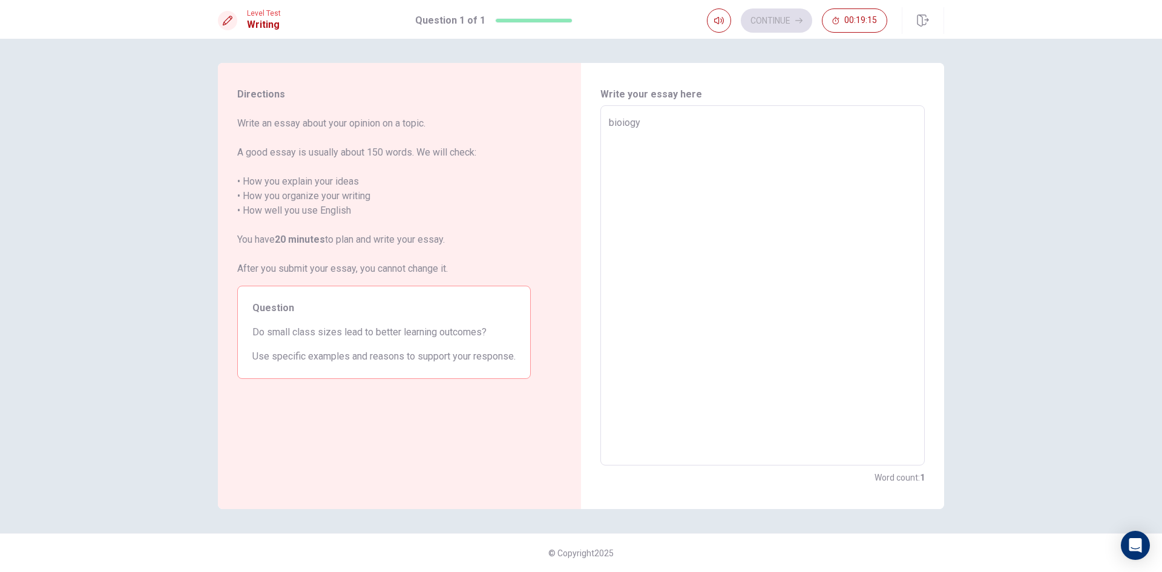
click at [649, 160] on textarea "bioiogy" at bounding box center [762, 286] width 307 height 340
type textarea "x"
type textarea "bioiogy"
type textarea "x"
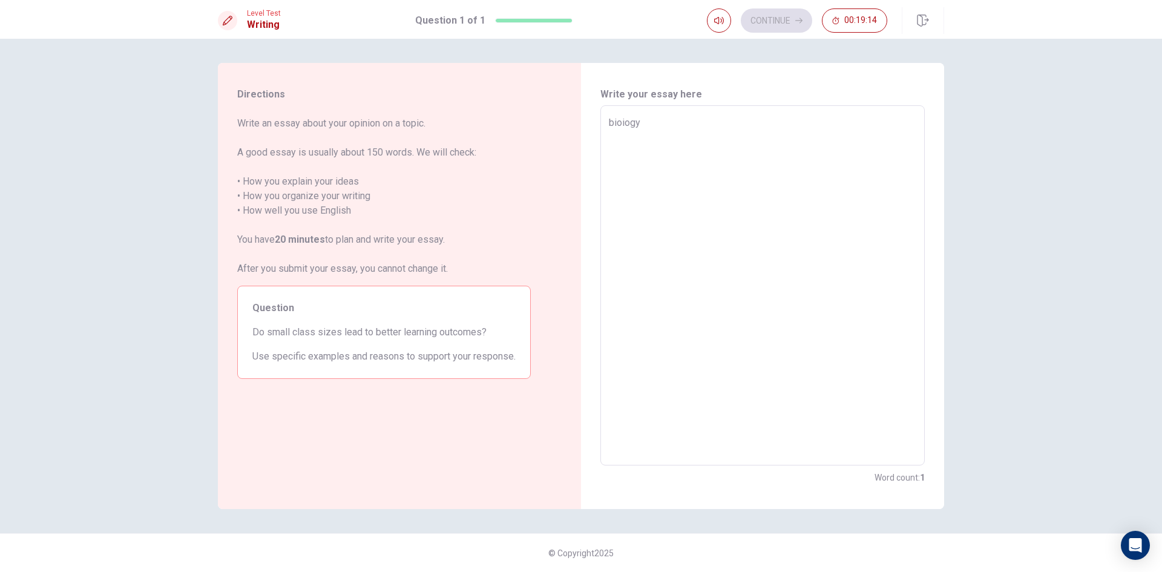
type textarea "bioiog"
type textarea "x"
type textarea "bioio"
type textarea "x"
type textarea "bioi"
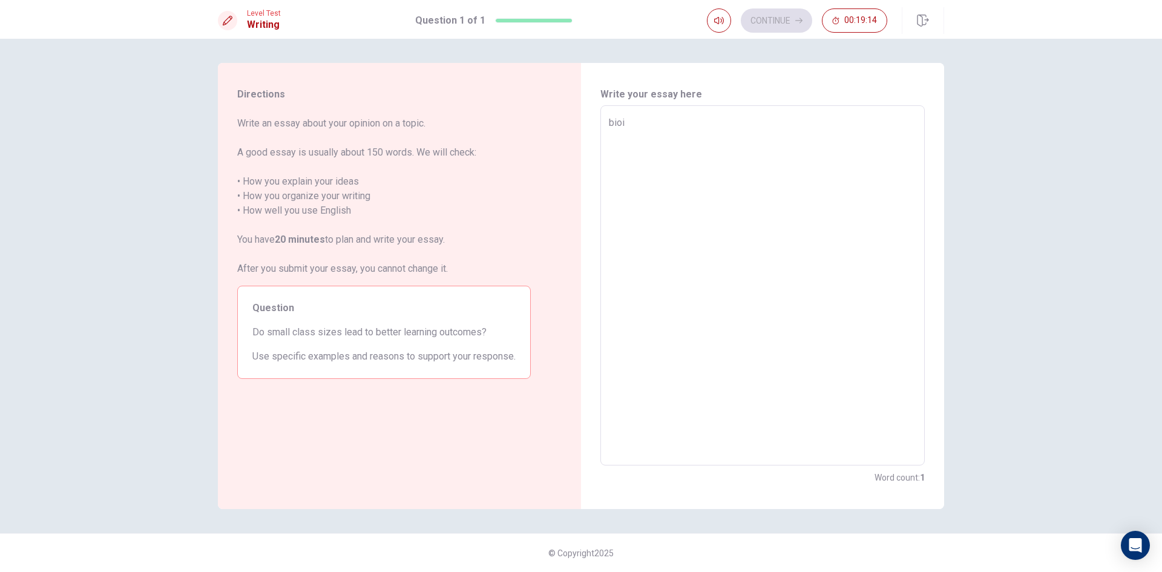
type textarea "x"
type textarea "bio"
type textarea "x"
type textarea "bi"
type textarea "x"
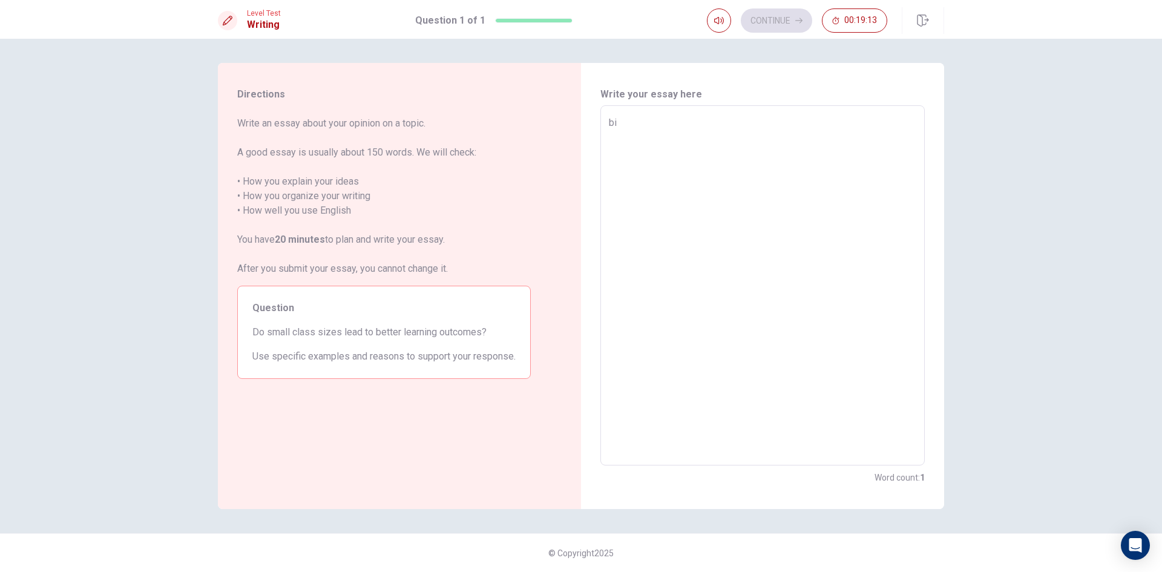
type textarea "b"
type textarea "x"
type textarea "c"
type textarea "x"
type textarea "ci"
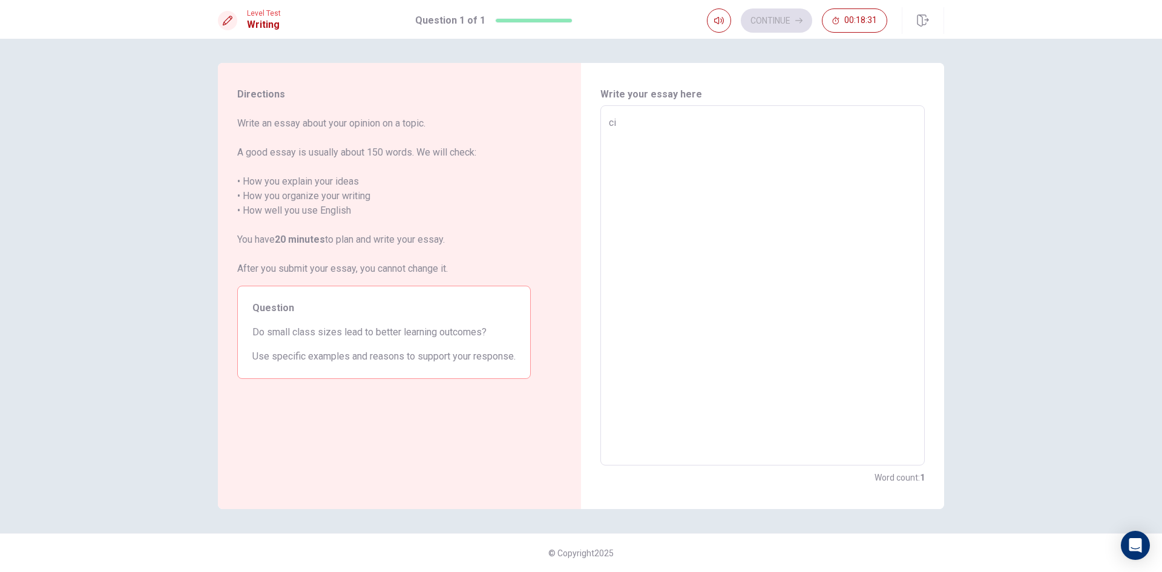
type textarea "x"
type textarea "c"
type textarea "x"
type textarea "s"
type textarea "x"
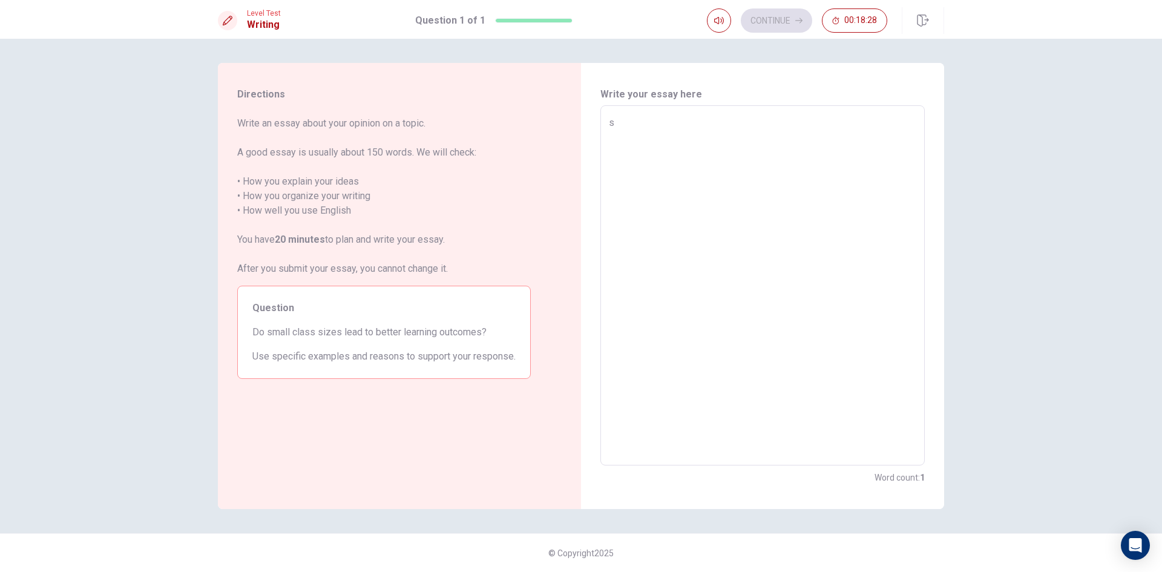
type textarea "sa"
type textarea "x"
type textarea "s"
type textarea "x"
type textarea "sm"
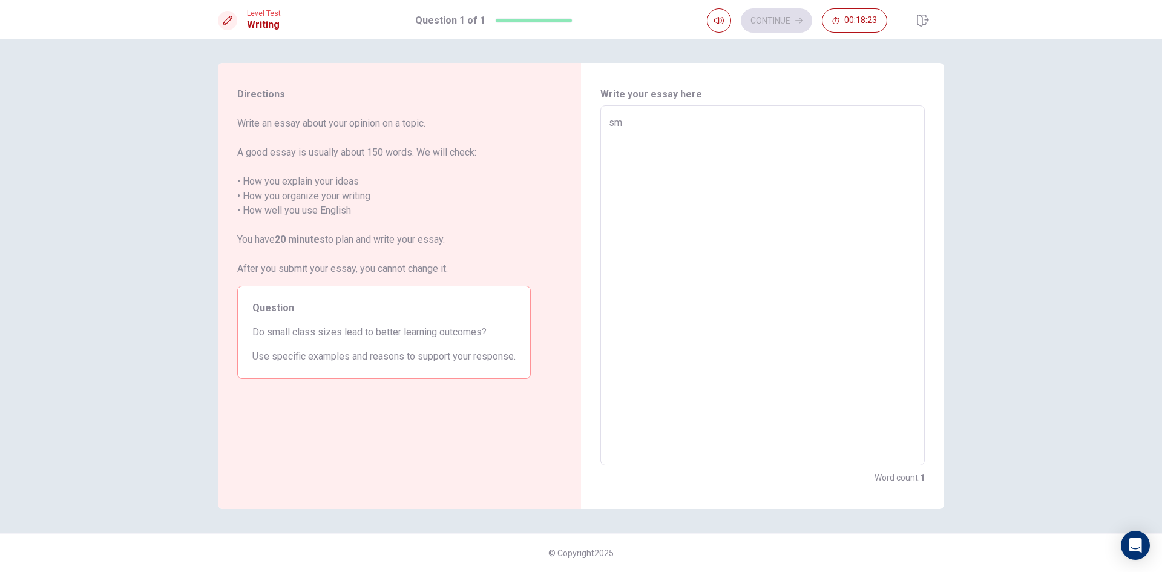
type textarea "x"
type textarea "sma"
type textarea "x"
type textarea "smai"
type textarea "x"
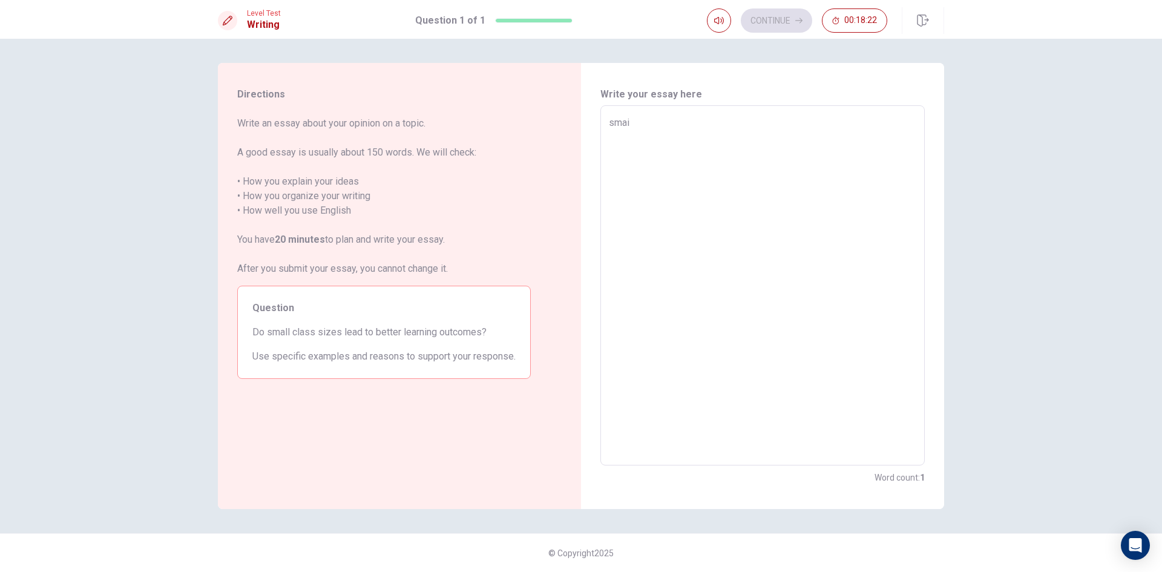
type textarea "smaii"
type textarea "x"
type textarea "smai"
type textarea "x"
type textarea "sma"
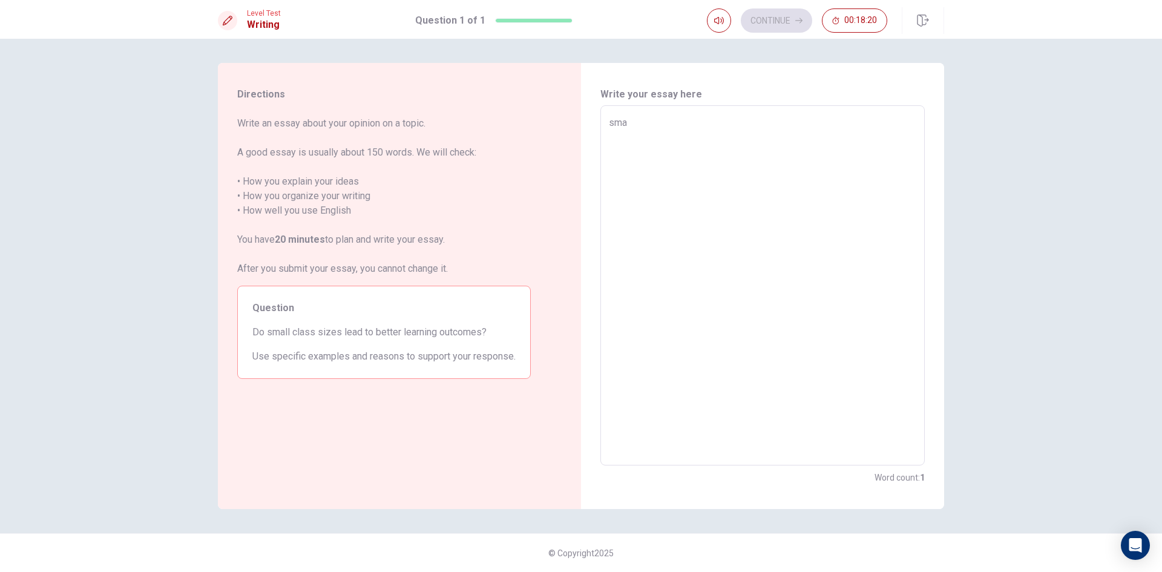
type textarea "x"
type textarea "smal"
type textarea "x"
type textarea "small"
type textarea "x"
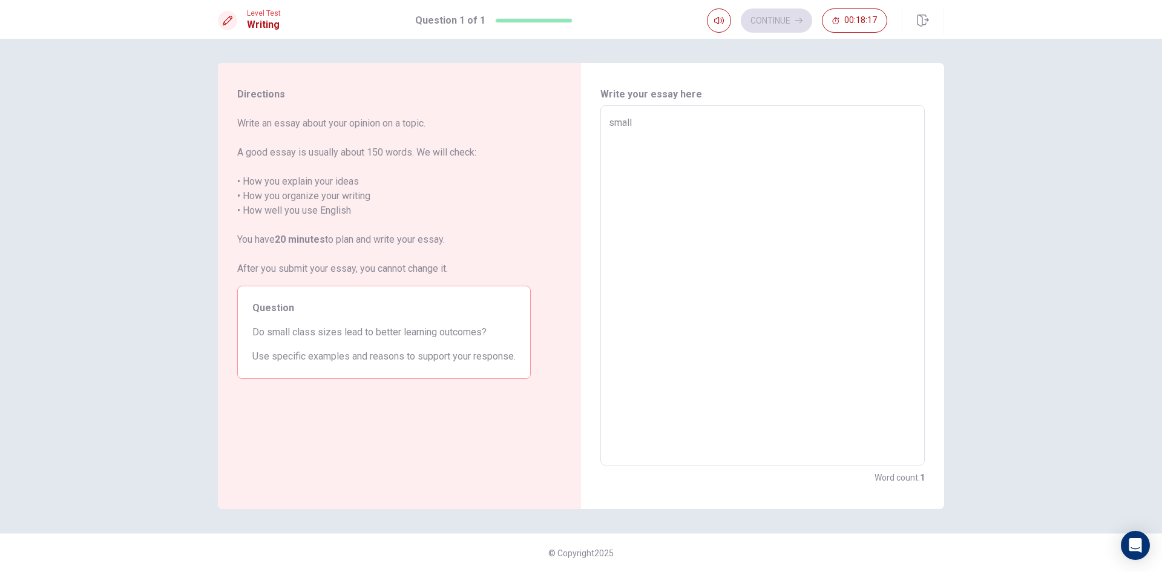
type textarea "small"
type textarea "x"
type textarea "small c"
type textarea "x"
type textarea "small ci"
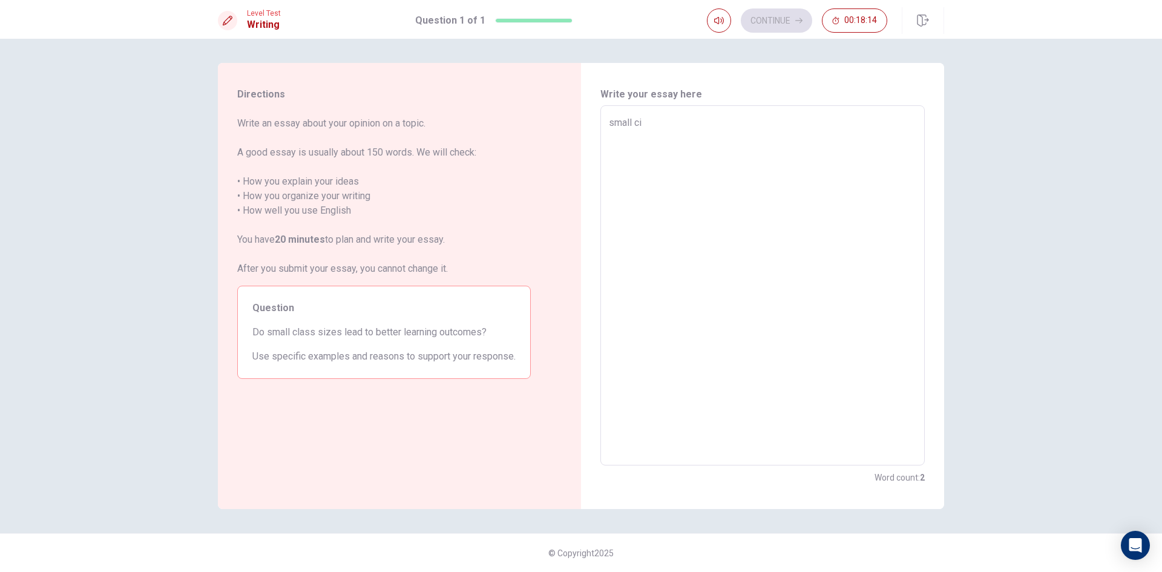
type textarea "x"
type textarea "small c"
type textarea "x"
type textarea "small cl"
type textarea "x"
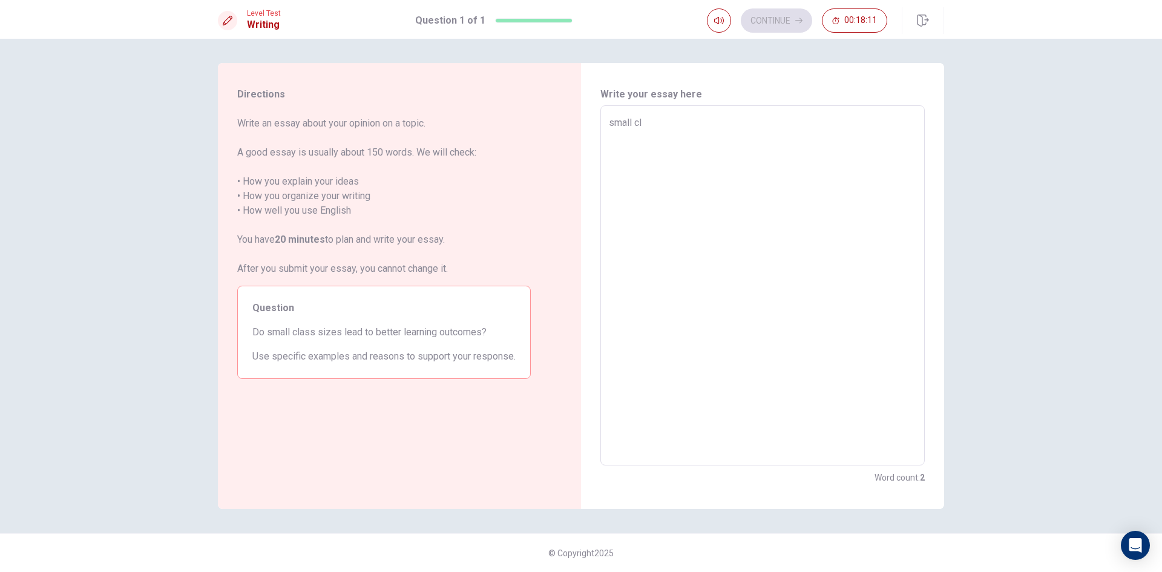
type textarea "small cla"
type textarea "x"
type textarea "small clas"
type textarea "x"
type textarea "small class"
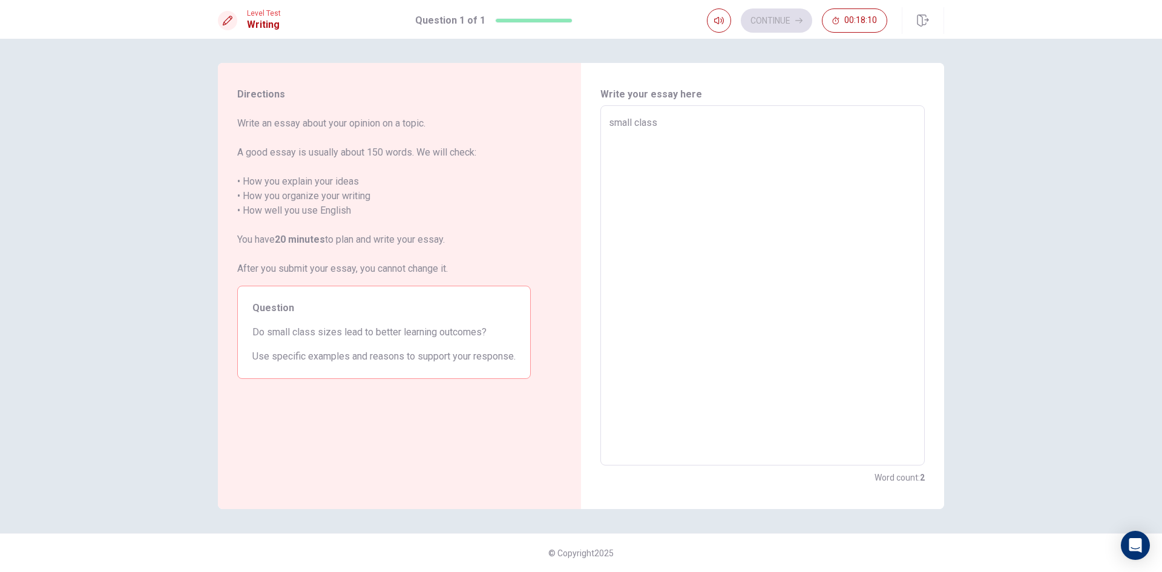
type textarea "x"
type textarea "small classi"
type textarea "x"
type textarea "small classiz"
type textarea "x"
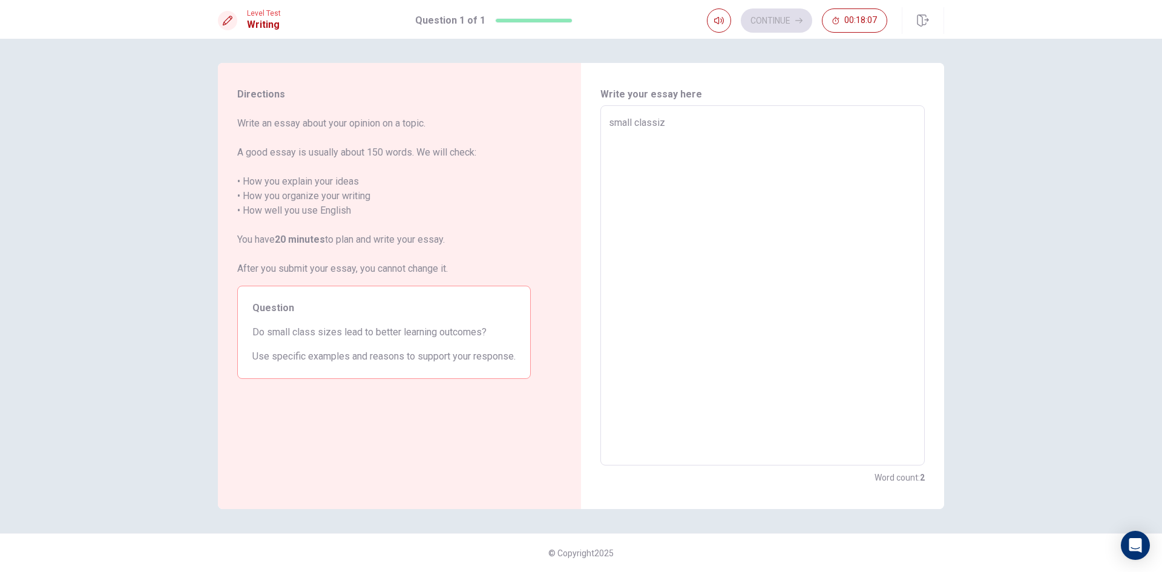
type textarea "small classize"
click at [652, 122] on textarea "small classize" at bounding box center [762, 286] width 307 height 340
type textarea "x"
type textarea "small clas size"
click at [684, 126] on textarea "small clas size" at bounding box center [762, 286] width 307 height 340
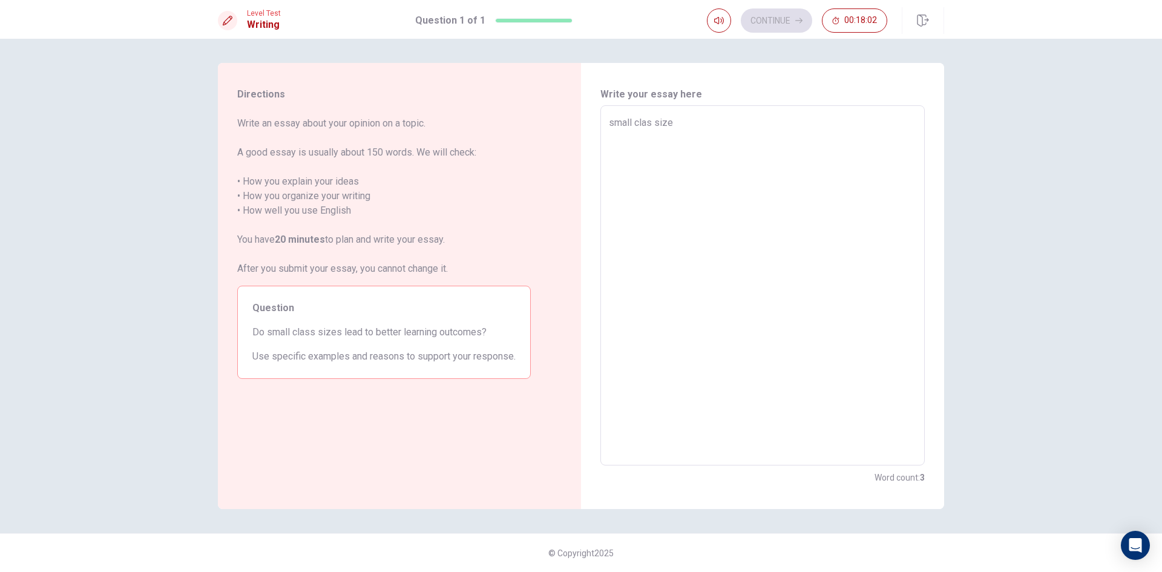
type textarea "x"
type textarea "small clas size"
type textarea "x"
type textarea "small clas size i"
type textarea "x"
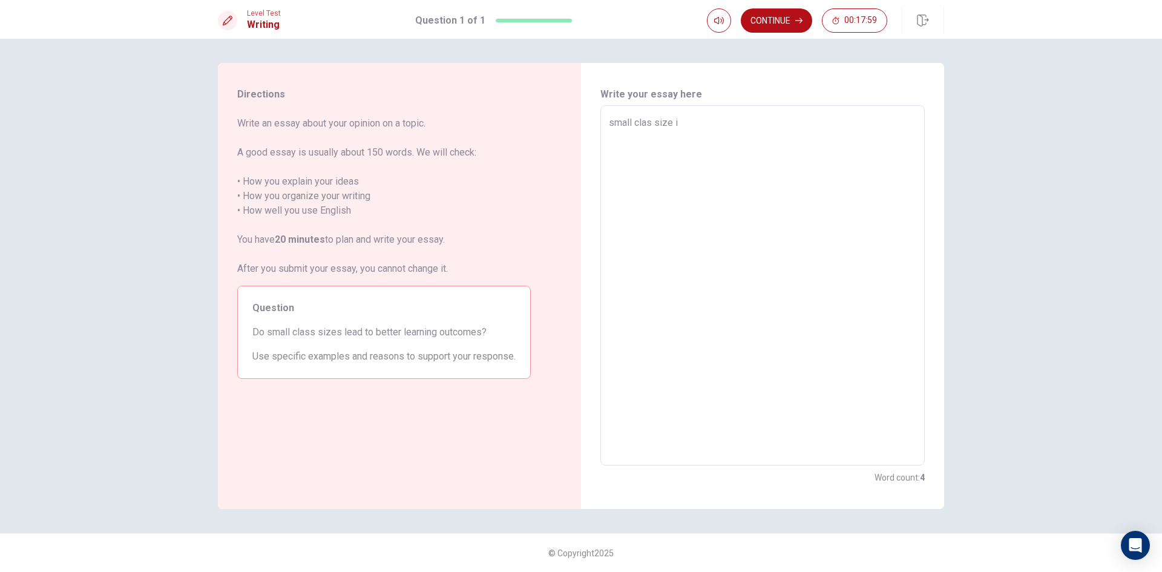
type textarea "small clas size is"
type textarea "x"
type textarea "small clas size is"
type textarea "x"
type textarea "small clas size is g"
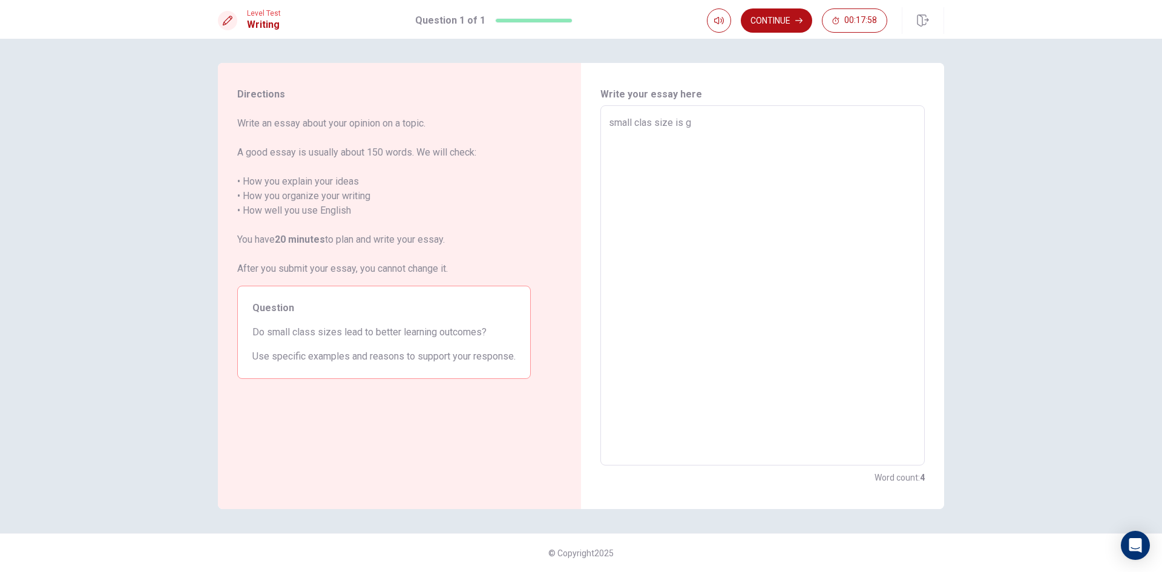
type textarea "x"
type textarea "small clas size is go"
type textarea "x"
type textarea "small clas size is goo"
type textarea "x"
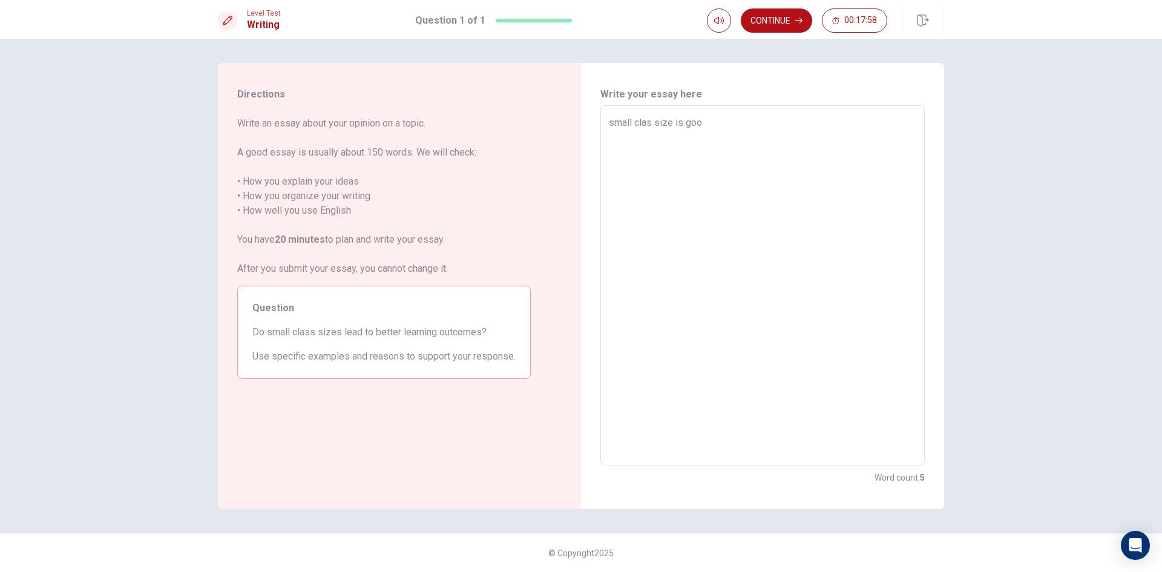
type textarea "small clas size is gooo"
type textarea "x"
type textarea "small clas size is goo"
type textarea "x"
type textarea "small clas size is go"
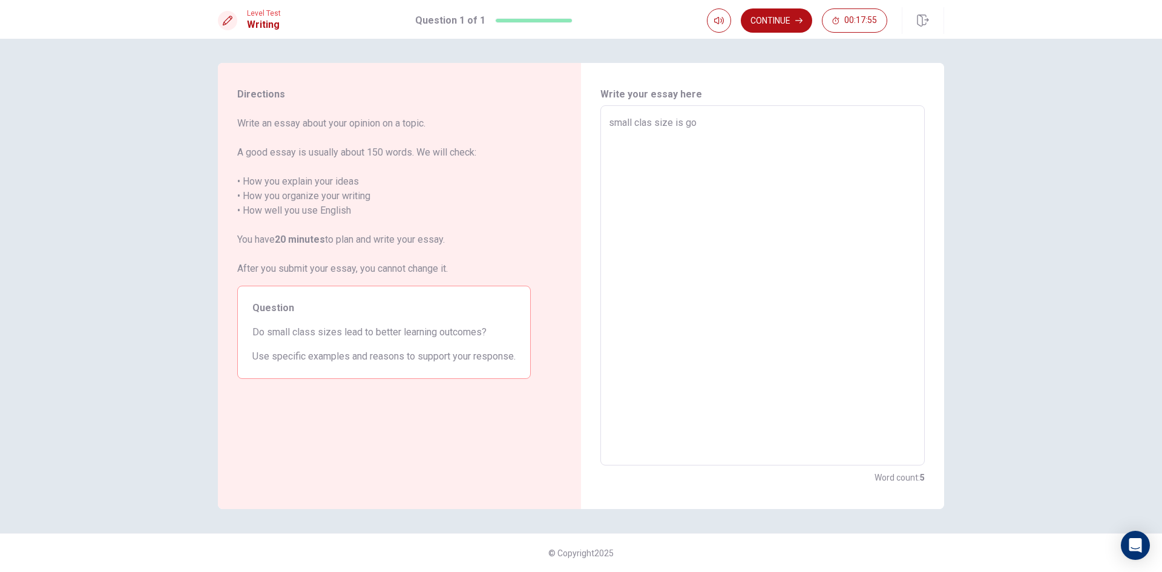
type textarea "x"
type textarea "small clas size is g"
type textarea "x"
type textarea "small clas size is"
type textarea "x"
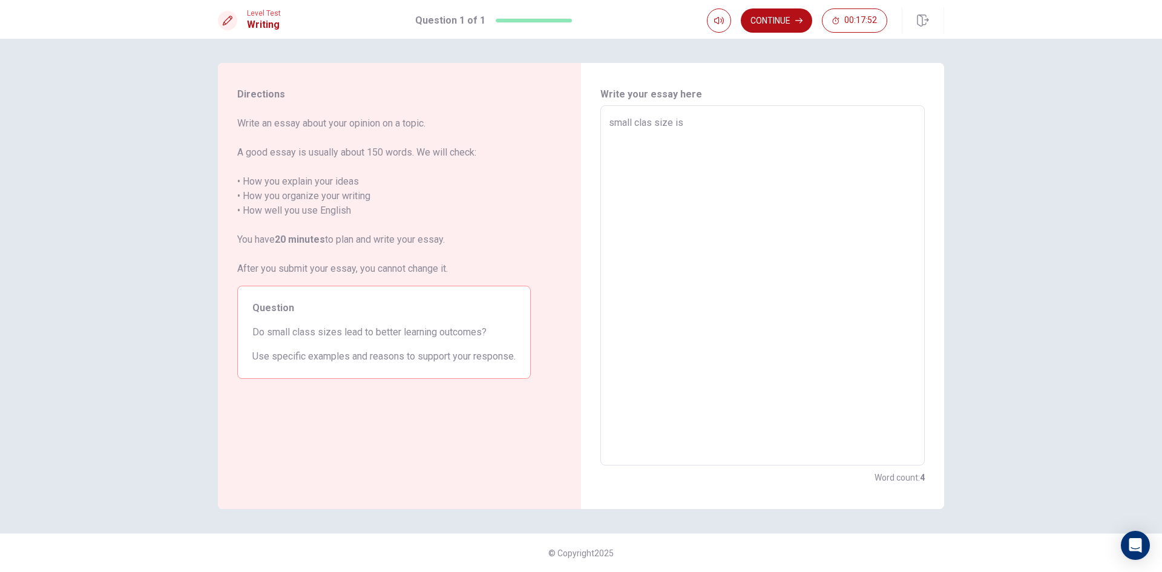
type textarea "small clas size is g"
type textarea "x"
type textarea "small clas size is go"
type textarea "x"
type textarea "small clas size is goo"
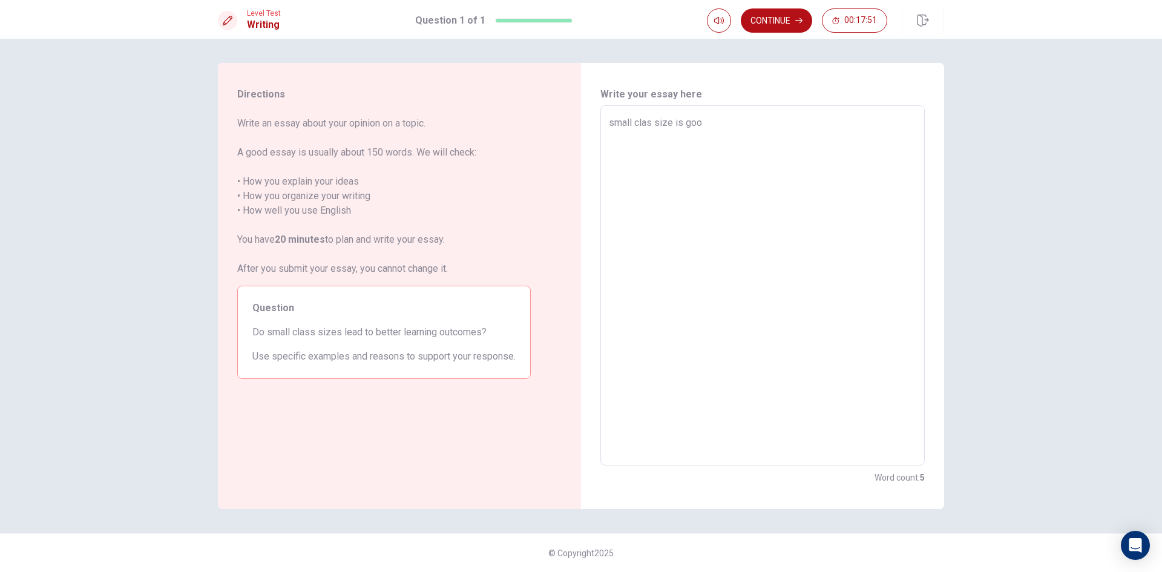
type textarea "x"
type textarea "small clas size is gooo"
type textarea "x"
type textarea "small clas size is goo"
type textarea "x"
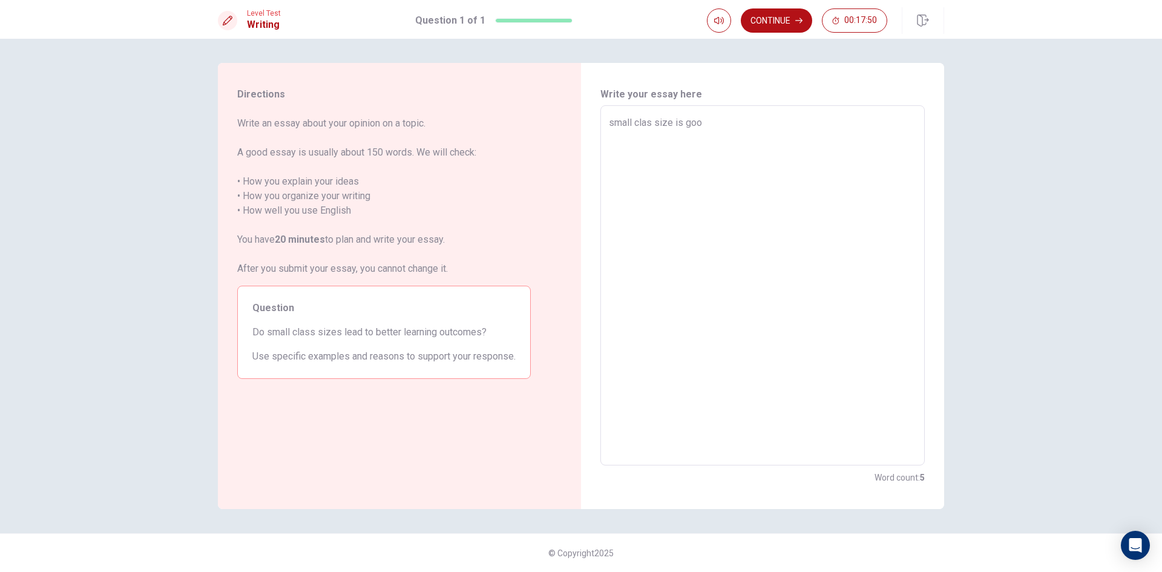
type textarea "small clas size is good"
type textarea "x"
type textarea "small clas size is good"
type textarea "x"
type textarea "small clas size is good g"
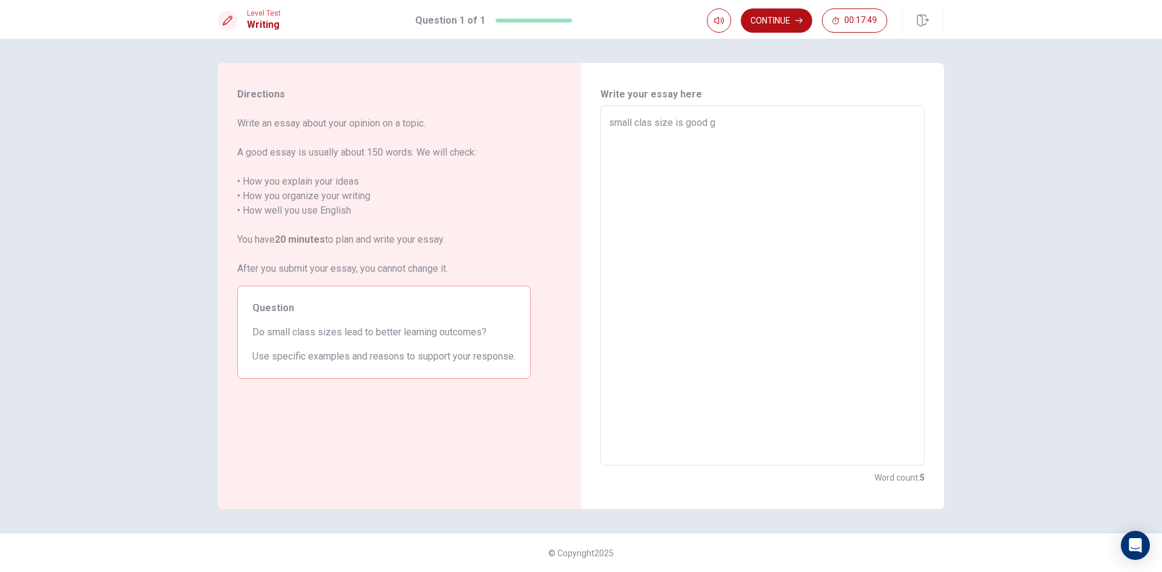
type textarea "x"
type textarea "small clas size is good gr"
type textarea "x"
type textarea "small clas size is good gro"
type textarea "x"
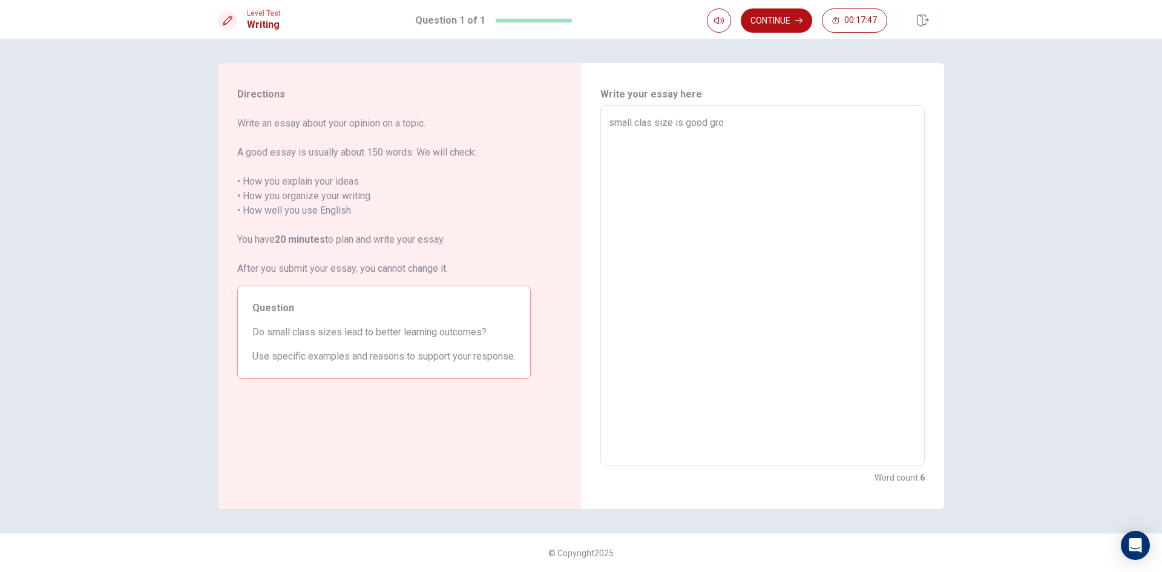
type textarea "small clas size is good grot"
type textarea "x"
type textarea "small clas size is good gro"
type textarea "x"
type textarea "small clas size is good gr"
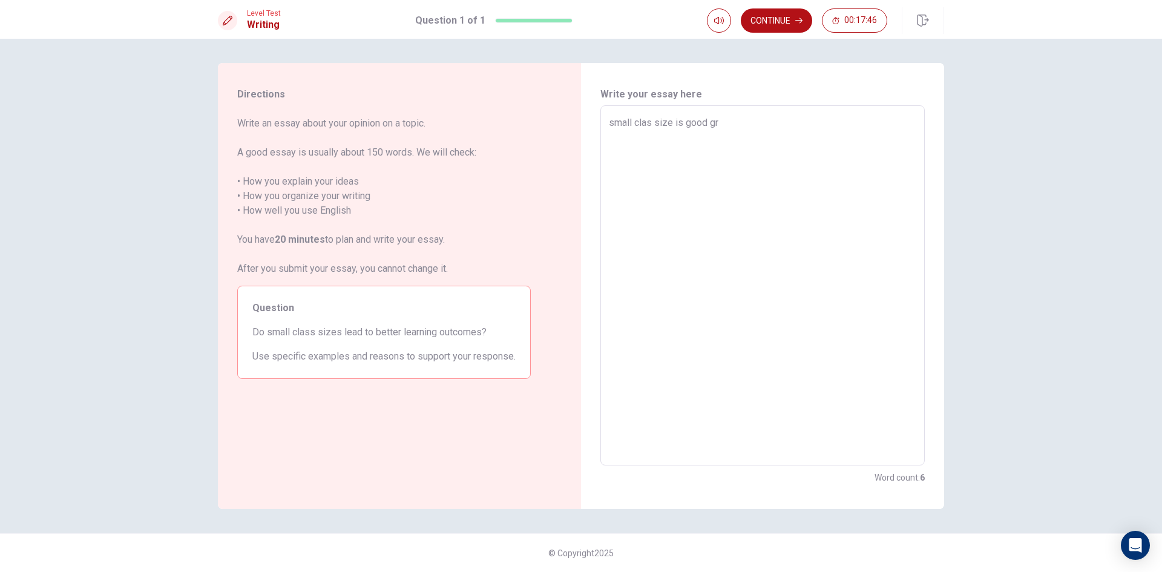
type textarea "x"
type textarea "small clas size is good g"
type textarea "x"
type textarea "small clas size is good"
type textarea "x"
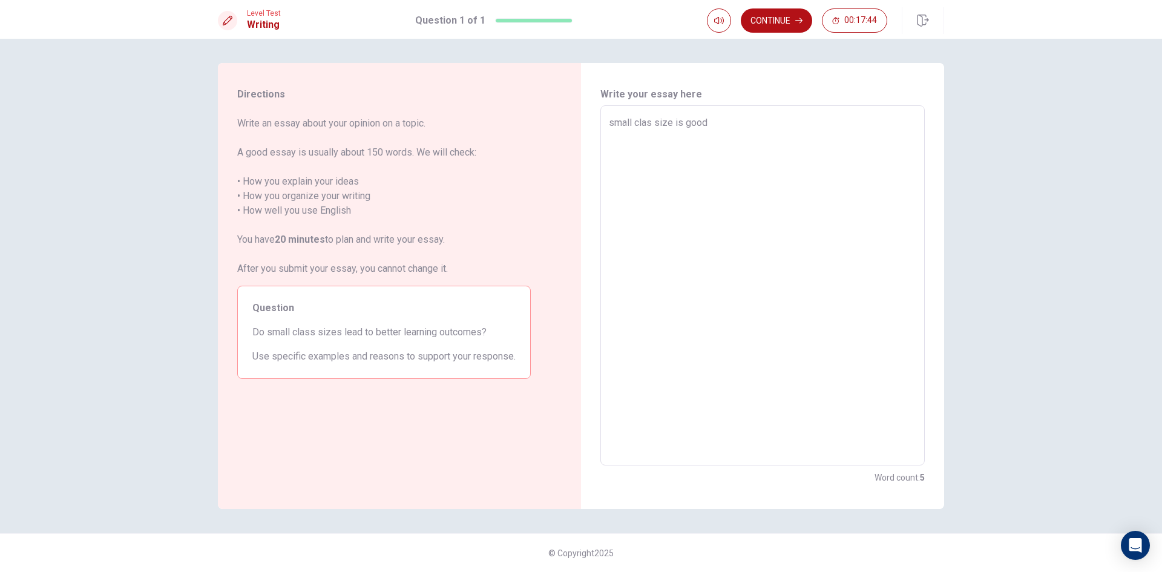
type textarea "small clas size is good f"
type textarea "x"
type textarea "small clas size is good fo"
type textarea "x"
type textarea "small clas size is good for"
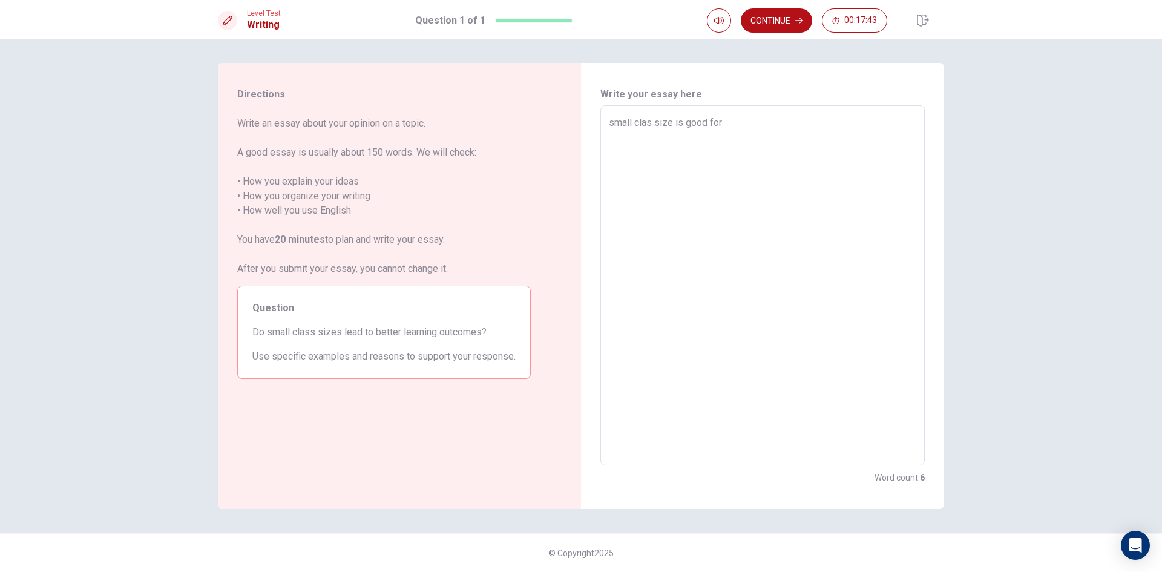
type textarea "x"
type textarea "small clas size is good for"
type textarea "x"
type textarea "small clas size is good for l"
type textarea "x"
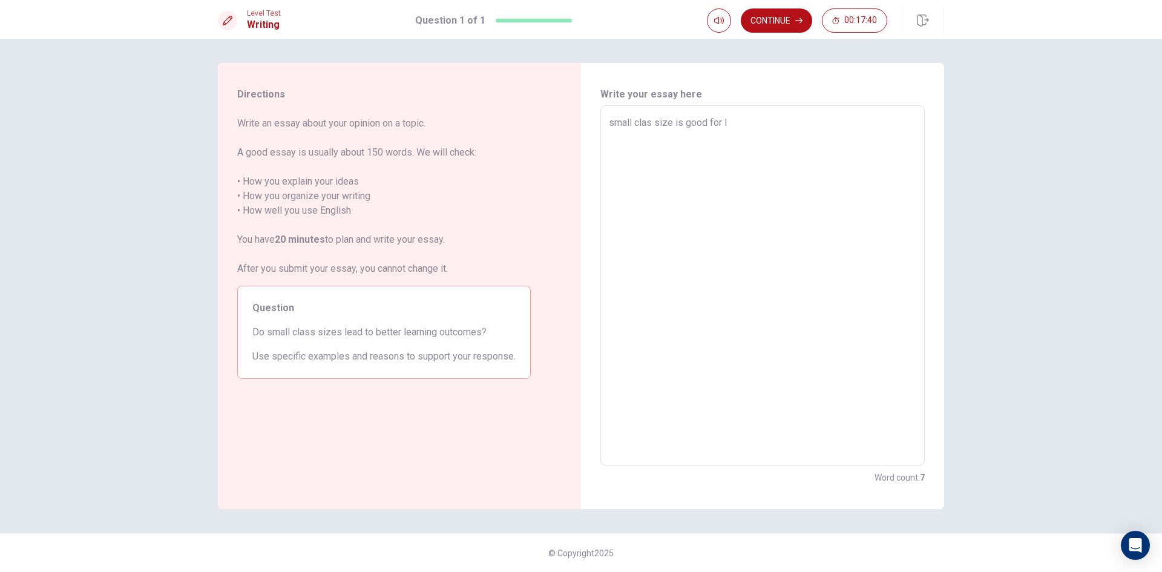
type textarea "small clas size is good for le"
type textarea "x"
type textarea "small clas size is good for lea"
type textarea "x"
type textarea "small clas size is good for lean"
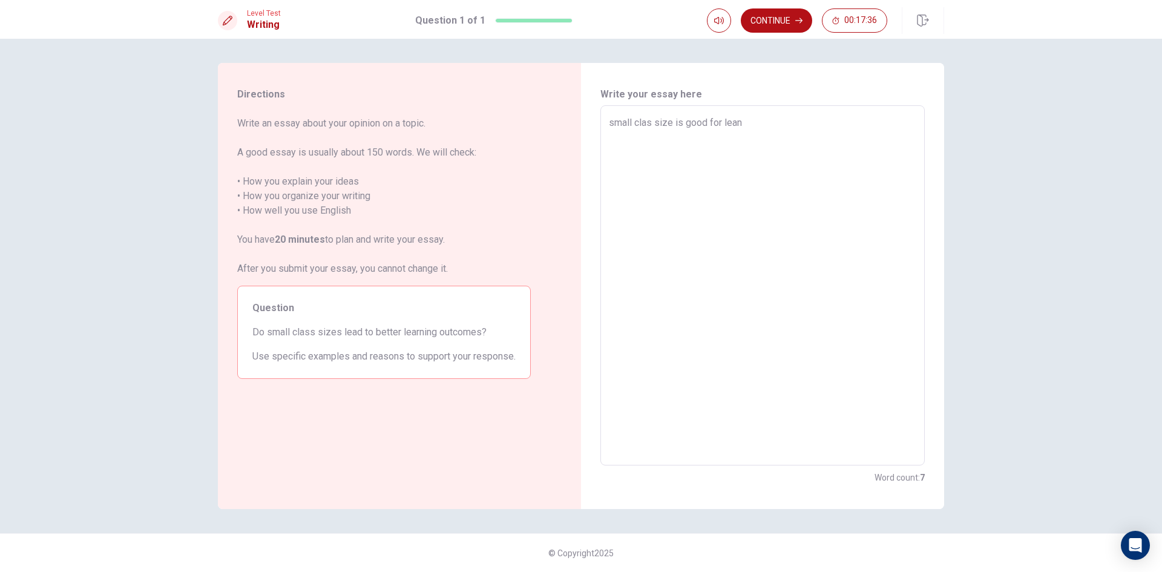
type textarea "x"
type textarea "small clas size is good for leanr"
type textarea "x"
type textarea "small clas size is good for lean"
type textarea "x"
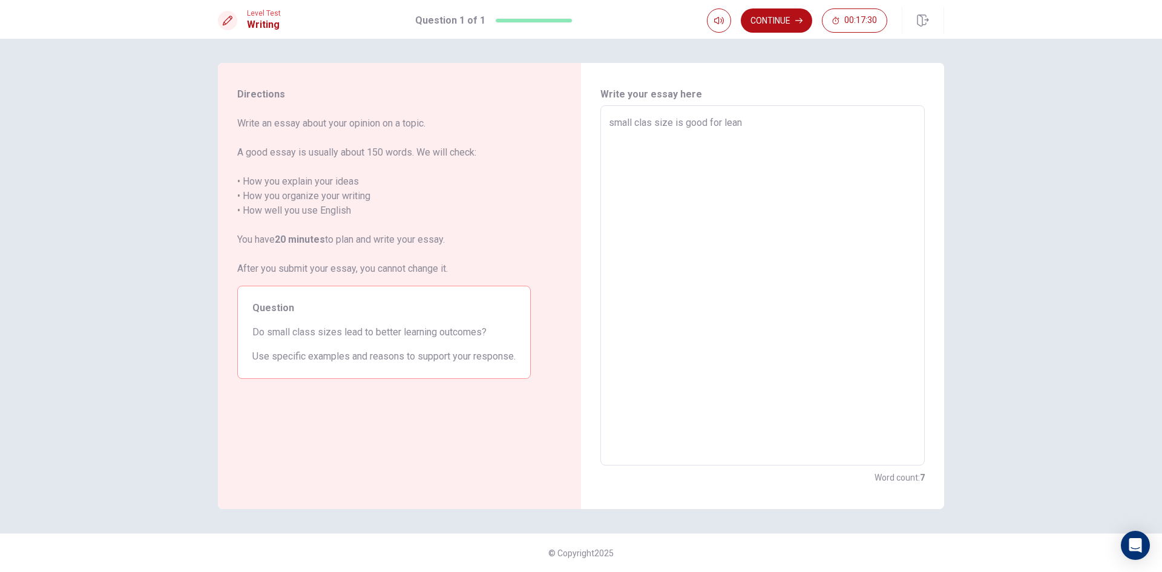
type textarea "small clas size is good for lea"
type textarea "x"
type textarea "small clas size is good for [PERSON_NAME]"
type textarea "x"
type textarea "small clas size is good for learn"
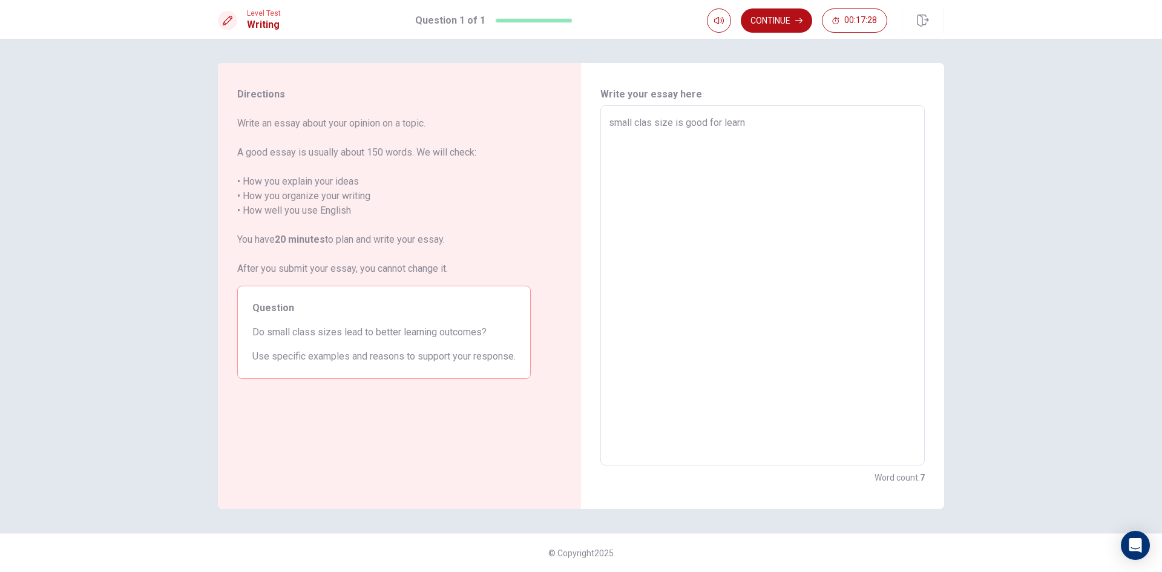
type textarea "x"
type textarea "small clas size is good for learni"
type textarea "x"
type textarea "small clas size is good for learnin"
type textarea "x"
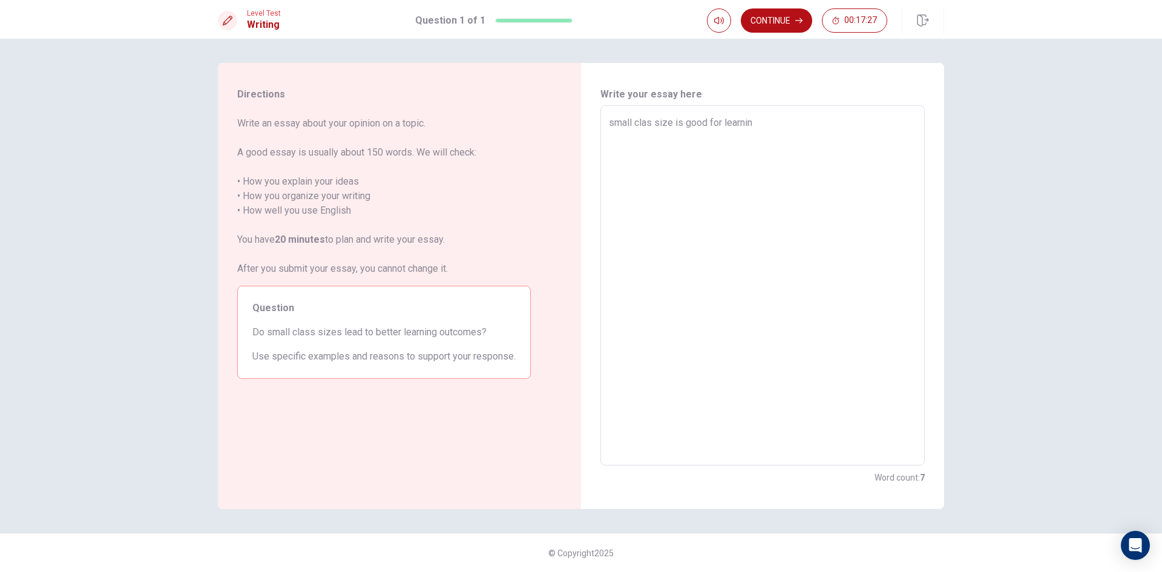
type textarea "small clas size is good for learning"
type textarea "x"
type textarea "small clas size is good for learning"
type textarea "x"
type textarea "small clas size is good for learning f"
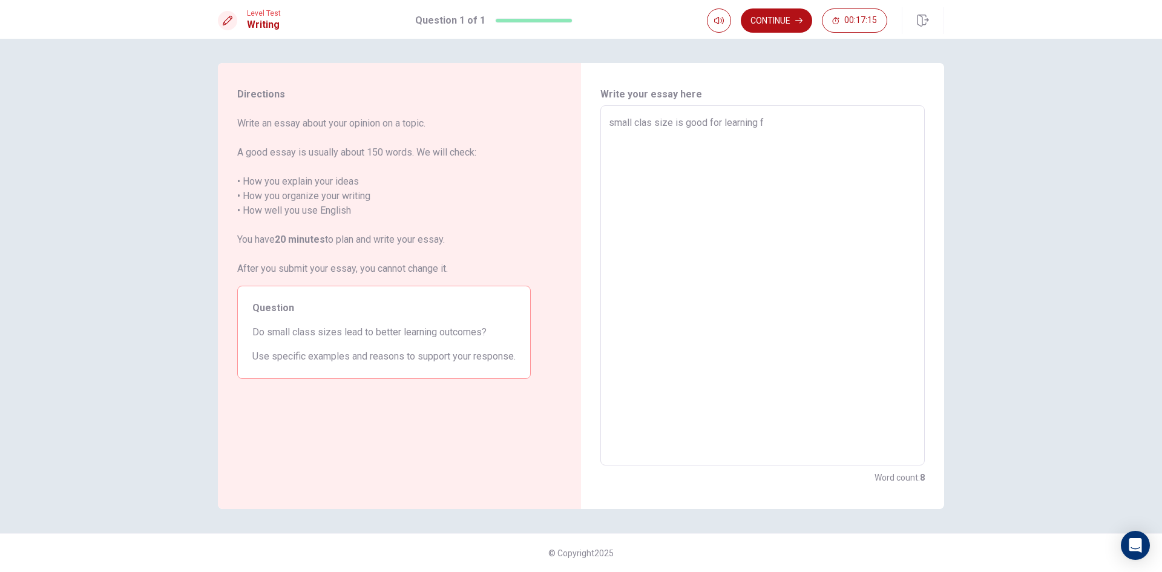
type textarea "x"
click at [873, 125] on textarea "small clas size is good for learning for every some becase" at bounding box center [762, 286] width 307 height 340
click at [824, 120] on textarea "small clas size is good for learning for every some becase it [PERSON_NAME] to …" at bounding box center [762, 286] width 307 height 340
click at [686, 136] on textarea "small clas size is good for learning for everyone becase it [PERSON_NAME] to co…" at bounding box center [762, 286] width 307 height 340
click at [611, 153] on textarea "small clas size is good for learning for everyone becase it [PERSON_NAME] to co…" at bounding box center [762, 286] width 307 height 340
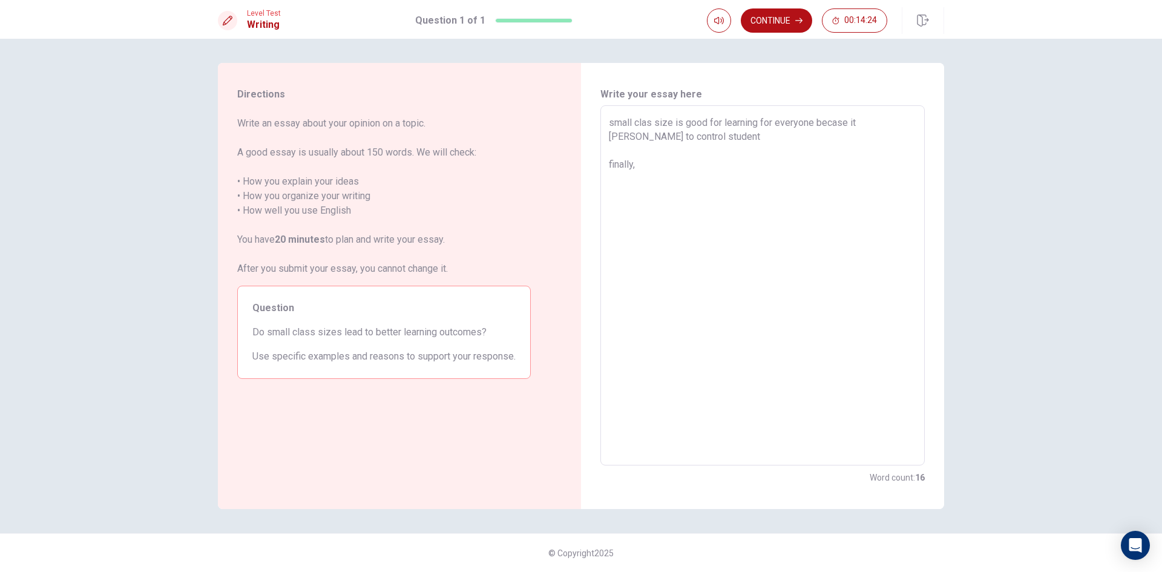
click at [704, 140] on textarea "small clas size is good for learning for everyone becase it [PERSON_NAME] to co…" at bounding box center [762, 286] width 307 height 340
click at [744, 139] on textarea "small clas size is good for learning for everyone becase it [PERSON_NAME] to co…" at bounding box center [762, 286] width 307 height 340
click at [719, 126] on textarea "small clas size is good for learning for everyone becase it [PERSON_NAME] to co…" at bounding box center [762, 286] width 307 height 340
click at [713, 137] on textarea "small clas size is good for learning for everyone becase it [PERSON_NAME] to co…" at bounding box center [762, 286] width 307 height 340
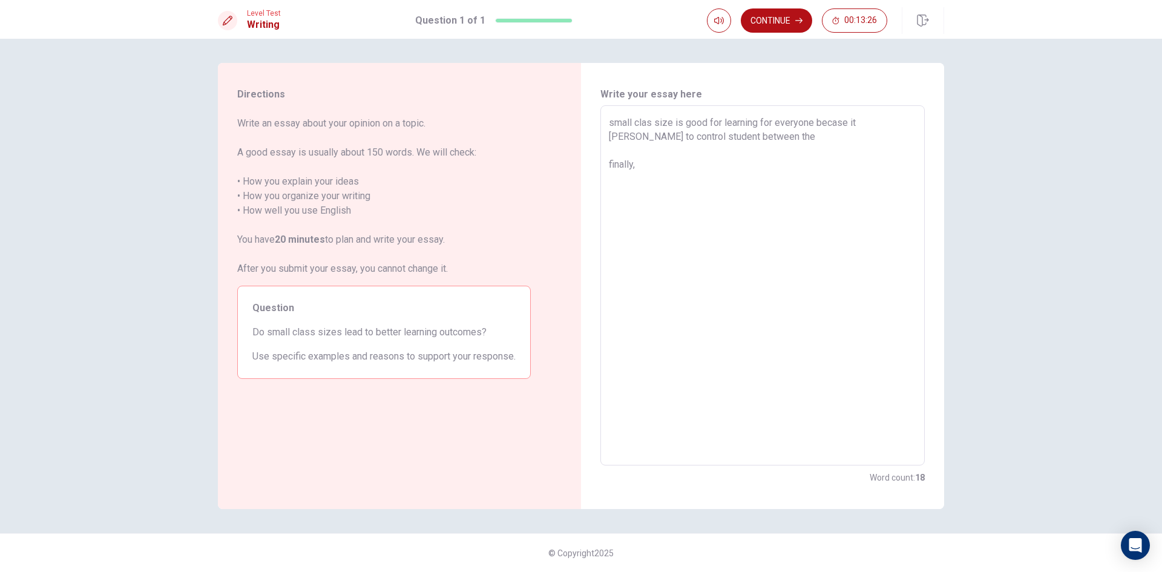
click at [713, 139] on textarea "small clas size is good for learning for everyone becase it [PERSON_NAME] to co…" at bounding box center [762, 286] width 307 height 340
click at [737, 178] on textarea "small clas size is good for learning for everyone becase it [PERSON_NAME] to co…" at bounding box center [762, 286] width 307 height 340
click at [810, 196] on textarea "small clas size is good for learning for everyone becase it [PERSON_NAME] to co…" at bounding box center [762, 286] width 307 height 340
click at [773, 142] on textarea "small clas size is good for learning for everyone becase it [PERSON_NAME] to co…" at bounding box center [762, 286] width 307 height 340
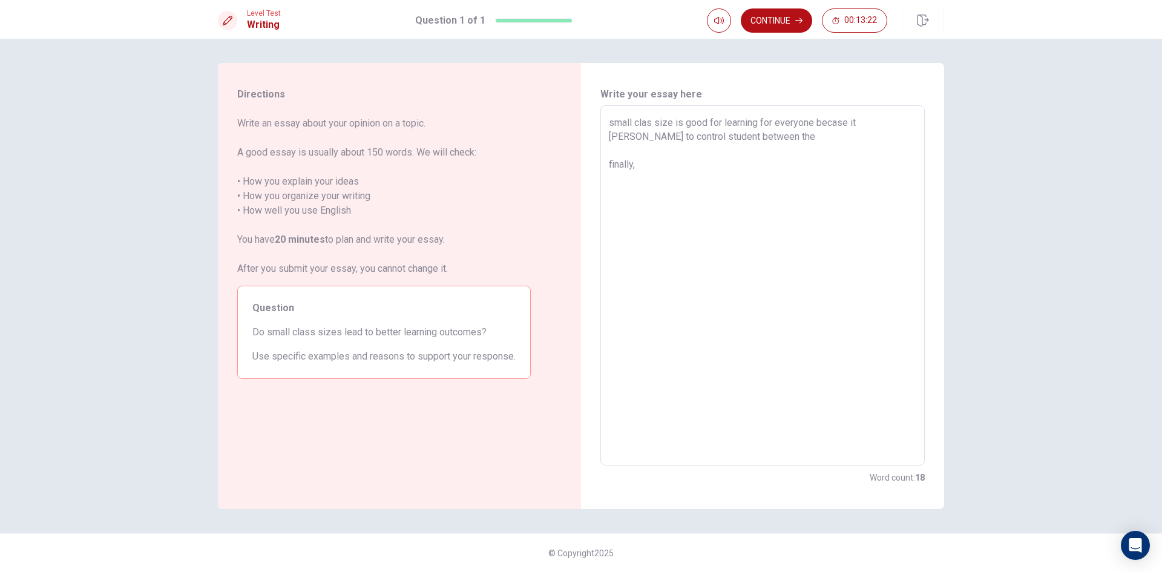
click at [772, 142] on textarea "small clas size is good for learning for everyone becase it [PERSON_NAME] to co…" at bounding box center [762, 286] width 307 height 340
click at [669, 231] on textarea "small clas size is good for learning for everyone becase it [PERSON_NAME] to co…" at bounding box center [762, 286] width 307 height 340
click at [750, 138] on textarea "small clas size is good for learning for everyone becase it [PERSON_NAME] to co…" at bounding box center [762, 286] width 307 height 340
drag, startPoint x: 268, startPoint y: 333, endPoint x: 333, endPoint y: 330, distance: 65.4
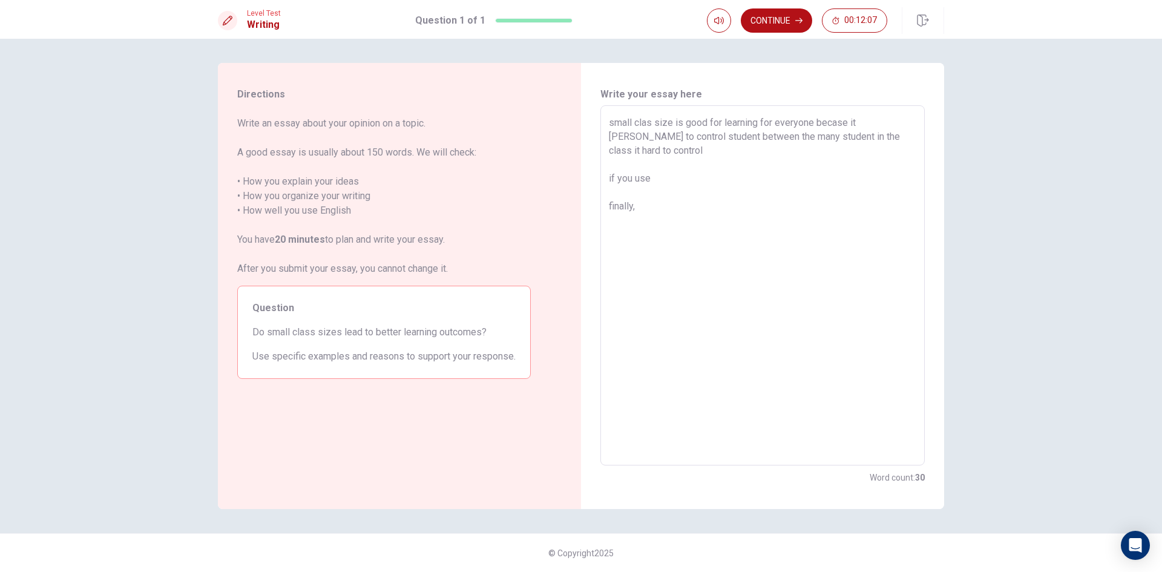
click at [334, 329] on span "Do small class sizes lead to better learning outcomes?" at bounding box center [383, 332] width 263 height 15
drag, startPoint x: 333, startPoint y: 338, endPoint x: 313, endPoint y: 334, distance: 20.3
click at [315, 334] on span "Do small class sizes lead to better learning outcomes?" at bounding box center [383, 332] width 263 height 15
click at [678, 172] on textarea "small clas size is good for learning for everyone becase it [PERSON_NAME] to co…" at bounding box center [762, 286] width 307 height 340
click at [684, 174] on textarea "small clas size is good for learning for everyone becase it [PERSON_NAME] to co…" at bounding box center [762, 286] width 307 height 340
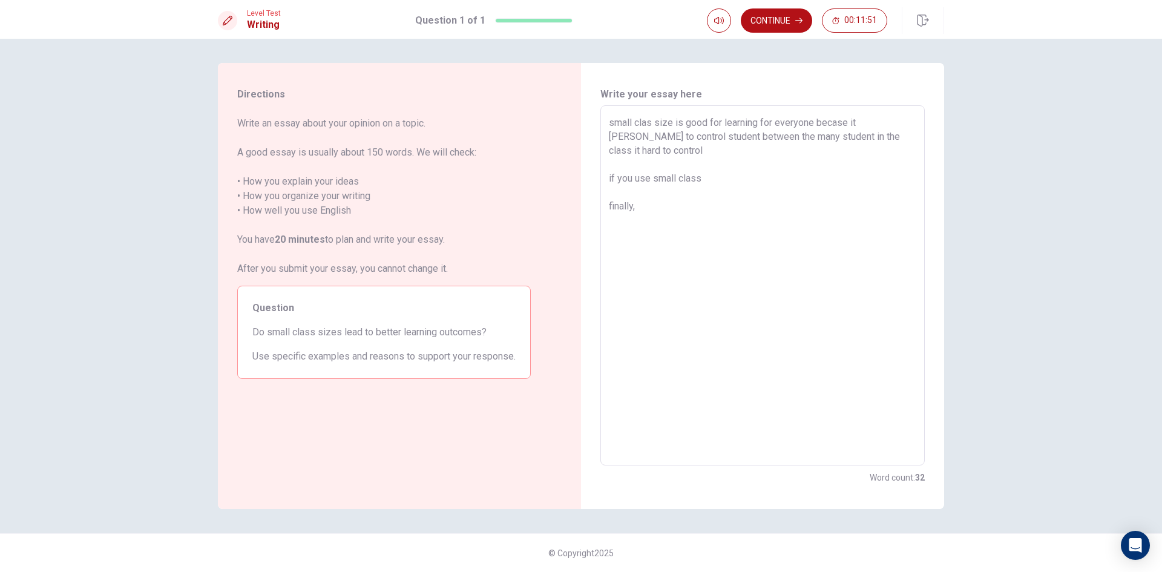
click at [719, 179] on textarea "small clas size is good for learning for everyone becase it [PERSON_NAME] to co…" at bounding box center [762, 286] width 307 height 340
click at [672, 229] on textarea "small clas size is good for learning for everyone becase it [PERSON_NAME] to co…" at bounding box center [762, 286] width 307 height 340
click at [699, 197] on textarea "small clas size is good for learning for everyone becase it [PERSON_NAME] to co…" at bounding box center [762, 286] width 307 height 340
click at [701, 195] on textarea "small clas size is good for learning for everyone becase it [PERSON_NAME] to co…" at bounding box center [762, 286] width 307 height 340
click at [706, 194] on textarea "small clas size is good for learning for everyone becase it [PERSON_NAME] to co…" at bounding box center [762, 286] width 307 height 340
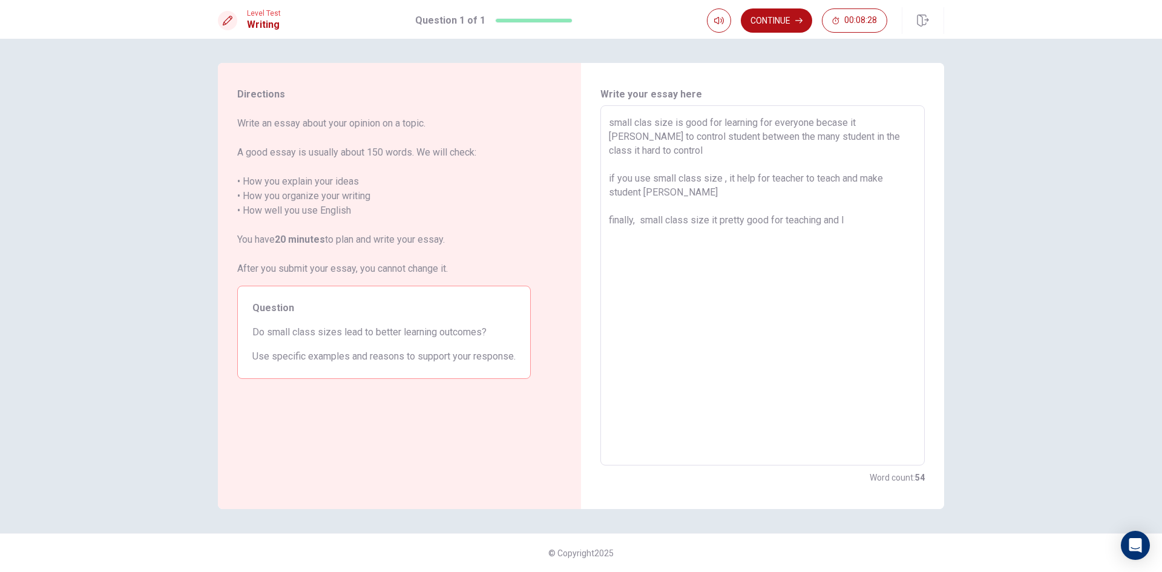
click at [851, 226] on textarea "small clas size is good for learning for everyone becase it [PERSON_NAME] to co…" at bounding box center [762, 286] width 307 height 340
click at [711, 194] on textarea "small clas size is good for learning for everyone becase it [PERSON_NAME] to co…" at bounding box center [762, 286] width 307 height 340
click at [713, 192] on textarea "small clas size is good for learning for everyone becase it [PERSON_NAME] to co…" at bounding box center [762, 286] width 307 height 340
drag, startPoint x: 712, startPoint y: 192, endPoint x: 699, endPoint y: 197, distance: 14.2
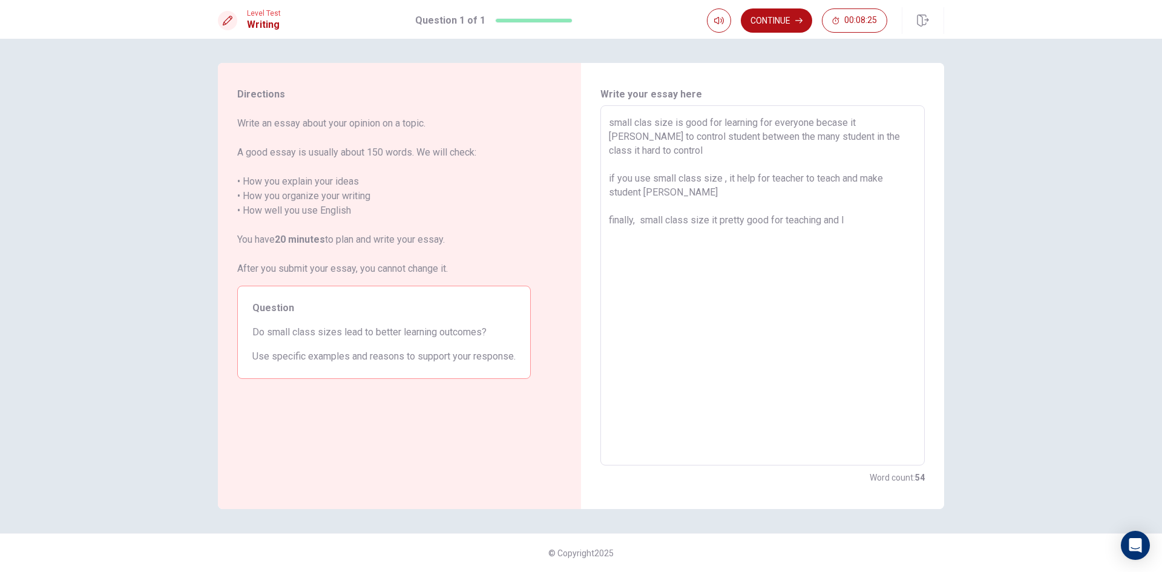
click at [699, 197] on textarea "small clas size is good for learning for everyone becase it [PERSON_NAME] to co…" at bounding box center [762, 286] width 307 height 340
click at [714, 189] on textarea "small clas size is good for learning for everyone becase it [PERSON_NAME] to co…" at bounding box center [762, 286] width 307 height 340
click at [851, 223] on textarea "small clas size is good for learning for everyone becase it [PERSON_NAME] to co…" at bounding box center [762, 286] width 307 height 340
click at [696, 158] on textarea "small clas size is good for learning for everyone becase it [PERSON_NAME] to co…" at bounding box center [762, 286] width 307 height 340
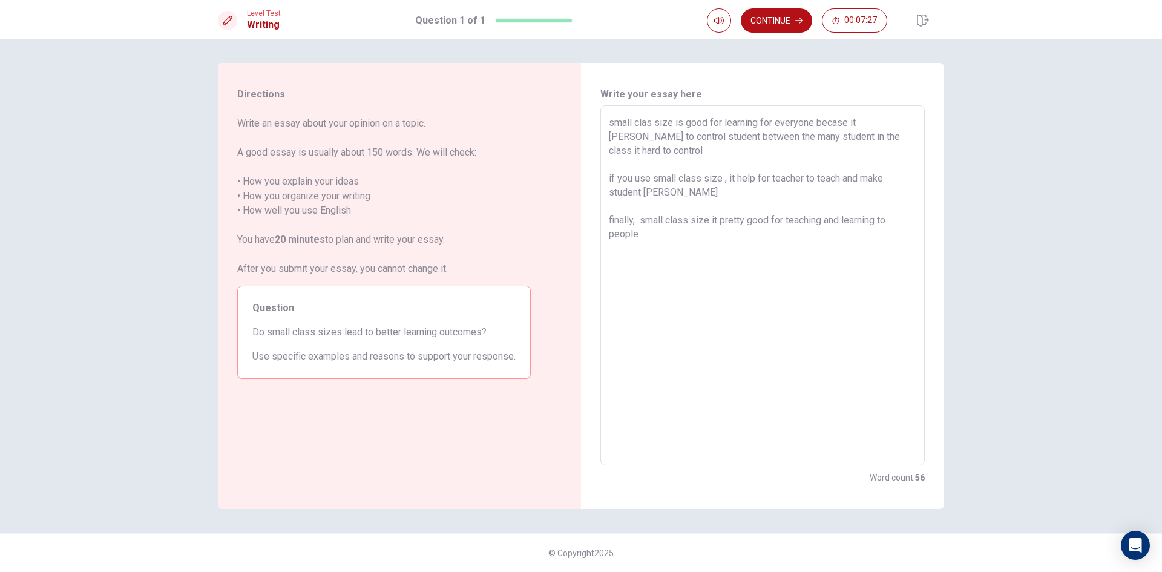
click at [659, 146] on textarea "small clas size is good for learning for everyone becase it [PERSON_NAME] to co…" at bounding box center [762, 286] width 307 height 340
click at [688, 191] on textarea "small clas size is good for learning for everyone becase it [PERSON_NAME] to co…" at bounding box center [762, 286] width 307 height 340
click at [732, 191] on textarea "small clas size is good for learning for everyone becase it [PERSON_NAME] to co…" at bounding box center [762, 286] width 307 height 340
click at [721, 194] on textarea "small clas size is good for learning for everyone becase it [PERSON_NAME] to co…" at bounding box center [762, 286] width 307 height 340
click at [665, 151] on textarea "small clas size is good for learning for everyone becase it [PERSON_NAME] to co…" at bounding box center [762, 286] width 307 height 340
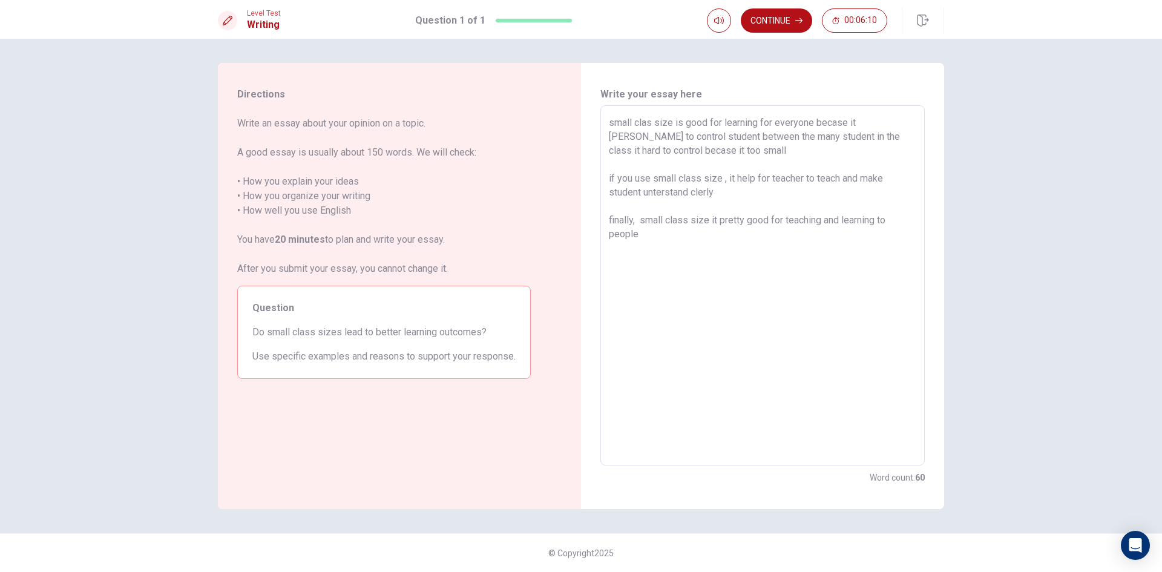
click at [713, 216] on textarea "small clas size is good for learning for everyone becase it [PERSON_NAME] to co…" at bounding box center [762, 286] width 307 height 340
click at [716, 218] on textarea "small clas size is good for learning for everyone becase it [PERSON_NAME] to co…" at bounding box center [762, 286] width 307 height 340
click at [783, 237] on textarea "small clas size is good for learning for everyone becase it [PERSON_NAME] to co…" at bounding box center [762, 286] width 307 height 340
drag, startPoint x: 879, startPoint y: 218, endPoint x: 891, endPoint y: 242, distance: 26.8
click at [891, 242] on textarea "small clas size is good for learning for everyone becase it [PERSON_NAME] to co…" at bounding box center [762, 286] width 307 height 340
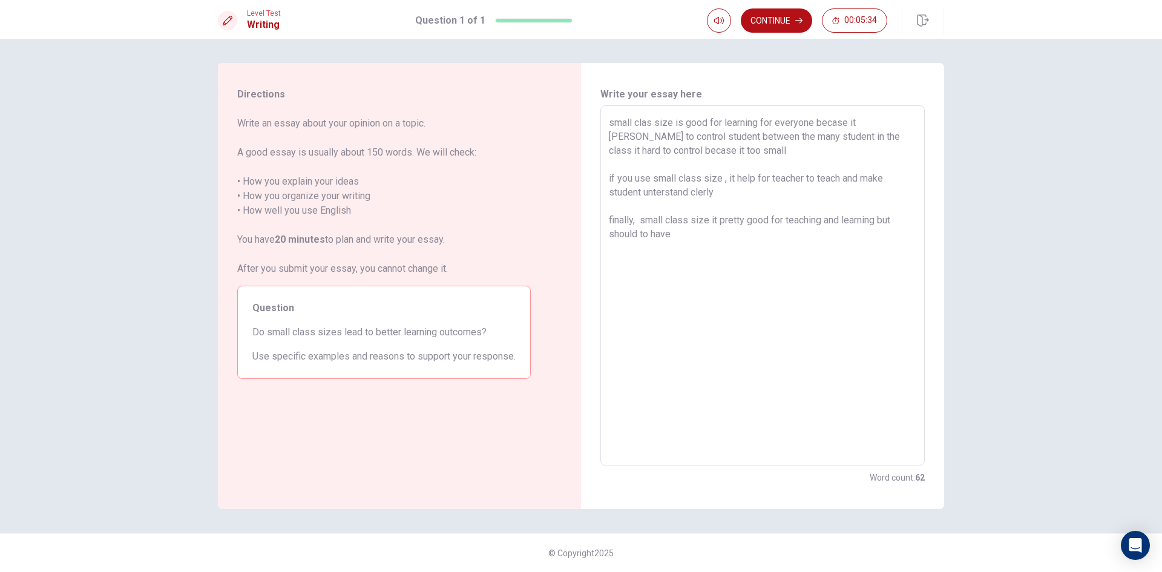
click at [690, 234] on textarea "small clas size is good for learning for everyone becase it [PERSON_NAME] to co…" at bounding box center [762, 286] width 307 height 340
click at [719, 192] on textarea "small clas size is good for learning for everyone becase it [PERSON_NAME] to co…" at bounding box center [762, 286] width 307 height 340
click at [733, 154] on textarea "small clas size is good for learning for everyone becase it [PERSON_NAME] to co…" at bounding box center [762, 286] width 307 height 340
click at [730, 200] on textarea "small clas size is good for learning for everyone becase it [PERSON_NAME] to co…" at bounding box center [762, 286] width 307 height 340
click at [724, 195] on textarea "small clas size is good for learning for everyone becase it [PERSON_NAME] to co…" at bounding box center [762, 286] width 307 height 340
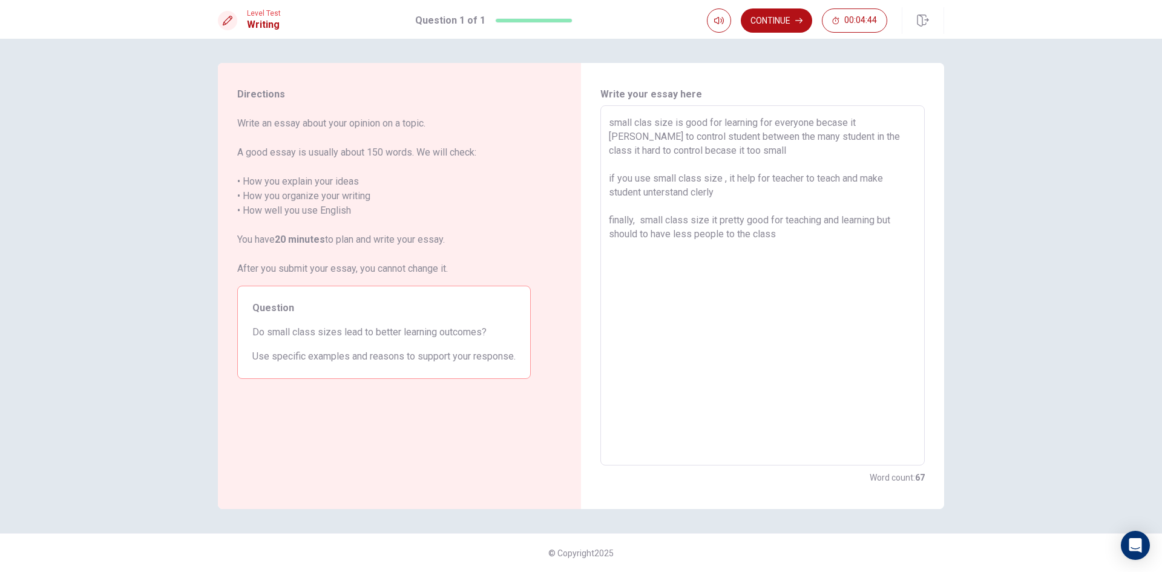
click at [726, 178] on textarea "small clas size is good for learning for everyone becase it [PERSON_NAME] to co…" at bounding box center [762, 286] width 307 height 340
click at [826, 196] on textarea "small clas size is good for learning for everyone becase it [PERSON_NAME] to co…" at bounding box center [762, 286] width 307 height 340
click at [787, 188] on textarea "small clas size is good for learning for everyone becase it [PERSON_NAME] to co…" at bounding box center [762, 286] width 307 height 340
click at [778, 236] on textarea "small clas size is good for learning for everyone becase it [PERSON_NAME] to co…" at bounding box center [762, 286] width 307 height 340
click at [758, 208] on textarea "small clas size is good for learning for everyone becase it [PERSON_NAME] to co…" at bounding box center [762, 286] width 307 height 340
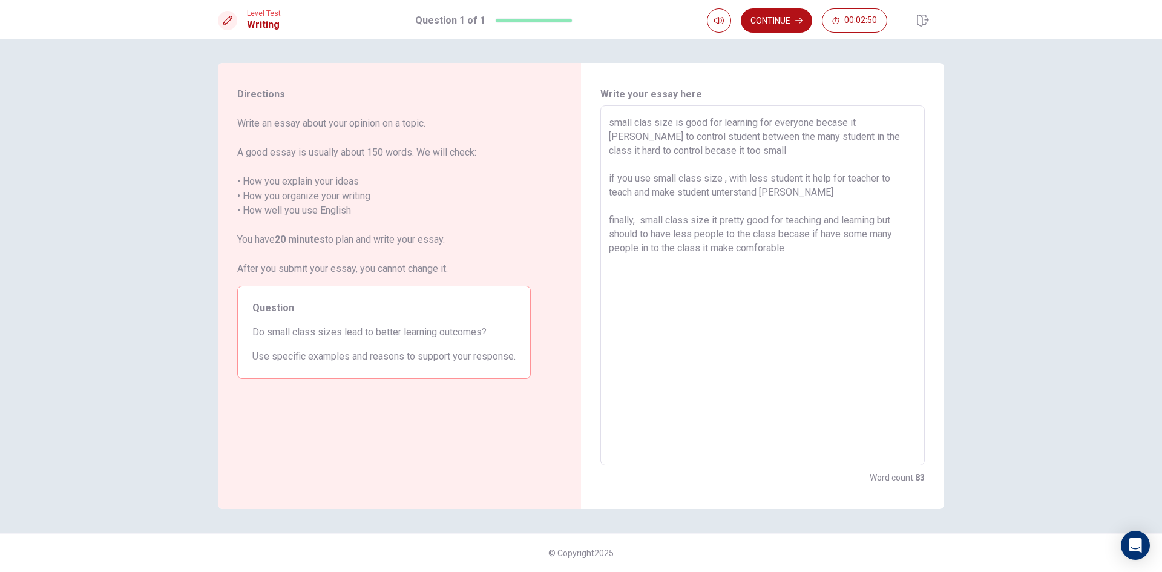
click at [804, 207] on textarea "small clas size is good for learning for everyone becase it [PERSON_NAME] to co…" at bounding box center [762, 286] width 307 height 340
click at [816, 247] on textarea "small clas size is good for learning for everyone becase it [PERSON_NAME] to co…" at bounding box center [762, 286] width 307 height 340
click at [721, 156] on textarea "small clas size is good for learning for everyone becase it [PERSON_NAME] to co…" at bounding box center [762, 286] width 307 height 340
click at [726, 156] on textarea "small clas size is good for learning for everyone becase it [PERSON_NAME] to co…" at bounding box center [762, 286] width 307 height 340
click at [784, 252] on textarea "small clas size is good for learning for everyone becase it [PERSON_NAME] to co…" at bounding box center [762, 286] width 307 height 340
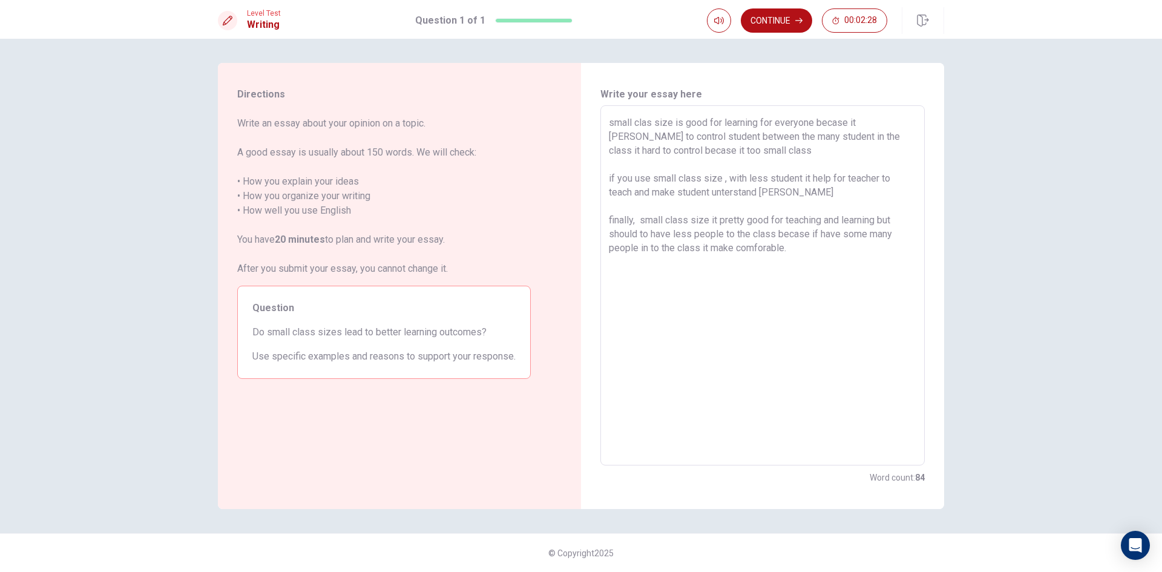
click at [807, 197] on textarea "small clas size is good for learning for everyone becase it [PERSON_NAME] to co…" at bounding box center [762, 286] width 307 height 340
click at [787, 190] on textarea "small clas size is good for learning for everyone becase it [PERSON_NAME] to co…" at bounding box center [762, 286] width 307 height 340
click at [768, 156] on textarea "small clas size is good for learning for everyone becase it [PERSON_NAME] to co…" at bounding box center [762, 286] width 307 height 340
click at [799, 192] on textarea "small clas size is good for learning for everyone becase it [PERSON_NAME] to co…" at bounding box center [762, 286] width 307 height 340
click at [749, 152] on textarea "small clas size is good for learning for everyone becase it [PERSON_NAME] to co…" at bounding box center [762, 286] width 307 height 340
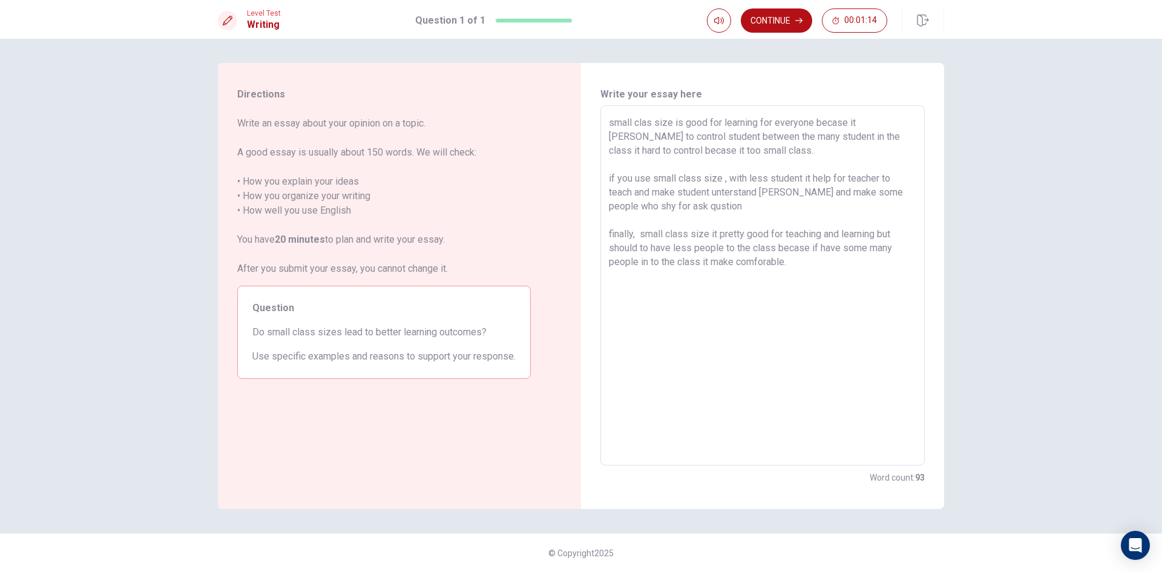
drag, startPoint x: 692, startPoint y: 208, endPoint x: 728, endPoint y: 147, distance: 71.1
click at [692, 207] on textarea "small clas size is good for learning for everyone becase it [PERSON_NAME] to co…" at bounding box center [762, 286] width 307 height 340
click at [724, 204] on textarea "small clas size is good for learning for everyone becase it [PERSON_NAME] to co…" at bounding box center [762, 286] width 307 height 340
click at [725, 204] on textarea "small clas size is good for learning for everyone becase it [PERSON_NAME] to co…" at bounding box center [762, 286] width 307 height 340
click at [747, 205] on textarea "small clas size is good for learning for everyone becase it [PERSON_NAME] to co…" at bounding box center [762, 286] width 307 height 340
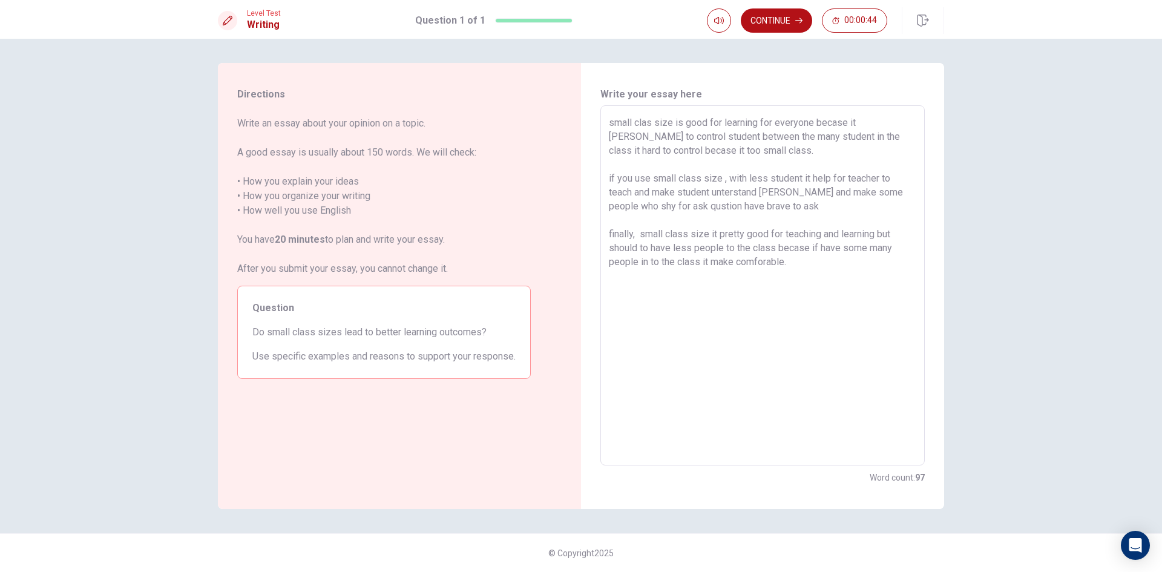
click at [796, 264] on textarea "small clas size is good for learning for everyone becase it [PERSON_NAME] to co…" at bounding box center [762, 286] width 307 height 340
click at [770, 213] on textarea "small clas size is good for learning for everyone becase it [PERSON_NAME] to co…" at bounding box center [762, 286] width 307 height 340
click at [776, 204] on textarea "small clas size is good for learning for everyone becase it [PERSON_NAME] to co…" at bounding box center [762, 286] width 307 height 340
click at [829, 120] on textarea "small clas size is good for learning for everyone becase it [PERSON_NAME] to co…" at bounding box center [762, 286] width 307 height 340
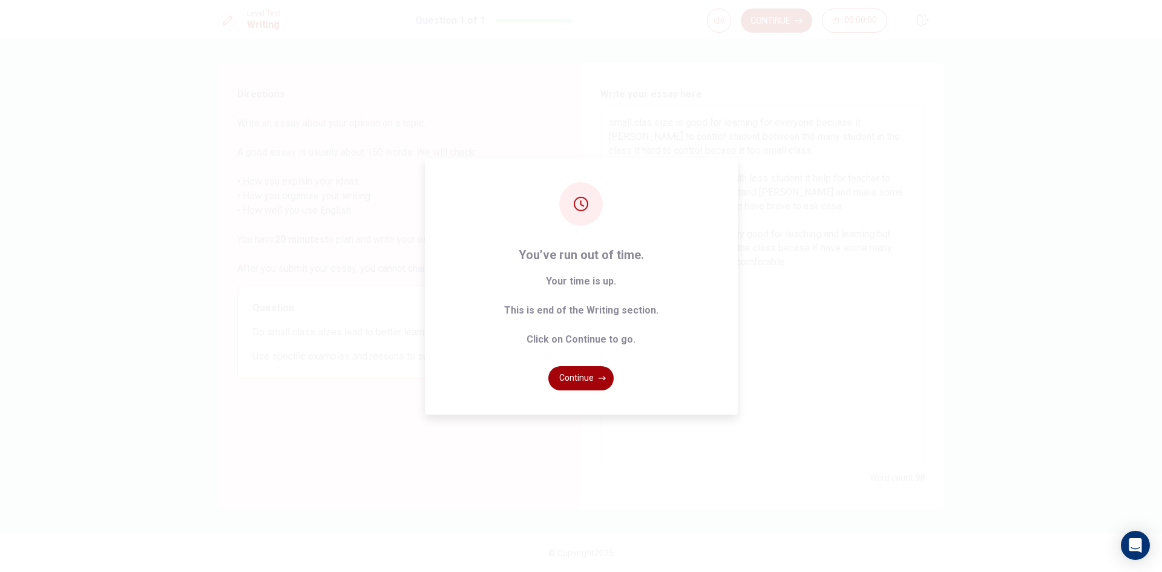
click at [585, 370] on button "Continue" at bounding box center [580, 378] width 65 height 24
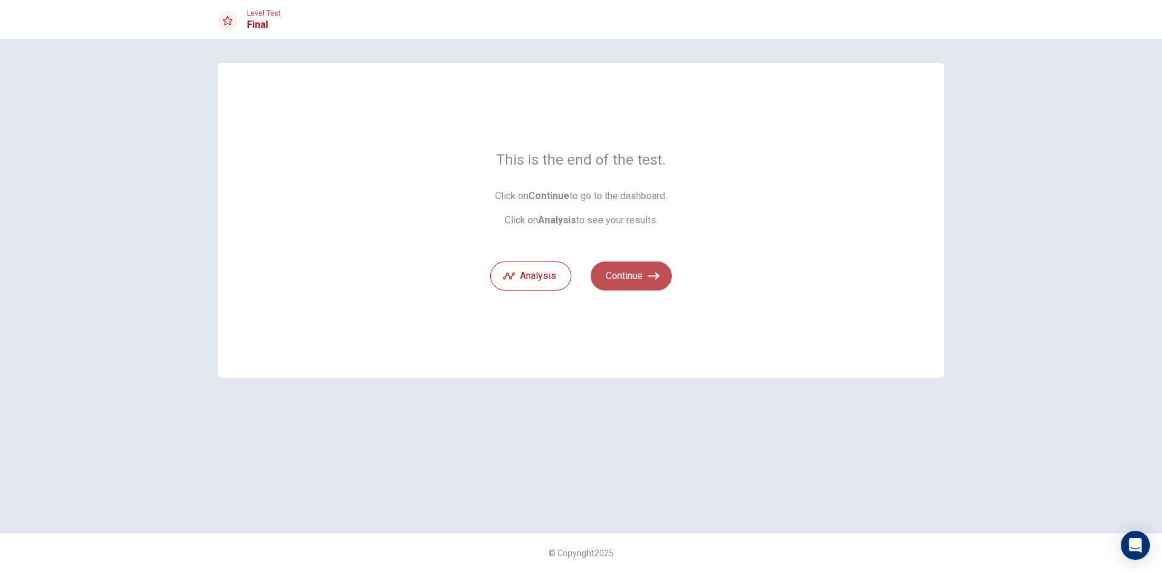
click at [647, 272] on icon "button" at bounding box center [653, 276] width 12 height 12
